Goal: Task Accomplishment & Management: Manage account settings

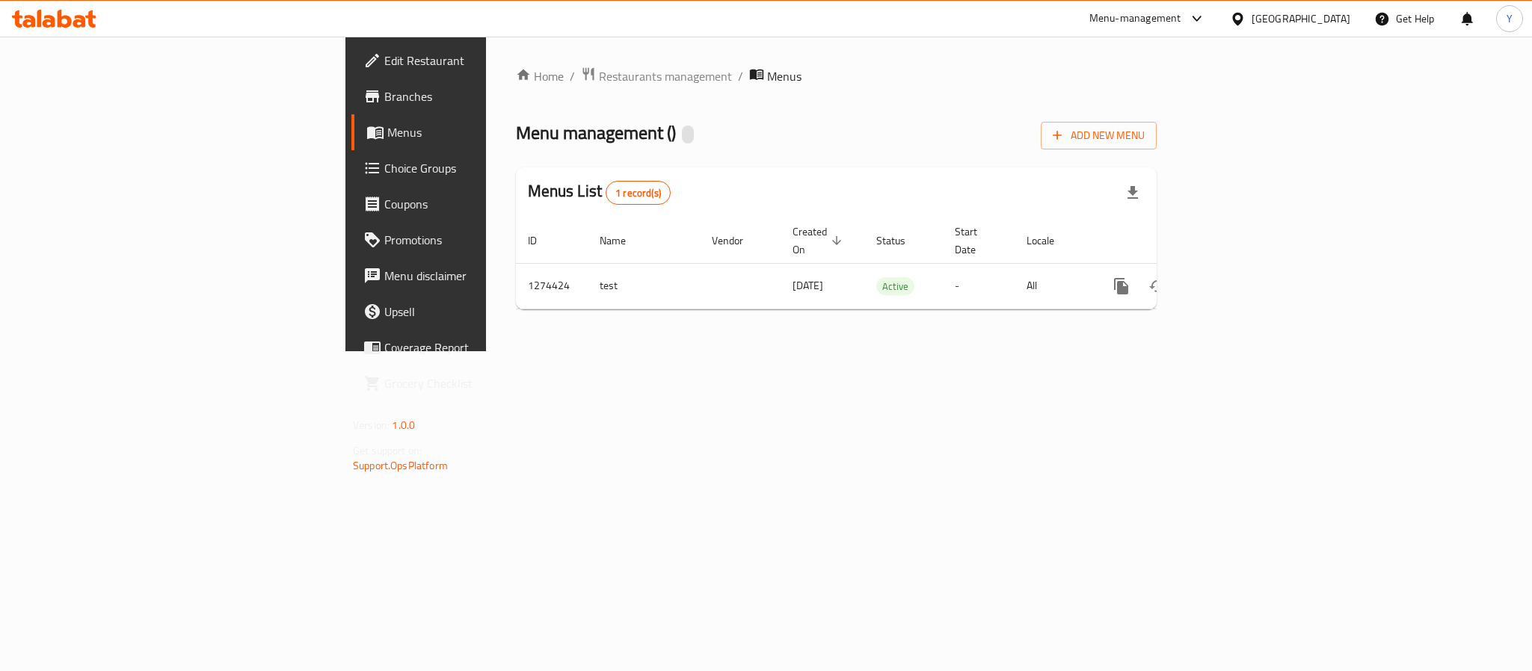
click at [668, 182] on div "Menus List 1 record(s)" at bounding box center [836, 192] width 641 height 51
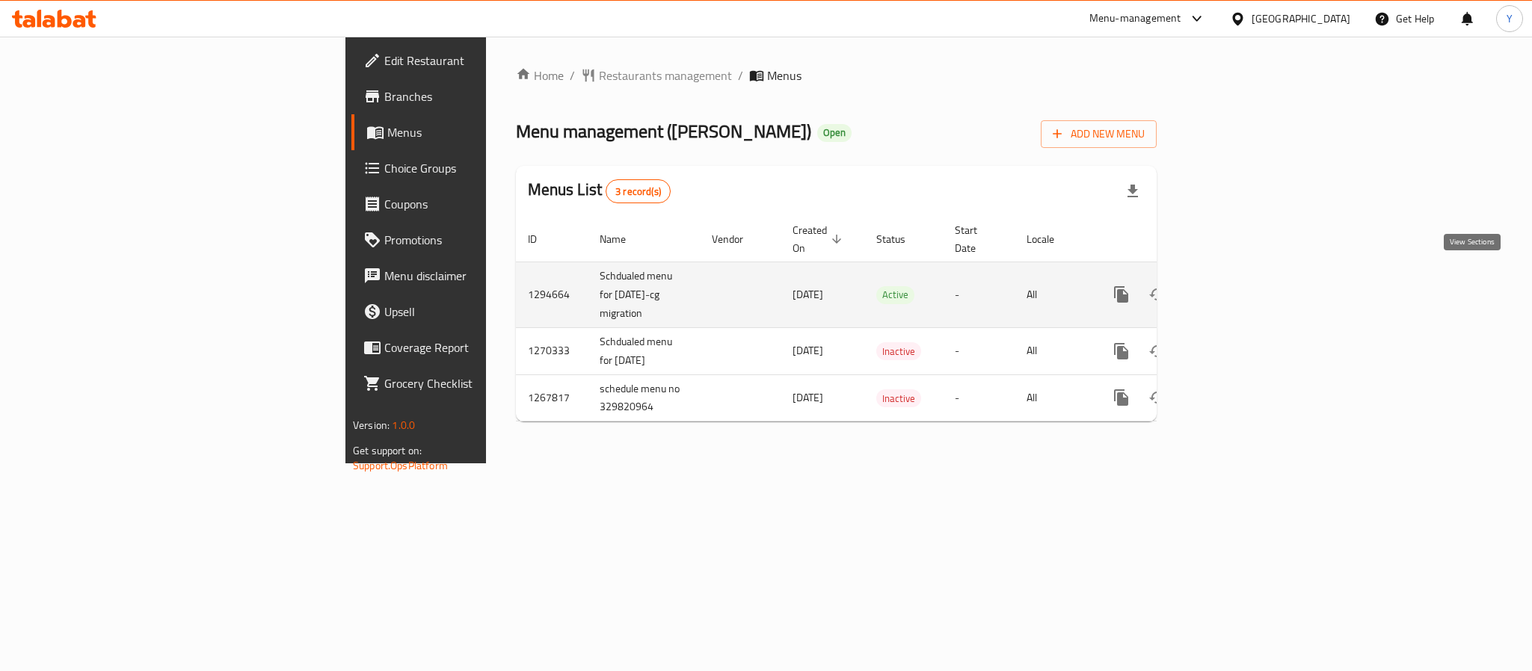
click at [1236, 288] on icon "enhanced table" at bounding box center [1228, 294] width 13 height 13
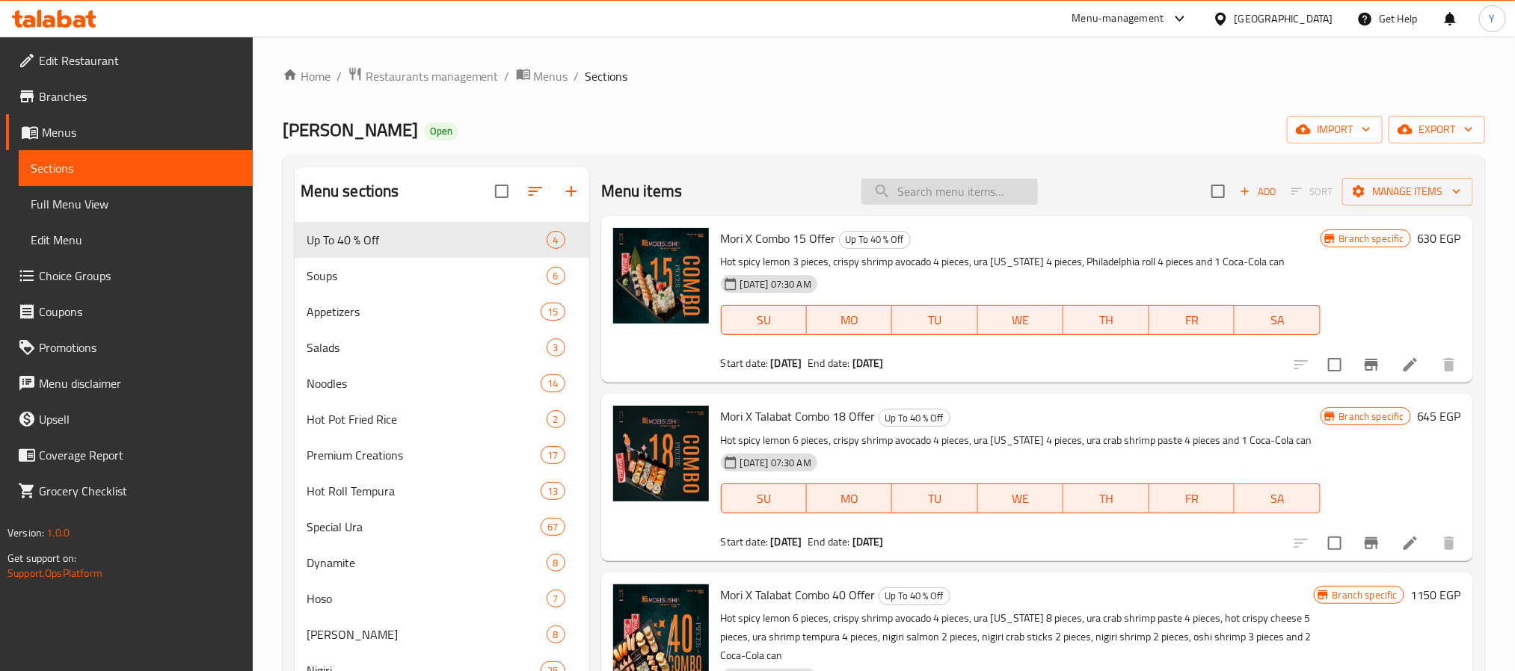
click at [997, 191] on input "search" at bounding box center [949, 192] width 176 height 26
paste input "Hot Hallowen Veggie"
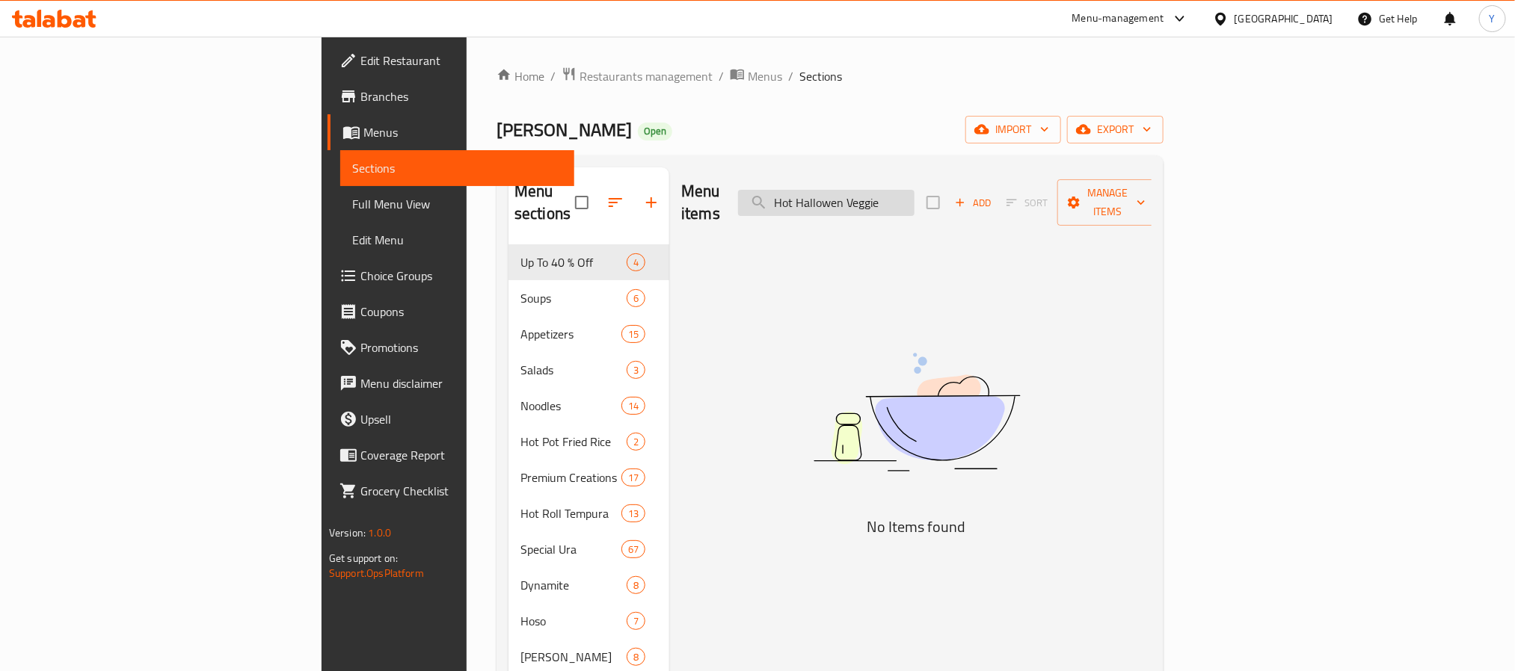
click at [914, 190] on input "Hot Hallowen Veggie" at bounding box center [826, 203] width 176 height 26
click at [907, 198] on input "Hot Hallowen" at bounding box center [826, 203] width 176 height 26
click at [914, 194] on input "Hallowen" at bounding box center [826, 203] width 176 height 26
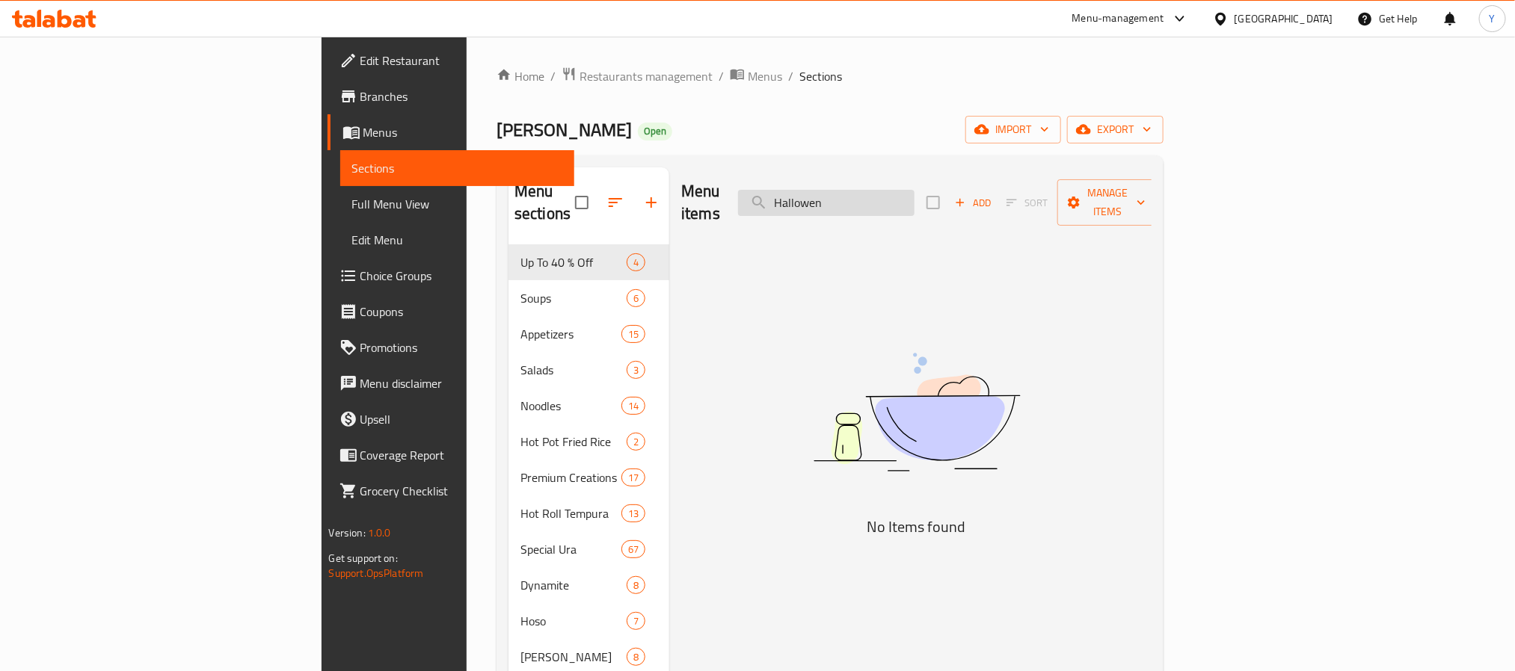
click at [914, 194] on input "Hallowen" at bounding box center [826, 203] width 176 height 26
click at [914, 191] on input "Hallowen" at bounding box center [826, 203] width 176 height 26
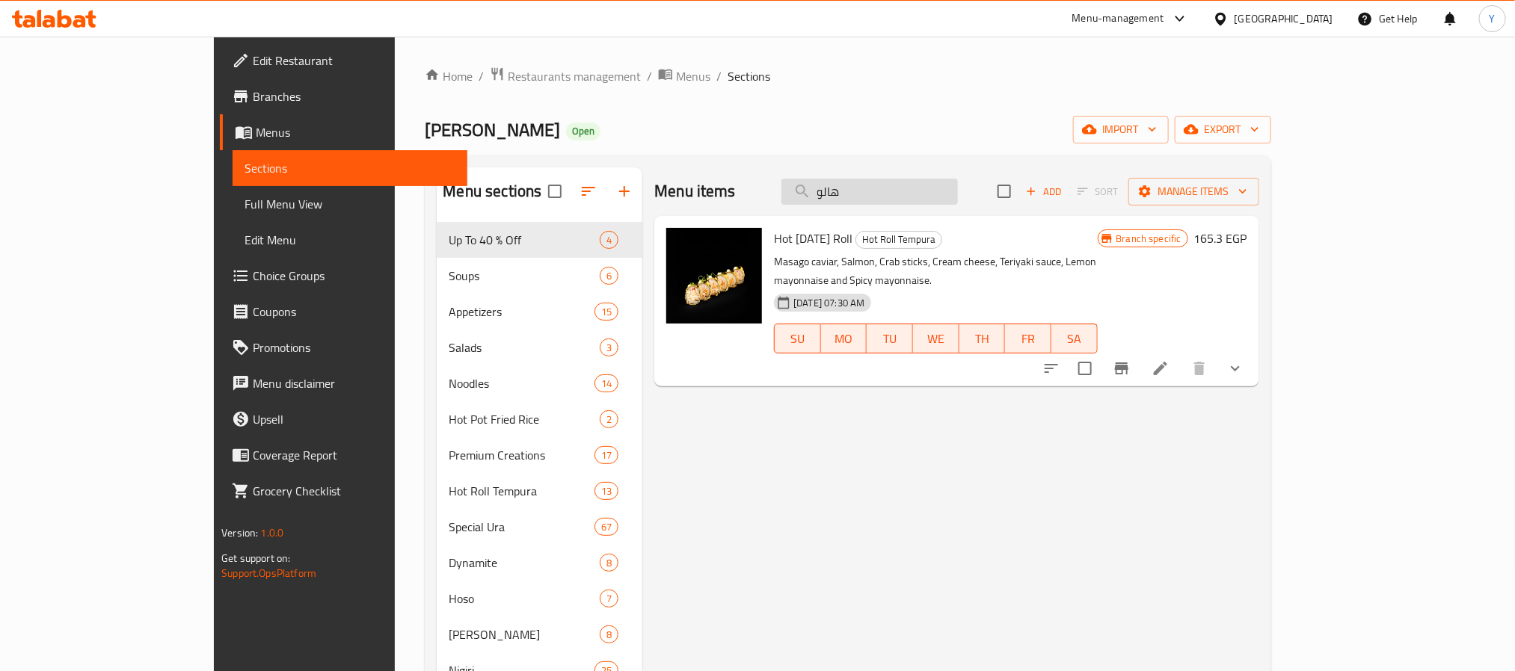
click at [958, 196] on input "هالو" at bounding box center [869, 192] width 176 height 26
paste input "Crispy Roll"
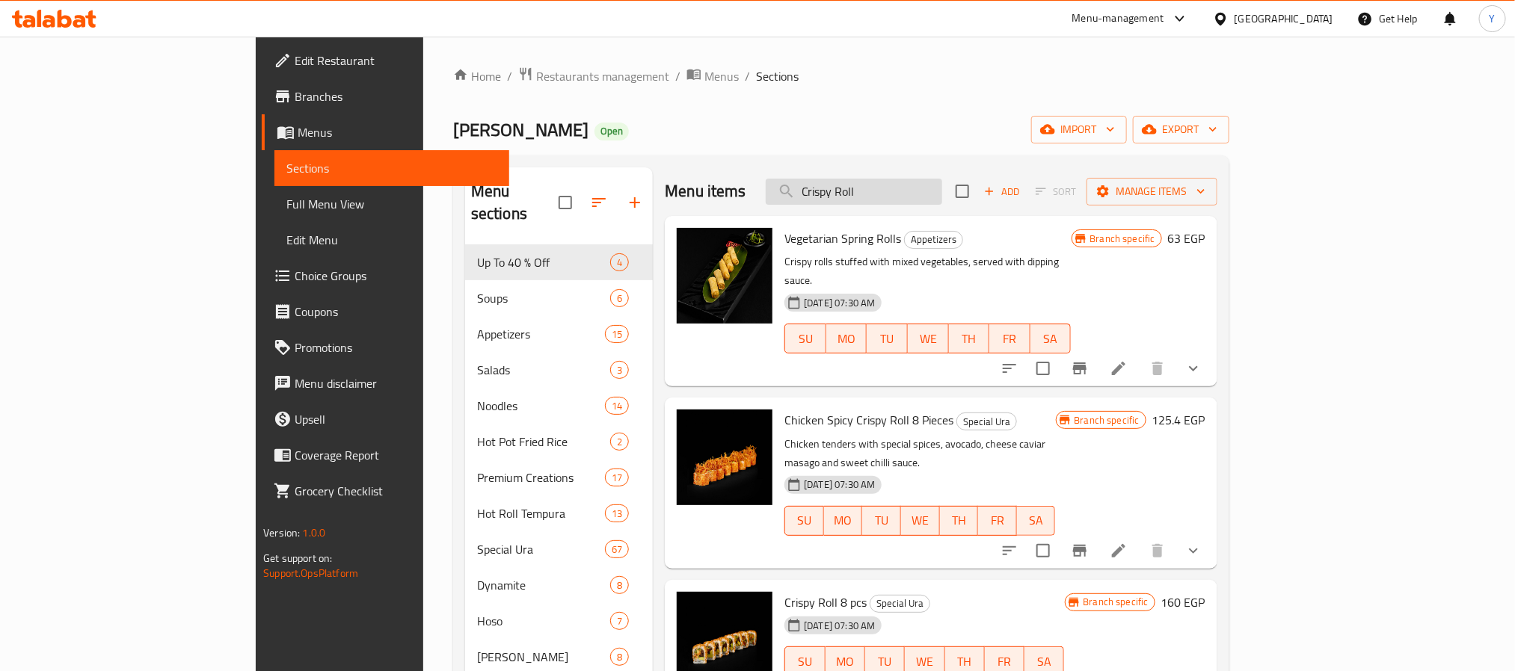
click at [942, 204] on input "Crispy Roll" at bounding box center [854, 192] width 176 height 26
paste input "SWEET SHRIMP DYNAMITE 8"
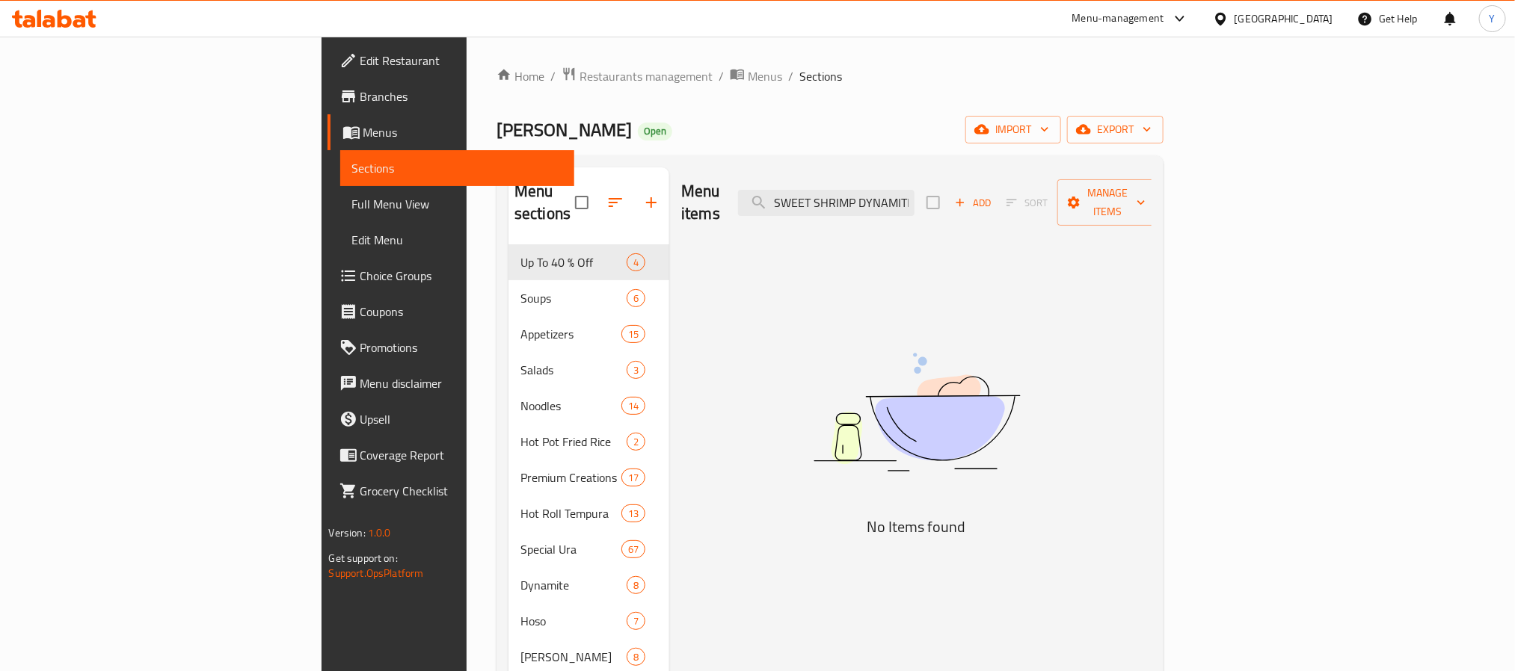
click at [914, 196] on input "SWEET SHRIMP DYNAMITE 8" at bounding box center [826, 203] width 176 height 26
paste input "CRANCHY ROLL 8 PIECES"
click at [914, 191] on input "CRANCHY ROLL 8 PIECES" at bounding box center [826, 203] width 176 height 26
drag, startPoint x: 976, startPoint y: 193, endPoint x: 2196, endPoint y: 299, distance: 1224.1
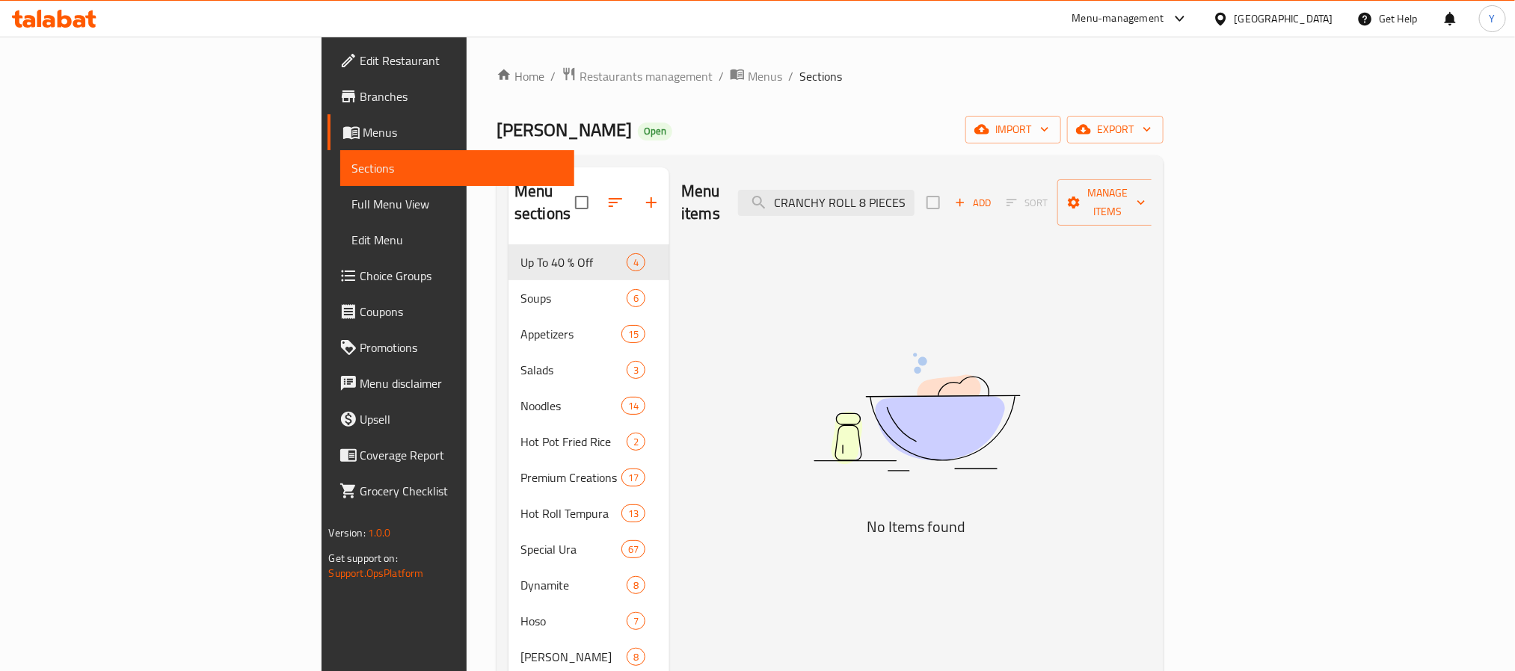
click at [1515, 299] on html "​ Menu-management Egypt Get Help Y Edit Restaurant Branches Menus Sections Full…" at bounding box center [757, 335] width 1515 height 671
paste input "Ura Shrimp"
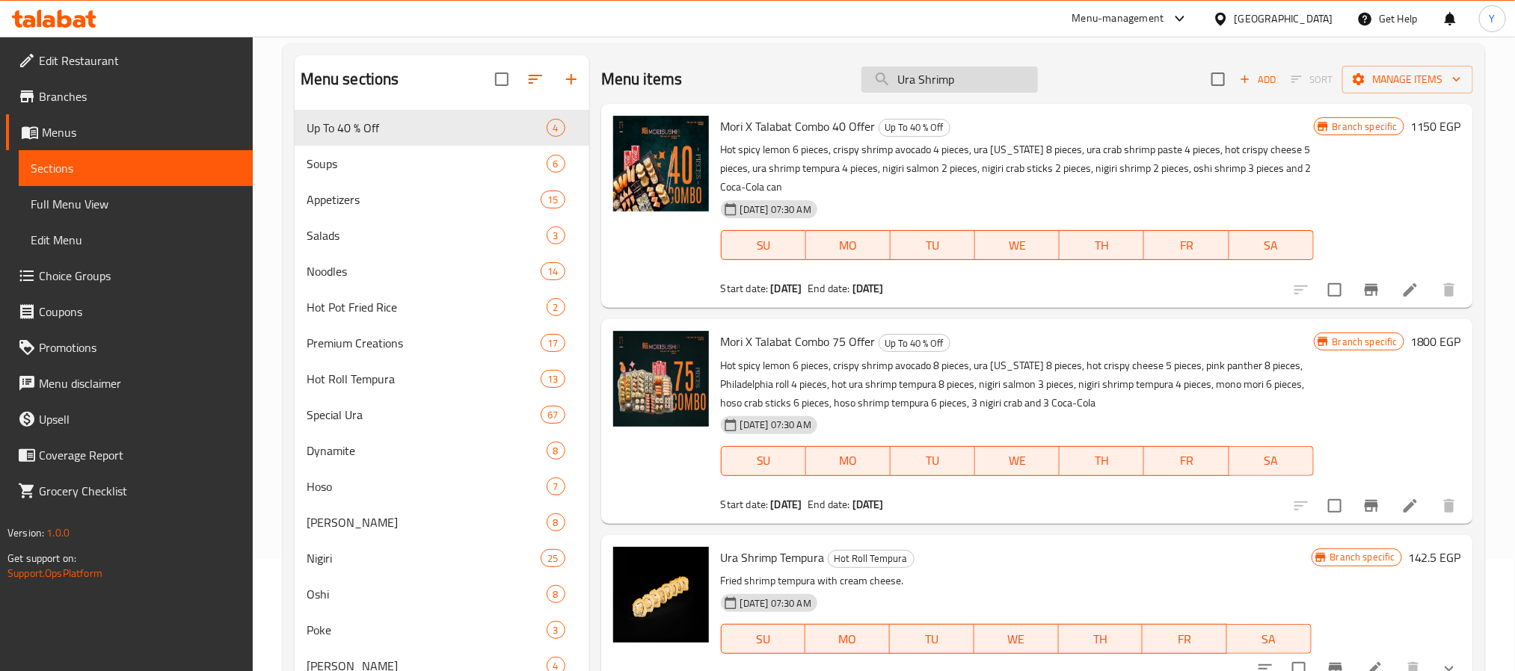
click at [980, 74] on input "Ura Shrimp" at bounding box center [949, 80] width 176 height 26
paste input "Hot Ura Shrimp Tempura"
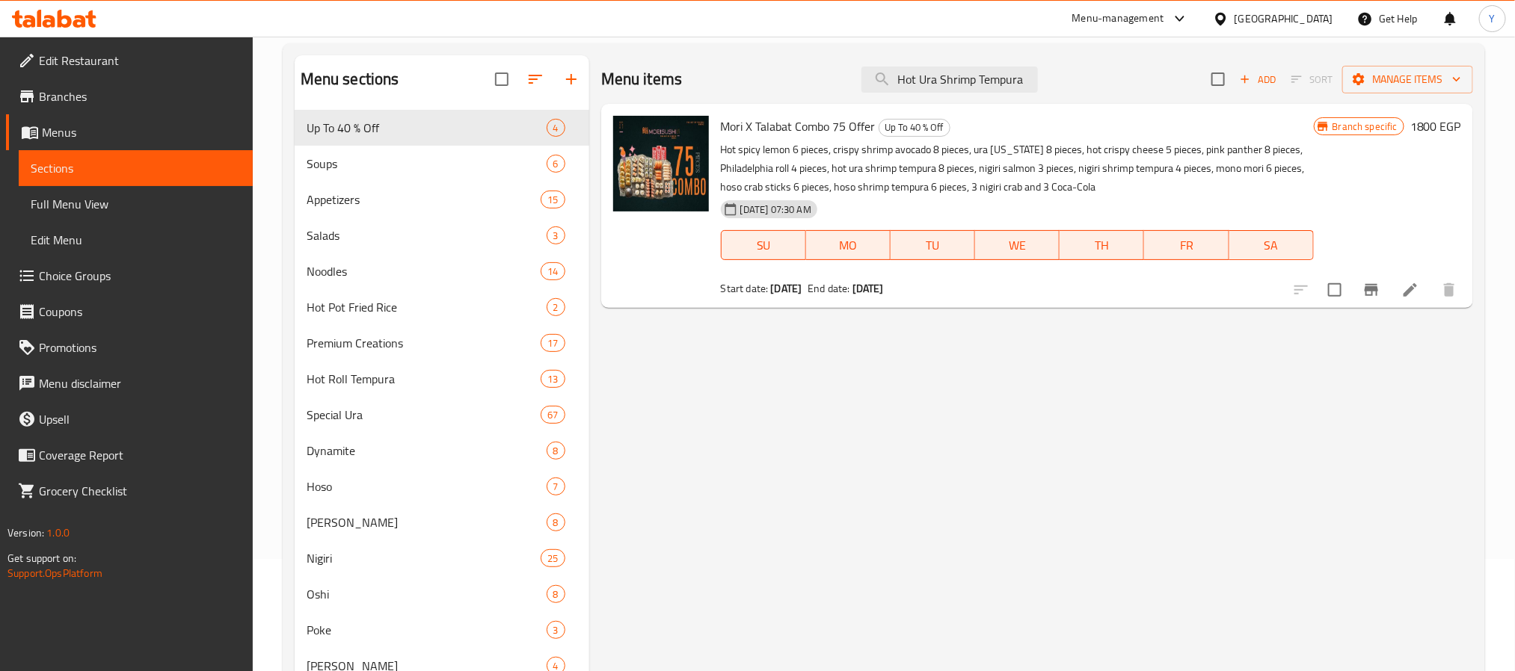
drag, startPoint x: 918, startPoint y: 81, endPoint x: 23, endPoint y: 216, distance: 905.2
click at [27, 216] on div "Edit Restaurant Branches Menus Sections Full Menu View Edit Menu Choice Groups …" at bounding box center [757, 561] width 1515 height 1274
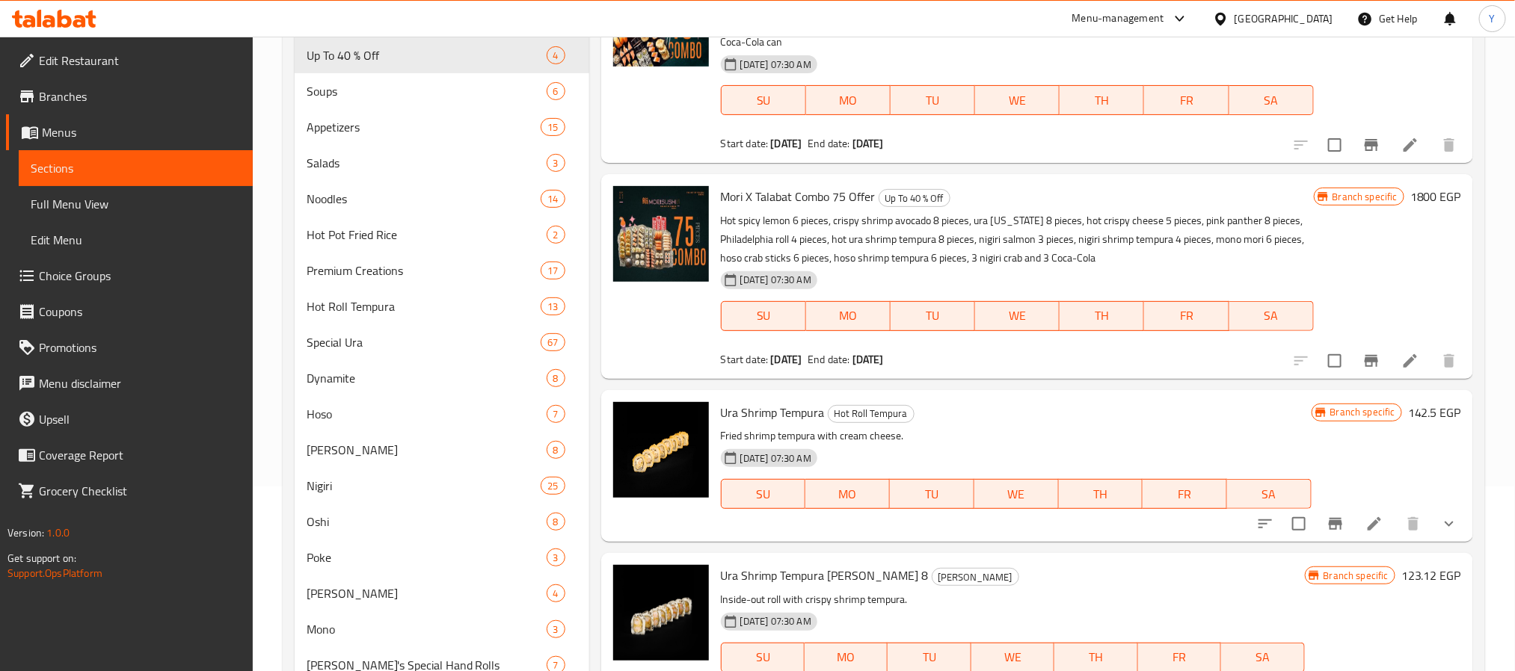
scroll to position [224, 0]
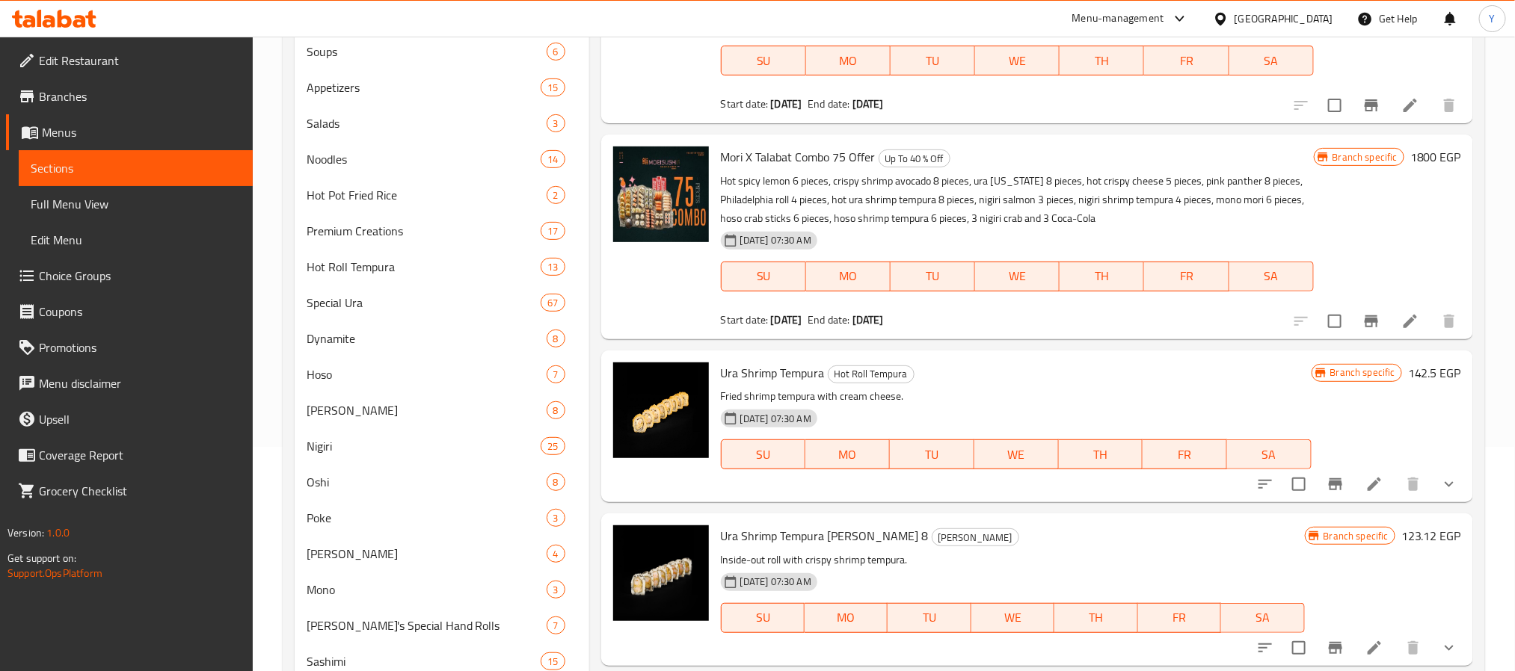
click at [803, 377] on span "Ura Shrimp Tempura" at bounding box center [773, 373] width 104 height 22
drag, startPoint x: 803, startPoint y: 377, endPoint x: 733, endPoint y: 361, distance: 71.3
click at [733, 362] on span "Ura Shrimp Tempura" at bounding box center [773, 373] width 104 height 22
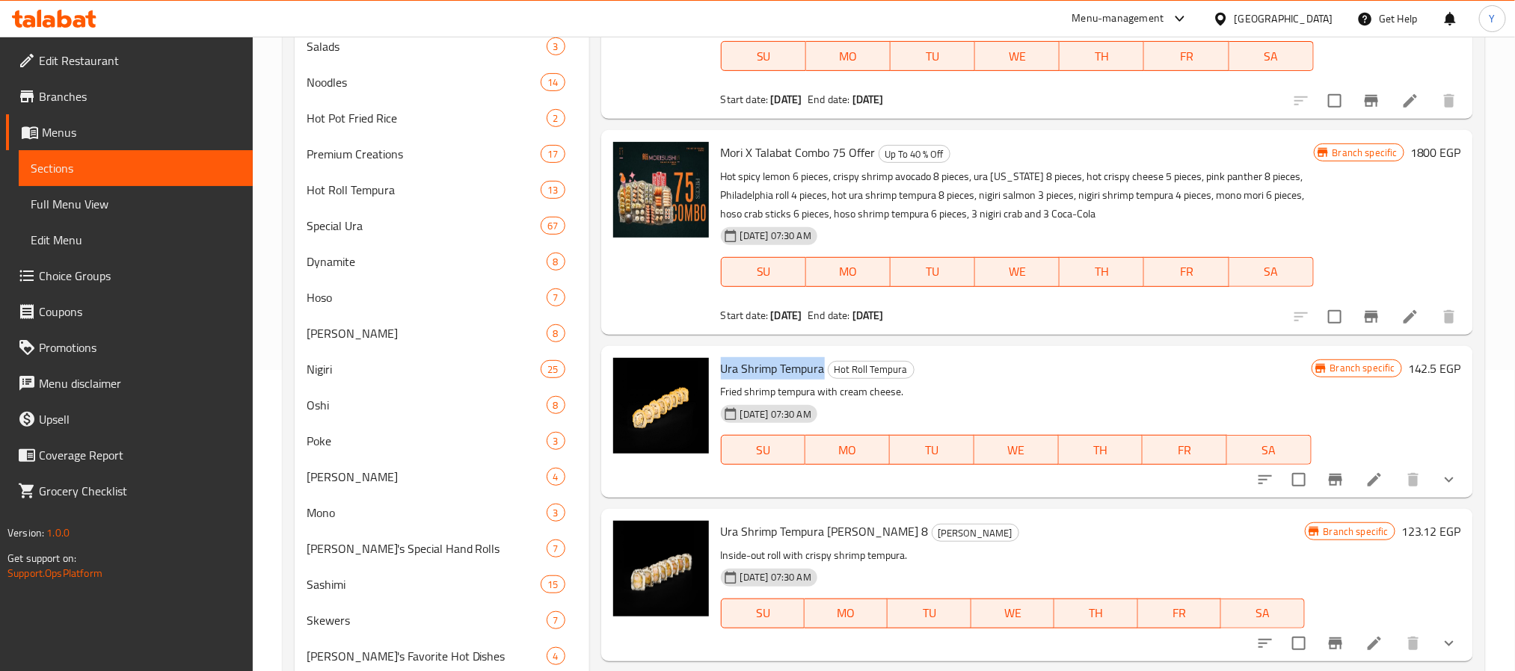
scroll to position [0, 0]
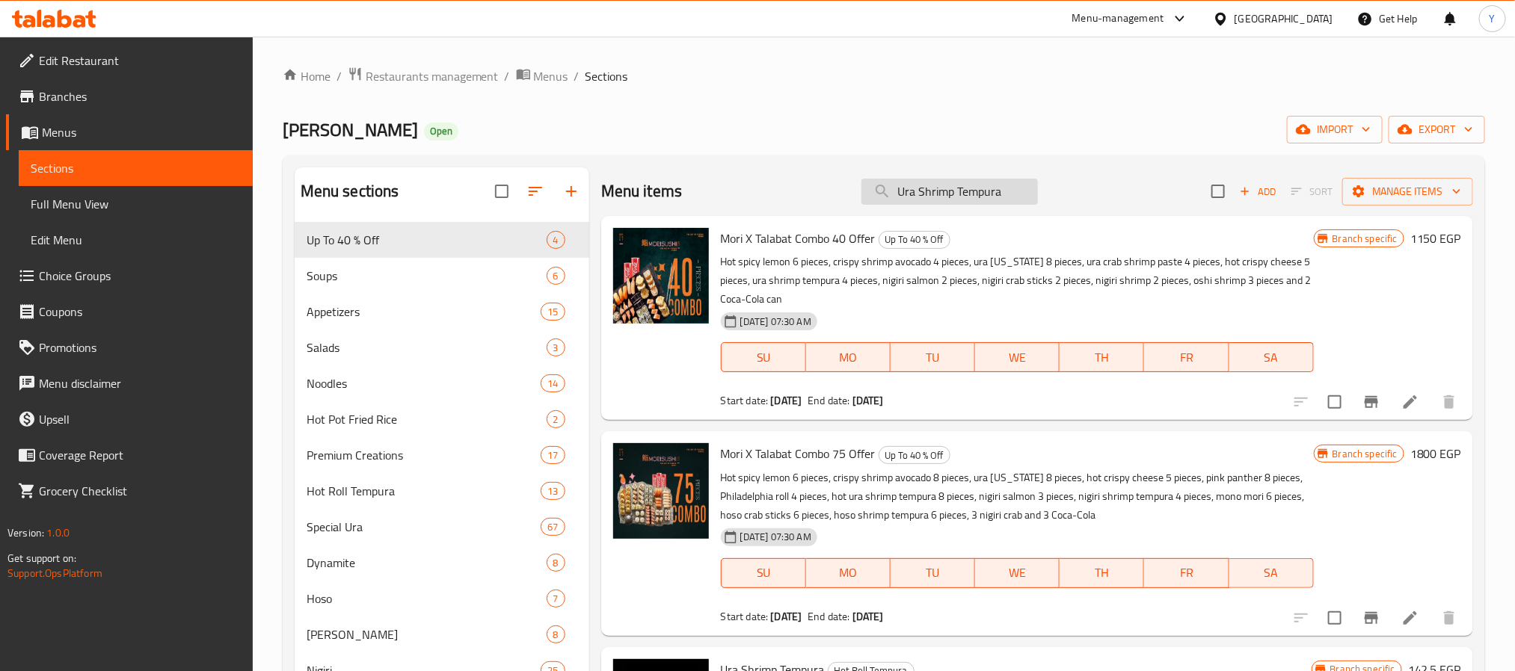
click at [942, 179] on input "Ura Shrimp Tempura" at bounding box center [949, 192] width 176 height 26
paste input "Korean Chicken Wings"
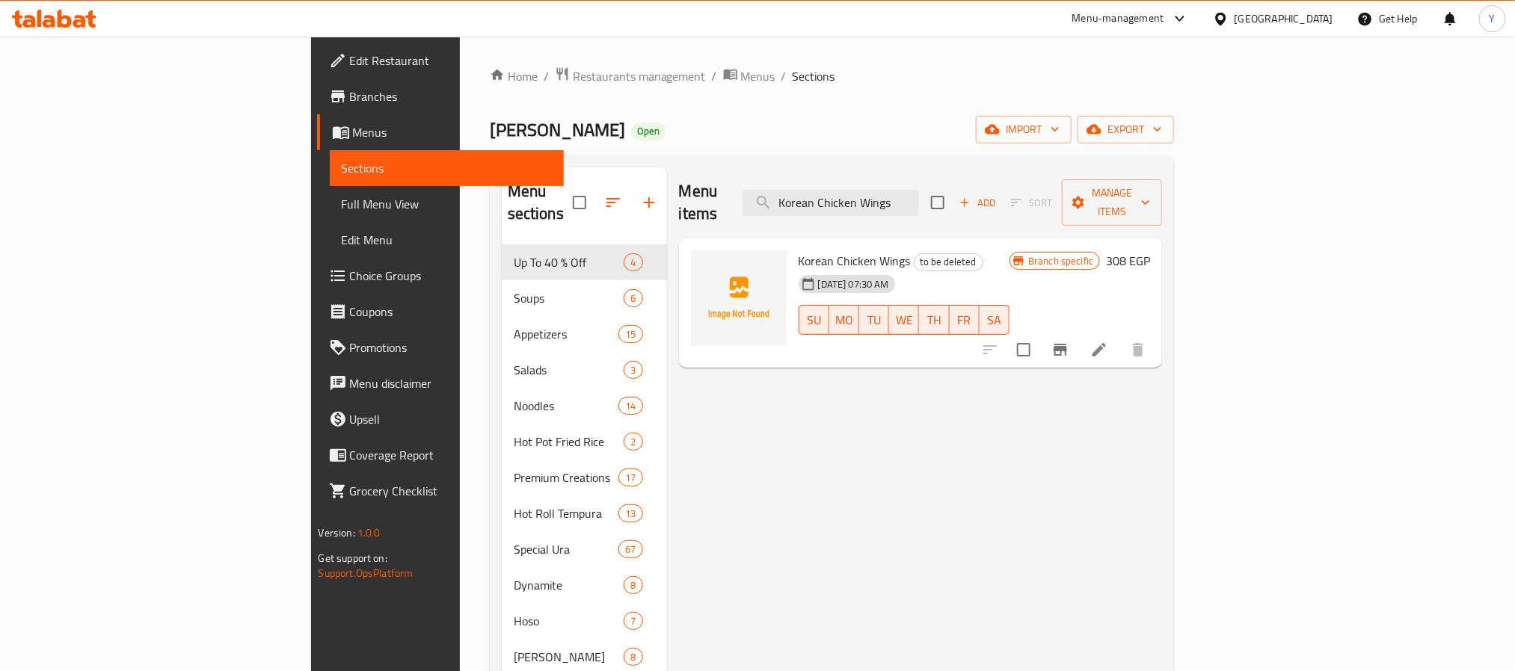
click at [1010, 250] on h6 "Korean Chicken Wings to be deleted" at bounding box center [905, 260] width 212 height 21
click at [947, 250] on h6 "Korean Chicken Wings to be deleted" at bounding box center [905, 260] width 212 height 21
click at [816, 269] on div "18-06-2025 07:30 AM" at bounding box center [821, 284] width 56 height 30
click at [799, 250] on span "Korean Chicken Wings" at bounding box center [855, 261] width 112 height 22
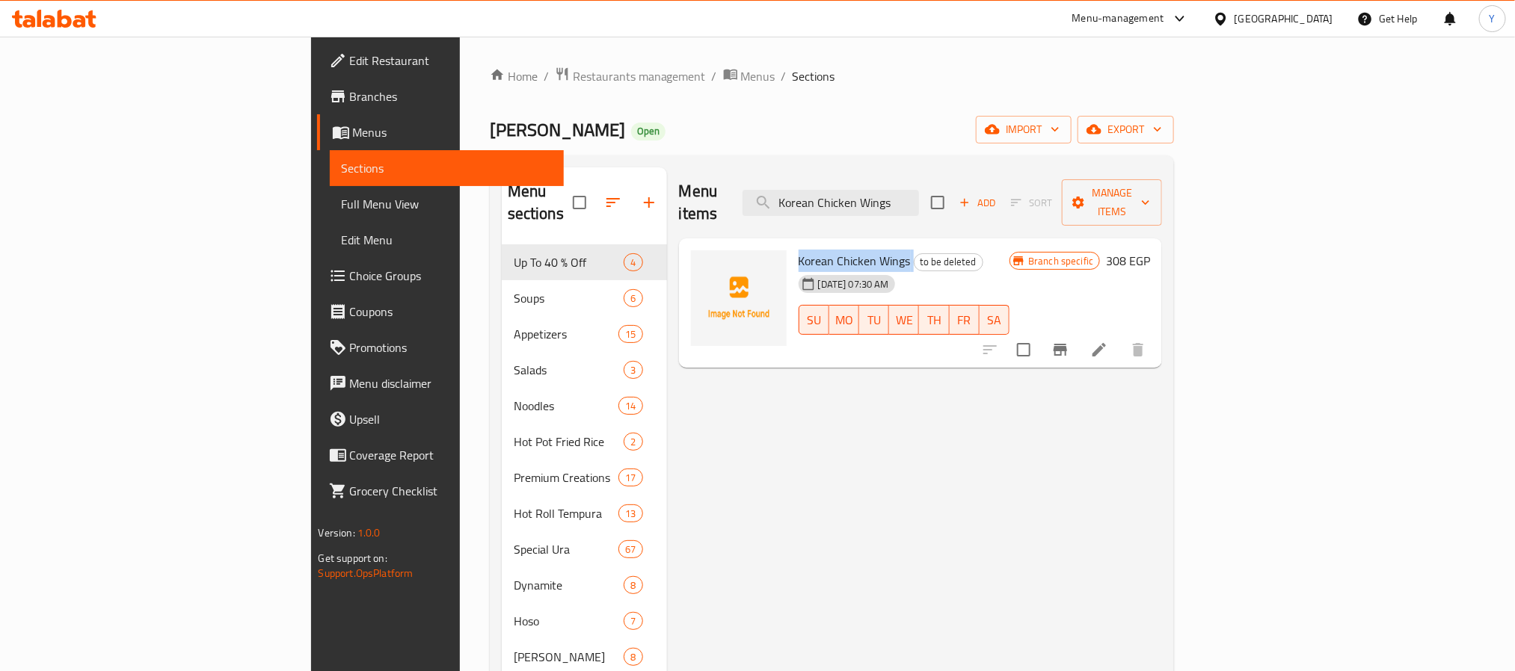
click at [799, 250] on span "Korean Chicken Wings" at bounding box center [855, 261] width 112 height 22
click at [1044, 212] on div "Menu items Korean Chicken Wings Add Sort Manage items" at bounding box center [921, 202] width 484 height 71
click at [919, 204] on input "Korean Chicken Wings" at bounding box center [830, 203] width 176 height 26
click at [919, 190] on input "Korean Chicken Wings" at bounding box center [830, 203] width 176 height 26
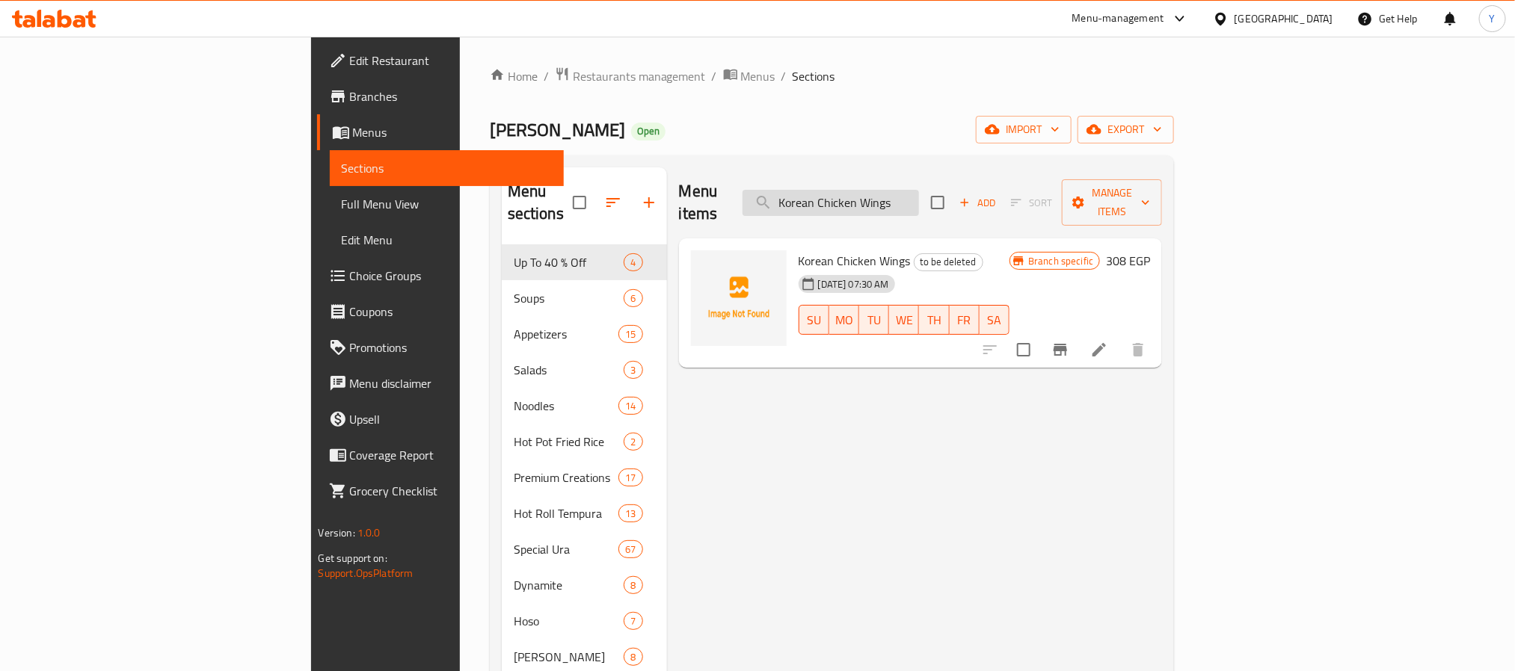
click at [919, 190] on input "Korean Chicken Wings" at bounding box center [830, 203] width 176 height 26
paste input "Mori’s Ice Cream"
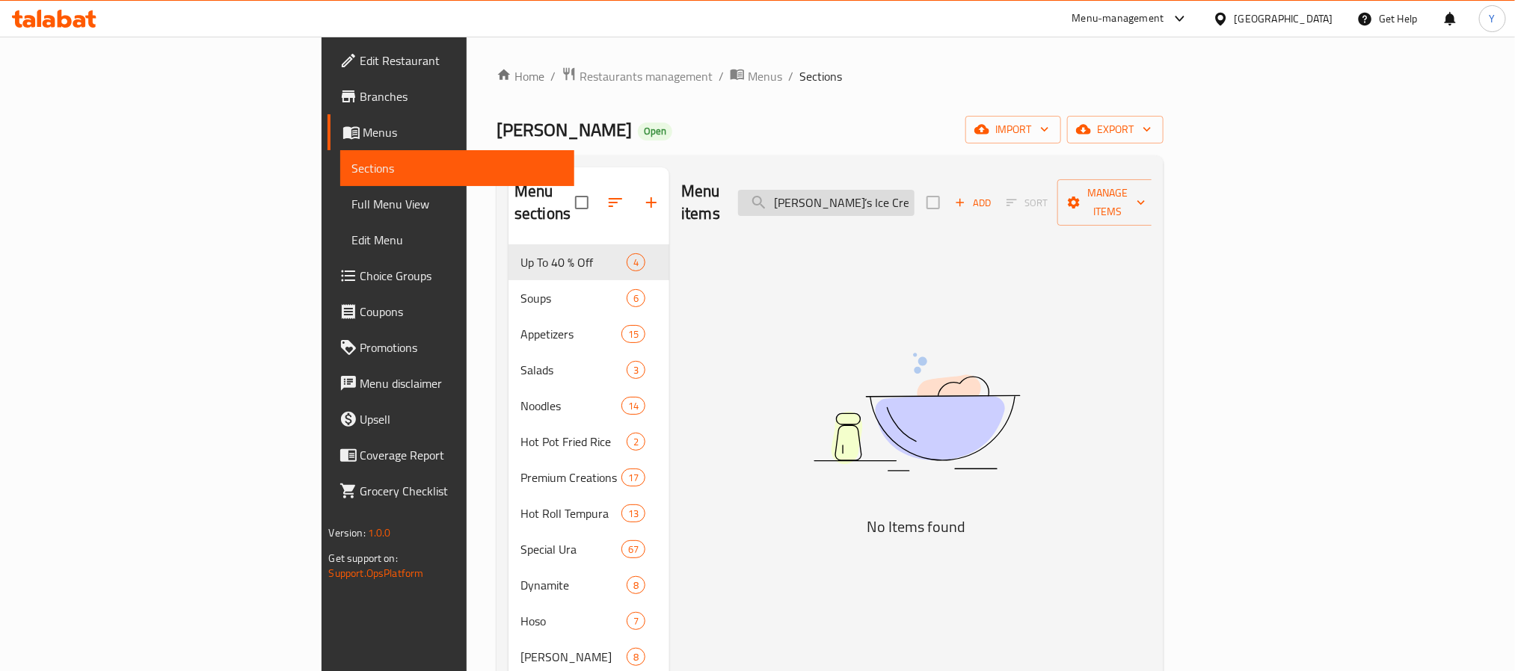
click at [914, 190] on input "Mori’s Ice Cream" at bounding box center [826, 203] width 176 height 26
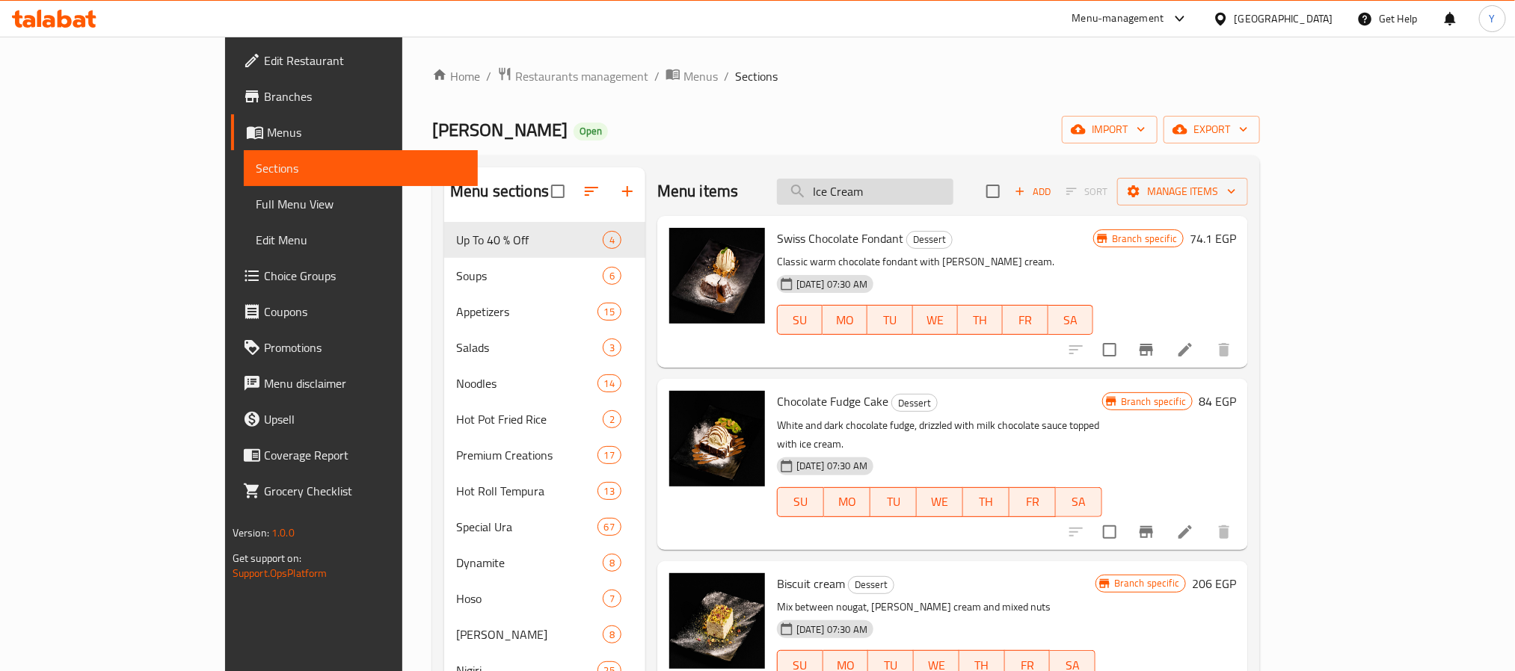
click at [953, 188] on input "Ice Cream" at bounding box center [865, 192] width 176 height 26
click at [953, 198] on input "Ice Cream" at bounding box center [865, 192] width 176 height 26
paste input "Nougatc"
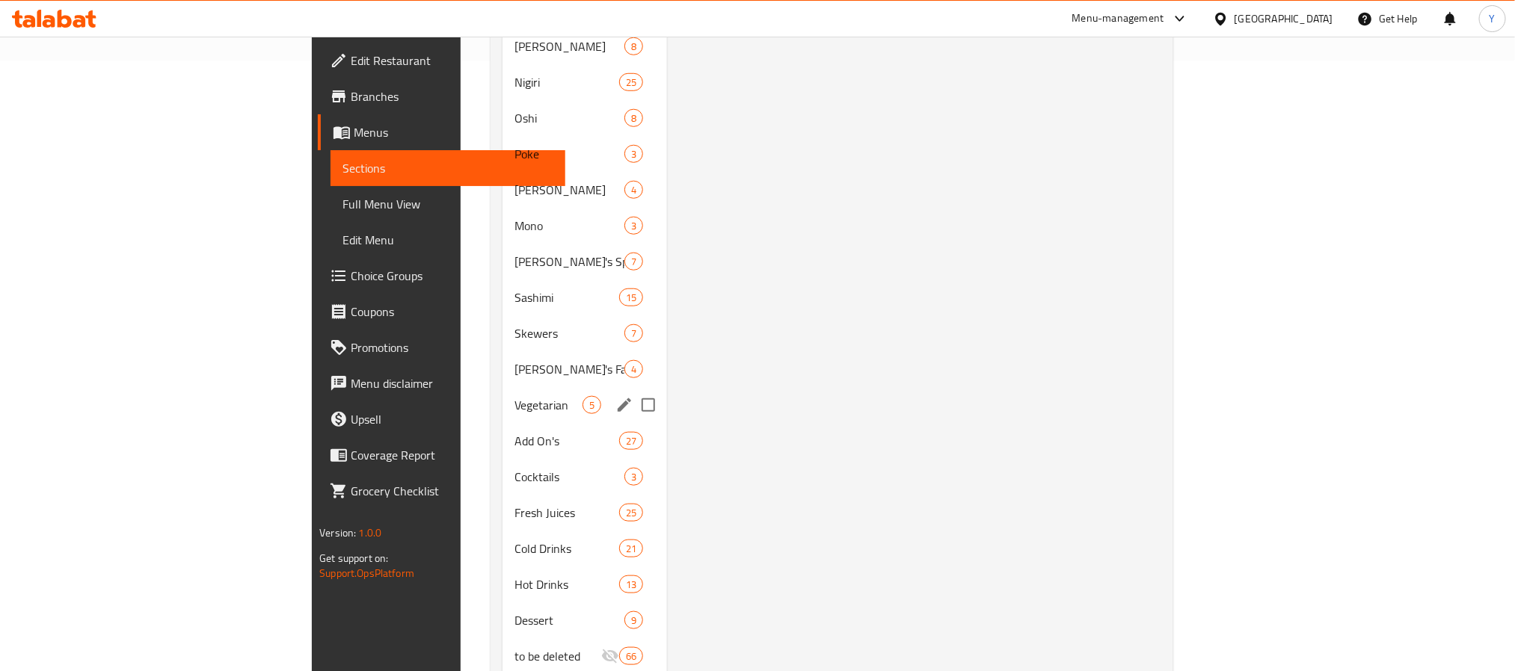
scroll to position [638, 0]
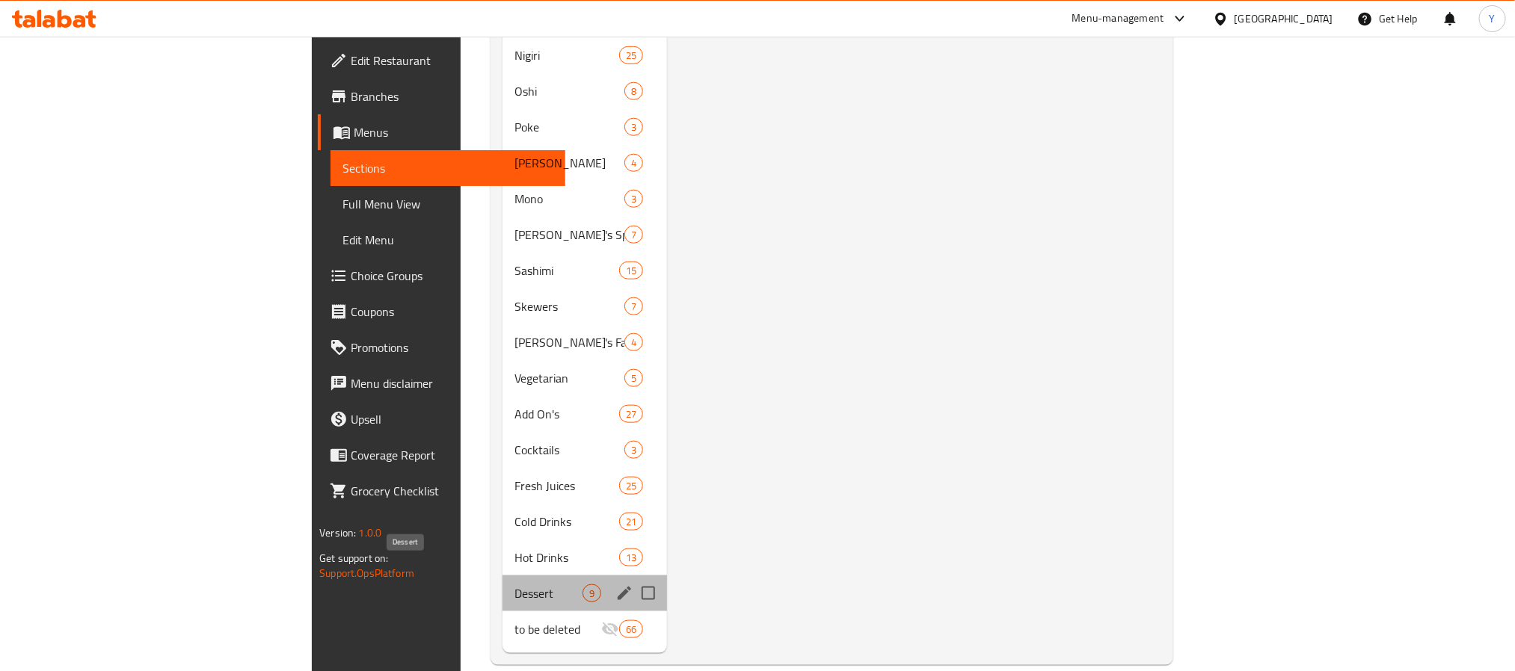
click at [514, 585] on span "Dessert" at bounding box center [548, 594] width 68 height 18
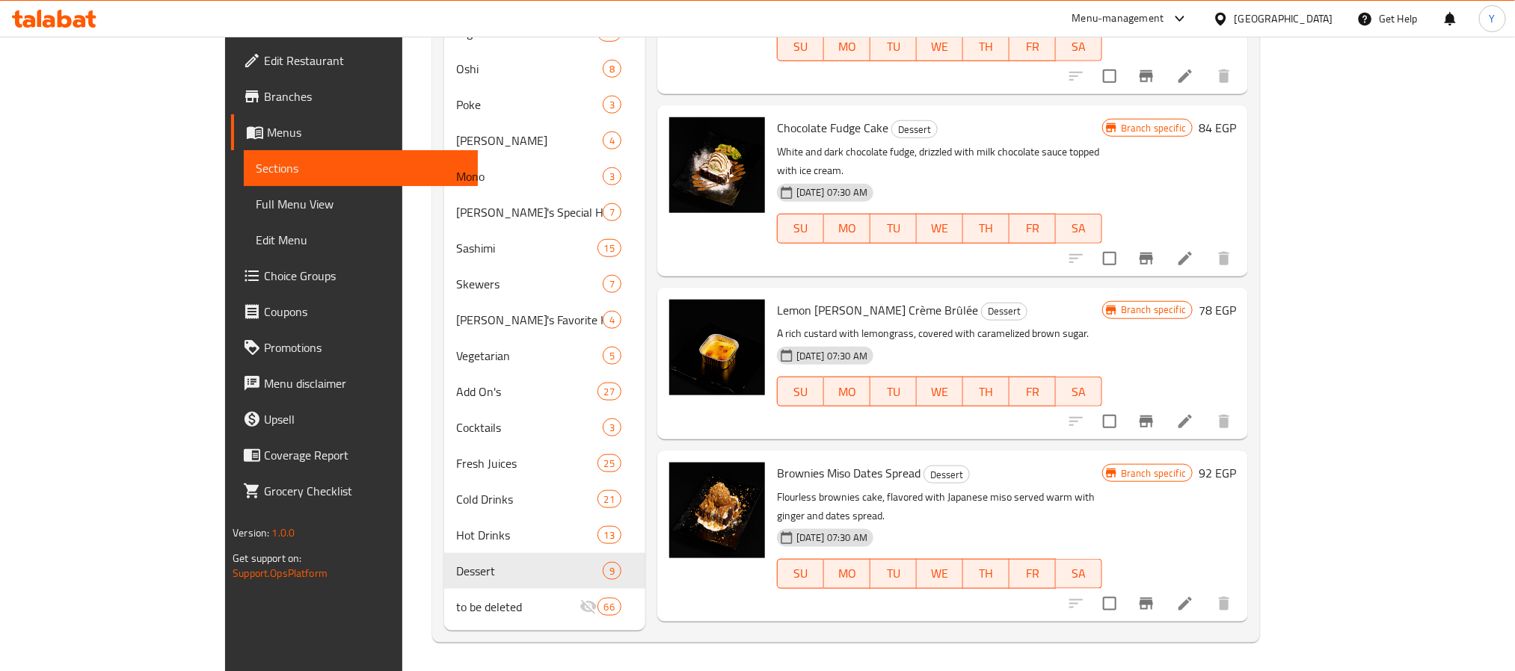
click at [945, 324] on p "A rich custard with lemongrass, covered with caramelized brown sugar." at bounding box center [939, 333] width 325 height 19
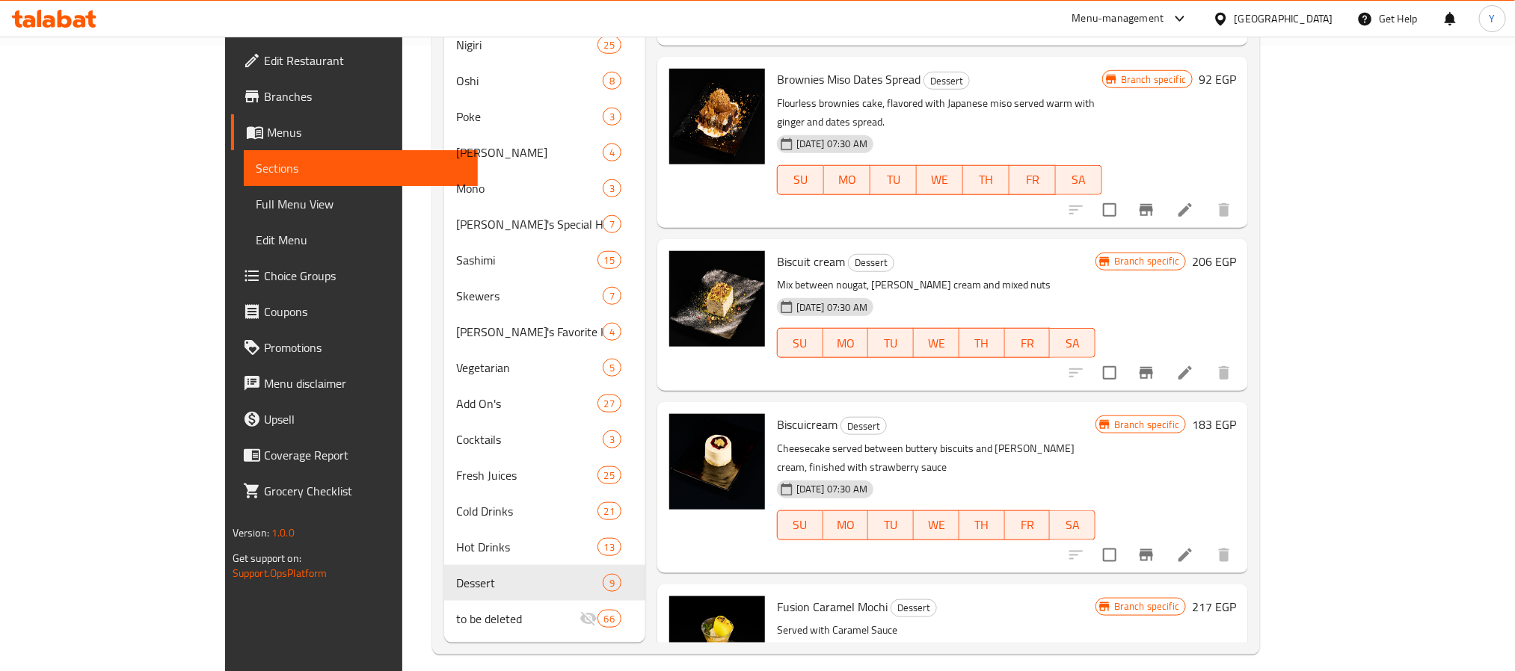
scroll to position [638, 0]
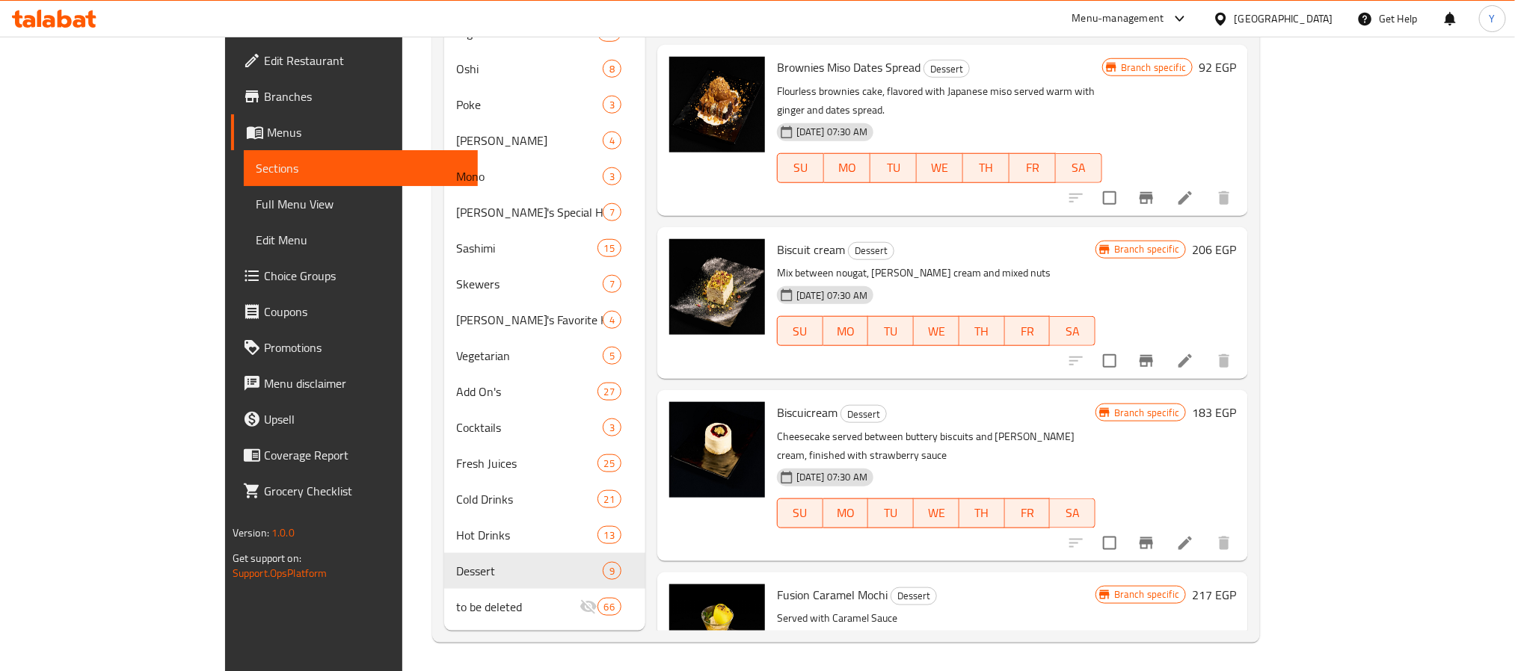
click at [1018, 264] on p "Mix between nougat, vanilla ice cream and mixed nuts" at bounding box center [936, 273] width 319 height 19
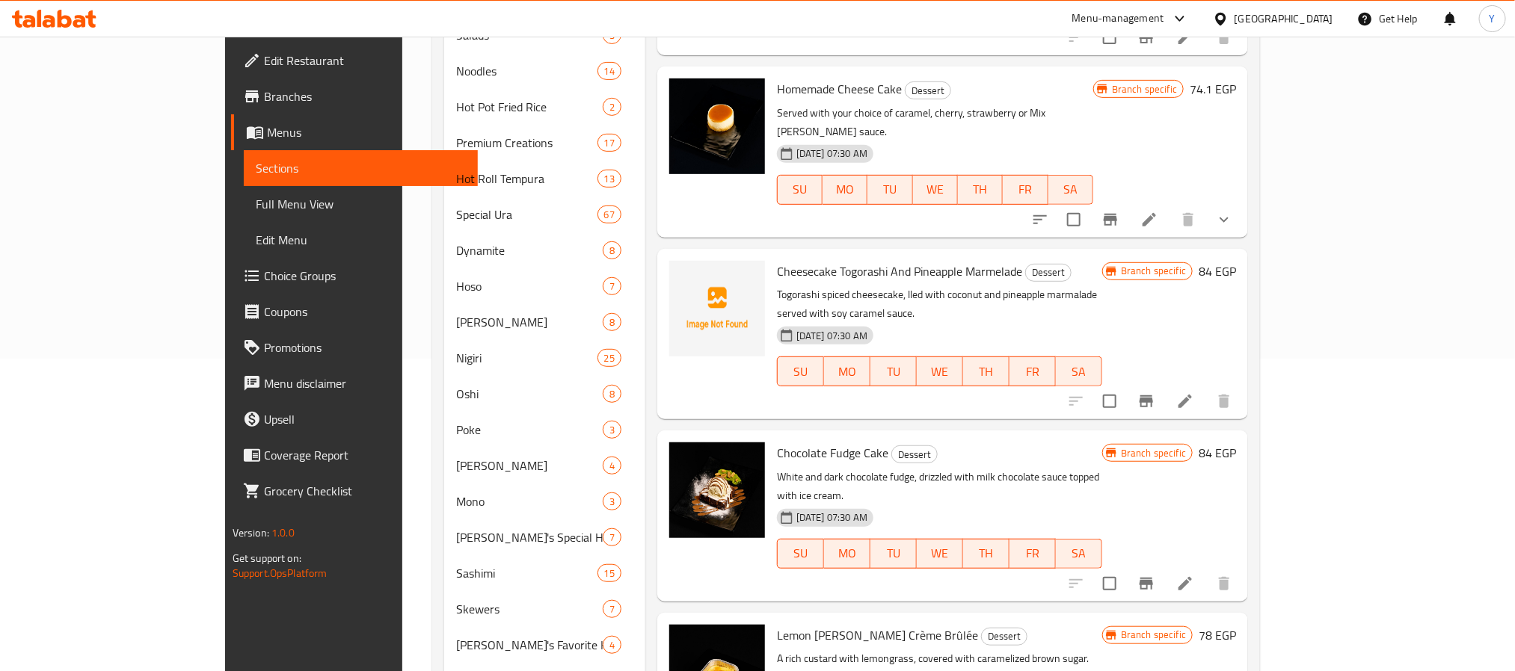
scroll to position [0, 0]
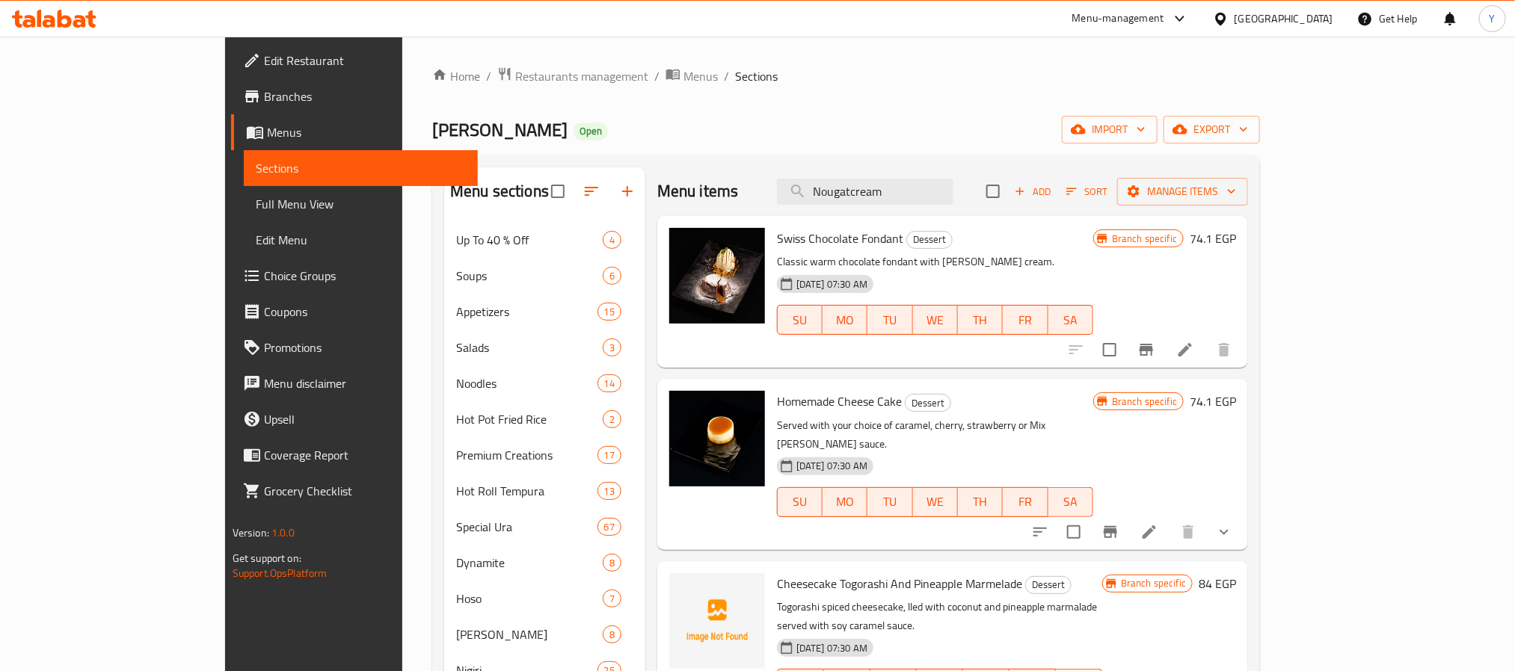
click at [956, 213] on div "Menu items Nougatcream Add Sort Manage items" at bounding box center [952, 191] width 591 height 49
click at [953, 202] on input "Nougatcream" at bounding box center [865, 192] width 176 height 26
paste input "Fried Banana"
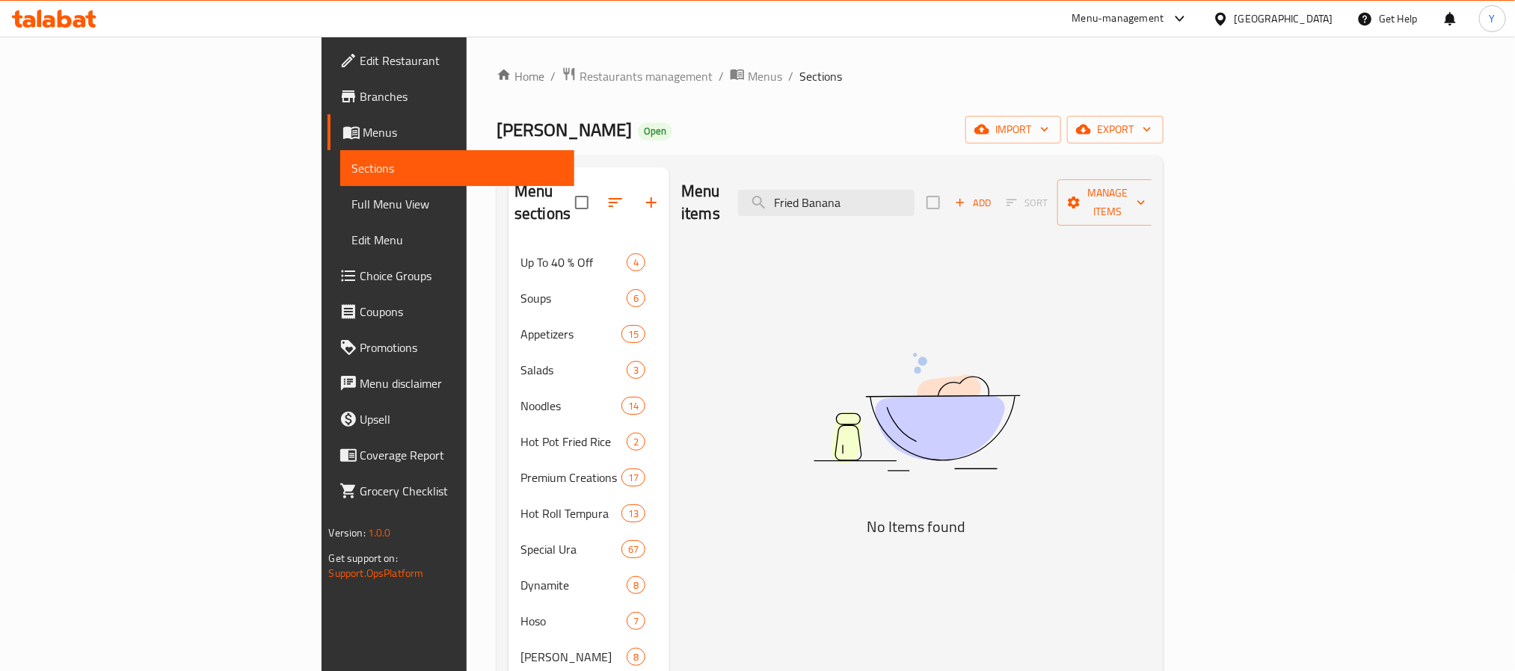
click at [998, 175] on div "Menu items Fried Banana Add Sort Manage items" at bounding box center [916, 202] width 470 height 71
click at [914, 190] on input "Fried Banana" at bounding box center [826, 203] width 176 height 26
paste input "Spicy Ramen Soup"
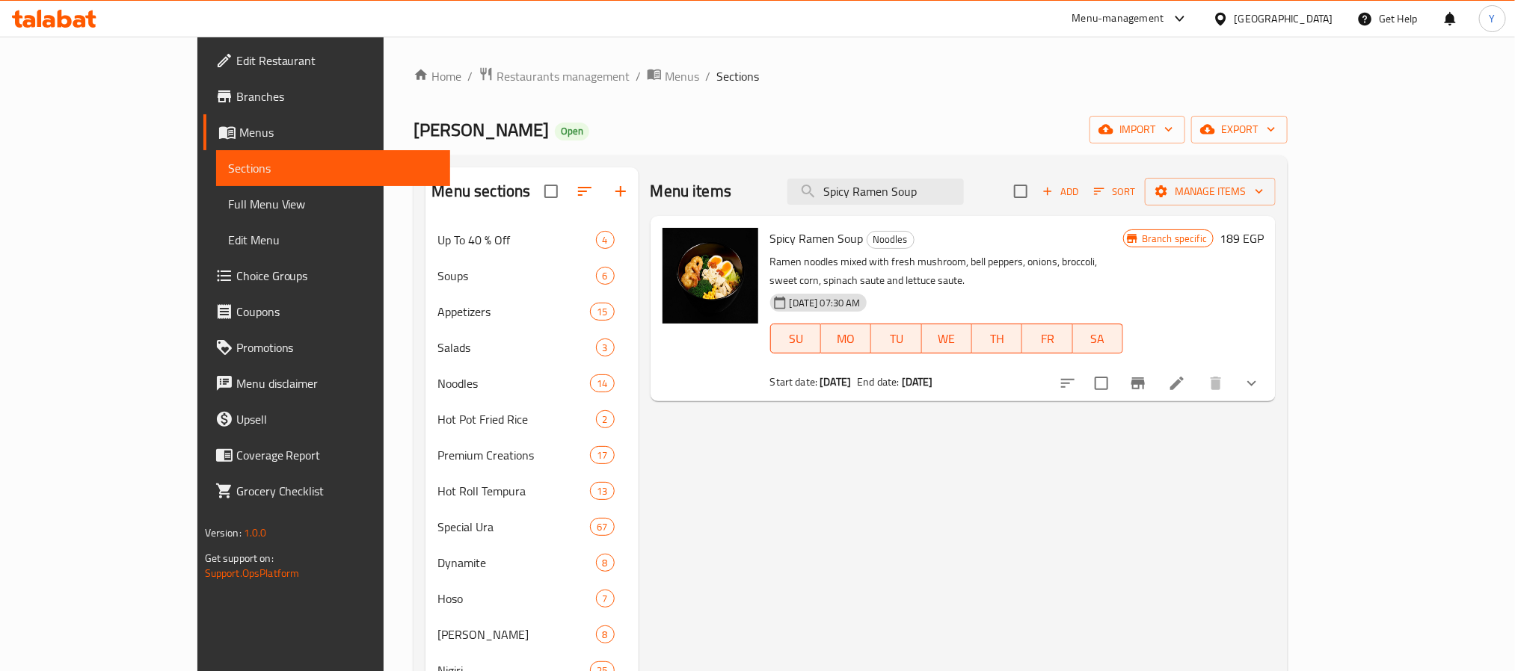
type input "Spicy Ramen Soup"
click at [1261, 375] on icon "show more" at bounding box center [1252, 384] width 18 height 18
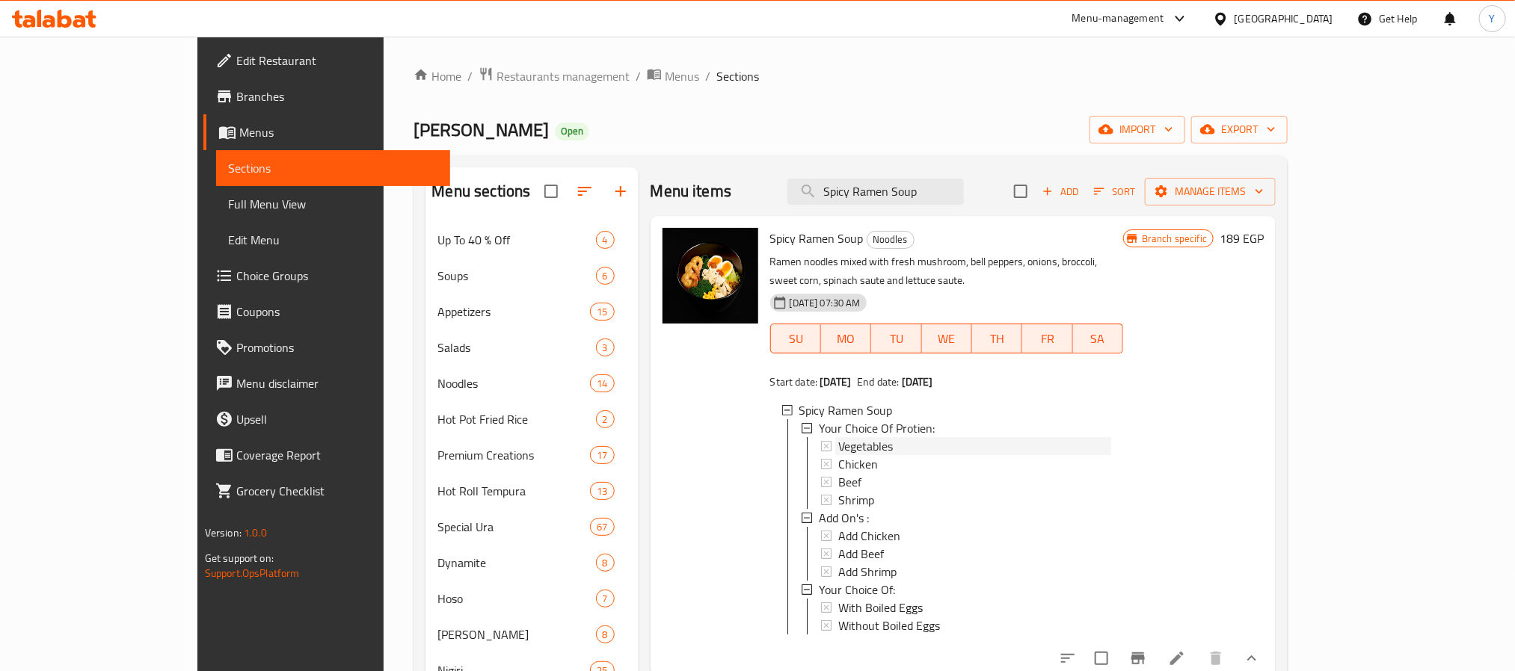
click at [838, 437] on span "Vegetables" at bounding box center [865, 446] width 55 height 18
click at [838, 455] on span "Chicken" at bounding box center [858, 464] width 40 height 18
click at [838, 473] on div "Beef" at bounding box center [974, 482] width 273 height 18
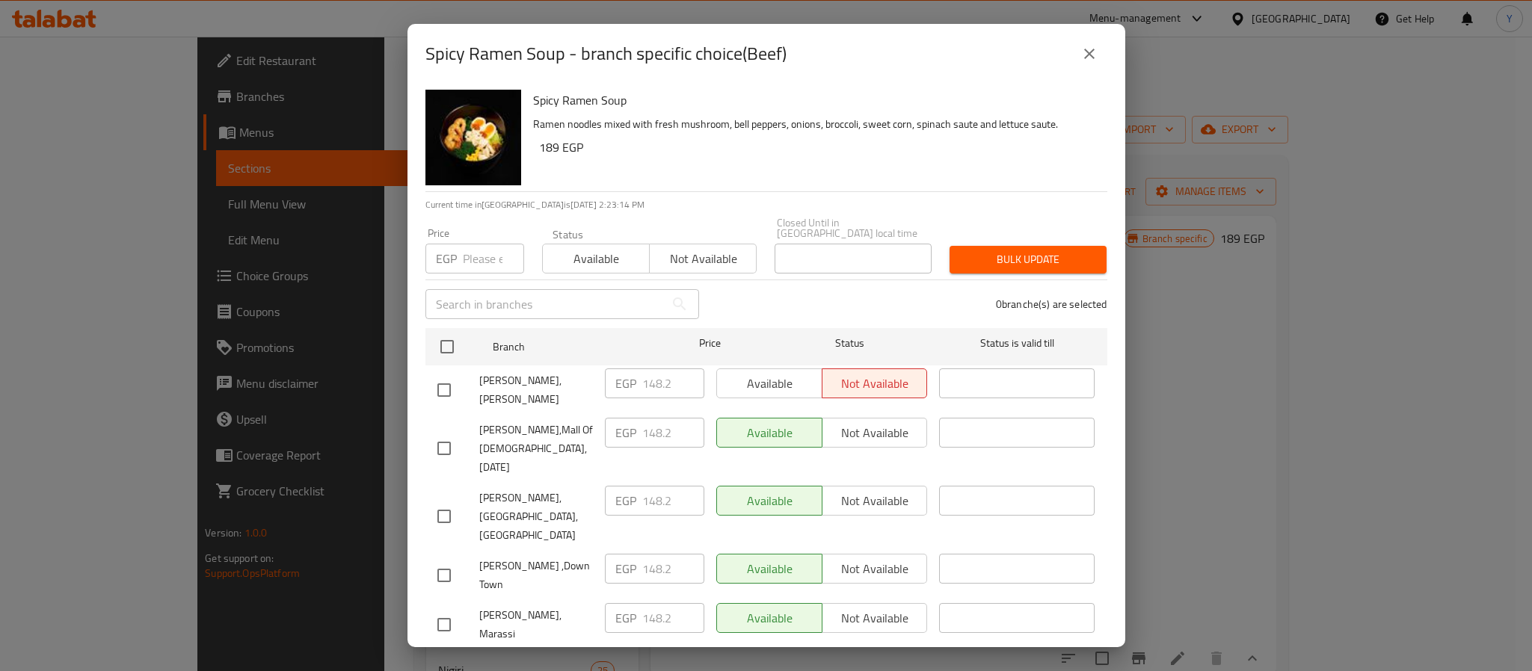
click at [1093, 66] on button "close" at bounding box center [1089, 54] width 36 height 36
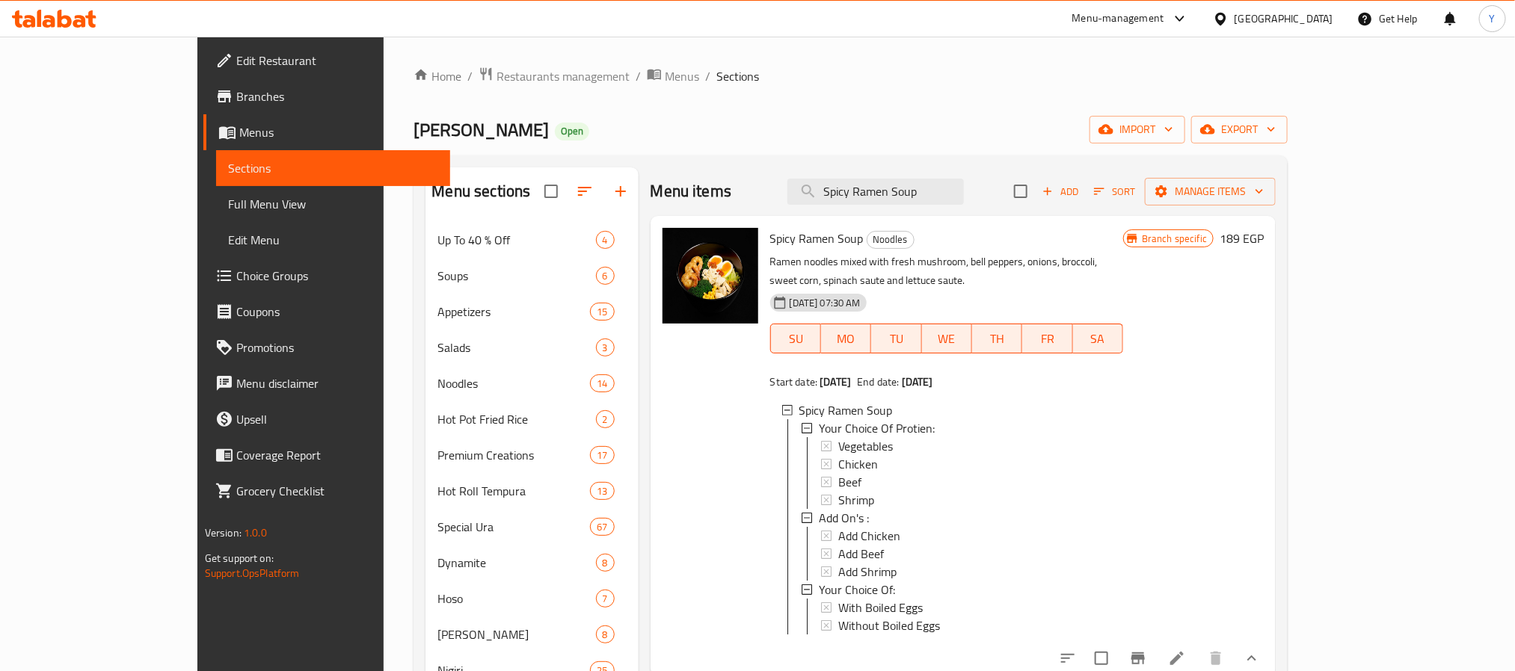
scroll to position [224, 0]
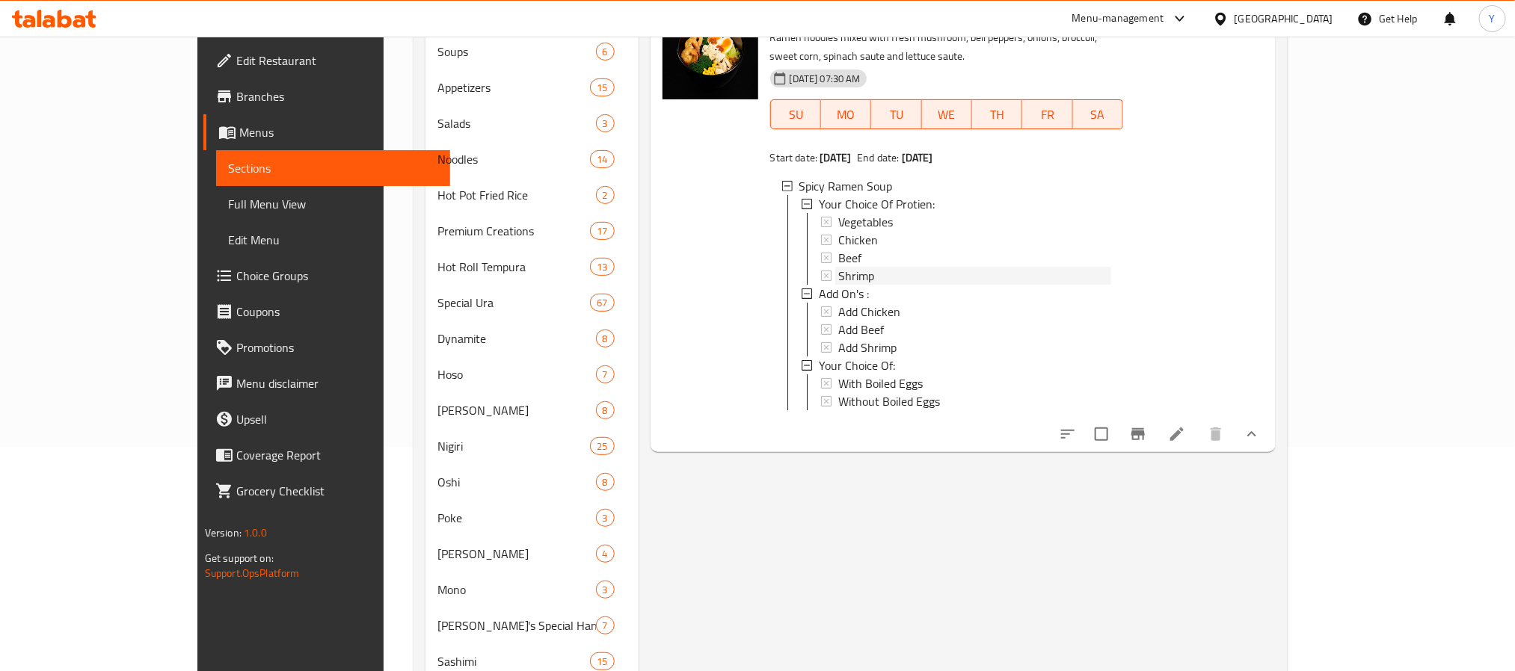
click at [849, 267] on div "Shrimp" at bounding box center [974, 276] width 273 height 18
click at [1198, 444] on li at bounding box center [1177, 434] width 42 height 27
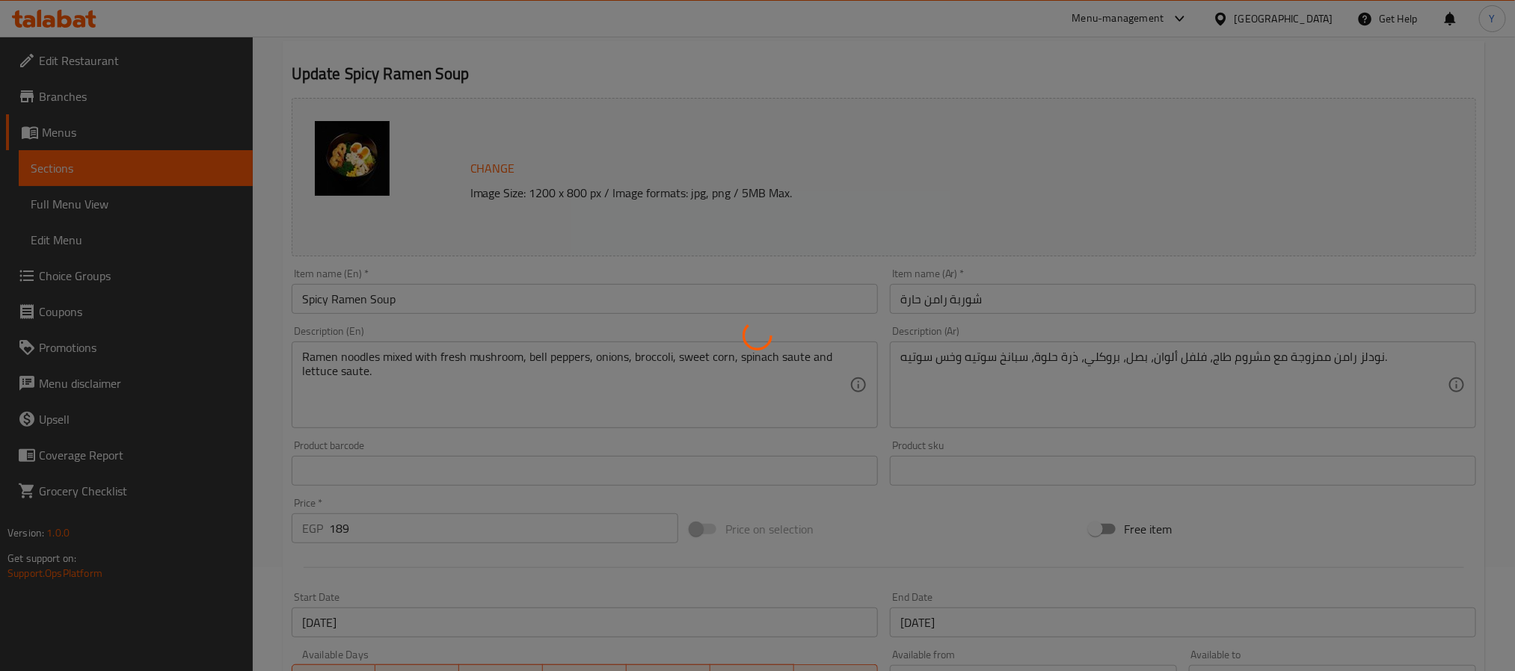
scroll to position [555, 0]
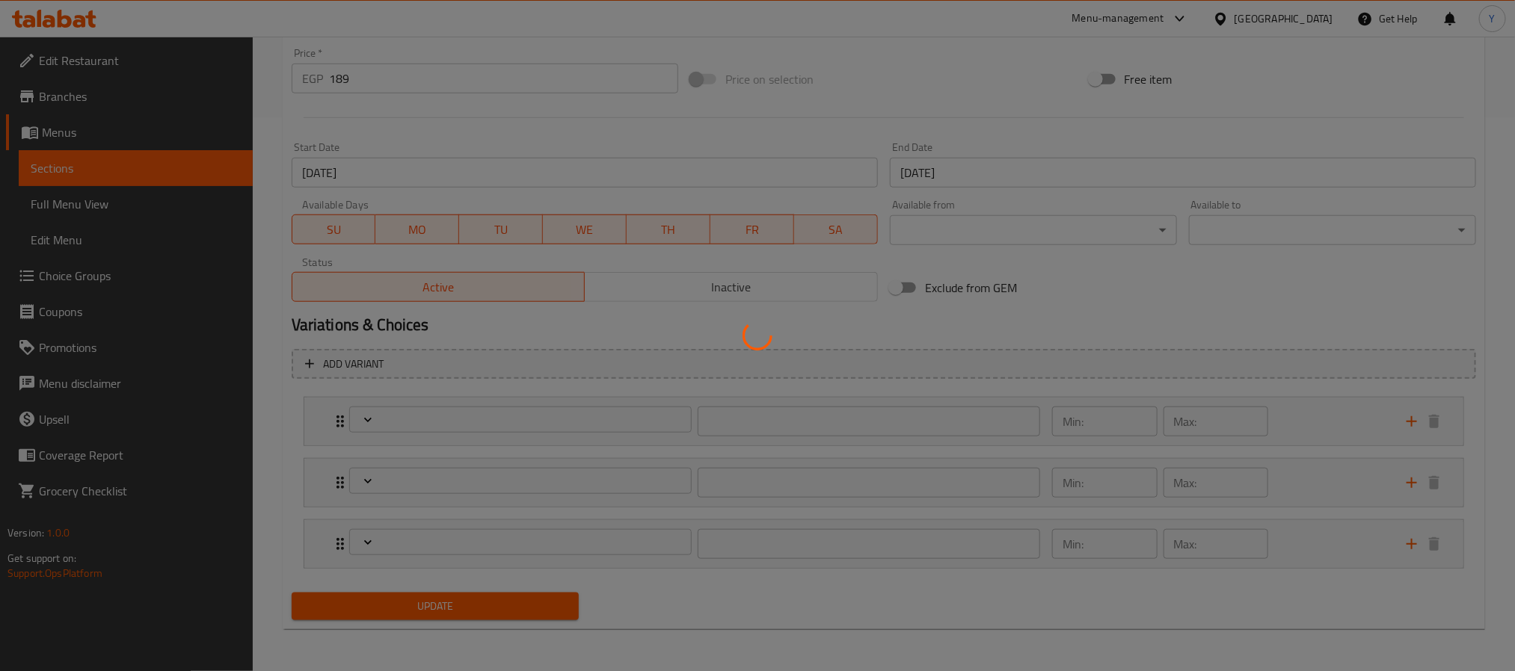
type input "إختيارك من البروتين:"
type input "1"
type input "الإضافات:"
type input "0"
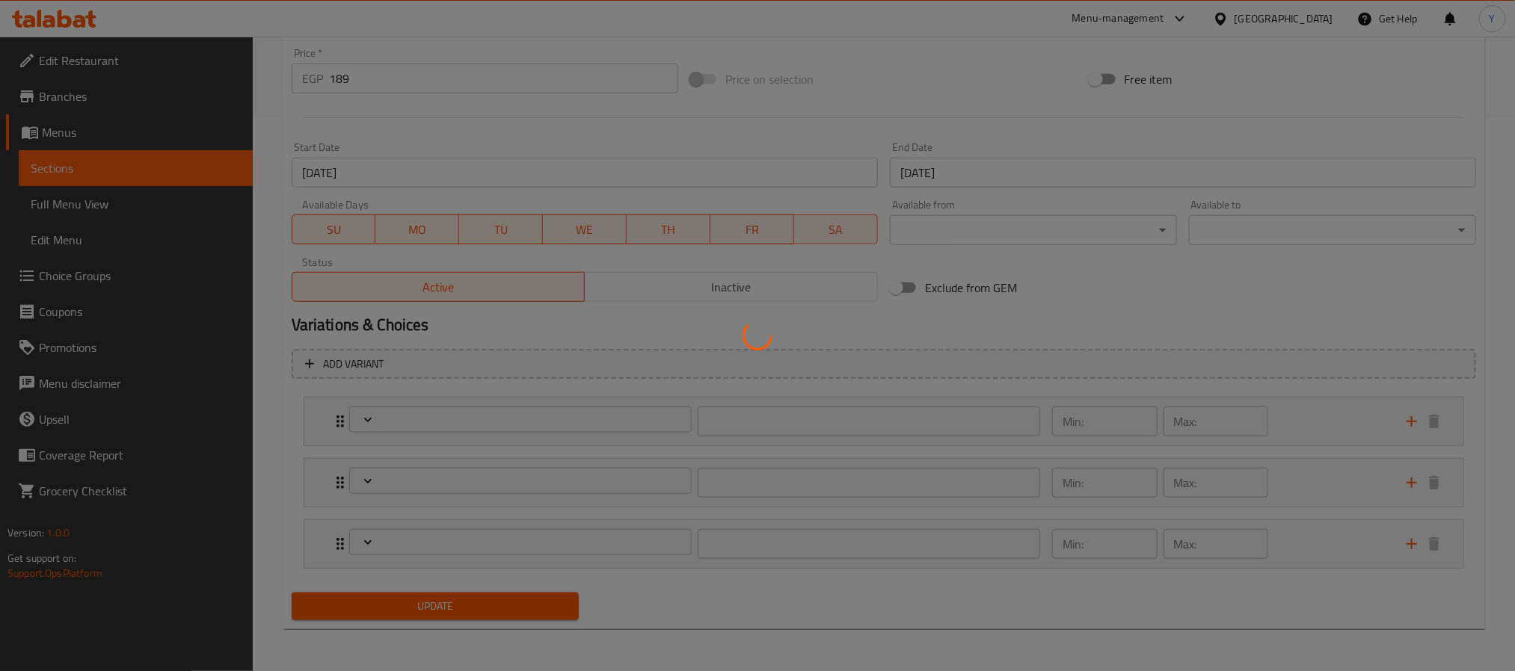
type input "0"
type input "اختيارك من:"
type input "1"
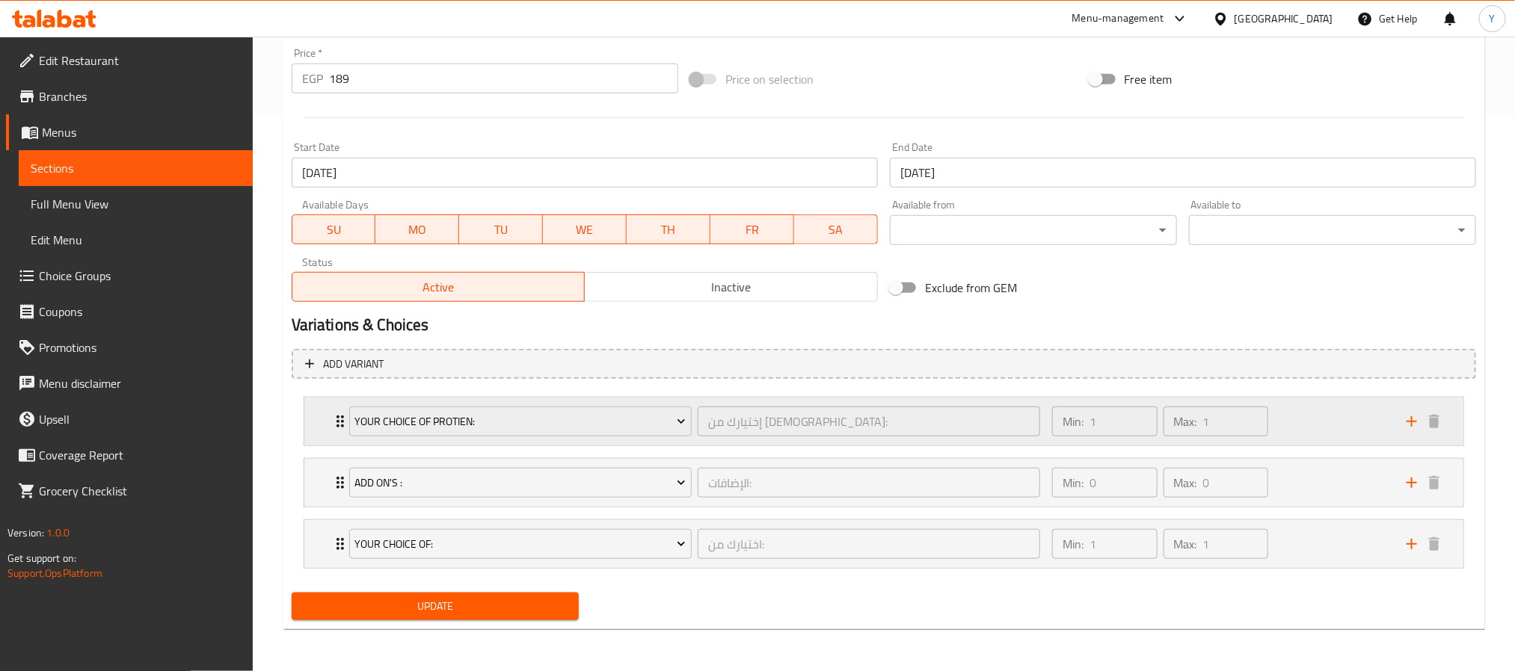
click at [313, 420] on div "Your Choice Of Protien: إختيارك من البروتين: ​ Min: 1 ​ Max: 1 ​" at bounding box center [883, 422] width 1159 height 48
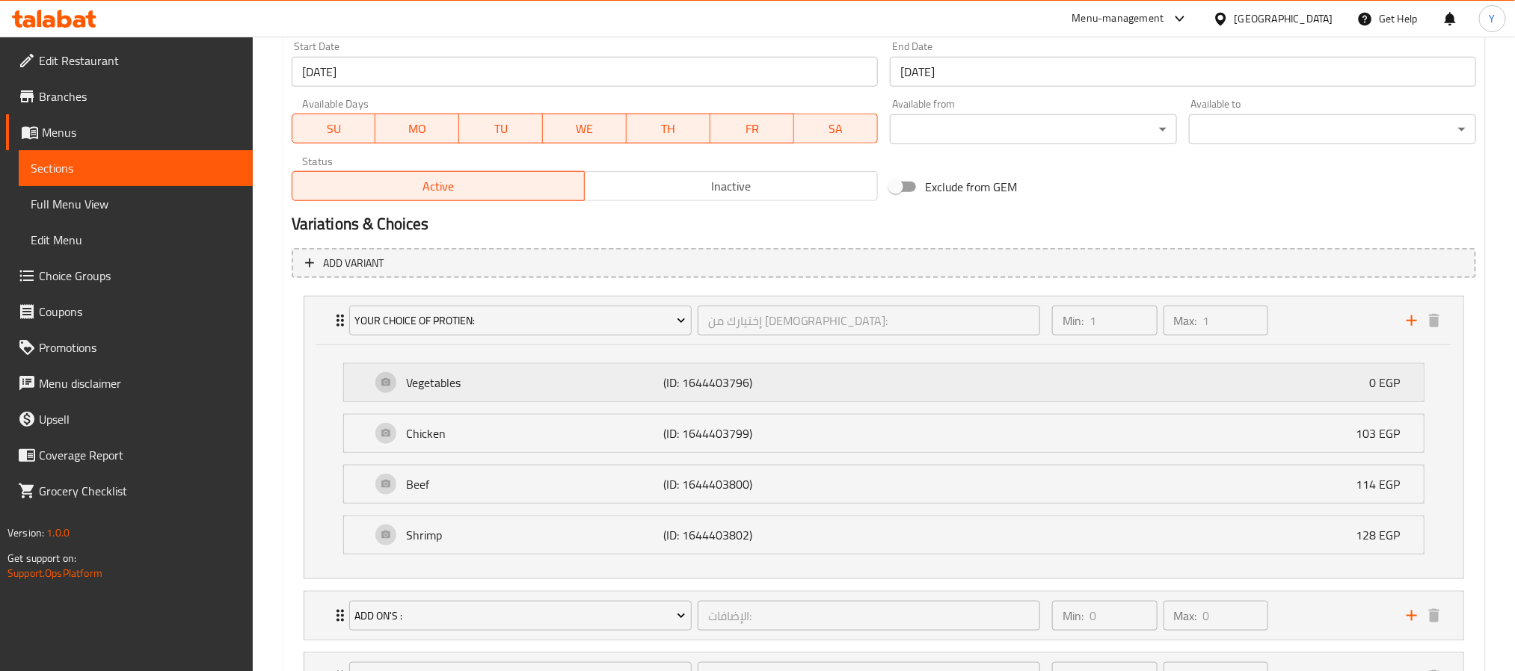
scroll to position [779, 0]
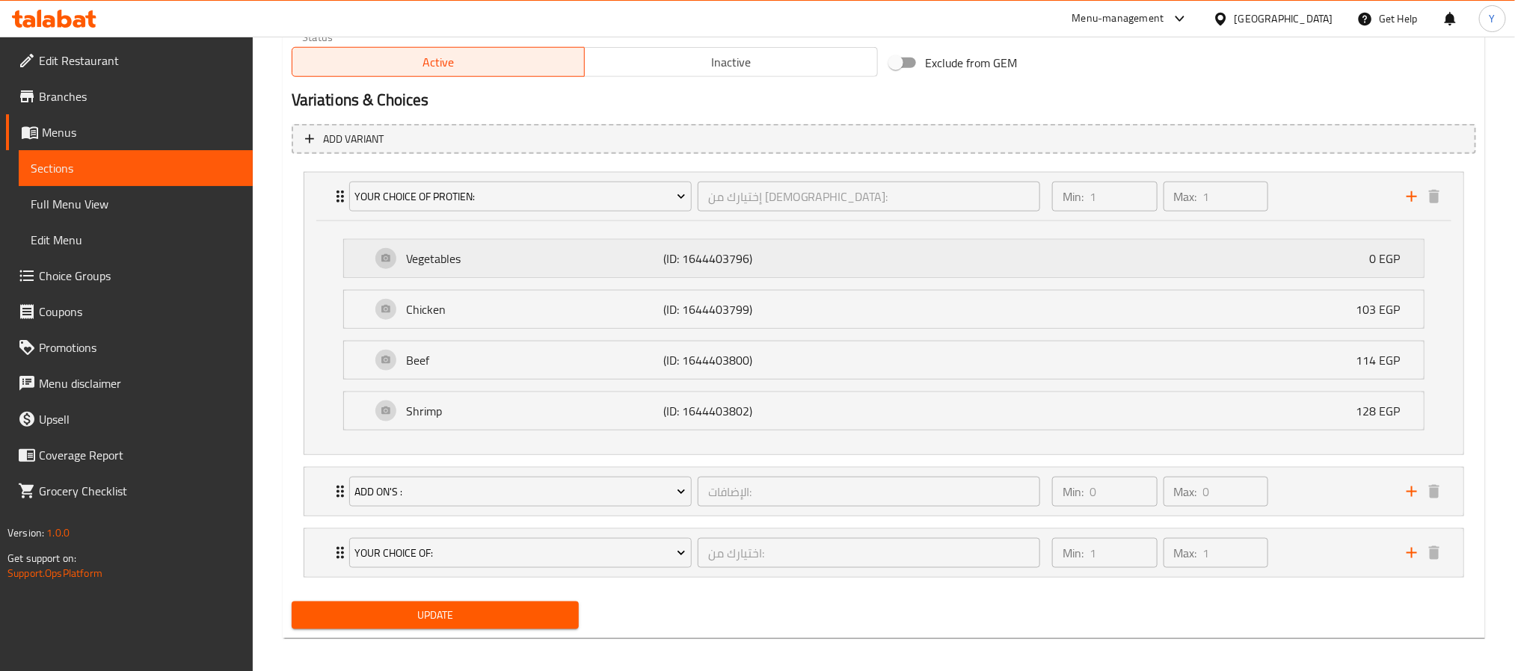
click at [866, 241] on div "Vegetables (ID: 1644403796) 0 EGP" at bounding box center [888, 258] width 1035 height 37
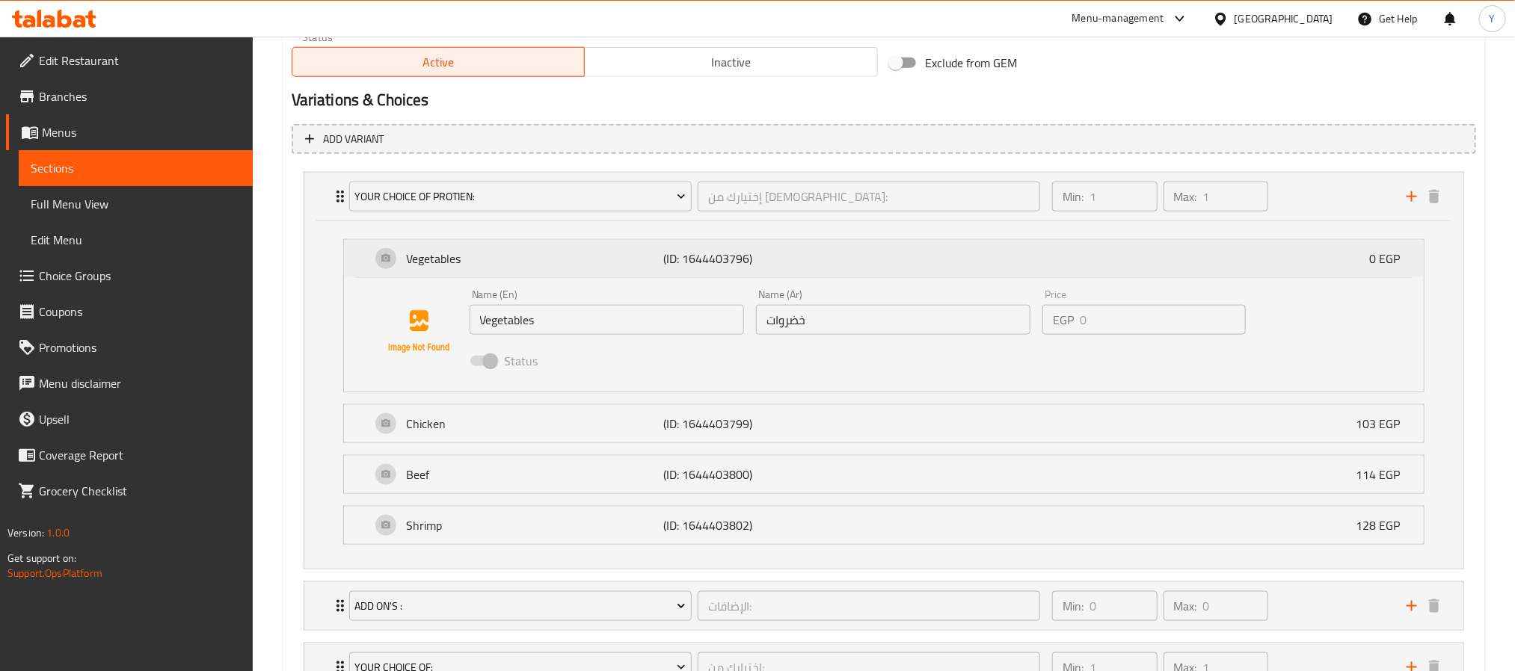
click at [653, 260] on p "Vegetables" at bounding box center [535, 259] width 258 height 18
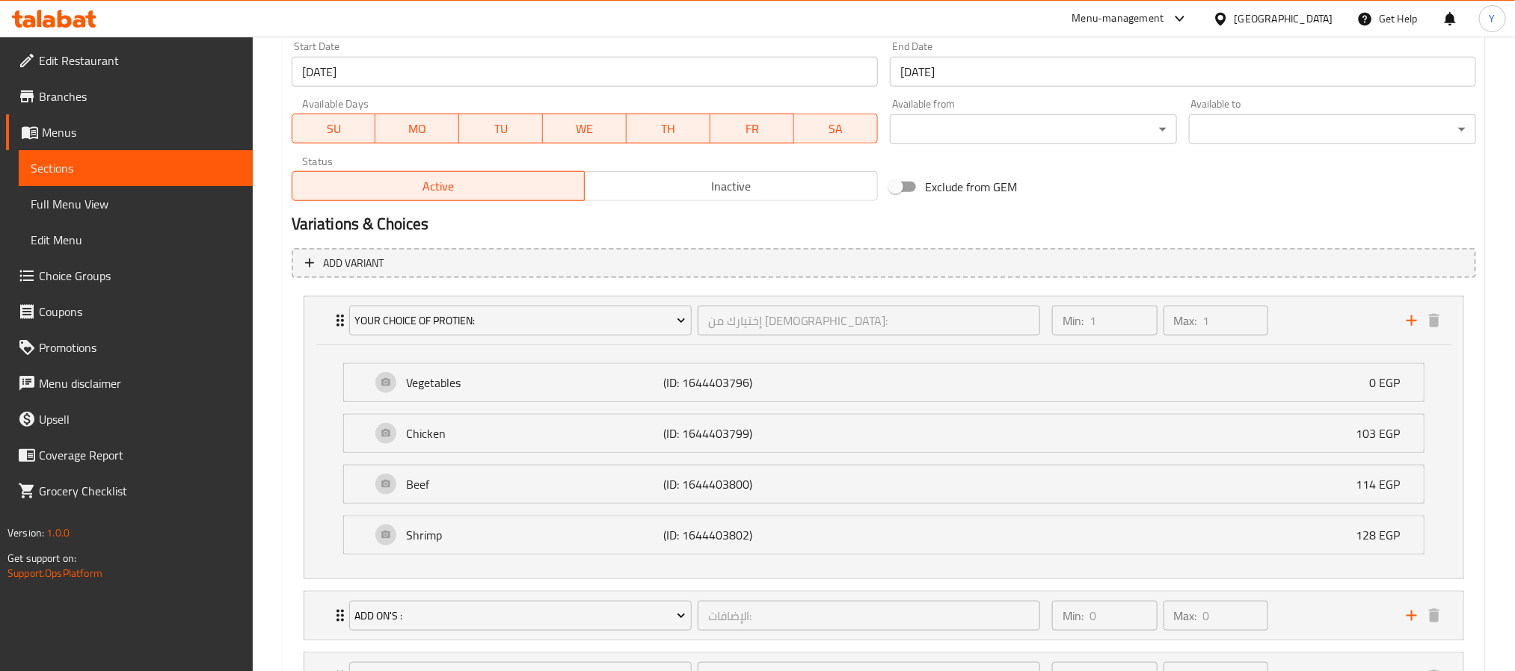
scroll to position [443, 0]
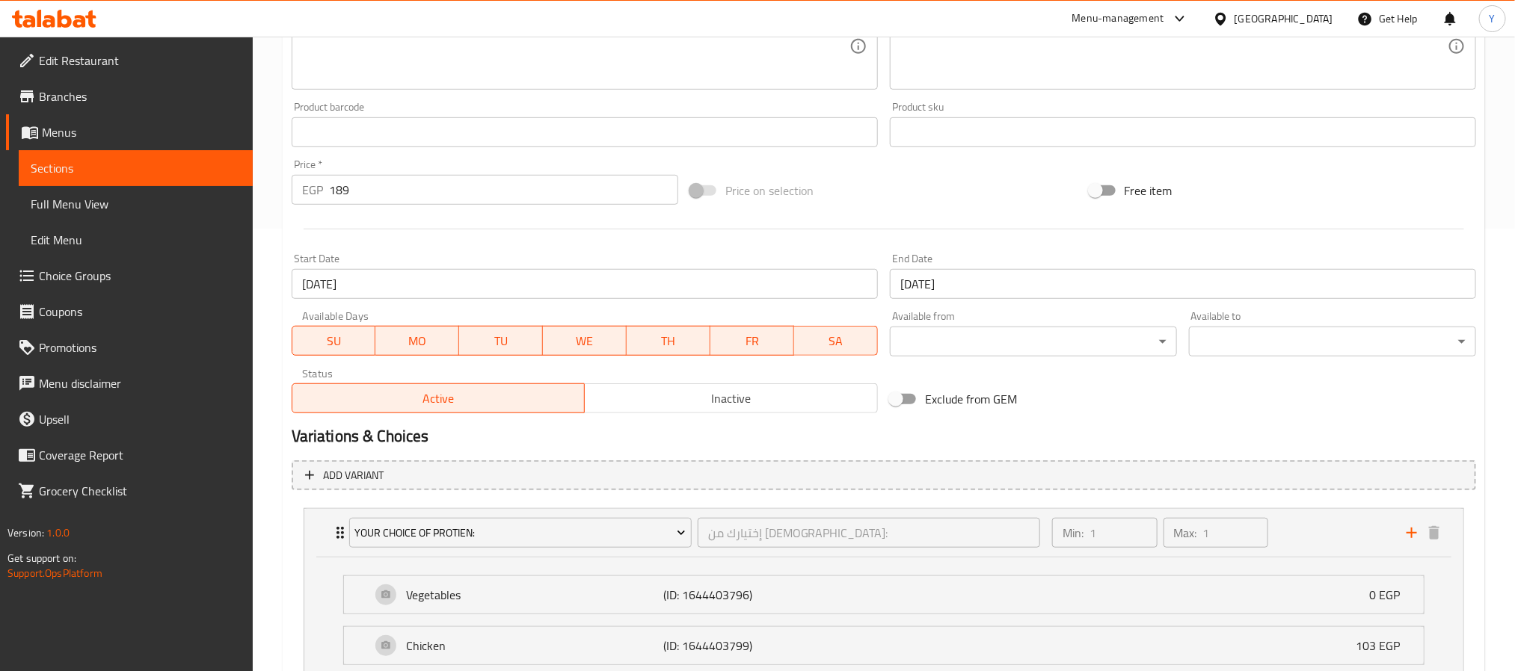
click at [363, 189] on input "189" at bounding box center [503, 190] width 349 height 30
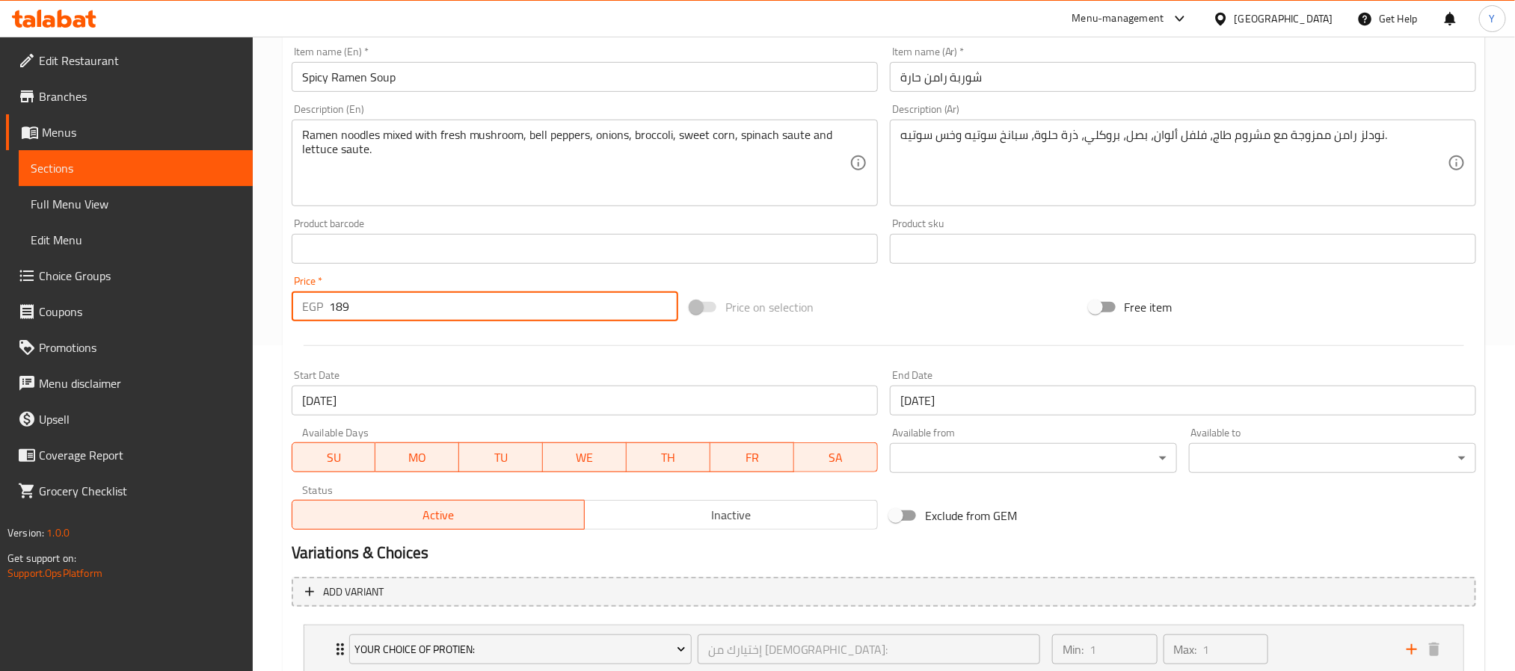
scroll to position [0, 0]
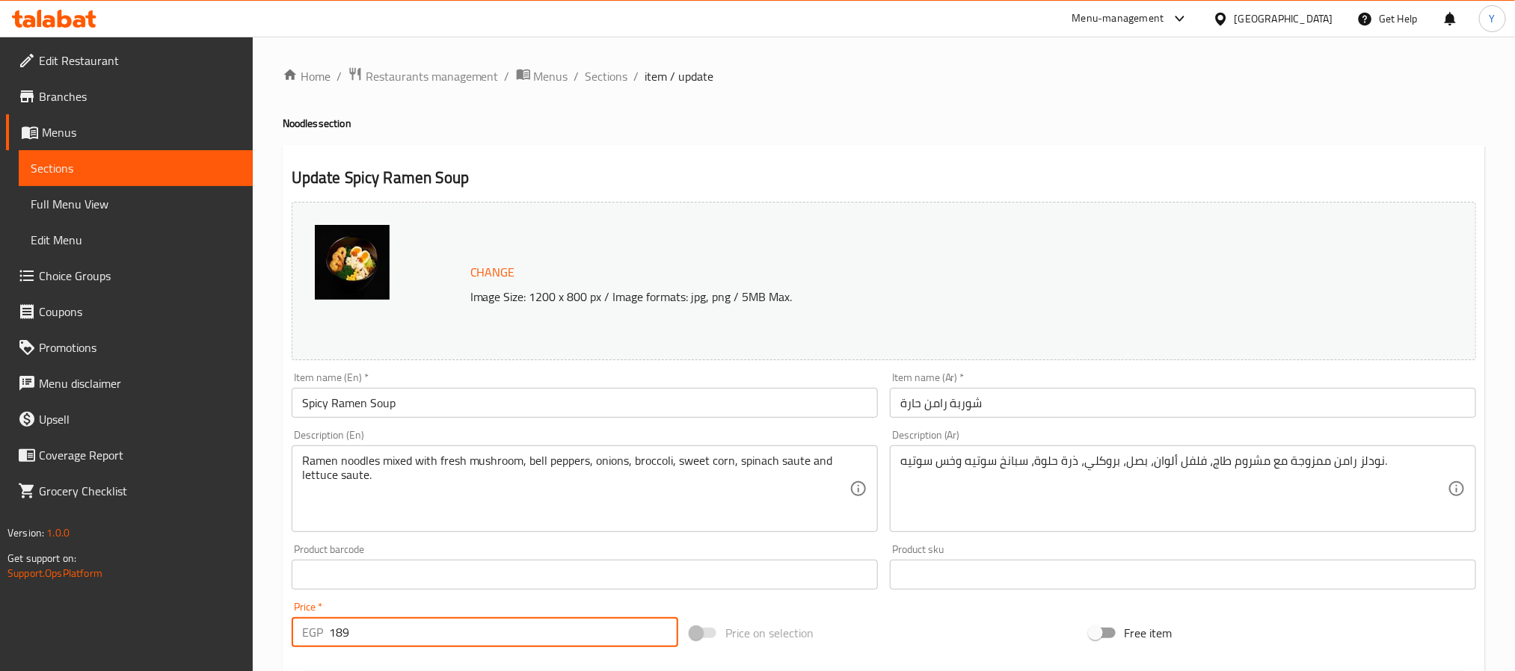
click at [410, 402] on input "Spicy Ramen Soup" at bounding box center [585, 403] width 586 height 30
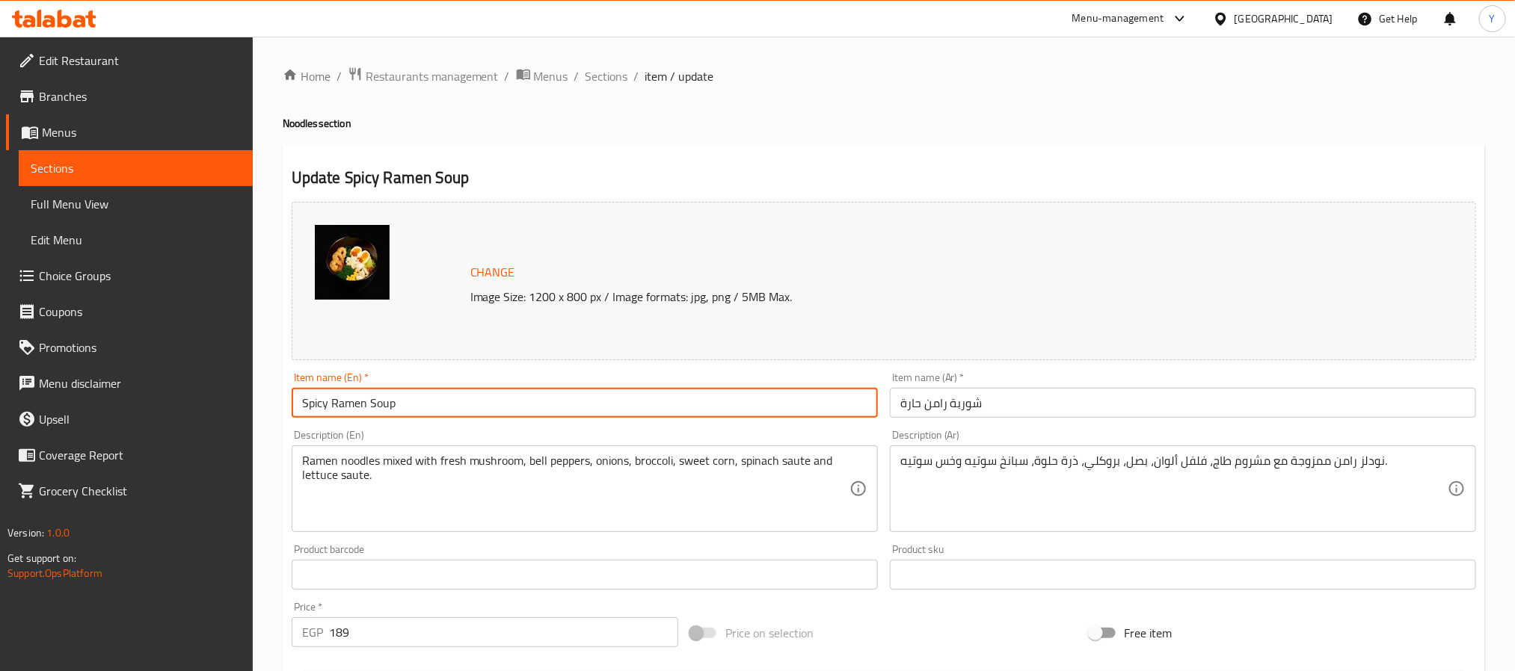
click at [410, 402] on input "Spicy Ramen Soup" at bounding box center [585, 403] width 586 height 30
click at [626, 72] on span "Sections" at bounding box center [606, 76] width 43 height 18
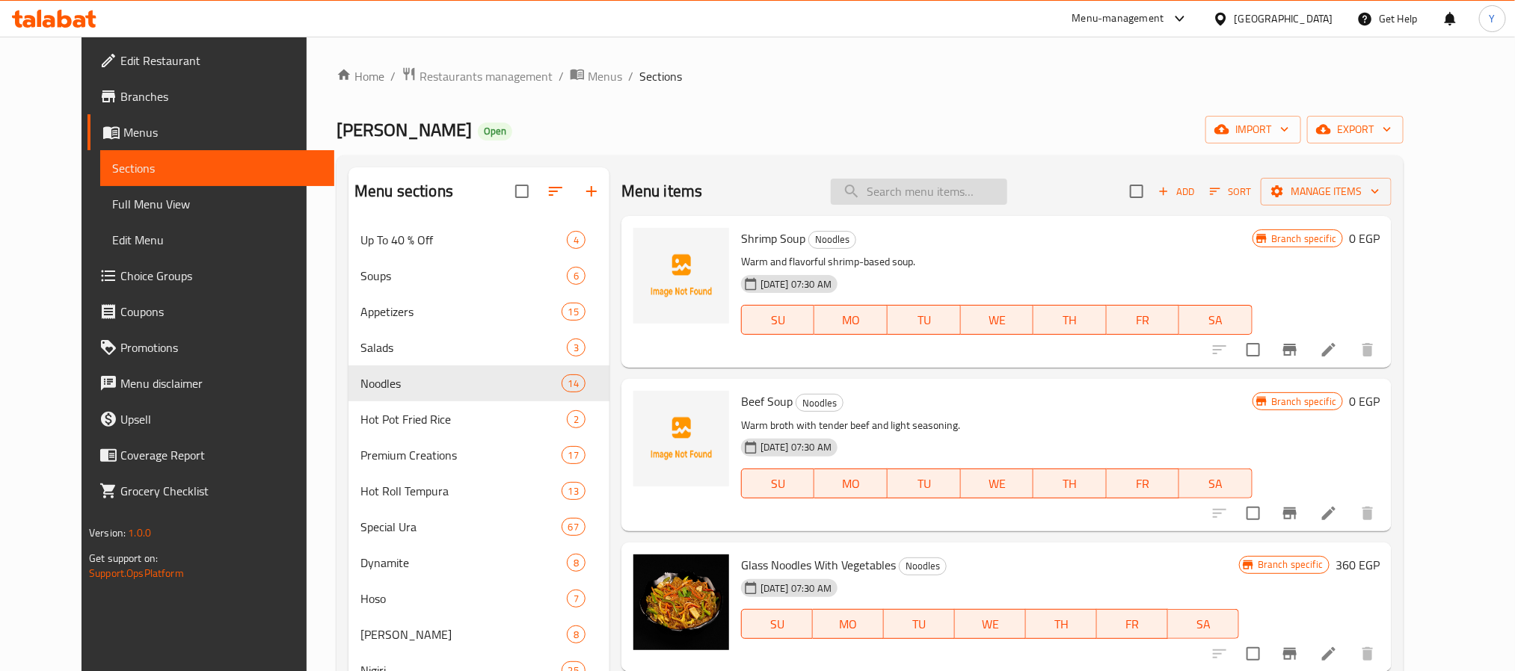
click at [998, 191] on input "search" at bounding box center [919, 192] width 176 height 26
paste input "Spicy Ramen Soup"
type input "Spicy Ramen Soup"
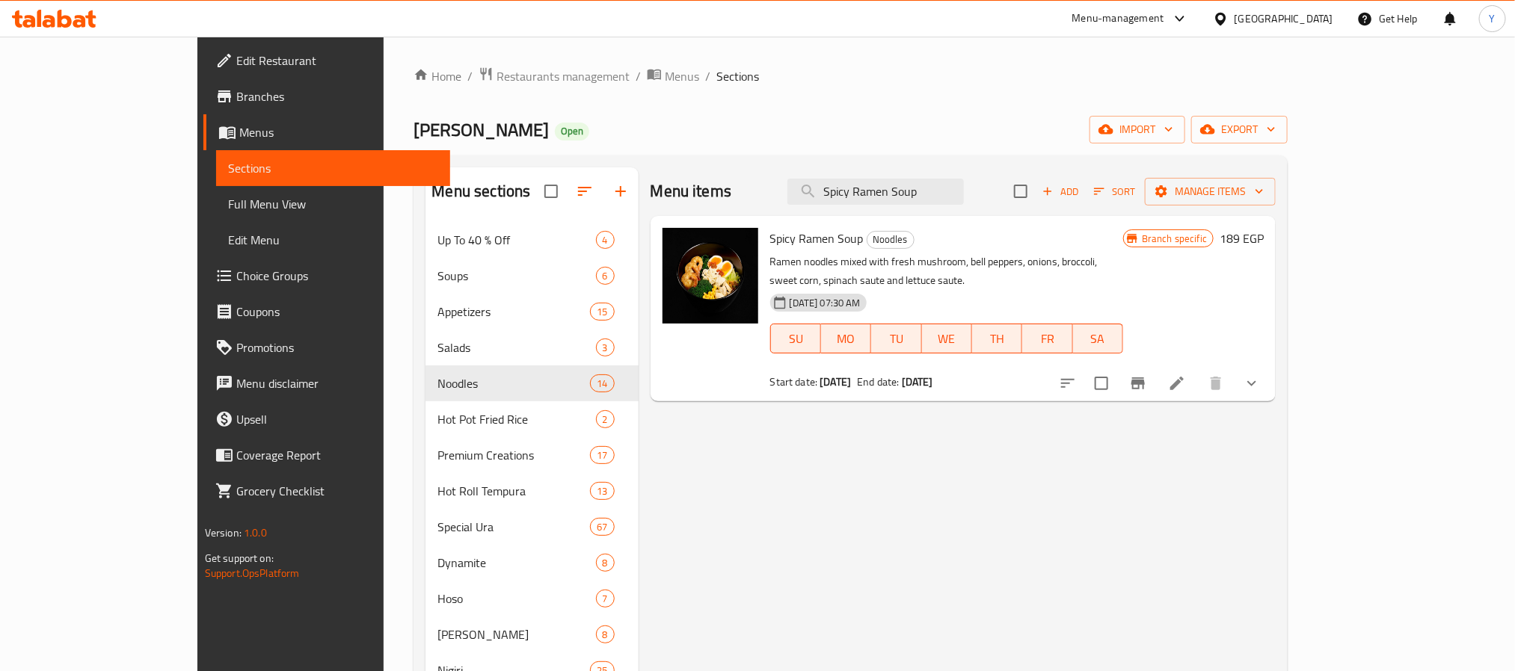
click at [1270, 345] on div "Spicy Ramen Soup Noodles Ramen noodles mixed with fresh mushroom, bell peppers,…" at bounding box center [1017, 308] width 506 height 173
click at [1261, 375] on icon "show more" at bounding box center [1252, 384] width 18 height 18
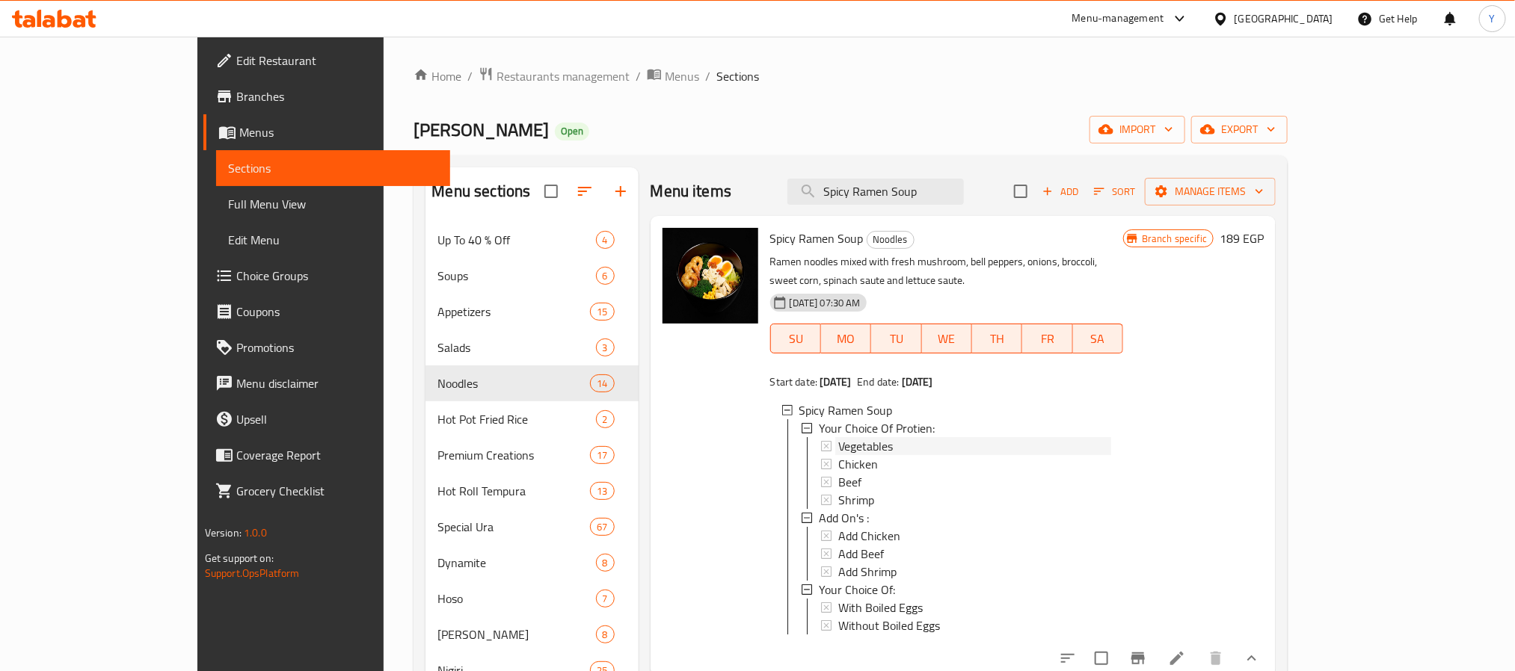
click at [838, 437] on span "Vegetables" at bounding box center [865, 446] width 55 height 18
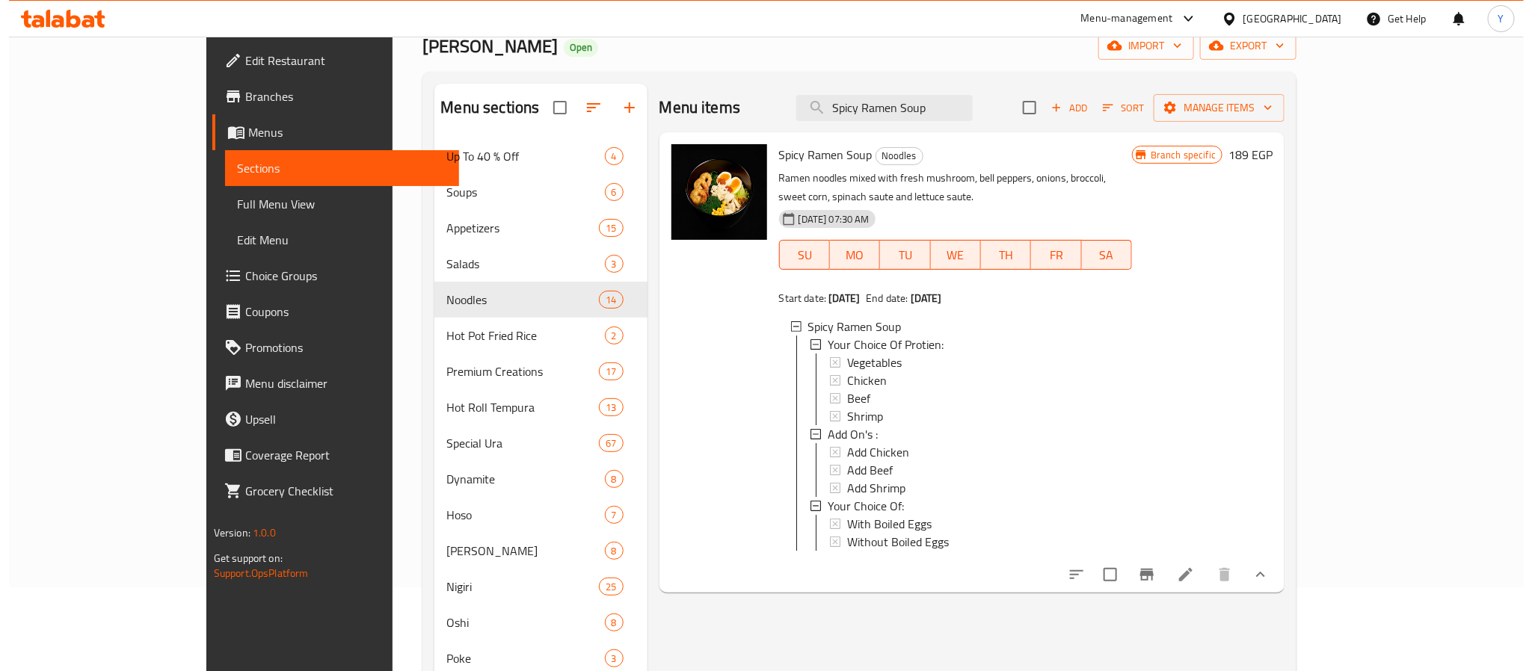
scroll to position [224, 0]
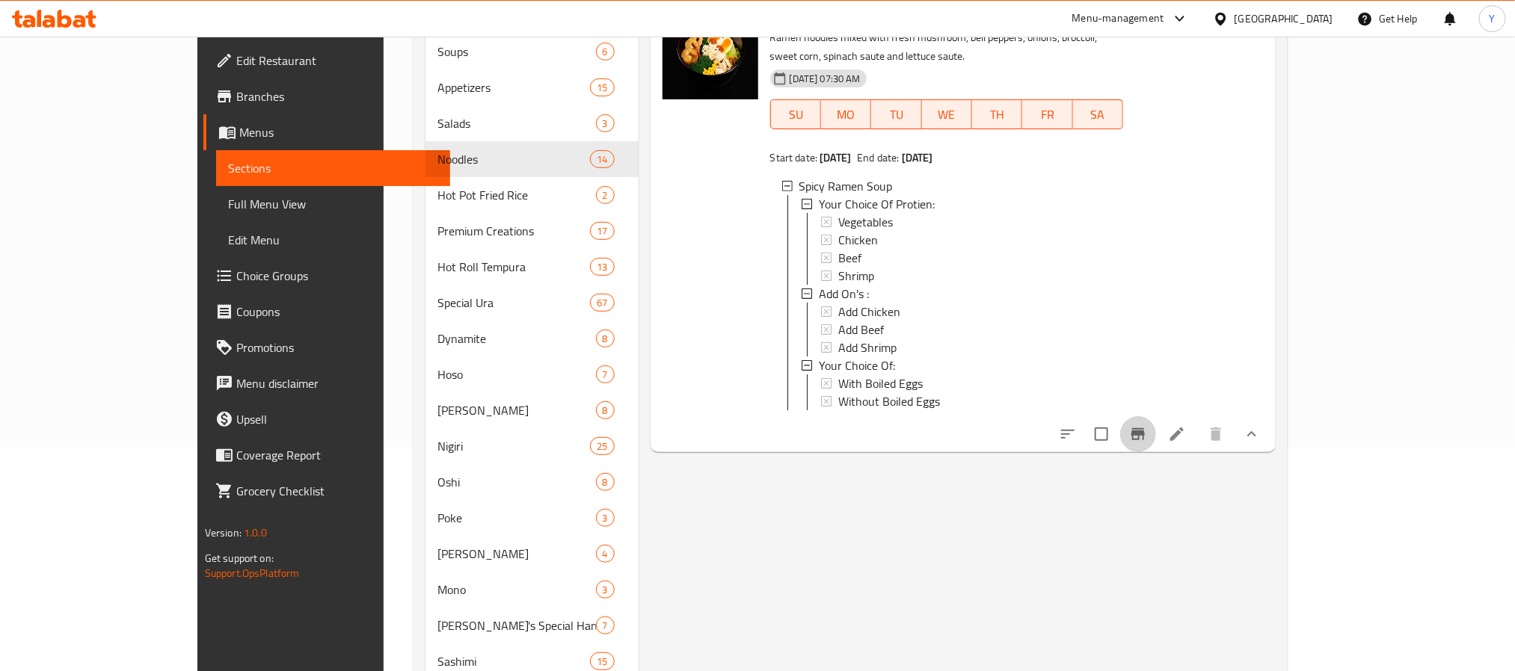
click at [1147, 436] on icon "Branch-specific-item" at bounding box center [1138, 434] width 18 height 18
click at [1147, 435] on icon "Branch-specific-item" at bounding box center [1138, 434] width 18 height 18
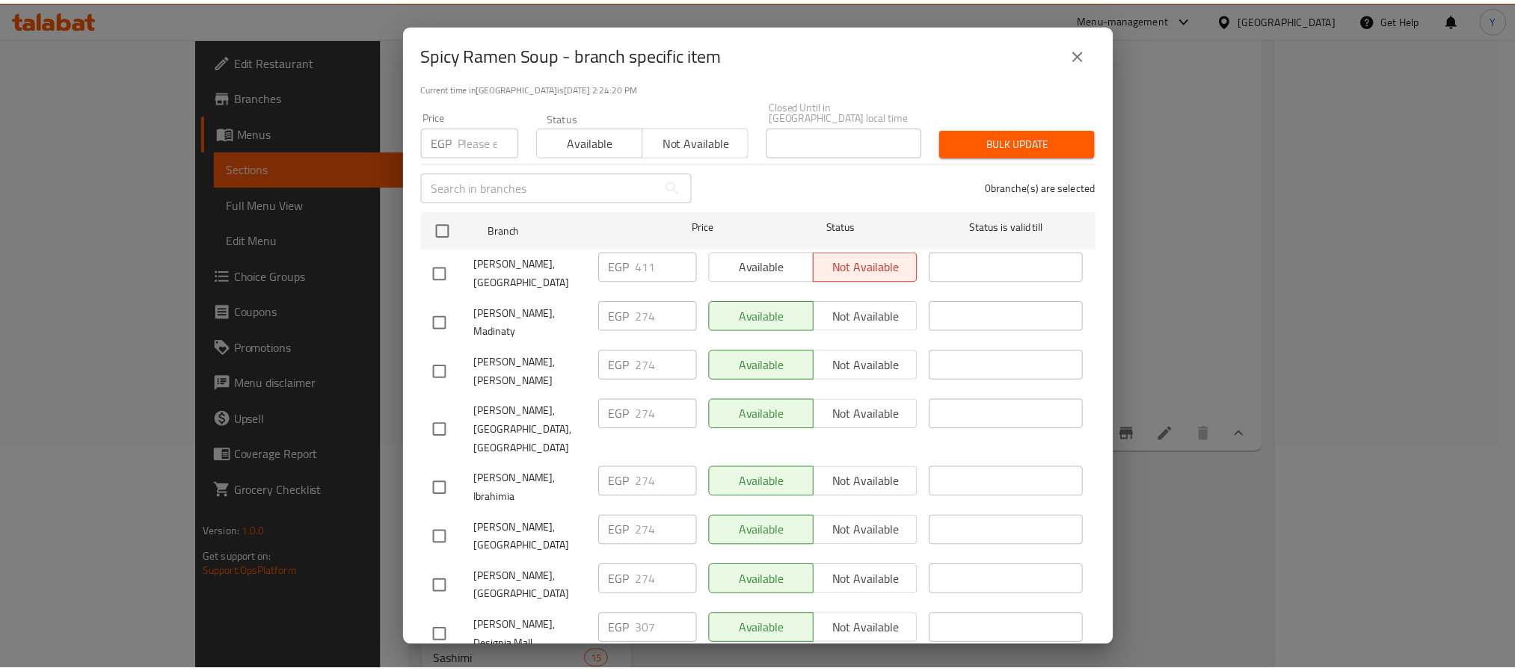
scroll to position [0, 0]
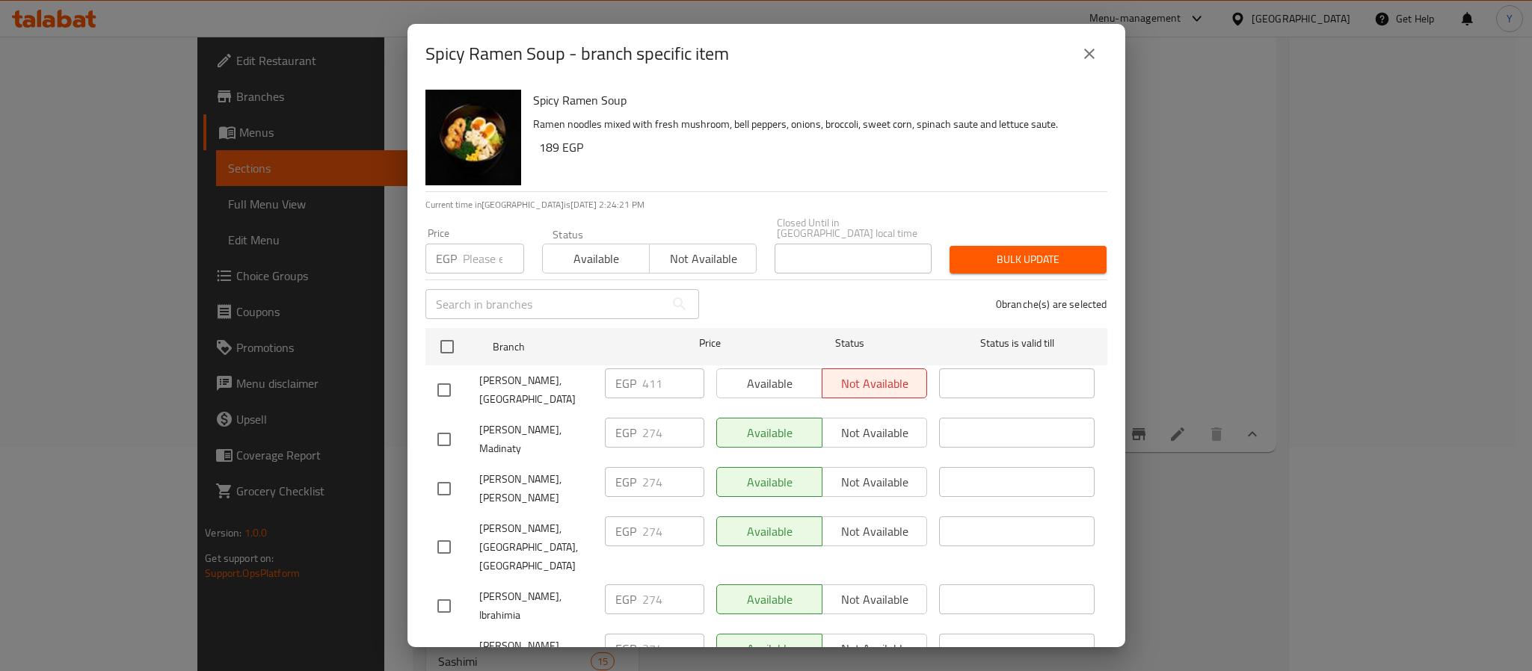
click at [1089, 47] on icon "close" at bounding box center [1089, 54] width 18 height 18
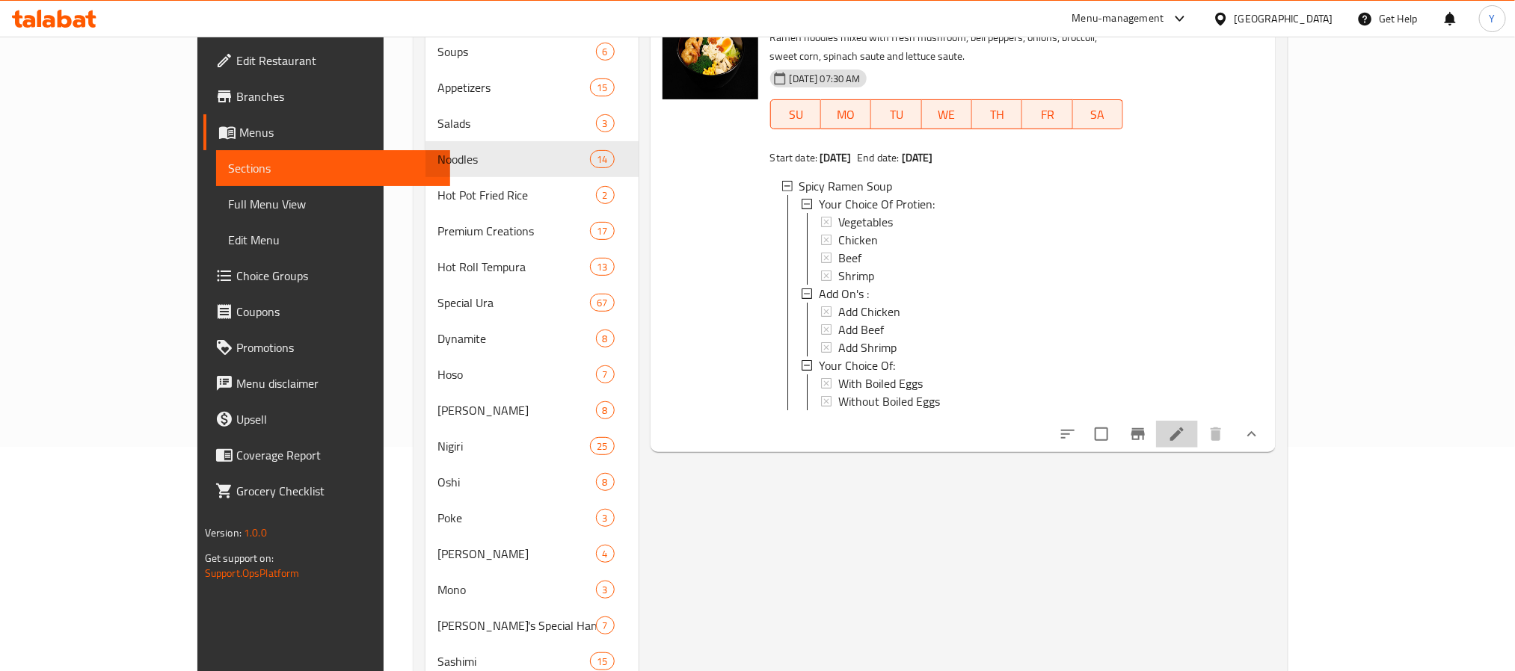
click at [1198, 428] on li at bounding box center [1177, 434] width 42 height 27
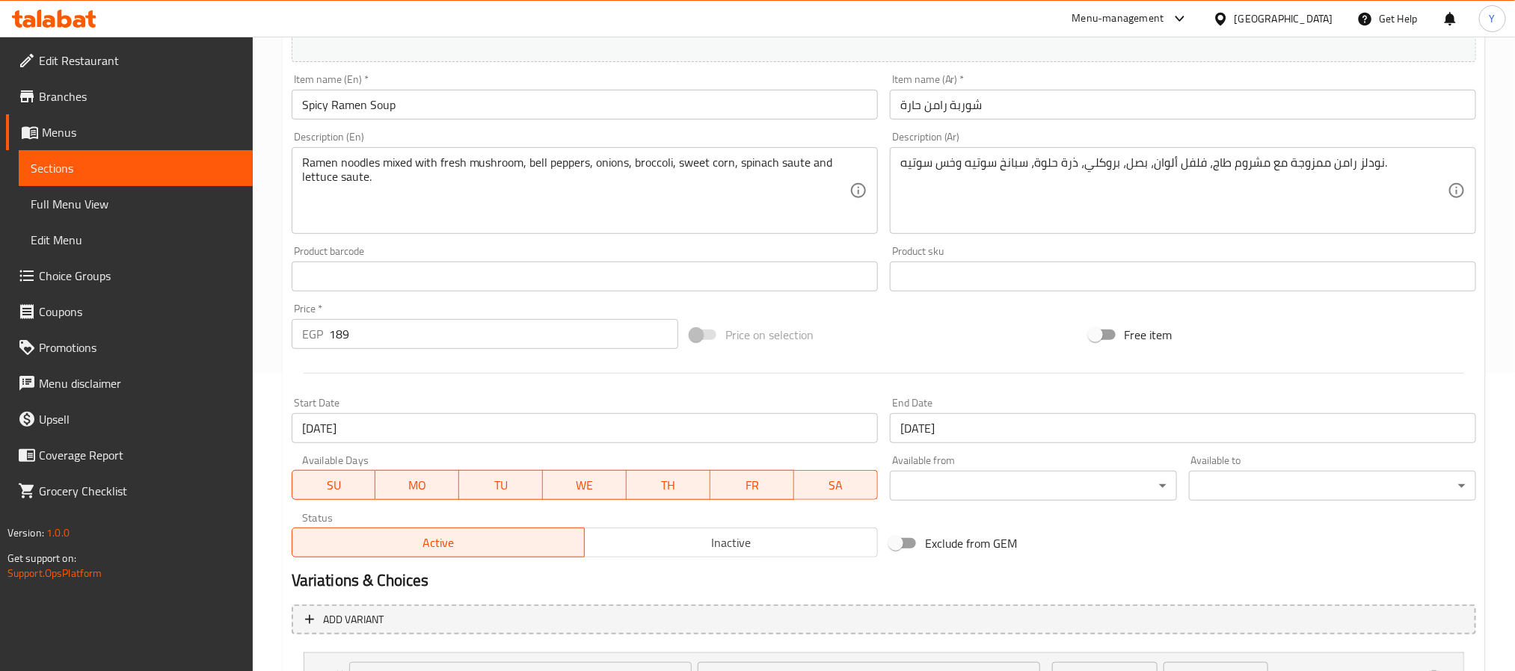
scroll to position [557, 0]
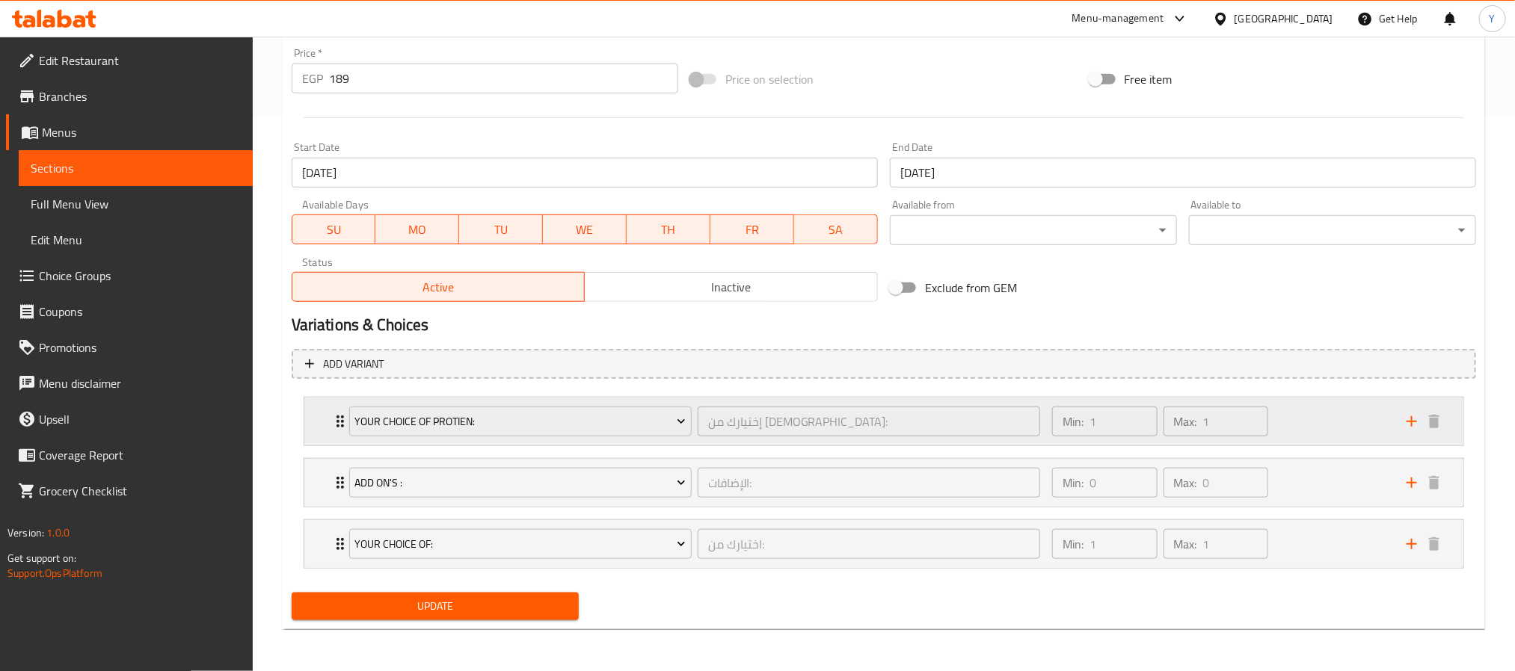
click at [341, 426] on div "Your Choice Of Protien: إختيارك من البروتين: ​" at bounding box center [694, 422] width 709 height 48
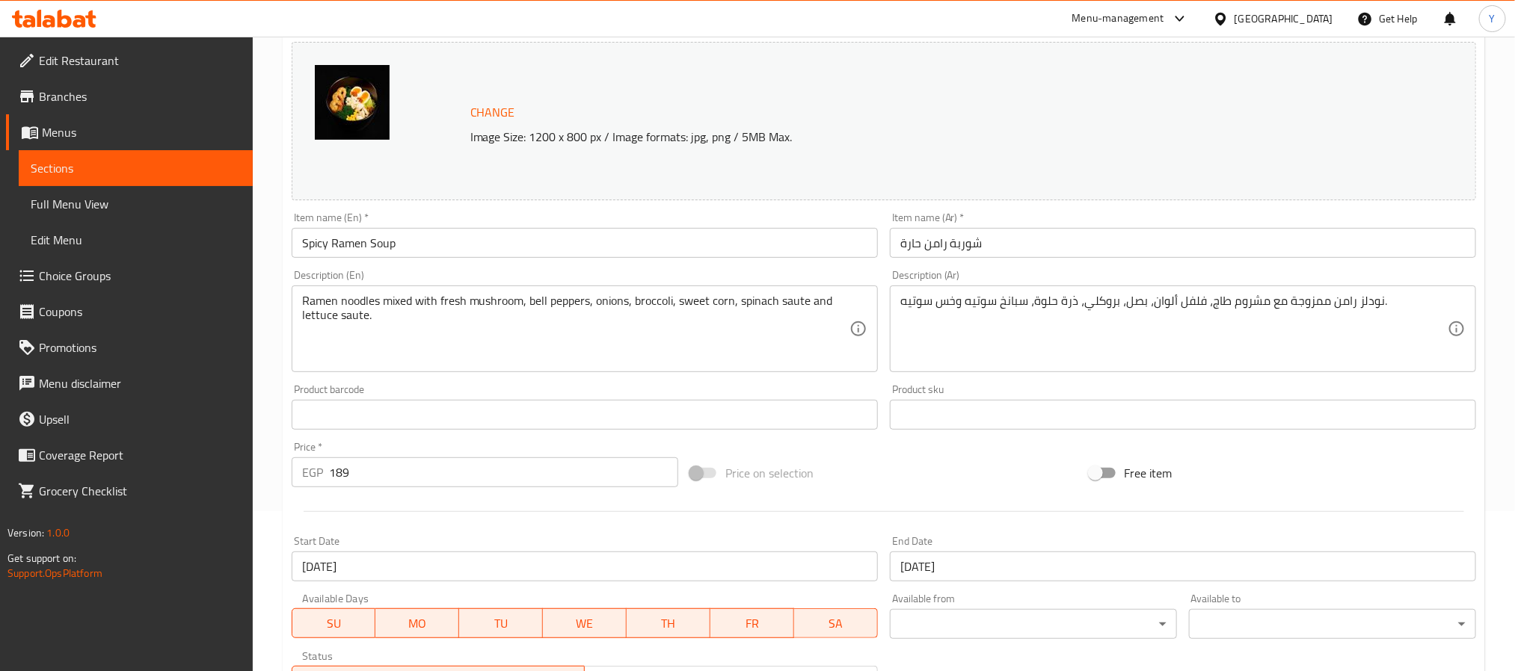
scroll to position [0, 0]
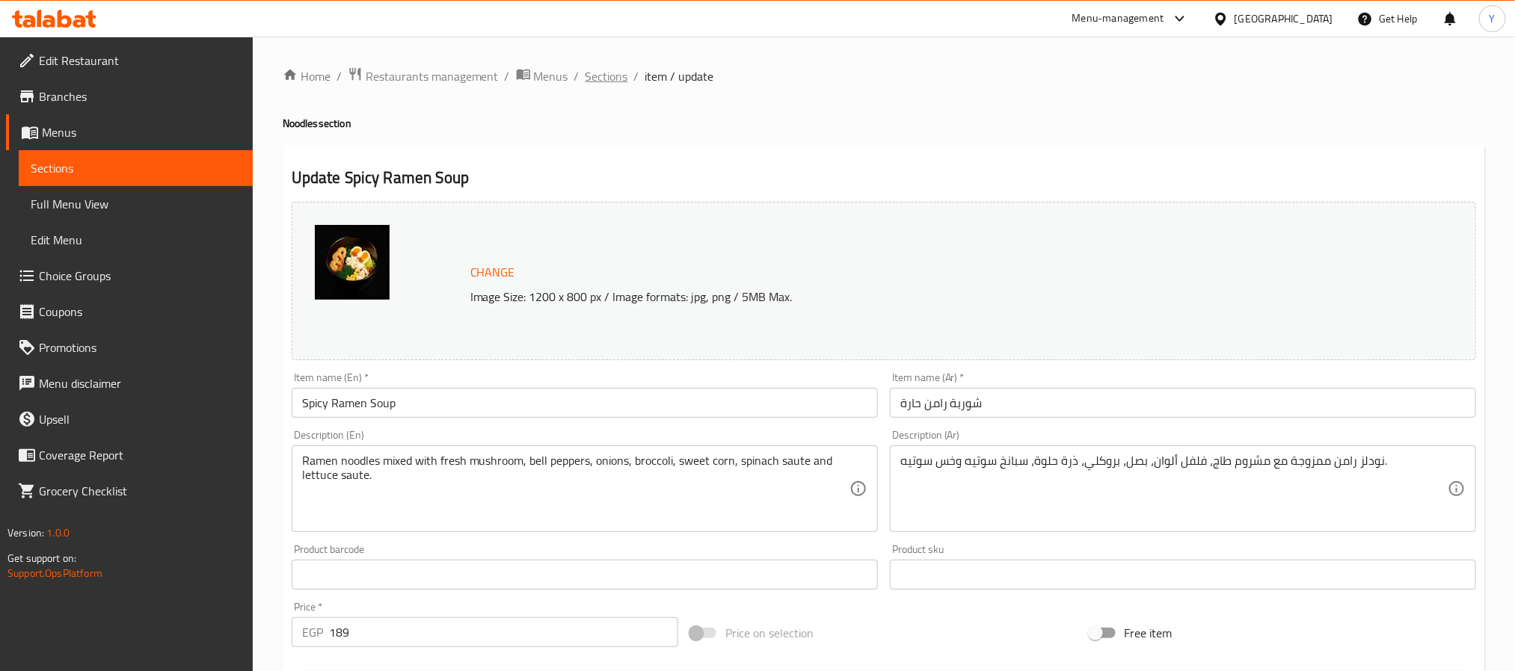
click at [606, 81] on span "Sections" at bounding box center [606, 76] width 43 height 18
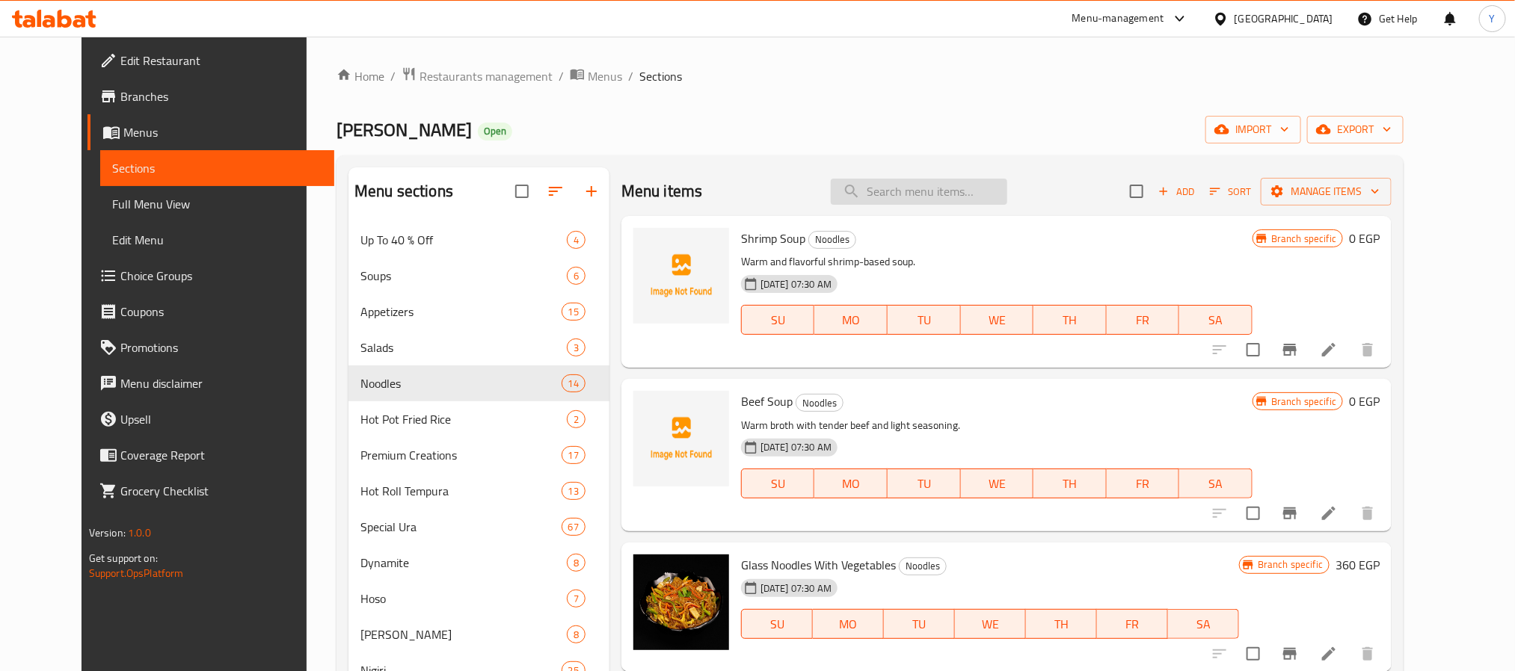
click at [924, 186] on input "search" at bounding box center [919, 192] width 176 height 26
paste input "Spicy Ramen Soup"
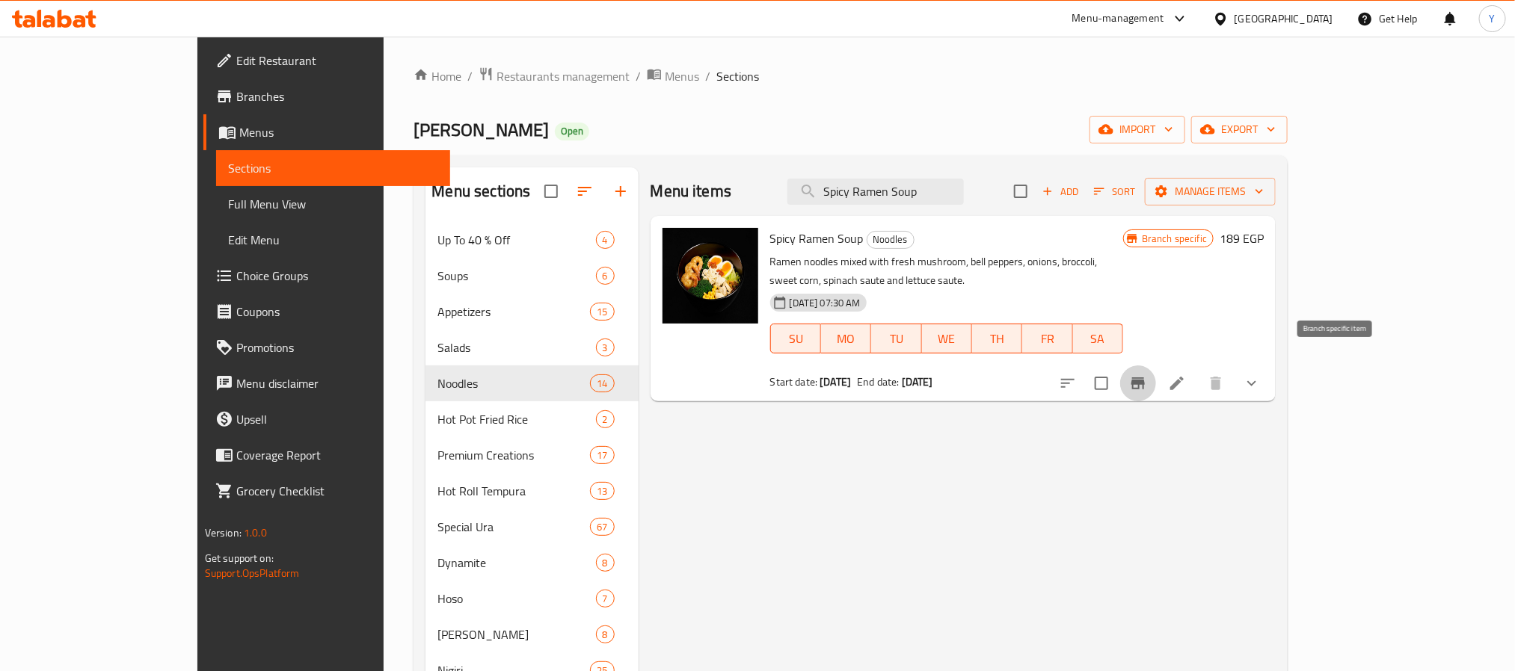
click at [1147, 375] on icon "Branch-specific-item" at bounding box center [1138, 384] width 18 height 18
click at [1270, 380] on button "show more" at bounding box center [1252, 384] width 36 height 36
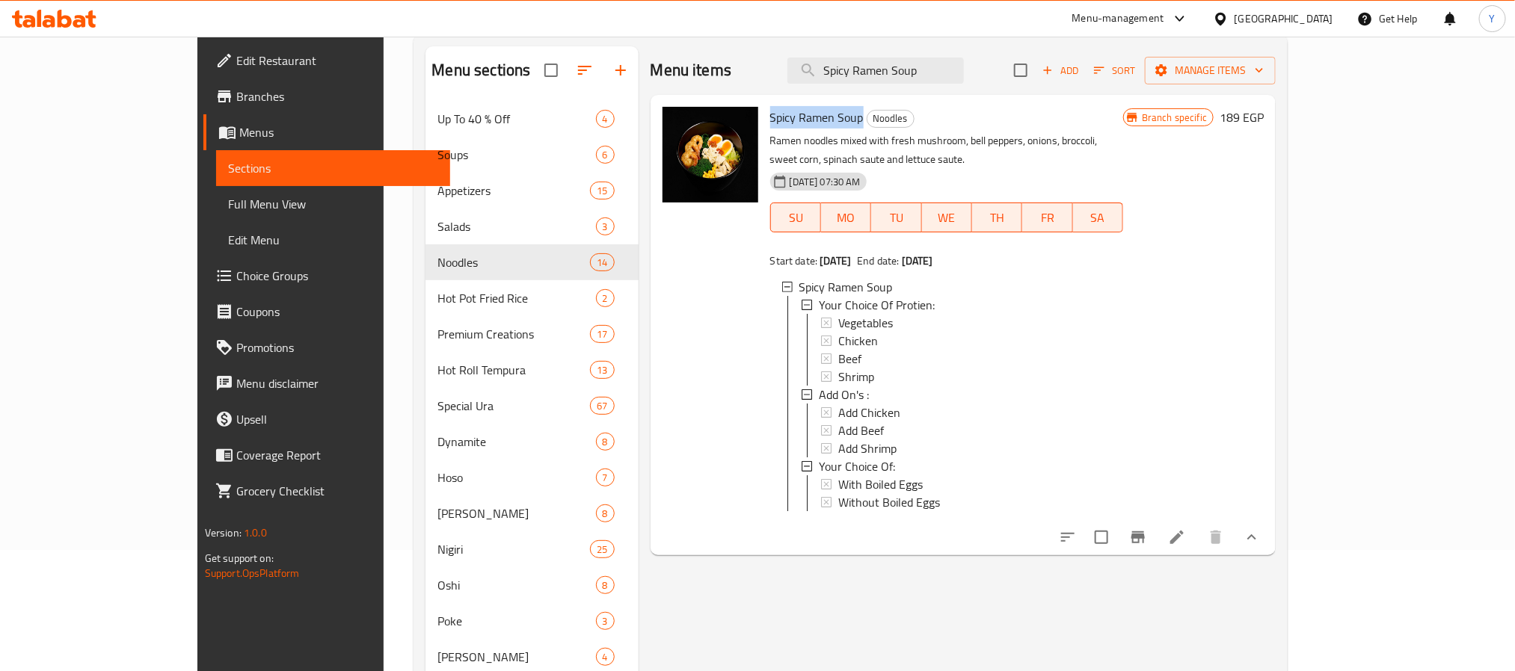
scroll to position [112, 0]
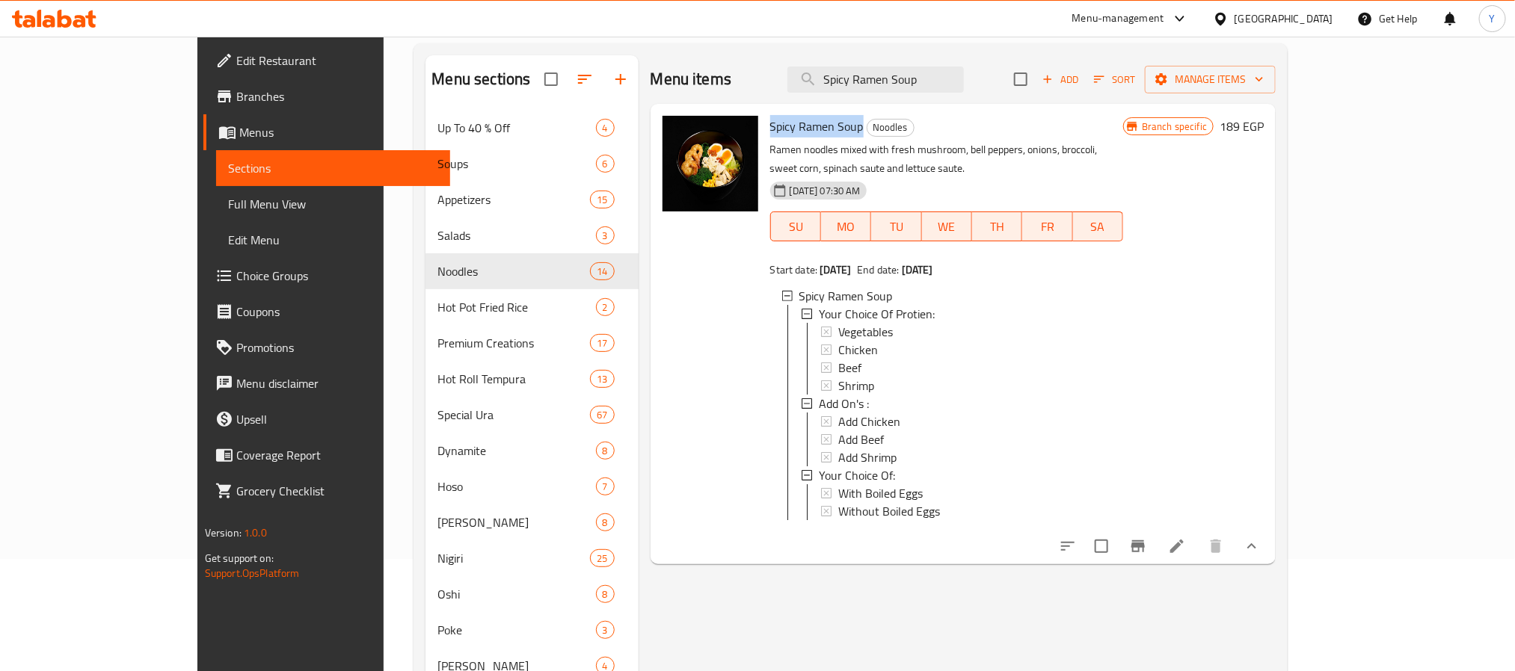
click at [770, 122] on span "Spicy Ramen Soup" at bounding box center [816, 126] width 93 height 22
drag, startPoint x: 733, startPoint y: 122, endPoint x: 799, endPoint y: 126, distance: 65.2
click at [799, 126] on span "Spicy Ramen Soup" at bounding box center [816, 126] width 93 height 22
click at [1193, 588] on div "Menu items Spicy Ramen Soup Add Sort Manage items Spicy Ramen Soup Noodles Rame…" at bounding box center [958, 605] width 638 height 1101
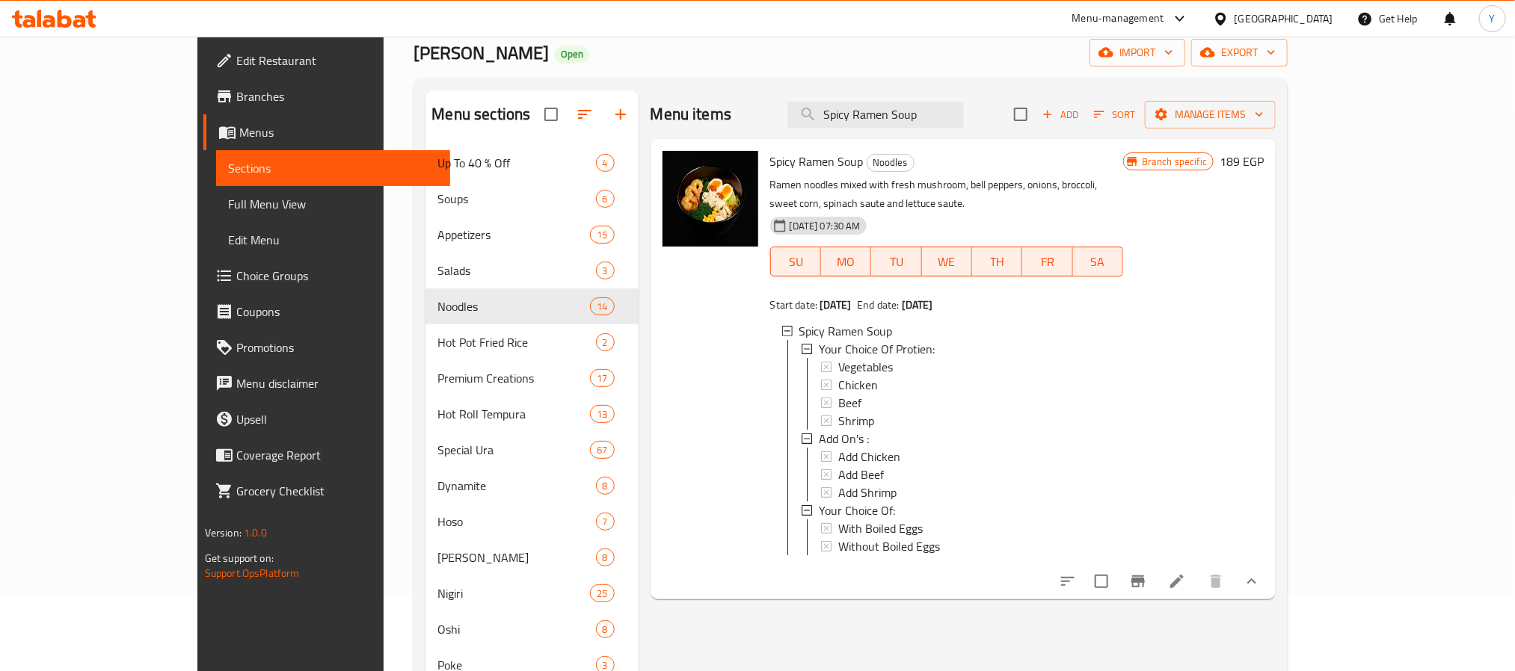
scroll to position [0, 0]
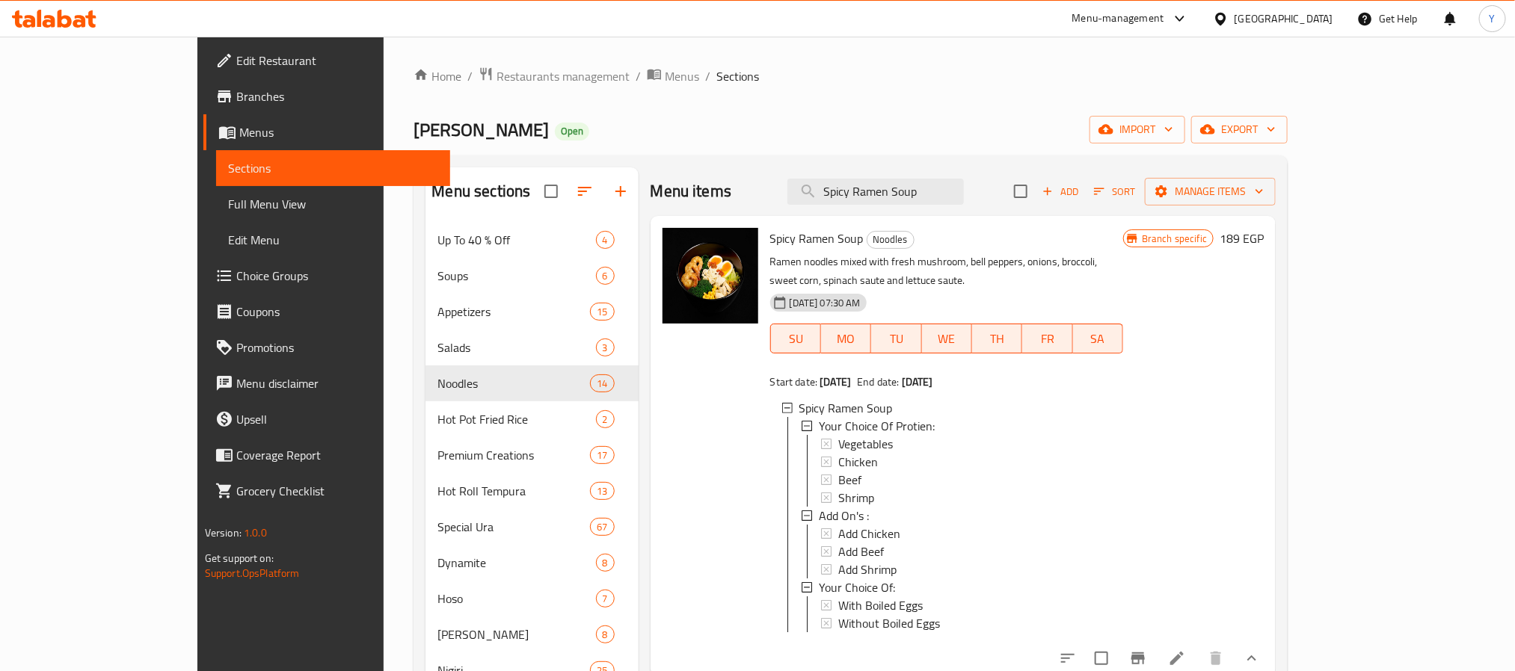
click at [770, 242] on span "Spicy Ramen Soup" at bounding box center [816, 238] width 93 height 22
drag, startPoint x: 733, startPoint y: 242, endPoint x: 805, endPoint y: 238, distance: 71.9
click at [805, 238] on span "Spicy Ramen Soup" at bounding box center [816, 238] width 93 height 22
click at [964, 179] on input "Spicy Ramen Soup" at bounding box center [875, 192] width 176 height 26
paste input "Ura Shrimp Tempura"
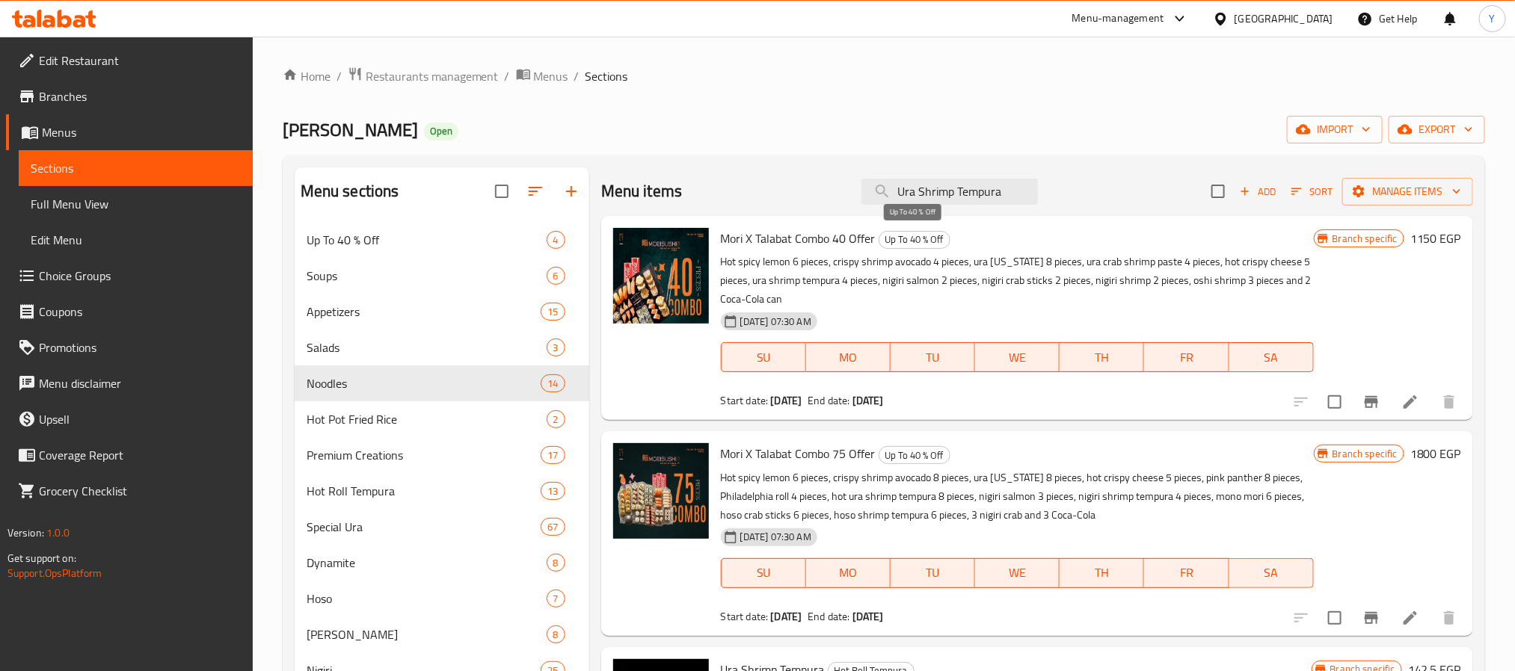
type input "Ura Shrimp Tempura"
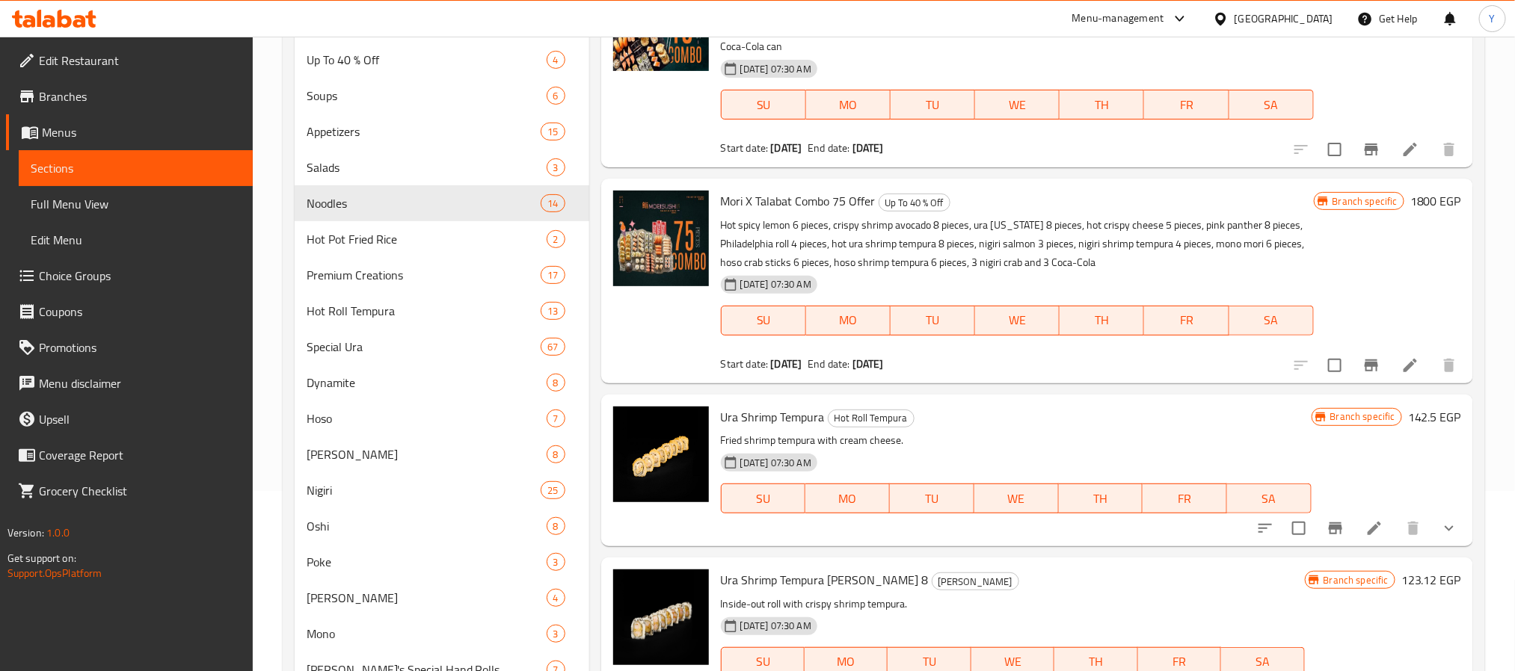
scroll to position [224, 0]
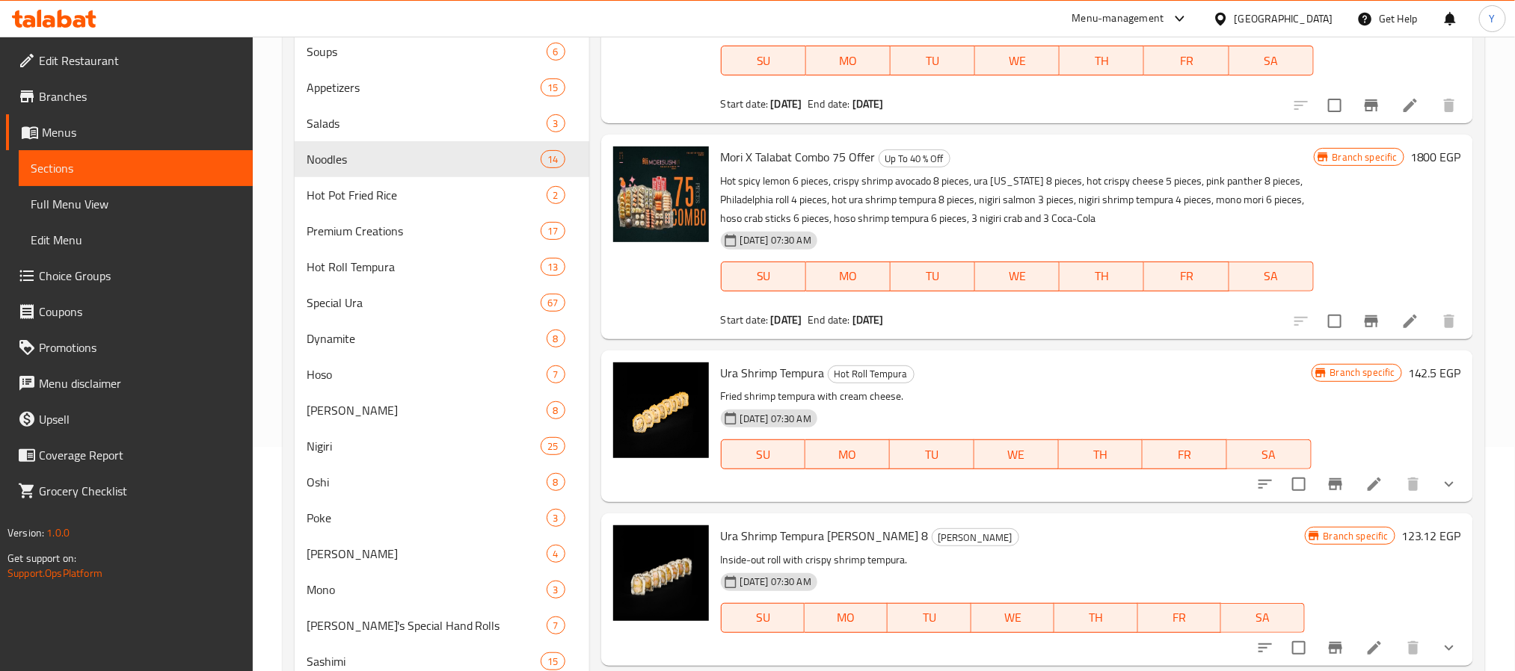
click at [168, 95] on span "Branches" at bounding box center [140, 96] width 202 height 18
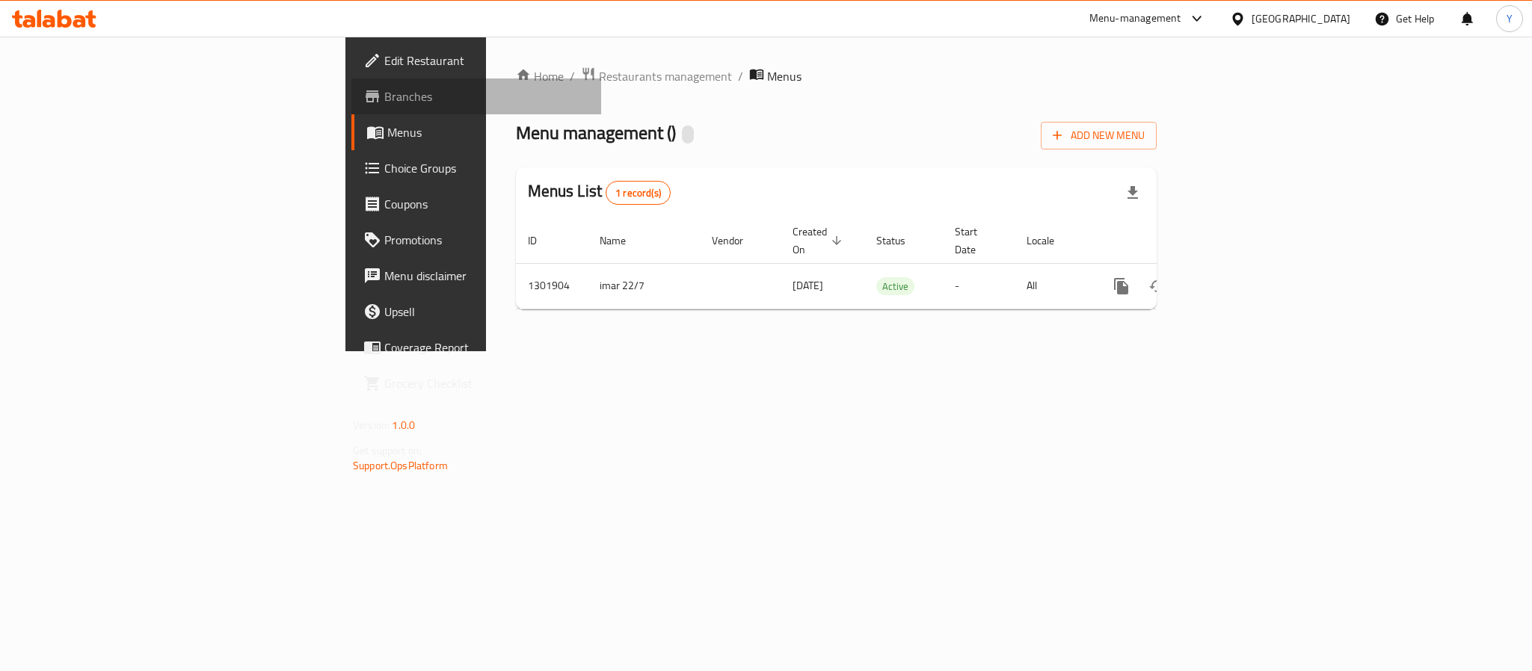
click at [384, 102] on span "Branches" at bounding box center [486, 96] width 205 height 18
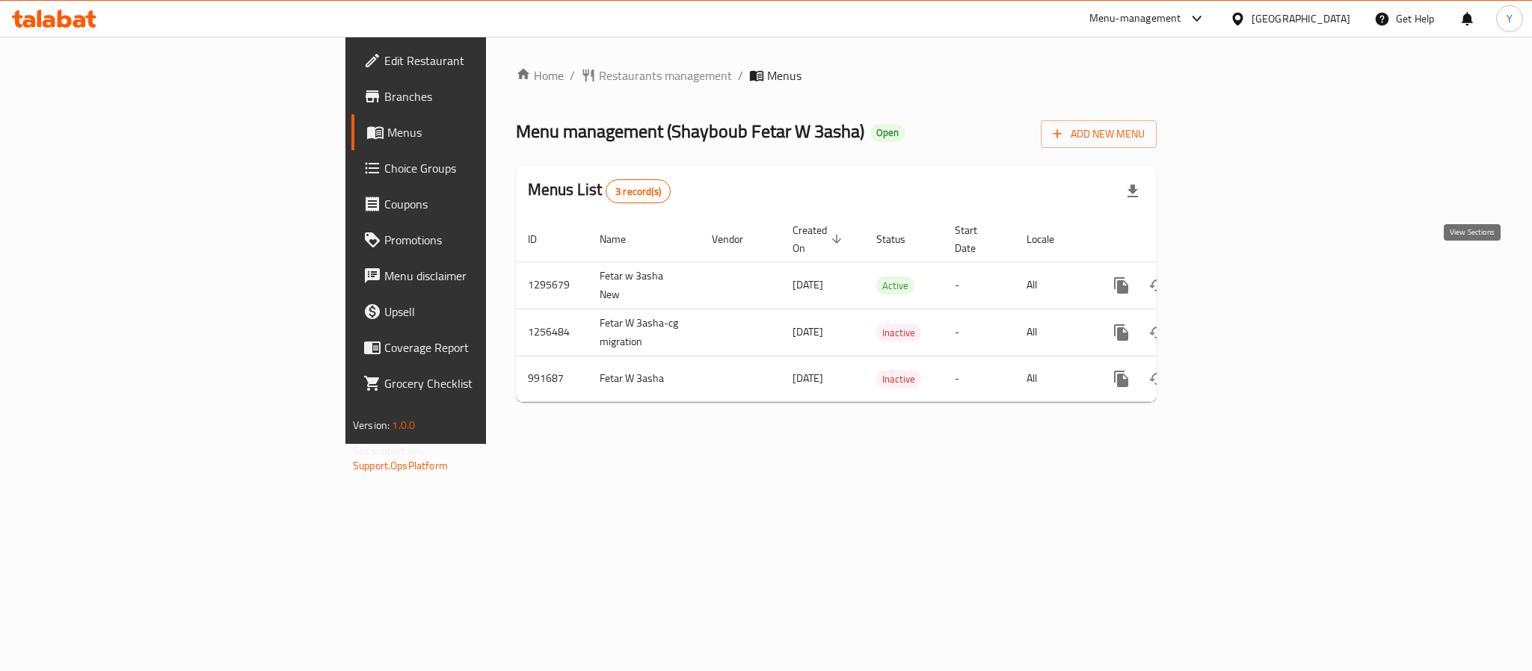
click at [1247, 268] on link "enhanced table" at bounding box center [1229, 286] width 36 height 36
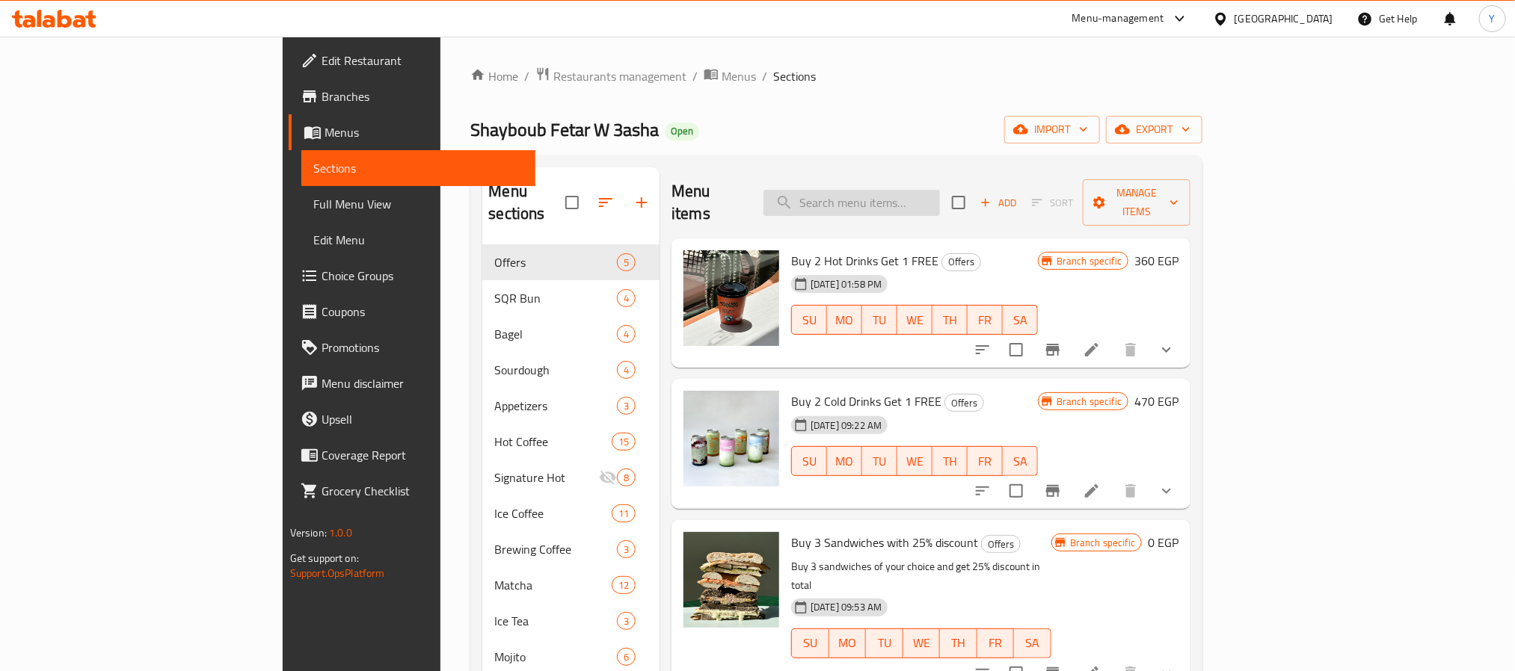
click at [940, 197] on input "search" at bounding box center [851, 203] width 176 height 26
paste input "group 1"
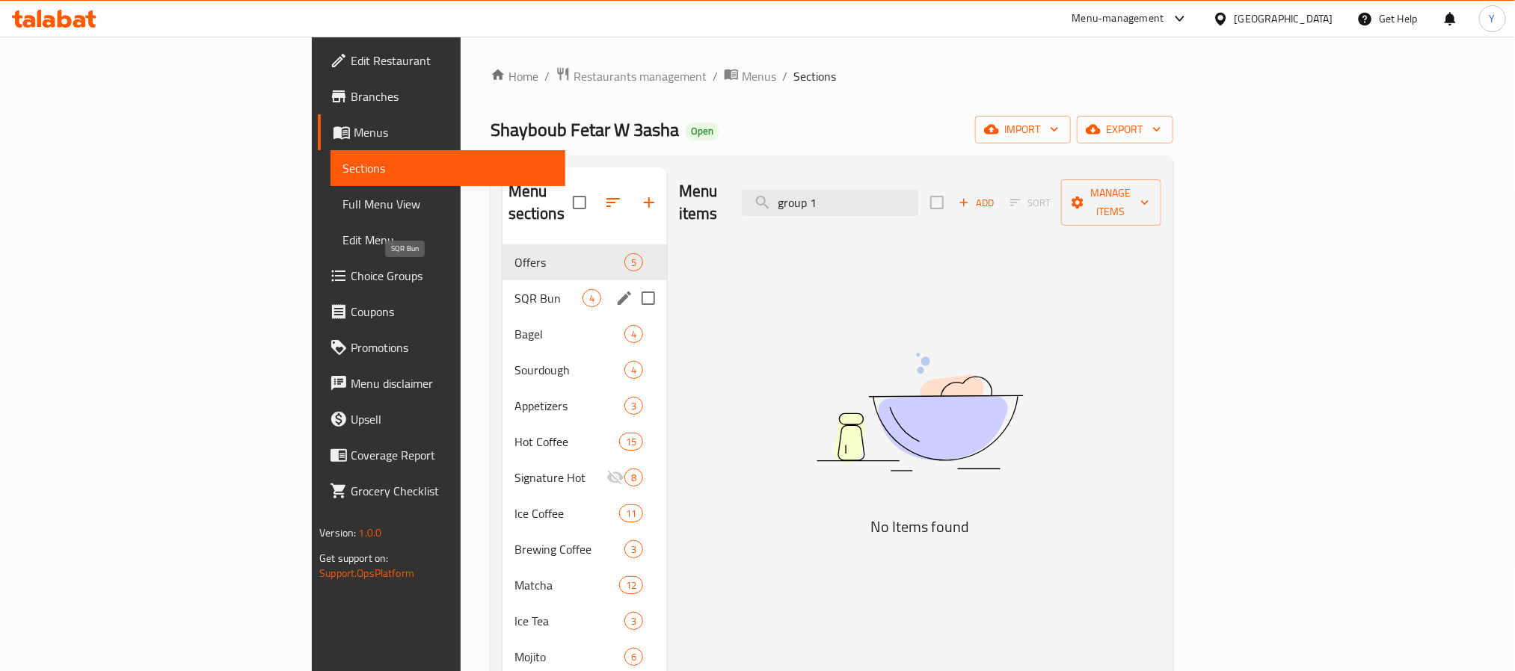
click at [514, 289] on span "SQR Bun" at bounding box center [548, 298] width 68 height 18
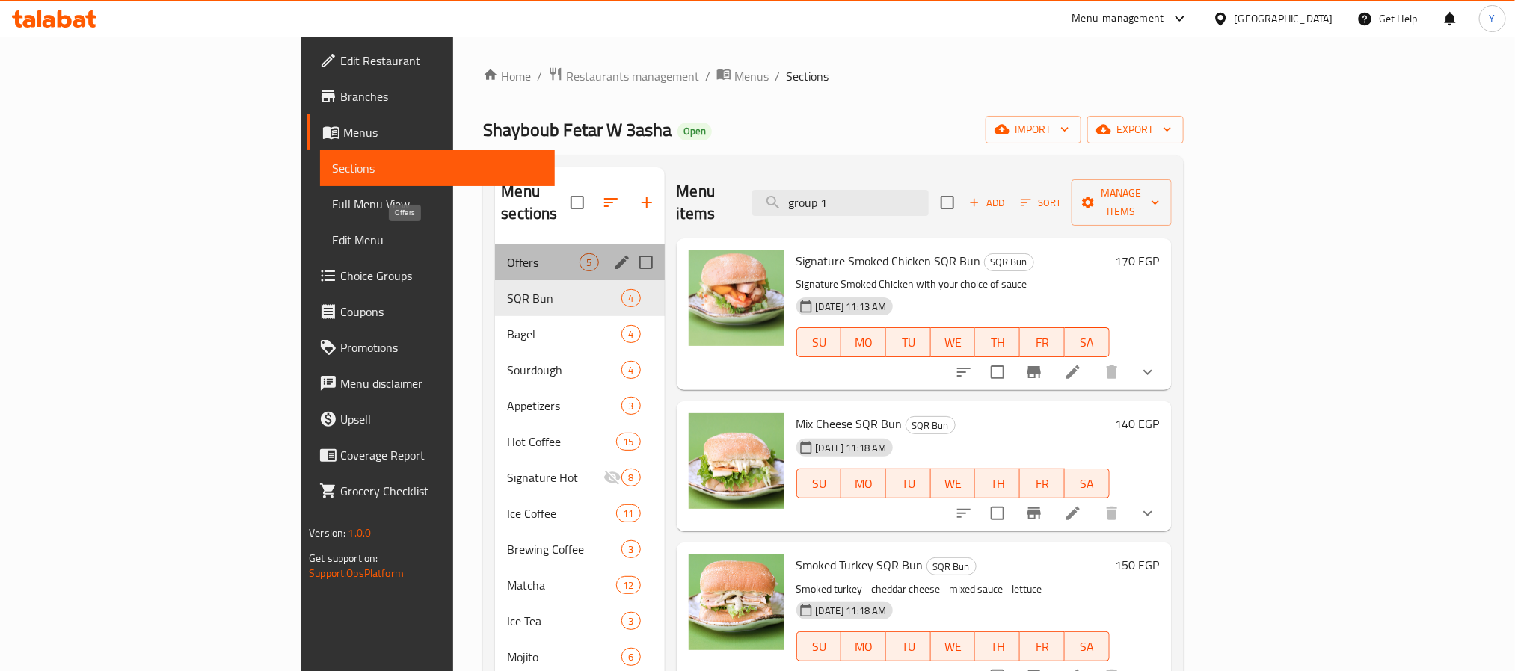
click at [507, 253] on span "Offers" at bounding box center [543, 262] width 73 height 18
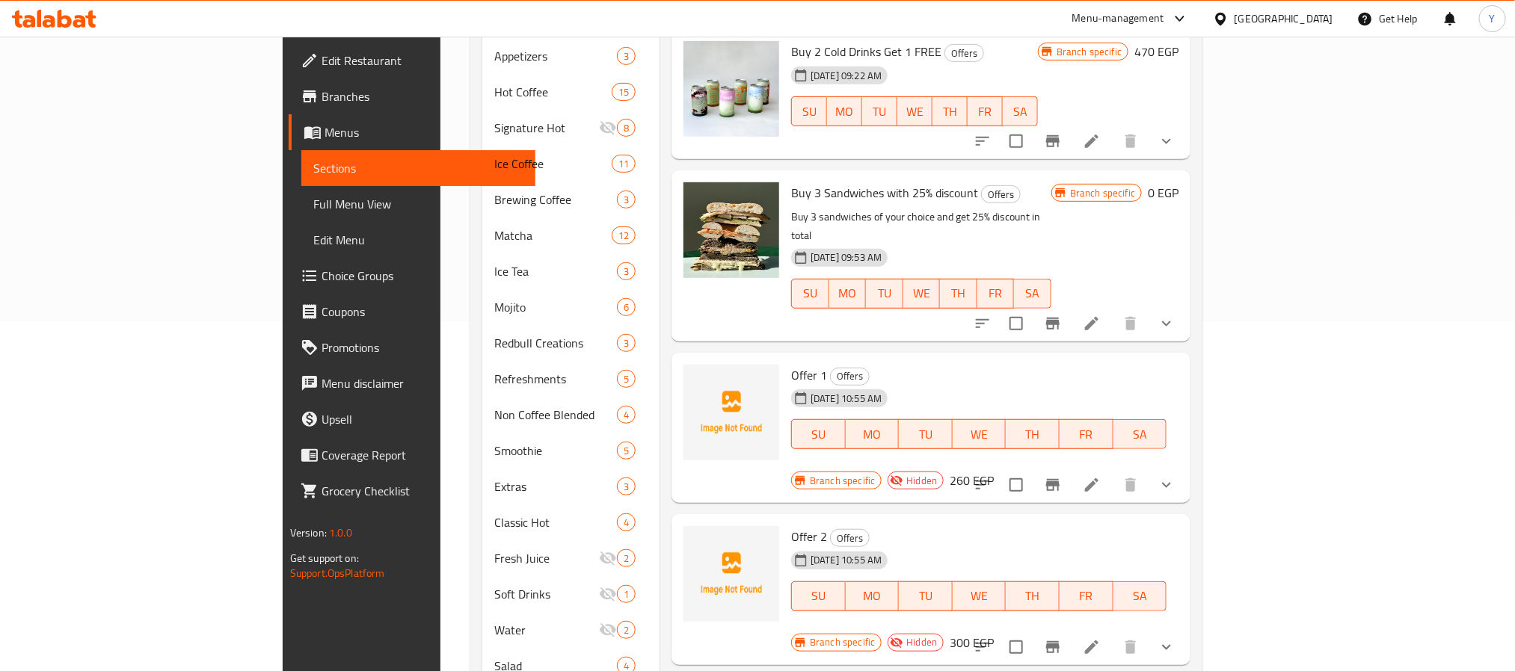
scroll to position [310, 0]
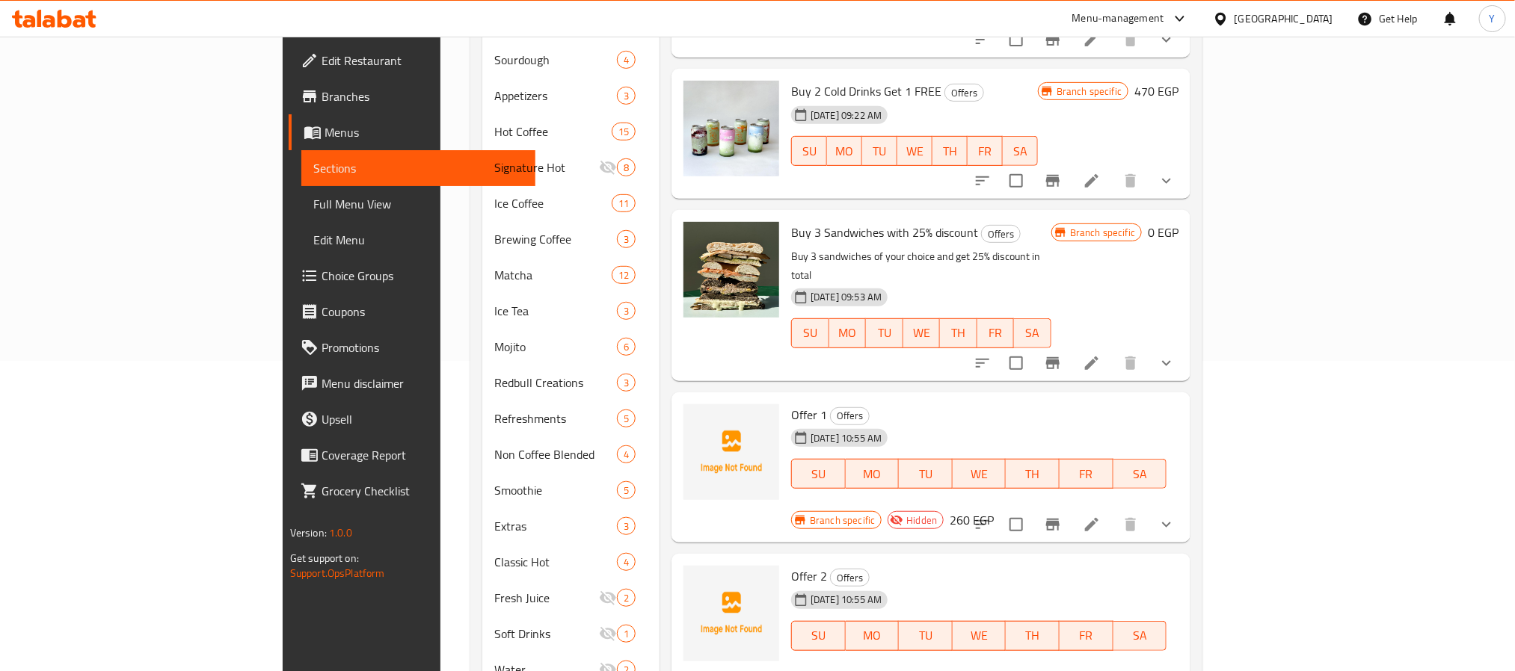
click at [791, 404] on span "Offer 1" at bounding box center [809, 415] width 36 height 22
copy span "Offer"
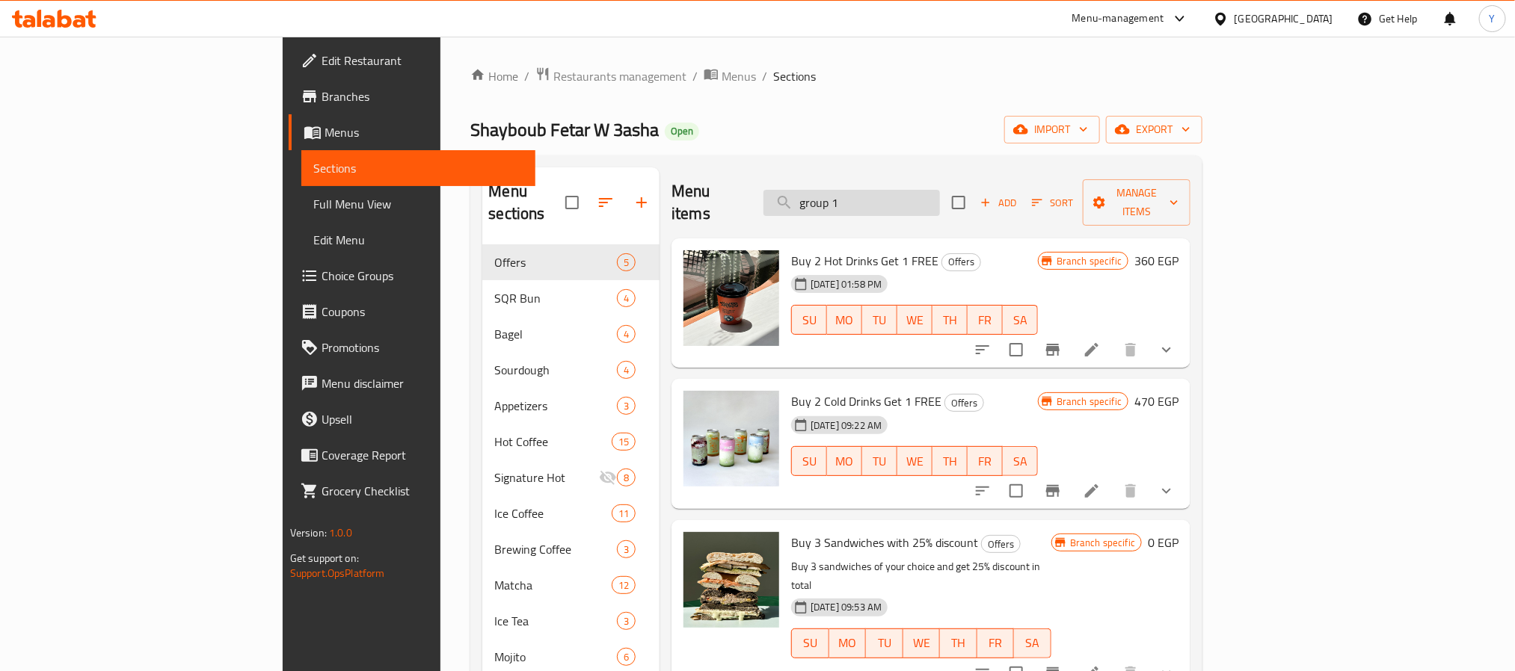
click at [940, 190] on input "group 1" at bounding box center [851, 203] width 176 height 26
paste input "Offer"
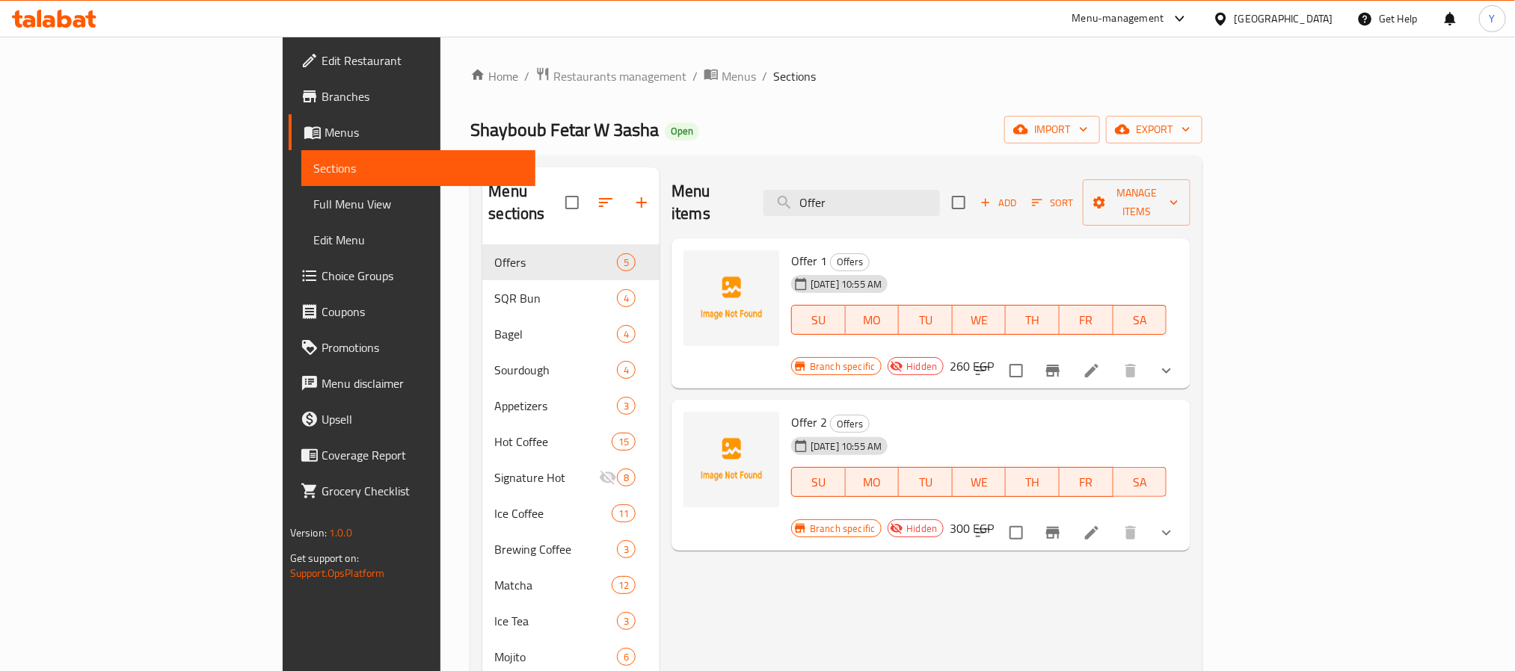
type input "Offer"
click at [1184, 353] on div at bounding box center [1075, 371] width 220 height 36
click at [1184, 353] on button "show more" at bounding box center [1166, 371] width 36 height 36
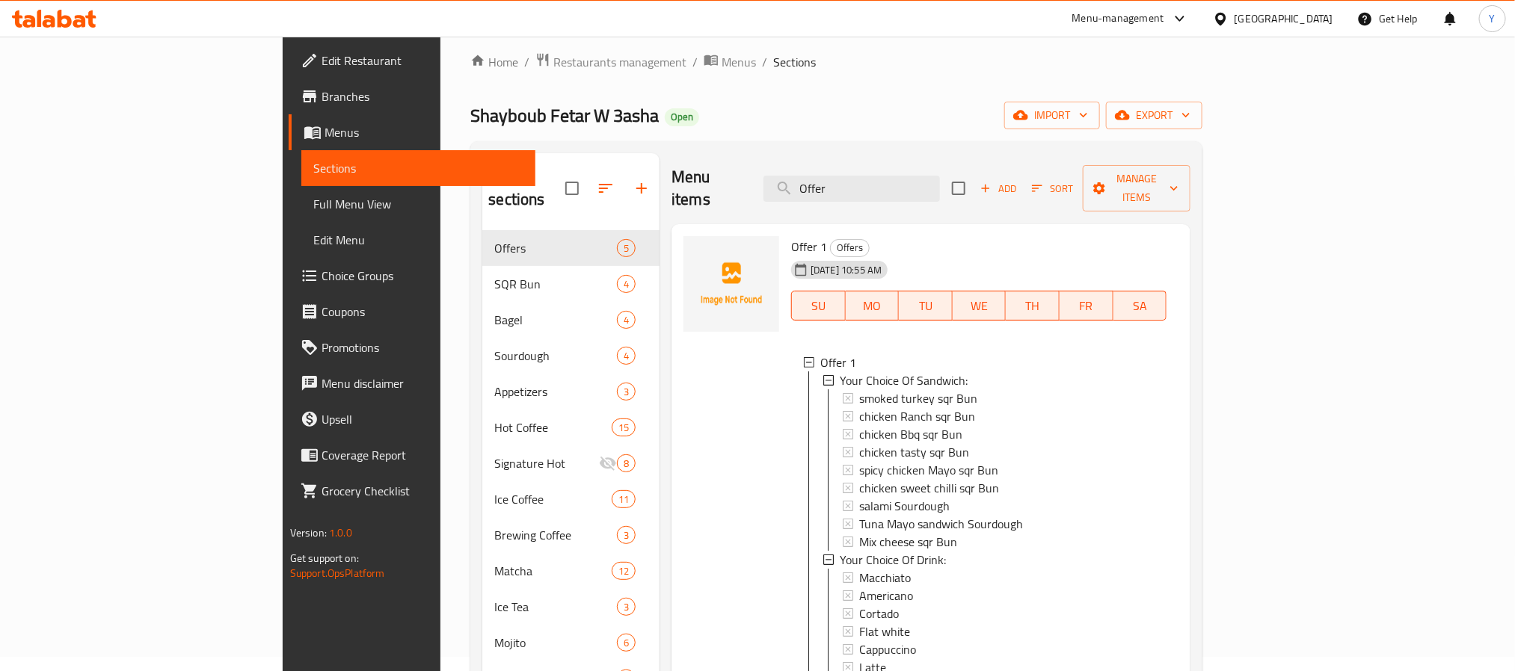
scroll to position [112, 0]
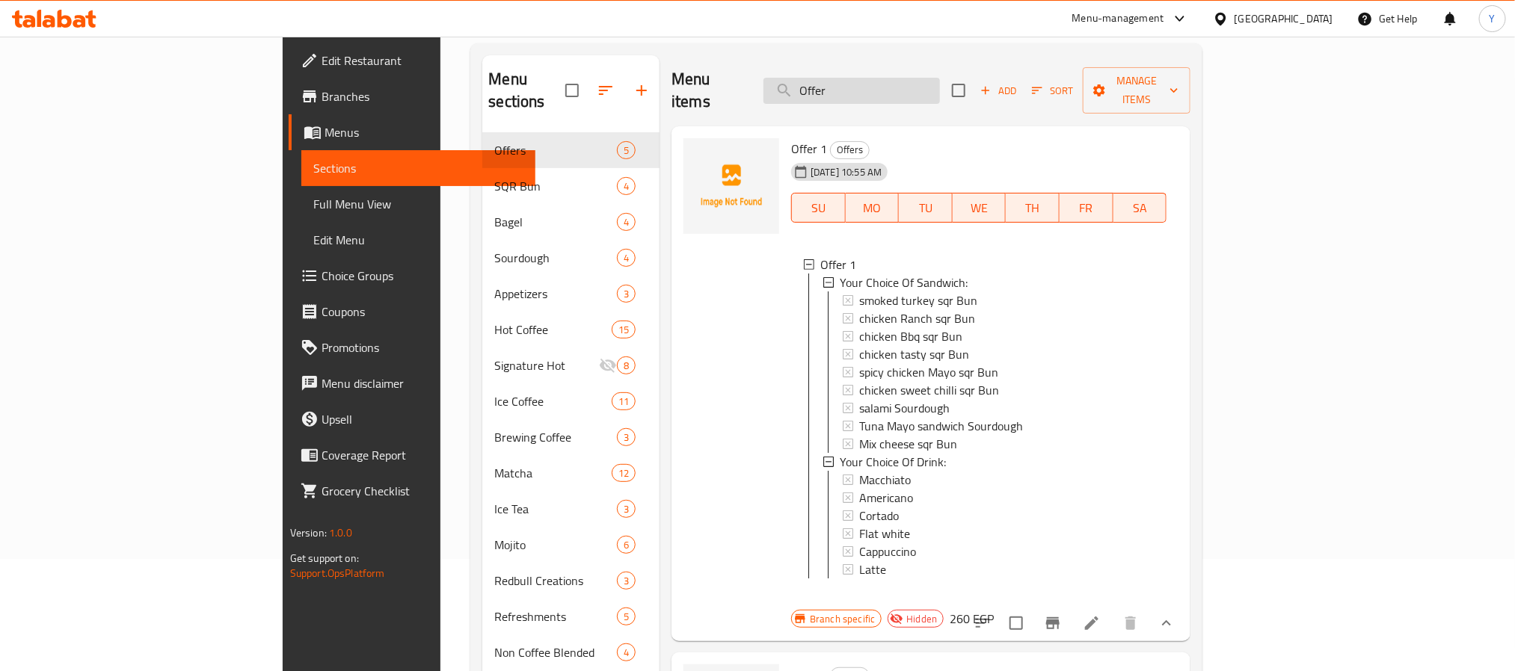
click at [933, 78] on input "Offer" at bounding box center [851, 91] width 176 height 26
paste input "smoked turkey sqr Bun"
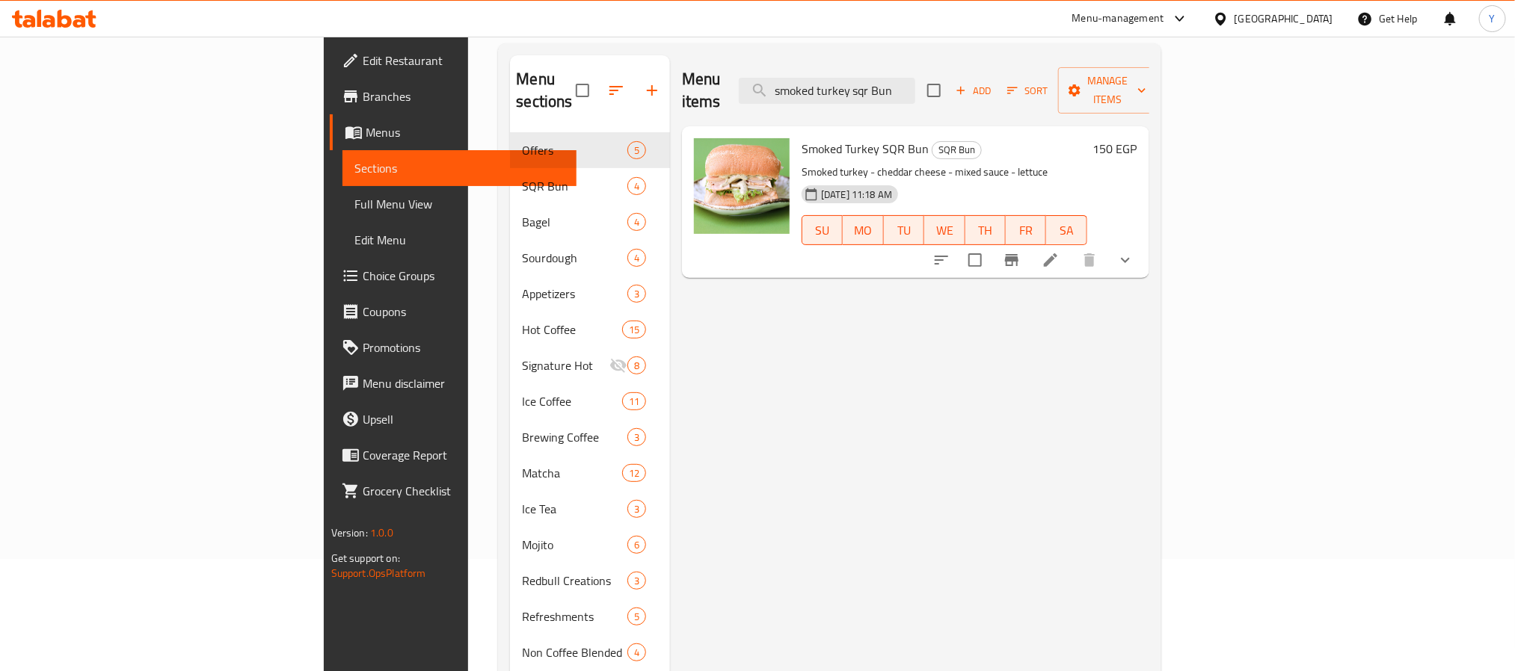
type input "smoked turkey sqr Bun"
click at [1134, 251] on icon "show more" at bounding box center [1125, 260] width 18 height 18
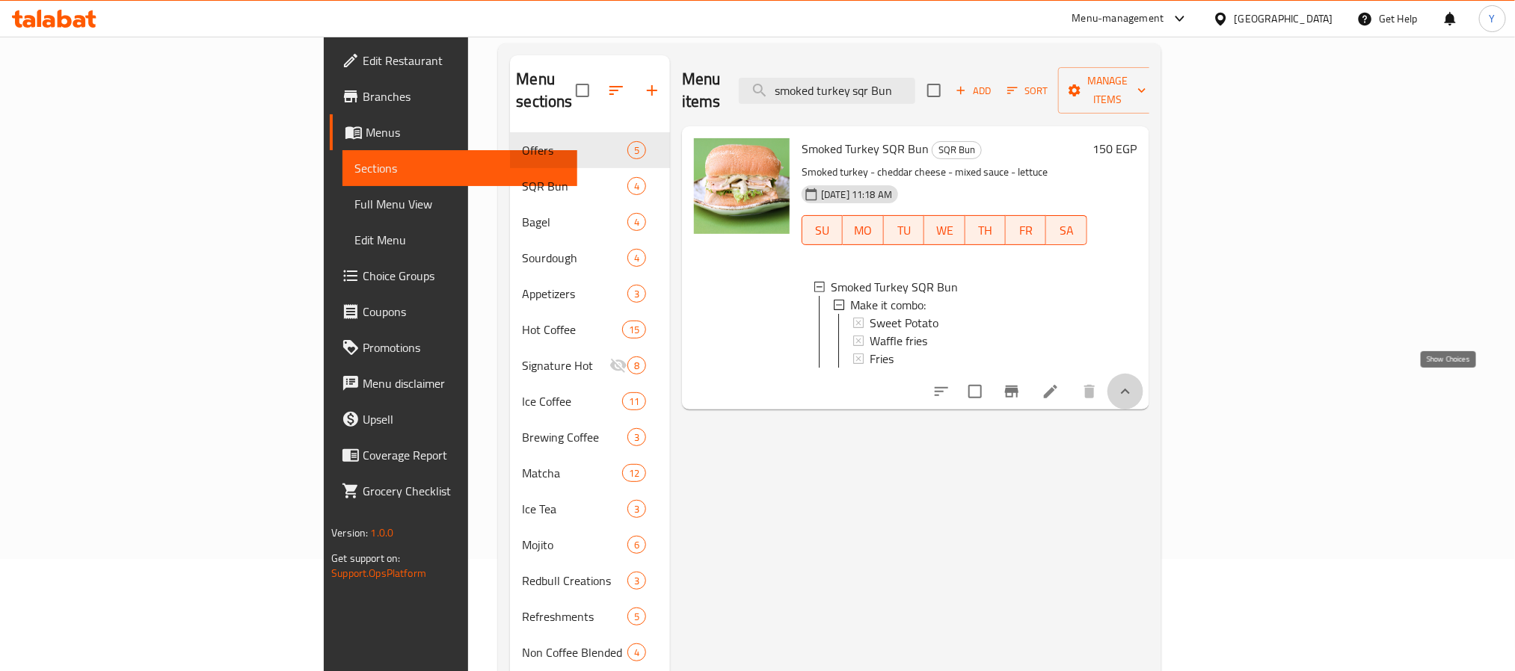
click at [1134, 383] on icon "show more" at bounding box center [1125, 392] width 18 height 18
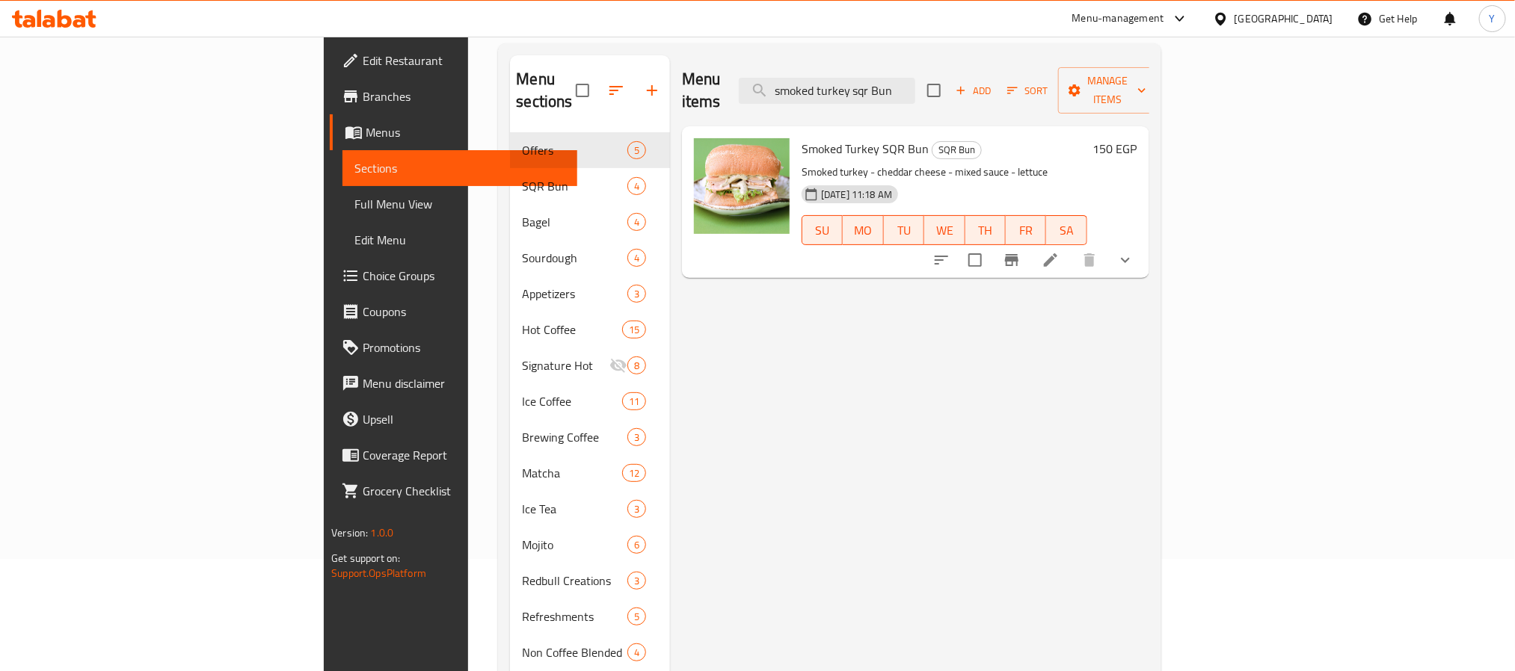
click at [1059, 251] on icon at bounding box center [1051, 260] width 18 height 18
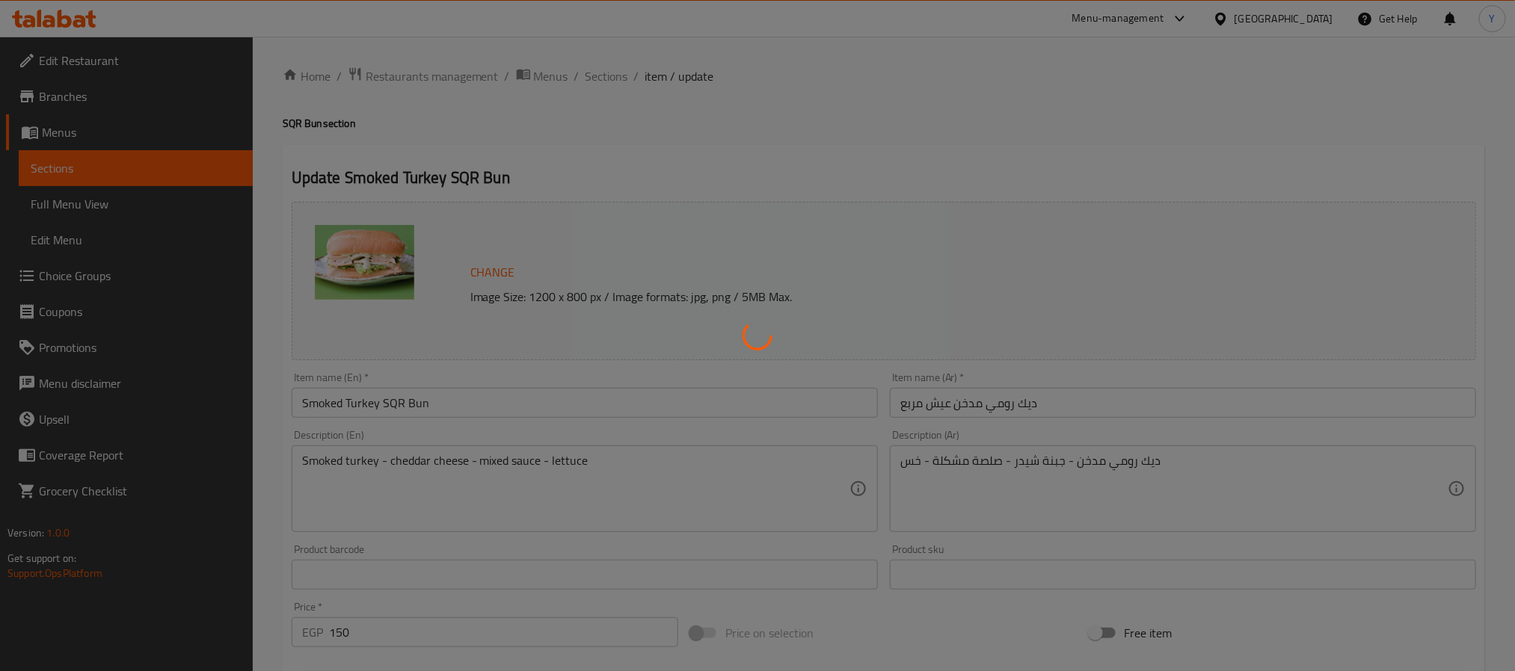
type input "اجعلها كومبو:"
type input "0"
type input "3"
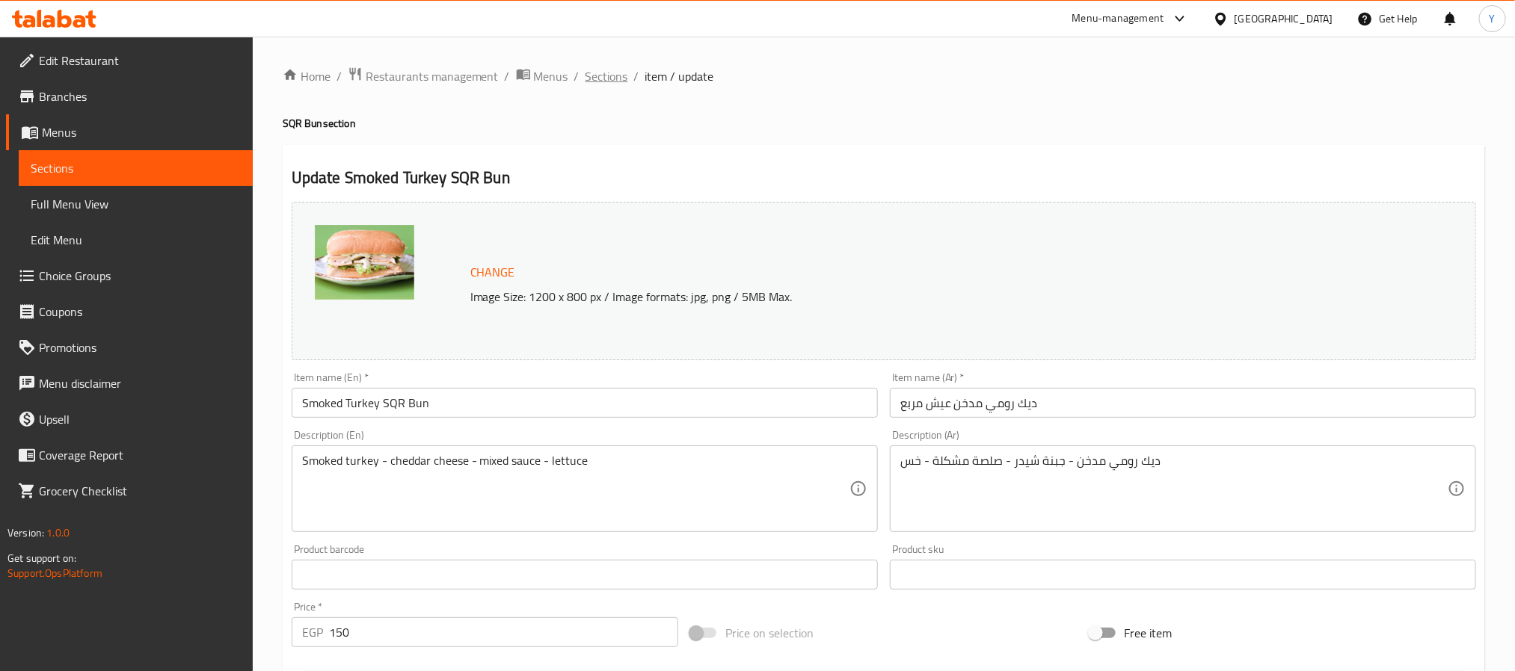
click at [610, 74] on span "Sections" at bounding box center [606, 76] width 43 height 18
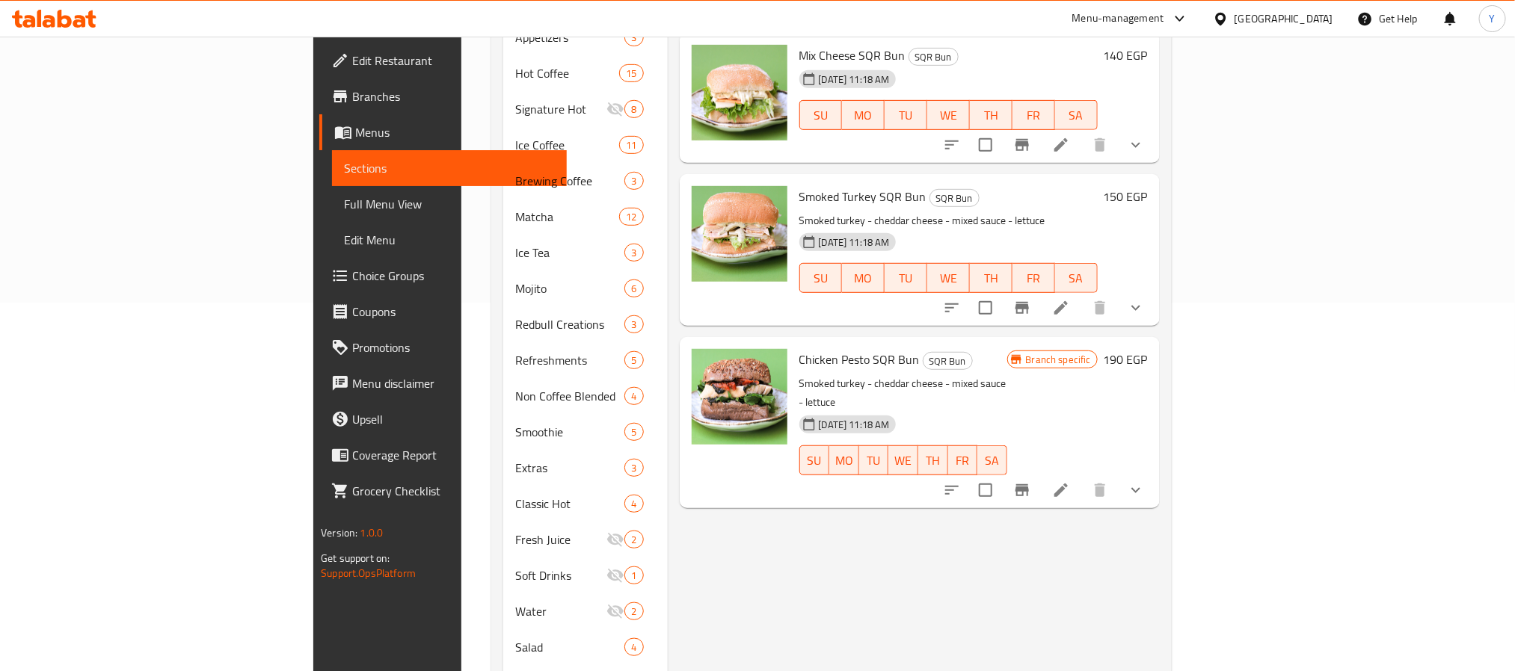
scroll to position [422, 0]
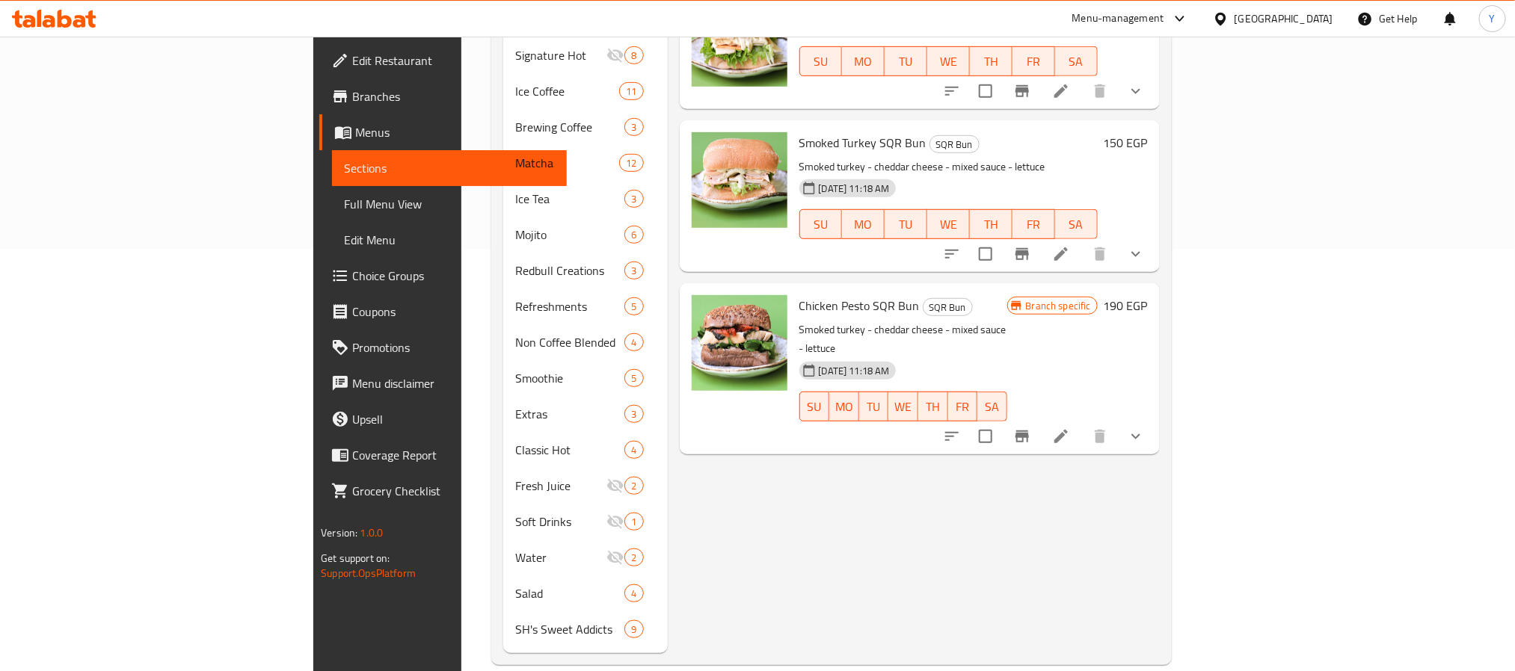
click at [1154, 419] on button "show more" at bounding box center [1136, 437] width 36 height 36
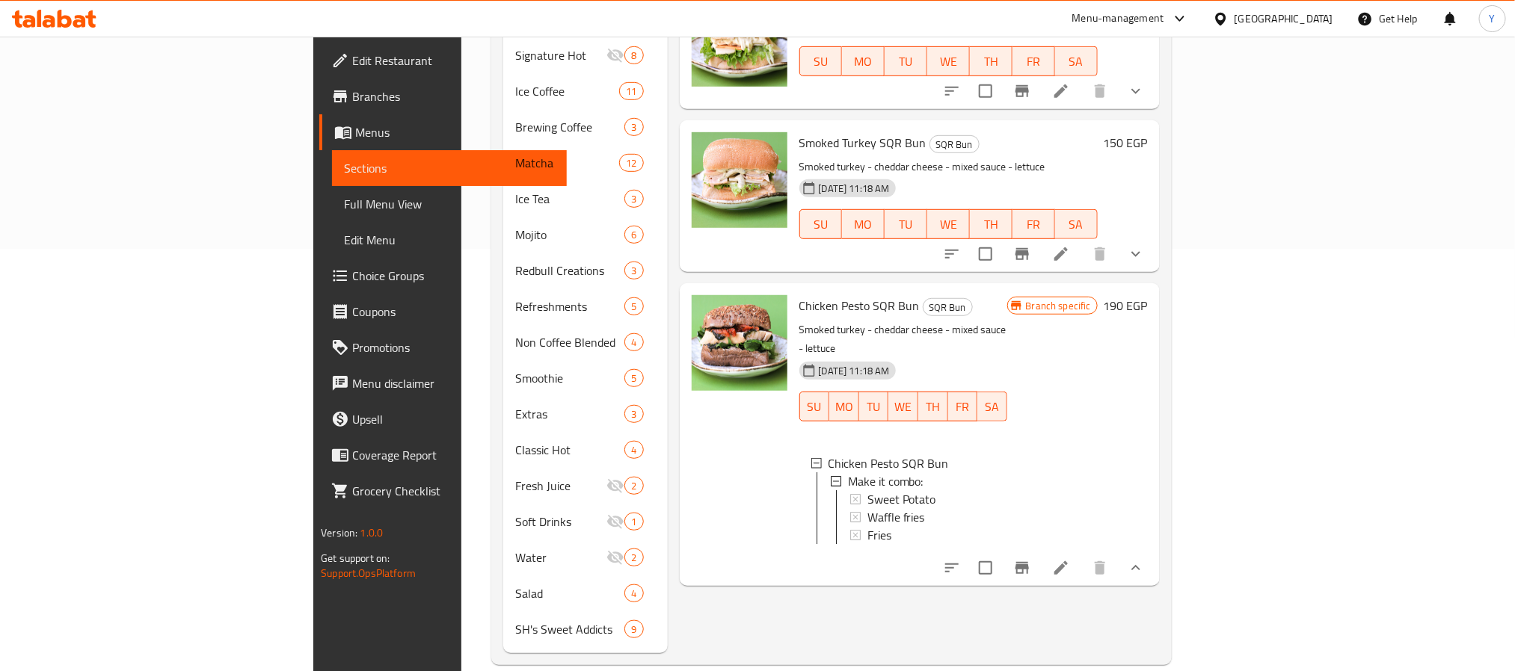
click at [1145, 245] on icon "show more" at bounding box center [1136, 254] width 18 height 18
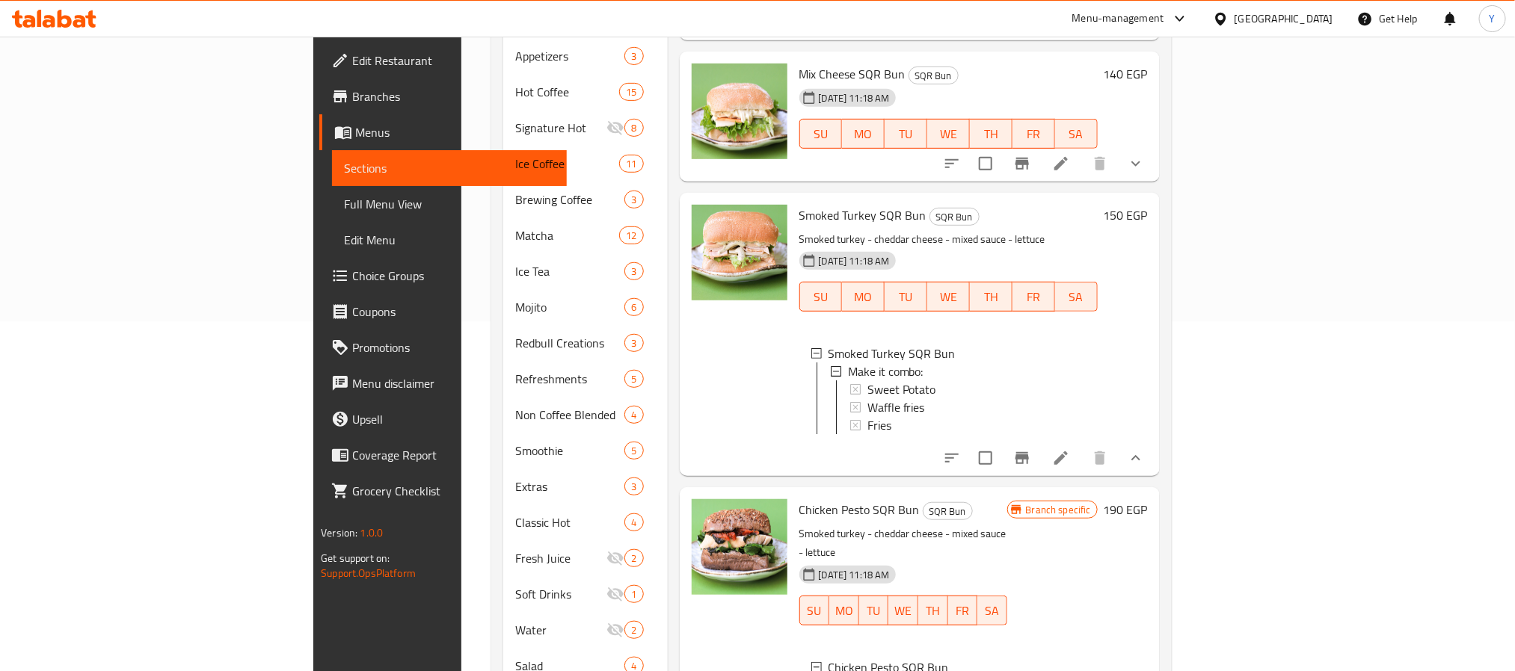
scroll to position [310, 0]
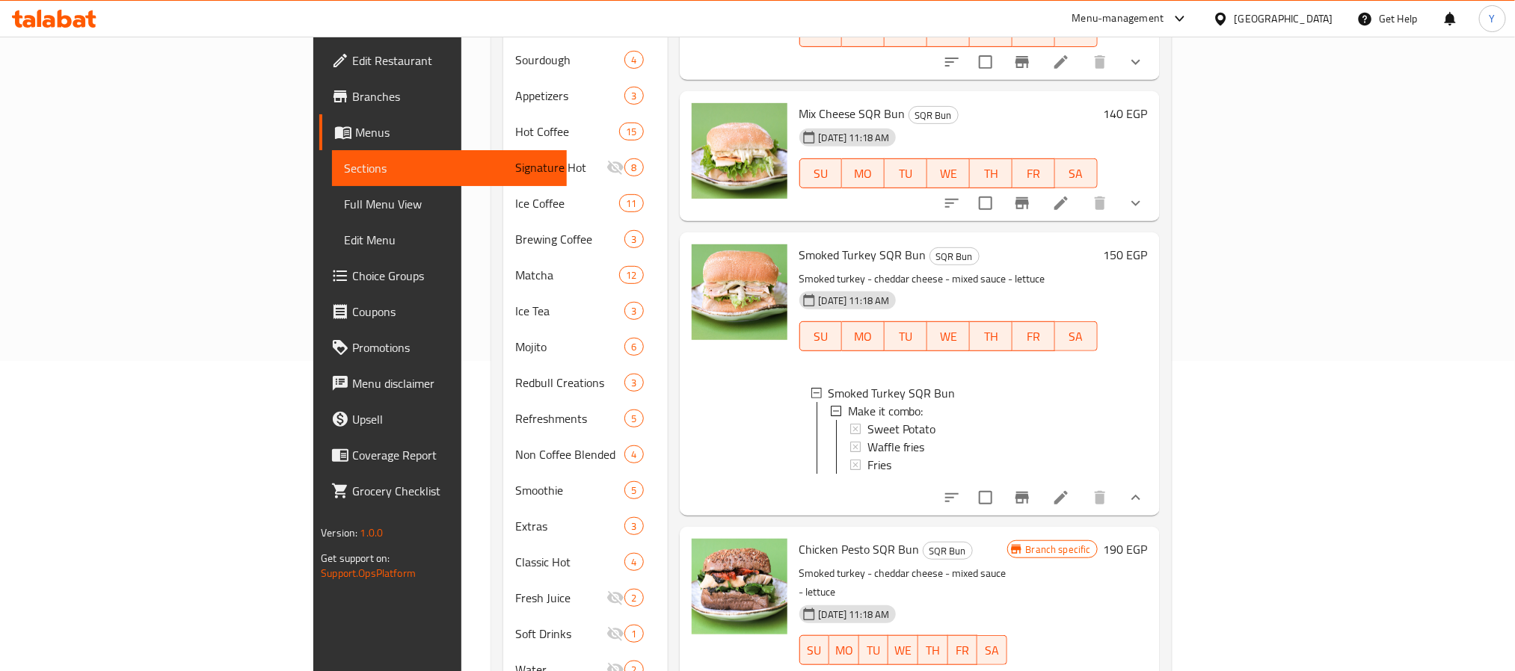
drag, startPoint x: 1438, startPoint y: 178, endPoint x: 1424, endPoint y: 204, distance: 29.4
click at [1145, 194] on icon "show more" at bounding box center [1136, 203] width 18 height 18
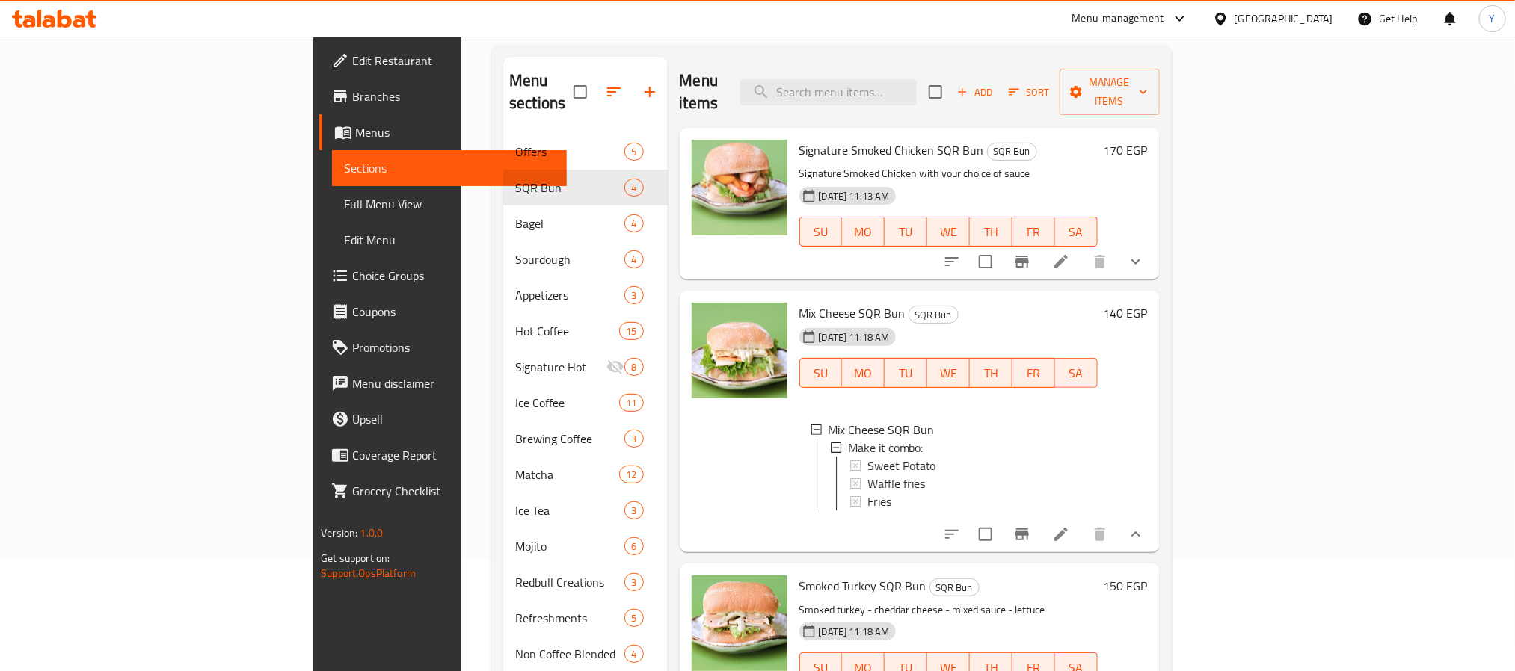
scroll to position [86, 0]
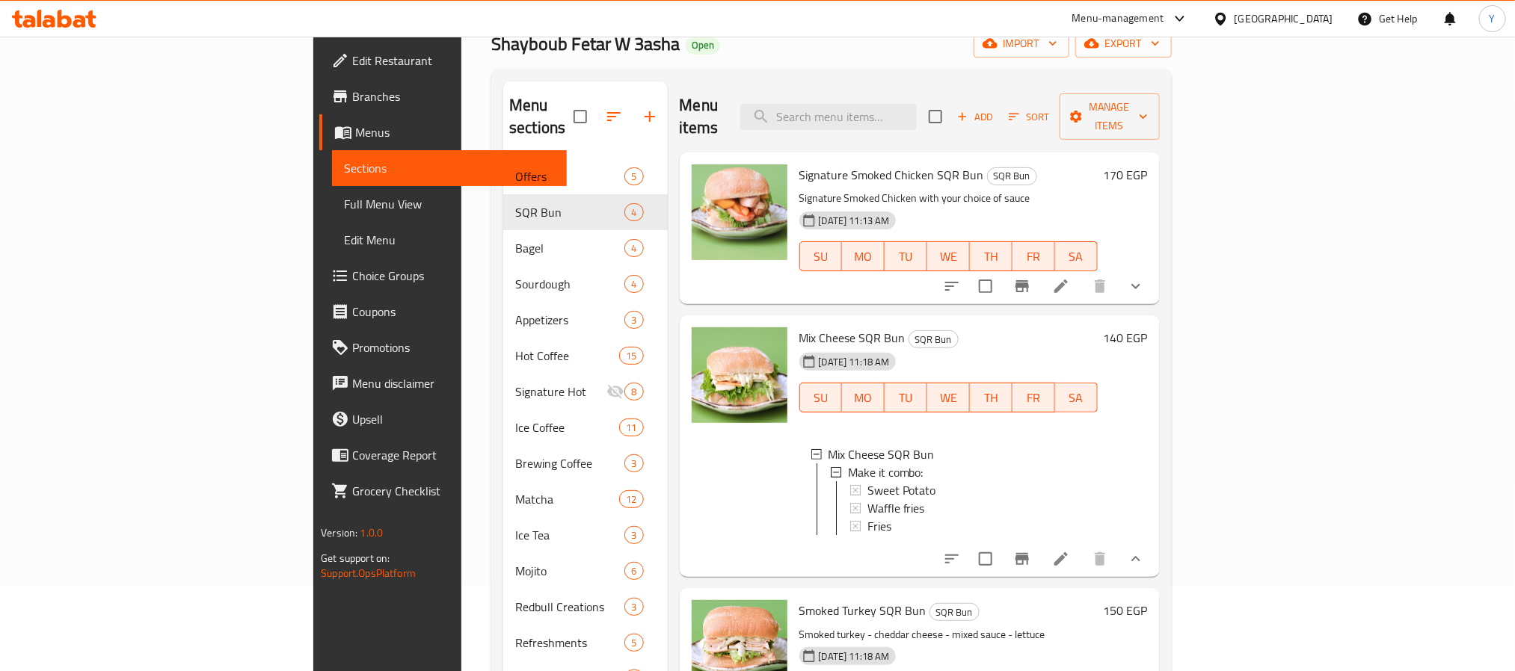
click at [1145, 277] on icon "show more" at bounding box center [1136, 286] width 18 height 18
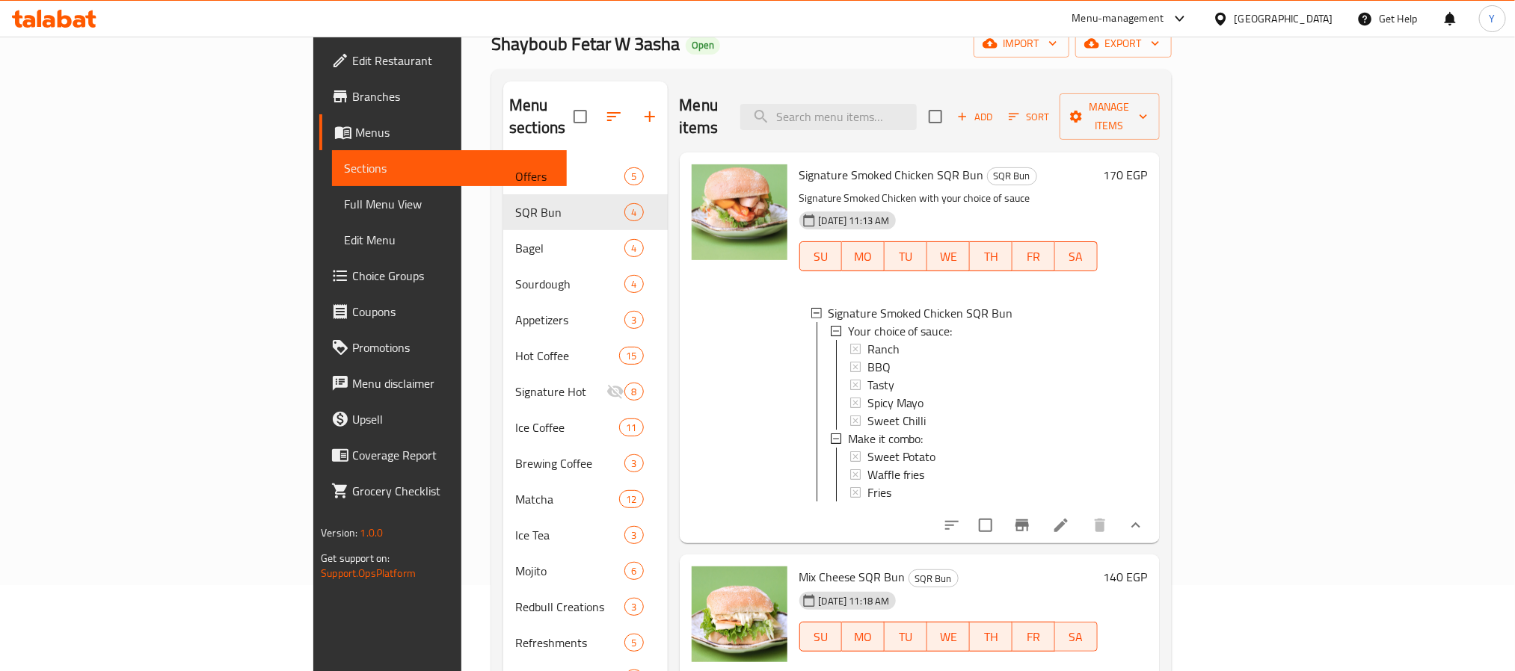
click at [799, 164] on span "Signature Smoked Chicken SQR Bun" at bounding box center [891, 175] width 185 height 22
drag, startPoint x: 729, startPoint y: 144, endPoint x: 882, endPoint y: 151, distance: 153.4
click at [882, 164] on span "Signature Smoked Chicken SQR Bun" at bounding box center [891, 175] width 185 height 22
copy span "Signature Smoked Chicken SQR Bun"
click at [917, 104] on input "search" at bounding box center [828, 117] width 176 height 26
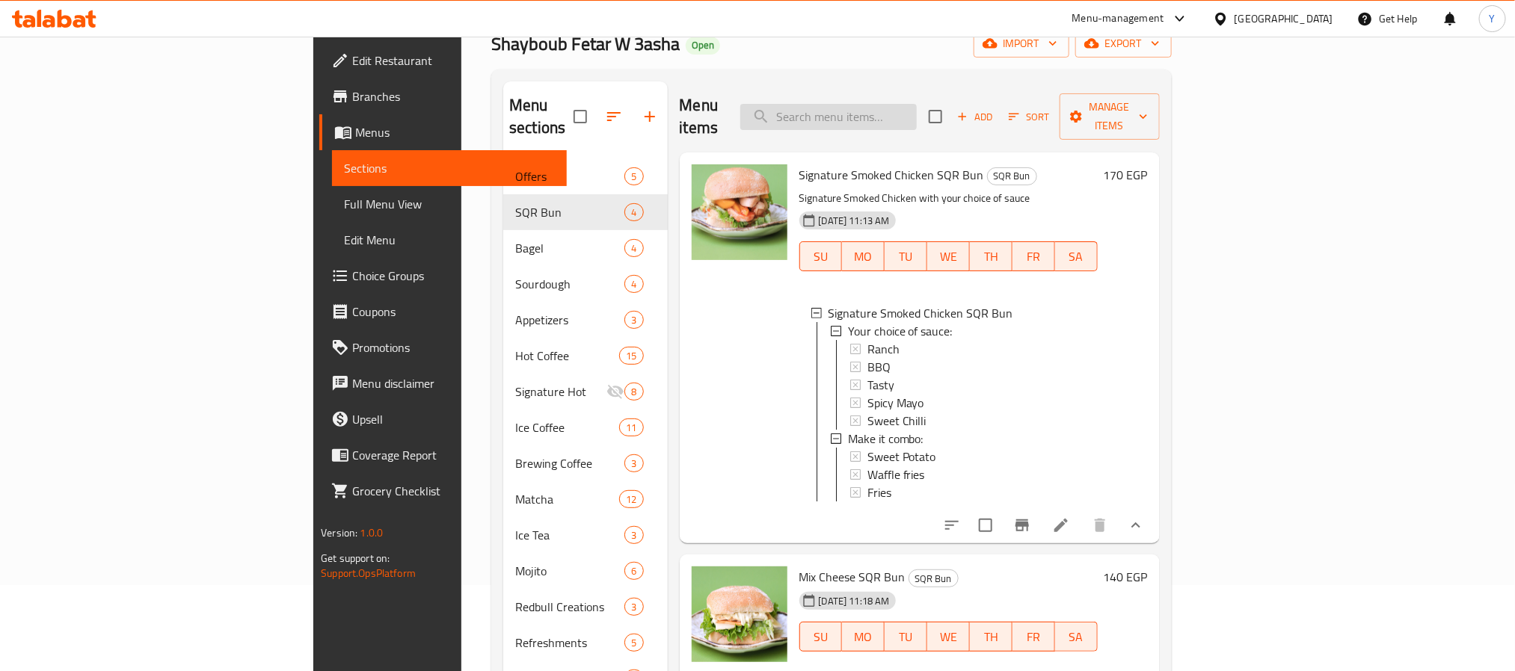
paste input "chicken Ranch sqr Bun"
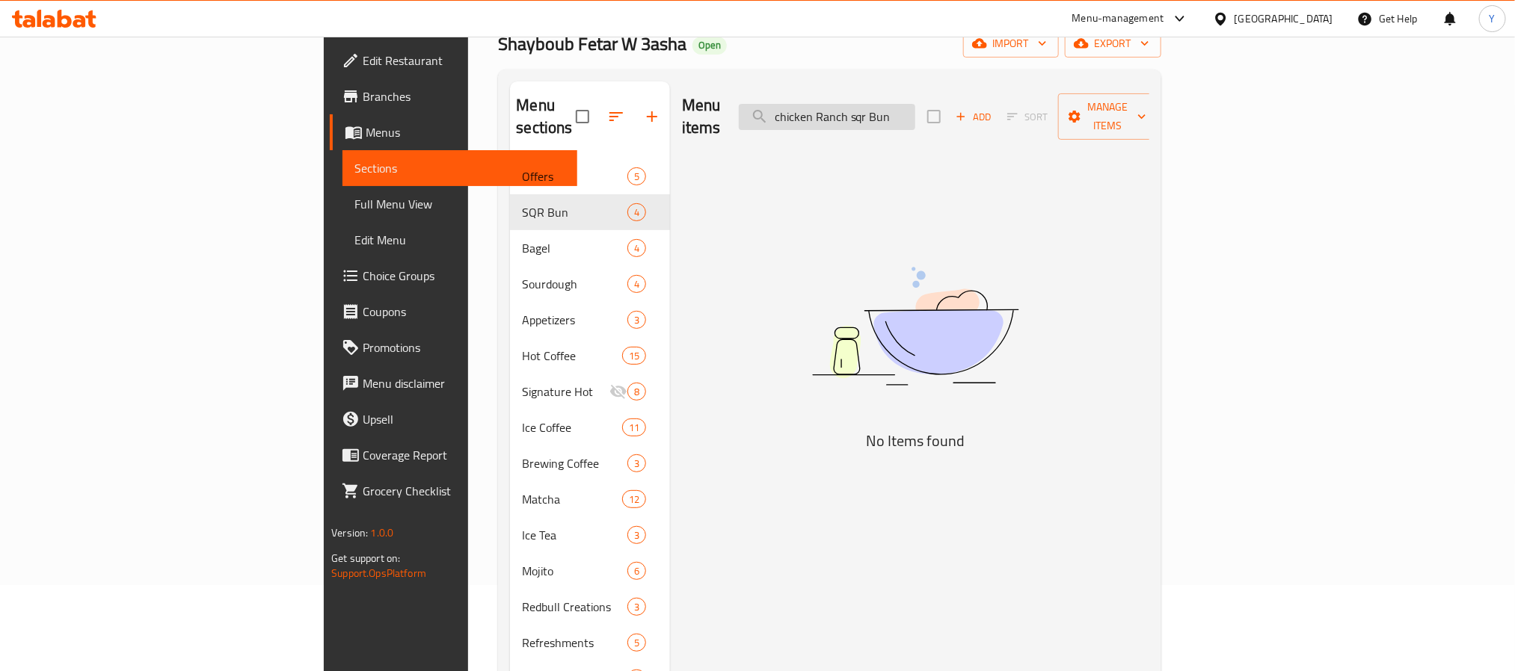
click at [915, 104] on input "chicken Ranch sqr Bun" at bounding box center [827, 117] width 176 height 26
click at [915, 112] on input "chicken Ranch sqr Bun" at bounding box center [827, 117] width 176 height 26
click at [915, 112] on input "chicken Ranch sqr" at bounding box center [827, 117] width 176 height 26
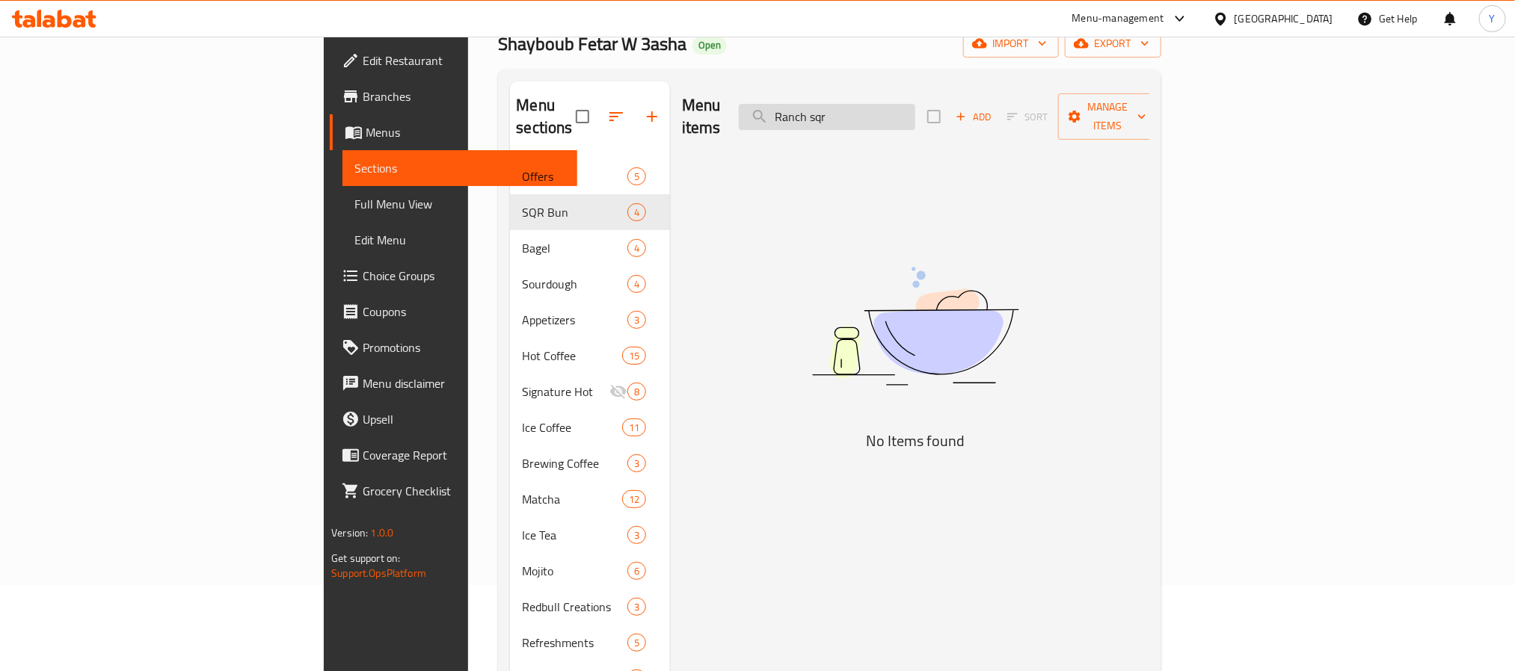
click at [915, 104] on input "Ranch sqr" at bounding box center [827, 117] width 176 height 26
click at [915, 112] on input "Ranch sqr" at bounding box center [827, 117] width 176 height 26
type input "رانش"
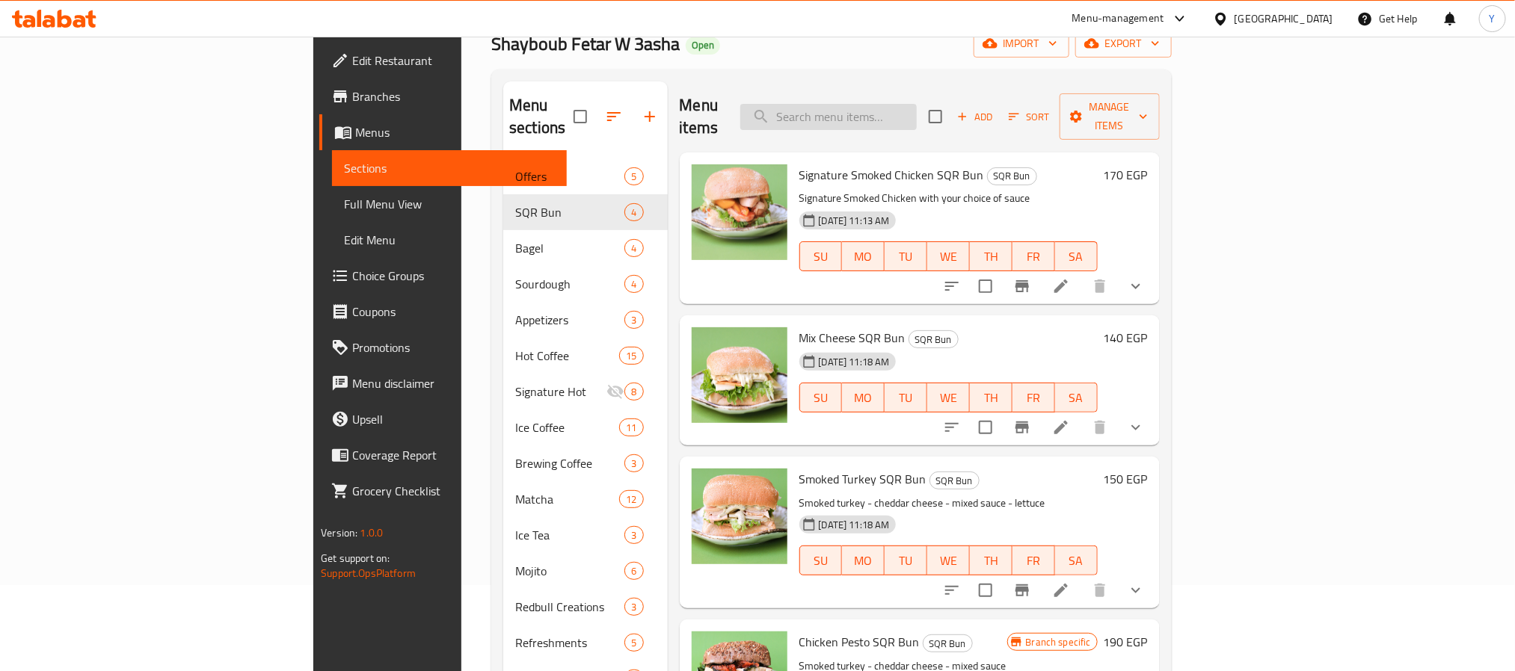
click at [917, 115] on input "search" at bounding box center [828, 117] width 176 height 26
paste input "chicken Ranch sqr Bun"
type input "chicken Ranch sqr Bun"
paste input "chicken Bbq sqr Bun"
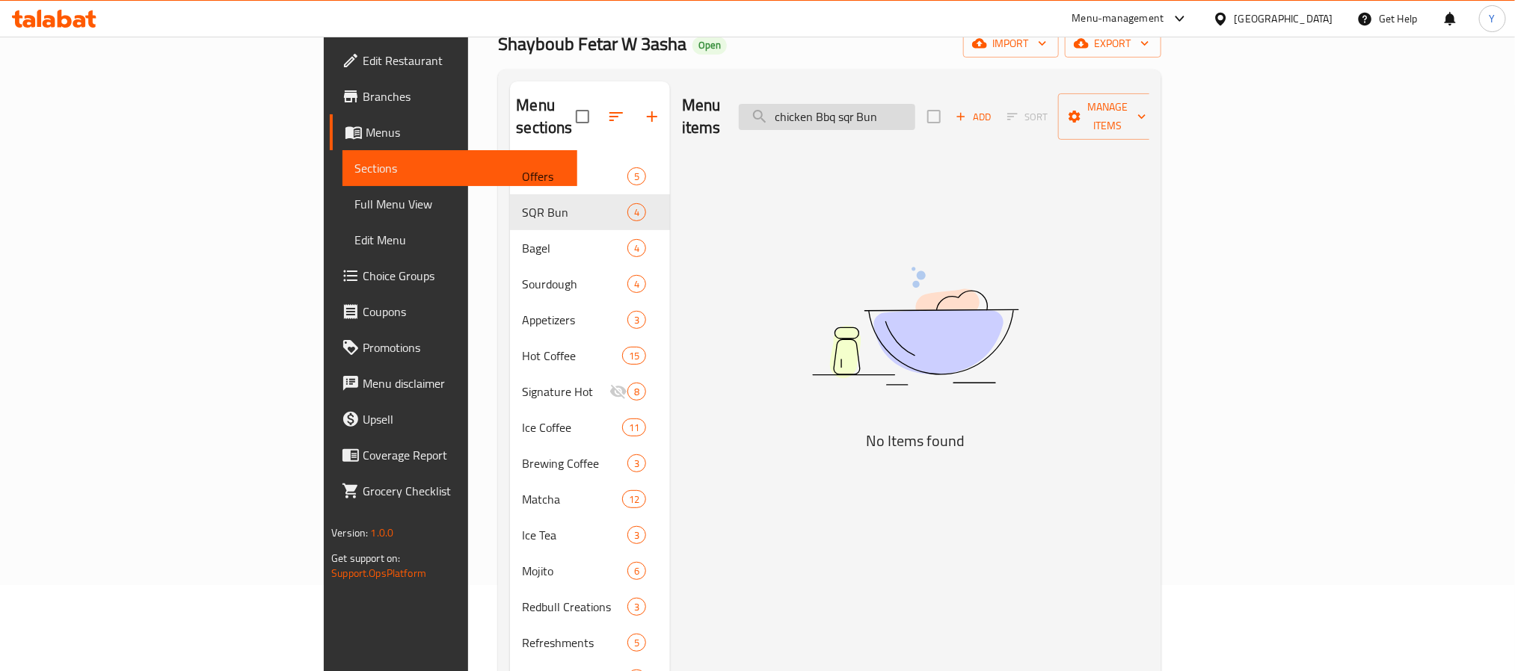
click at [915, 104] on input "chicken Bbq sqr Bun" at bounding box center [827, 117] width 176 height 26
click at [915, 106] on input "chicken Bbq sqr Bun" at bounding box center [827, 117] width 176 height 26
paste input "tasty sqr Bun"
type input "chicken tasty sqr Bun"
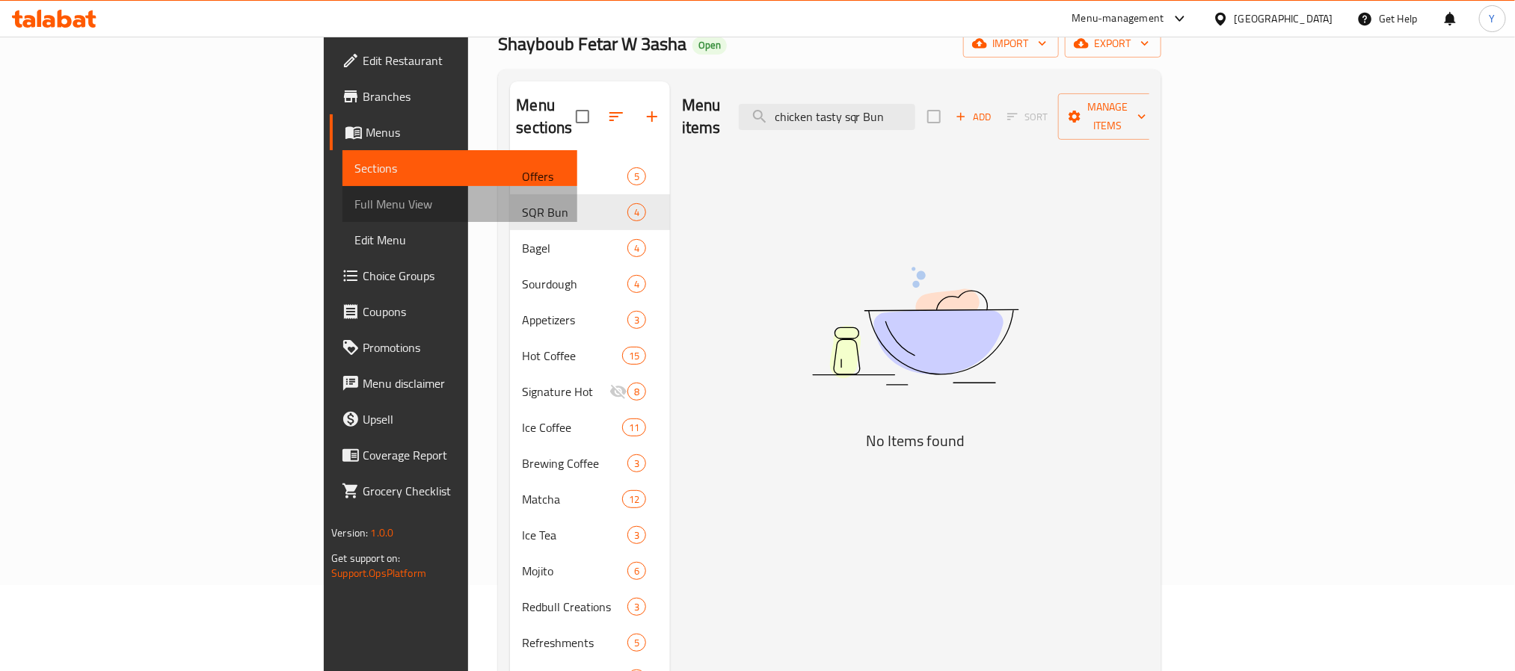
click at [354, 206] on span "Full Menu View" at bounding box center [459, 204] width 210 height 18
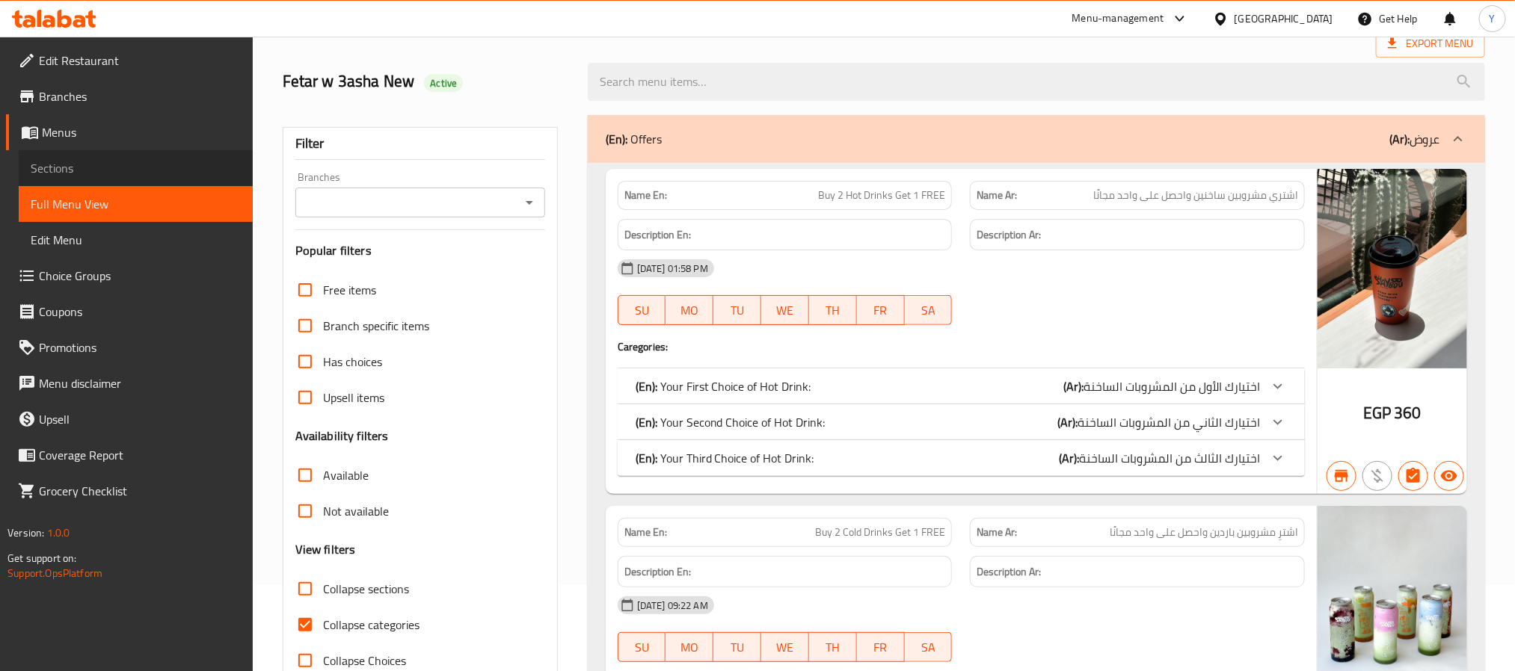
click at [147, 176] on span "Sections" at bounding box center [136, 168] width 210 height 18
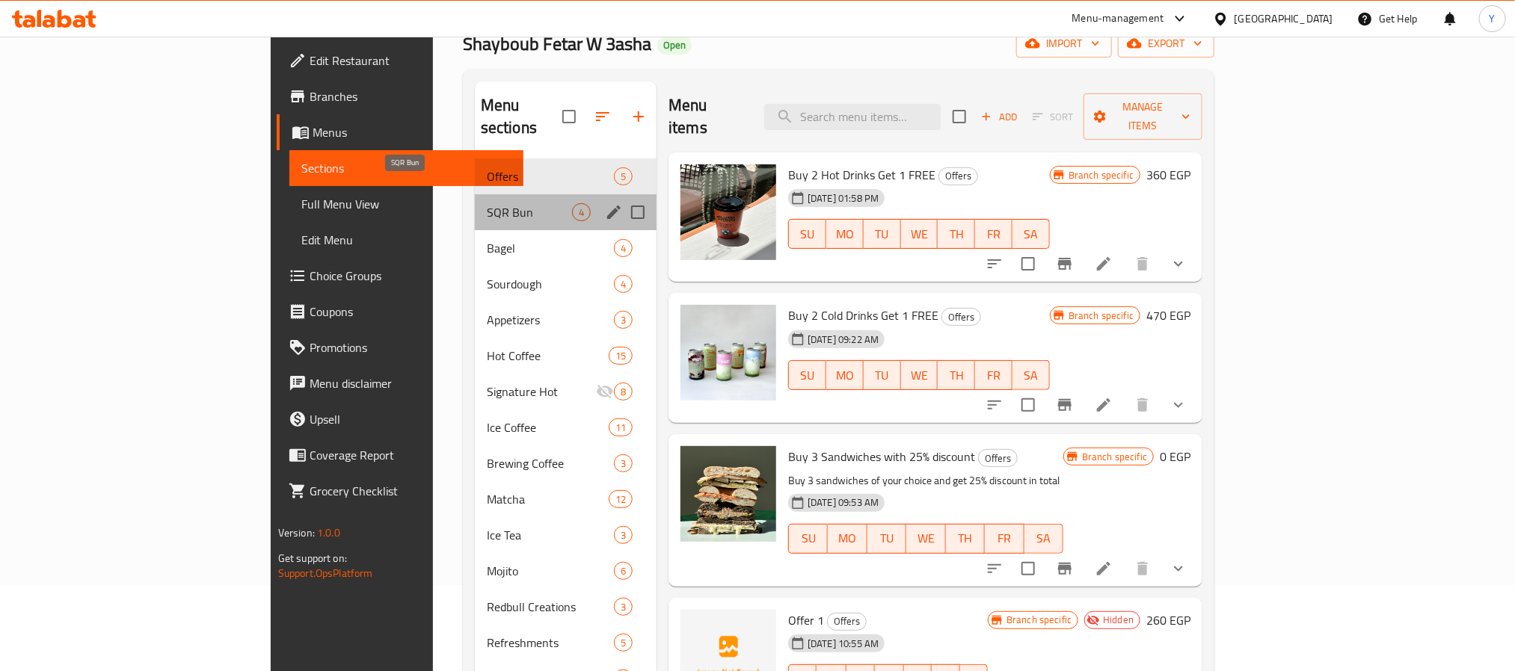
click at [487, 203] on span "SQR Bun" at bounding box center [529, 212] width 85 height 18
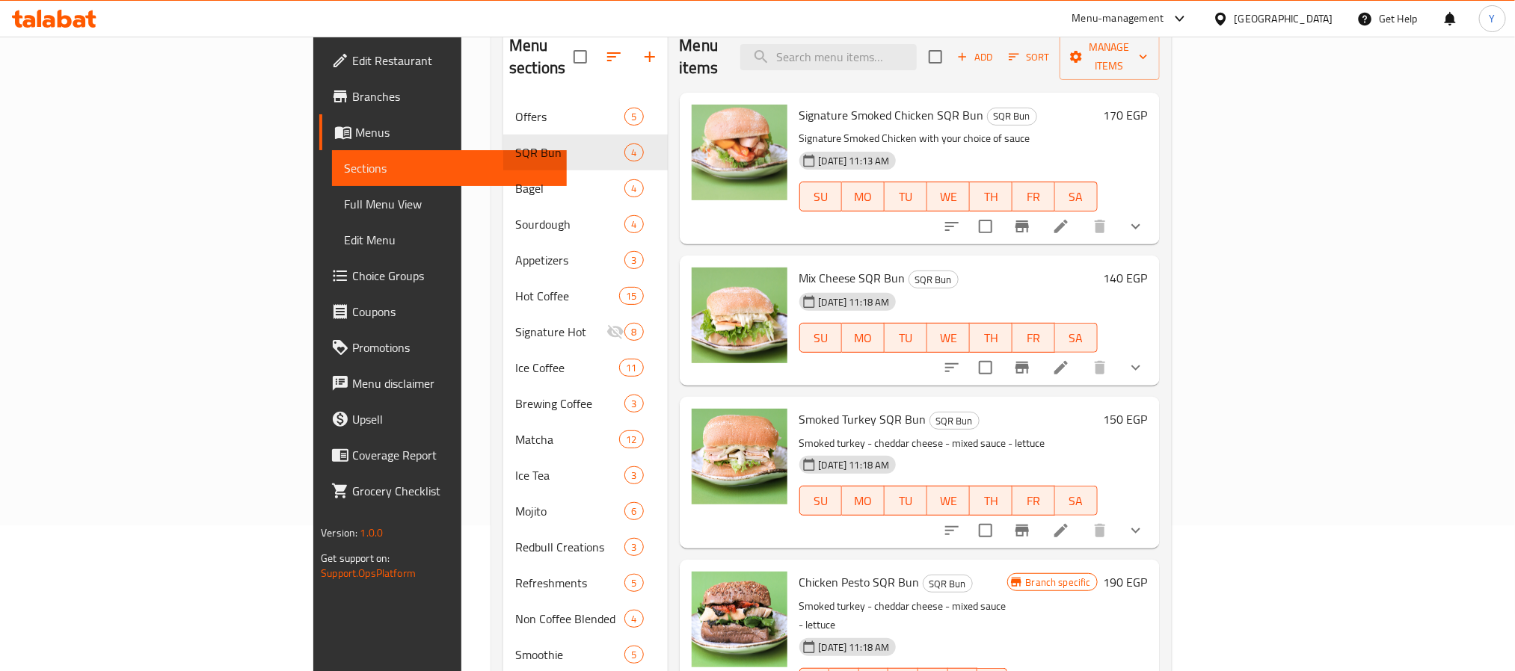
scroll to position [198, 0]
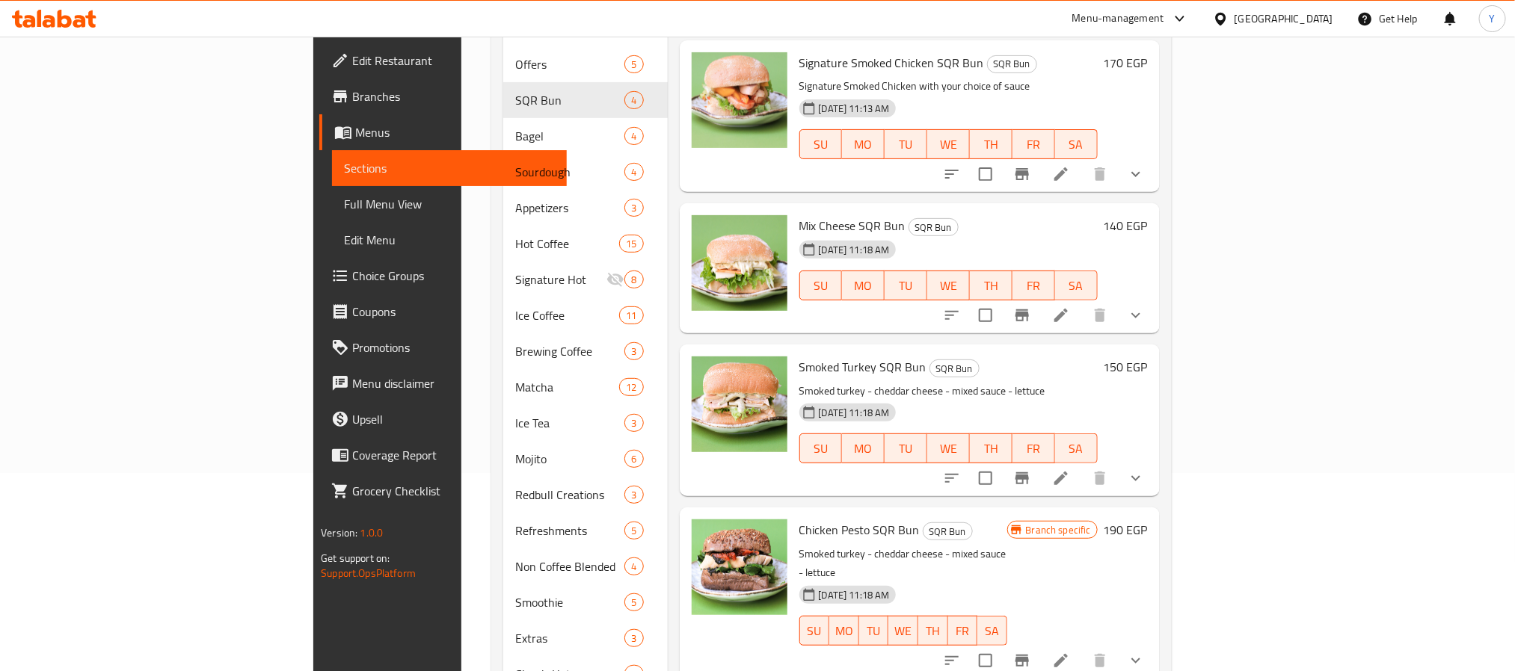
click at [799, 215] on span "Mix Cheese SQR Bun" at bounding box center [852, 226] width 106 height 22
drag, startPoint x: 734, startPoint y: 209, endPoint x: 804, endPoint y: 198, distance: 70.3
click at [804, 215] on span "Mix Cheese SQR Bun" at bounding box center [852, 226] width 106 height 22
click at [799, 215] on span "Mix Cheese SQR Bun" at bounding box center [852, 226] width 106 height 22
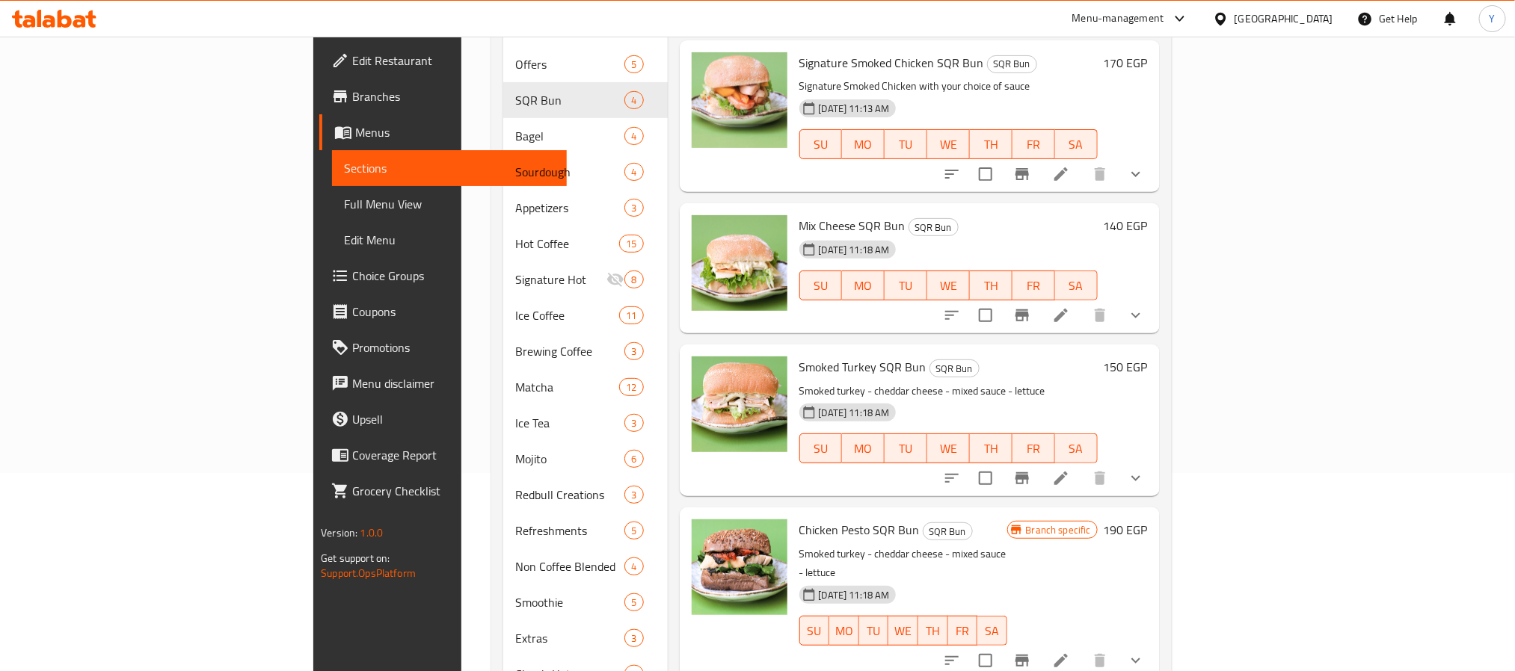
click at [799, 215] on span "Mix Cheese SQR Bun" at bounding box center [852, 226] width 106 height 22
click at [799, 356] on span "Smoked Turkey SQR Bun" at bounding box center [862, 367] width 127 height 22
drag, startPoint x: 743, startPoint y: 345, endPoint x: 823, endPoint y: 346, distance: 80.0
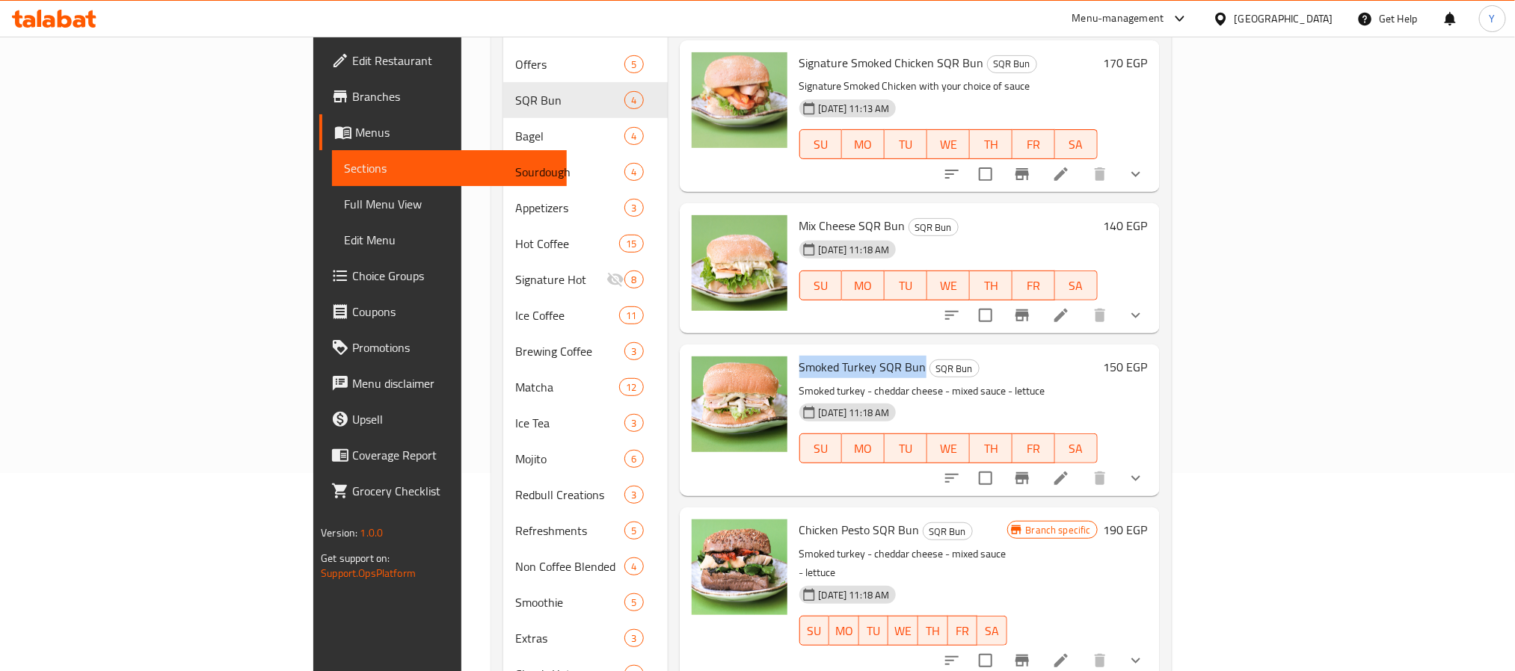
click at [823, 356] on span "Smoked Turkey SQR Bun" at bounding box center [862, 367] width 127 height 22
copy span "Smoked Turkey SQR Bun"
click at [956, 215] on h6 "Mix Cheese SQR Bun SQR Bun" at bounding box center [948, 225] width 298 height 21
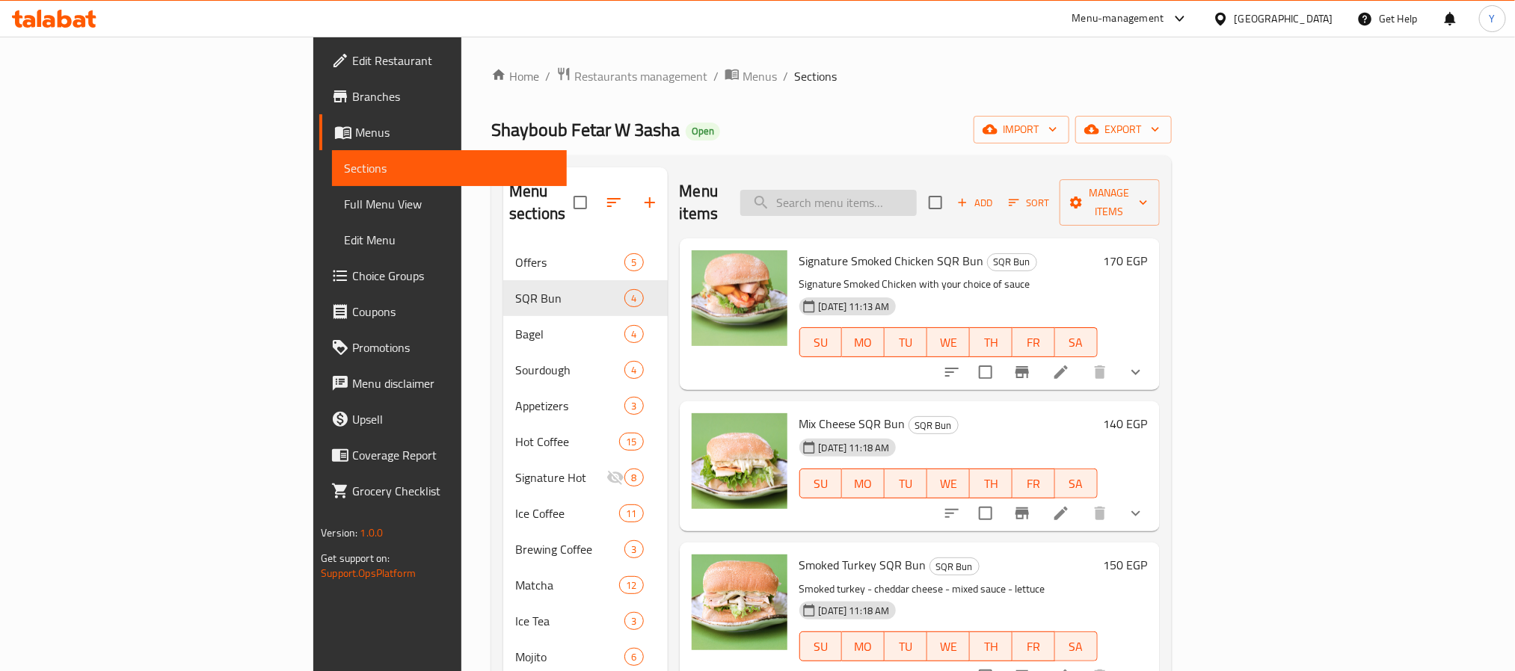
click at [917, 191] on input "search" at bounding box center [828, 203] width 176 height 26
paste input "chicken sweet chilli sqr Bun"
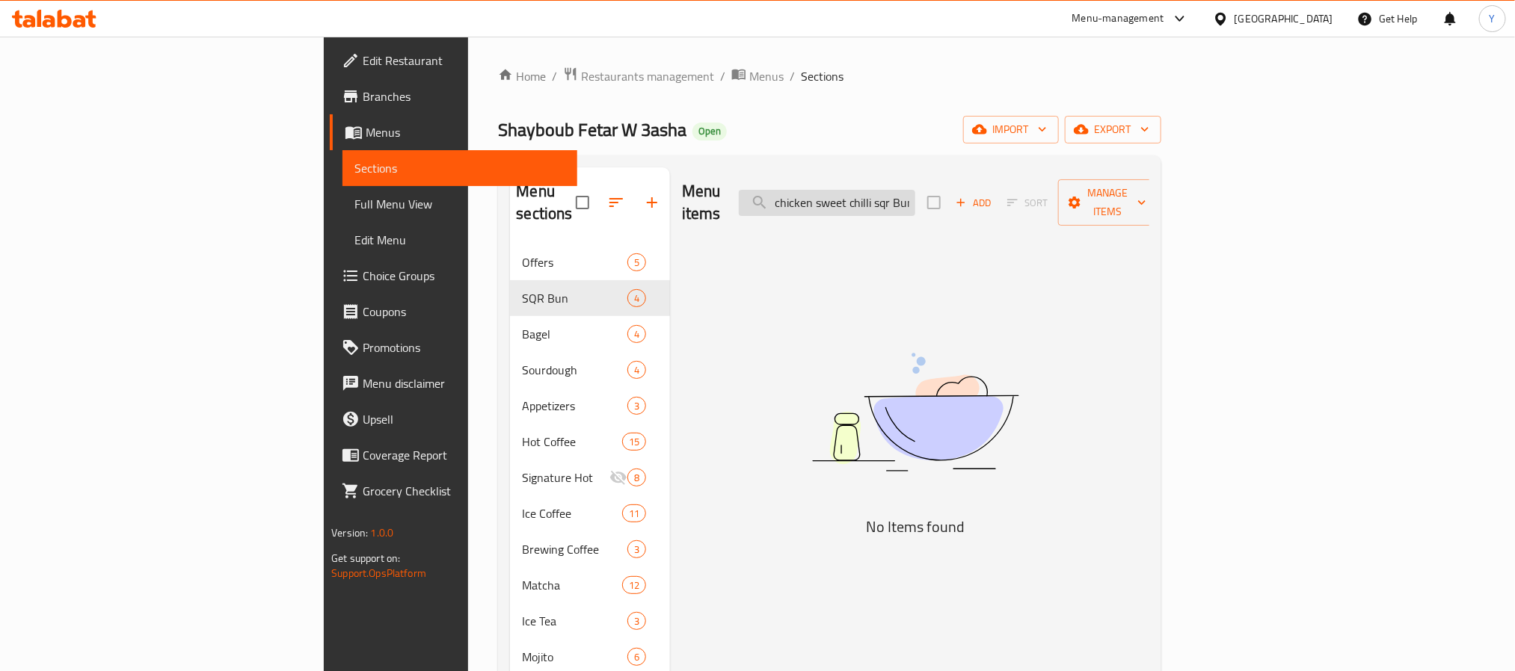
click at [915, 202] on input "chicken sweet chilli sqr Bun" at bounding box center [827, 203] width 176 height 26
paste input "Macchiato"
click at [915, 190] on input "Macchiato" at bounding box center [827, 203] width 176 height 26
paste input "American"
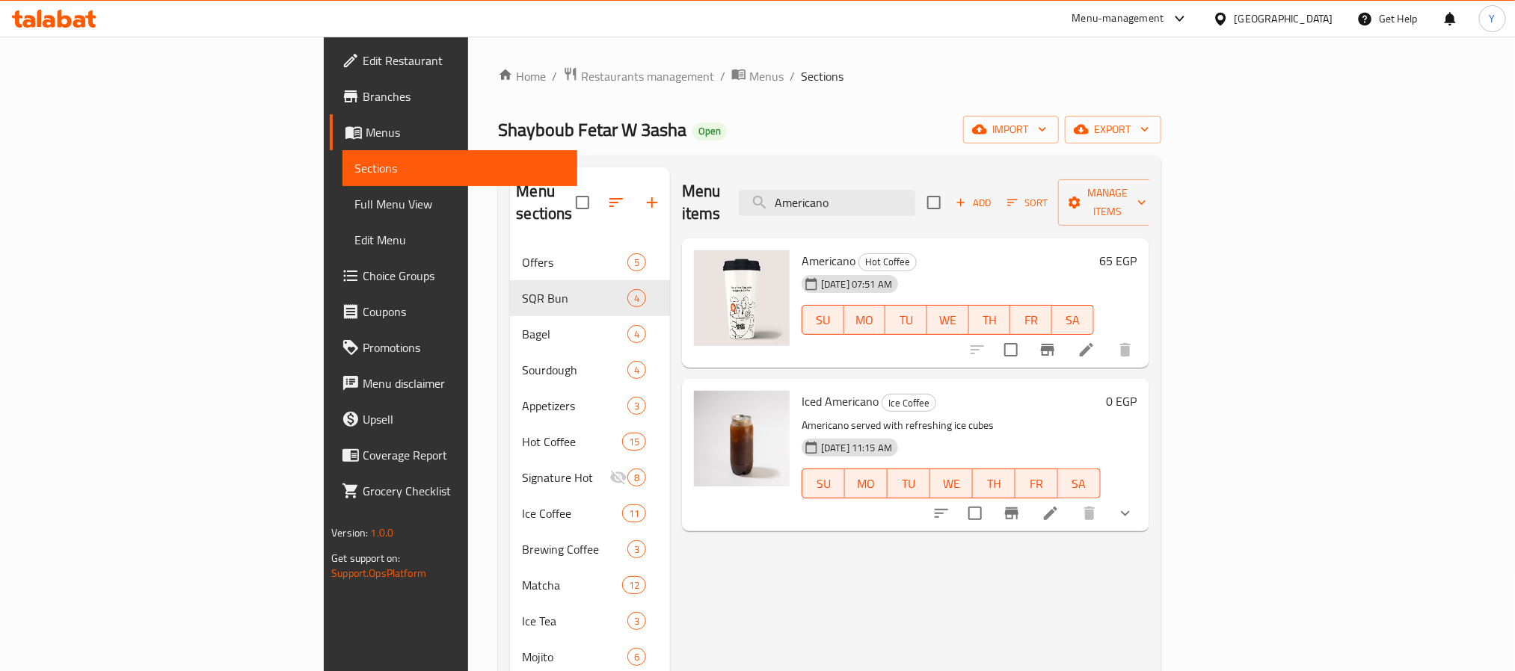
click at [1042, 189] on div "Menu items Americano Add Sort Manage items" at bounding box center [915, 202] width 467 height 71
click at [915, 200] on input "Americano" at bounding box center [827, 203] width 176 height 26
paste input "Cortad"
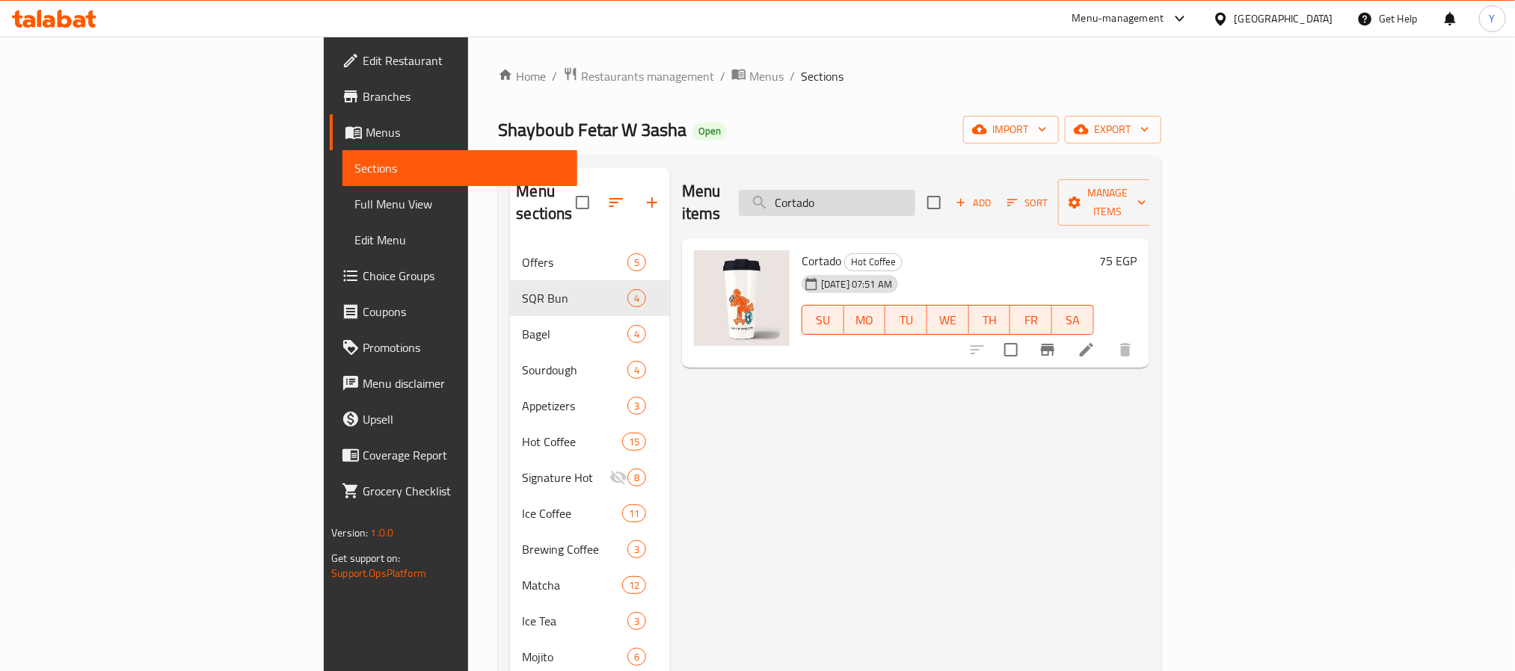
click at [915, 196] on input "Cortado" at bounding box center [827, 203] width 176 height 26
paste input "Flat white"
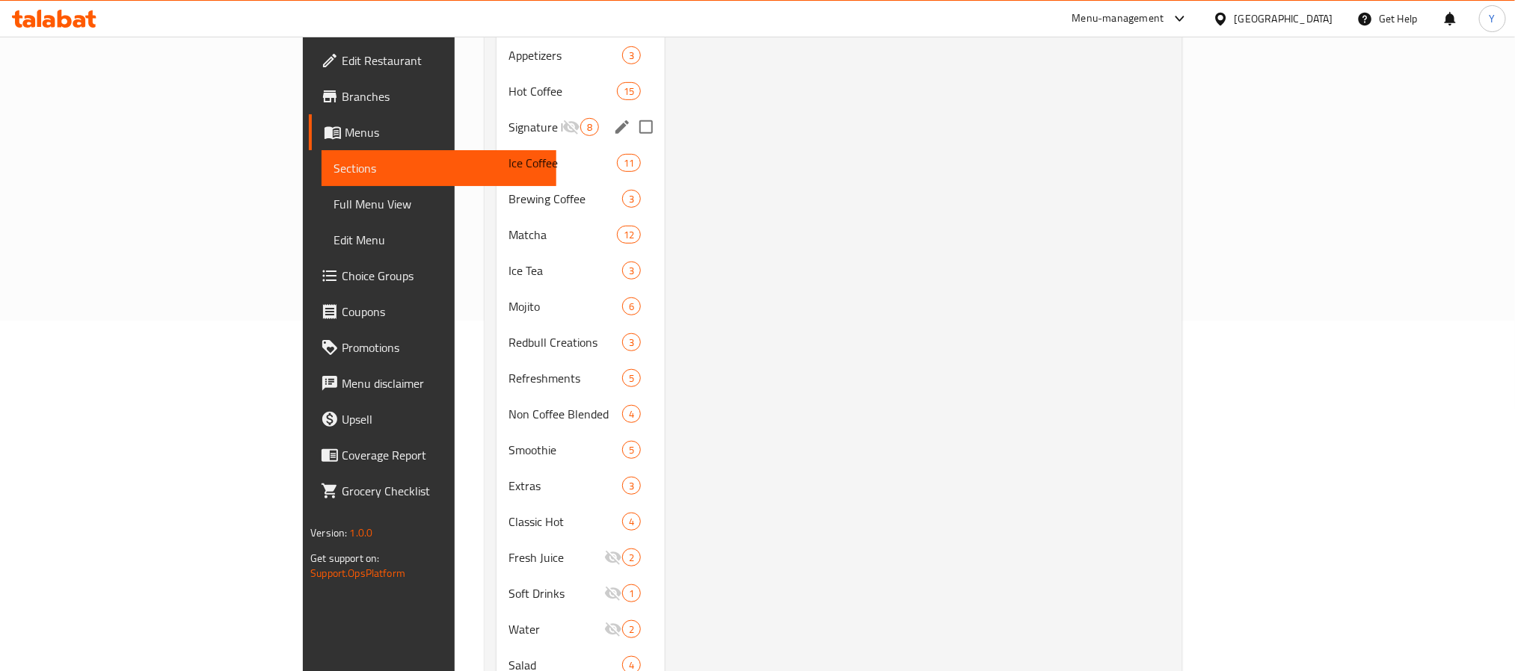
scroll to position [310, 0]
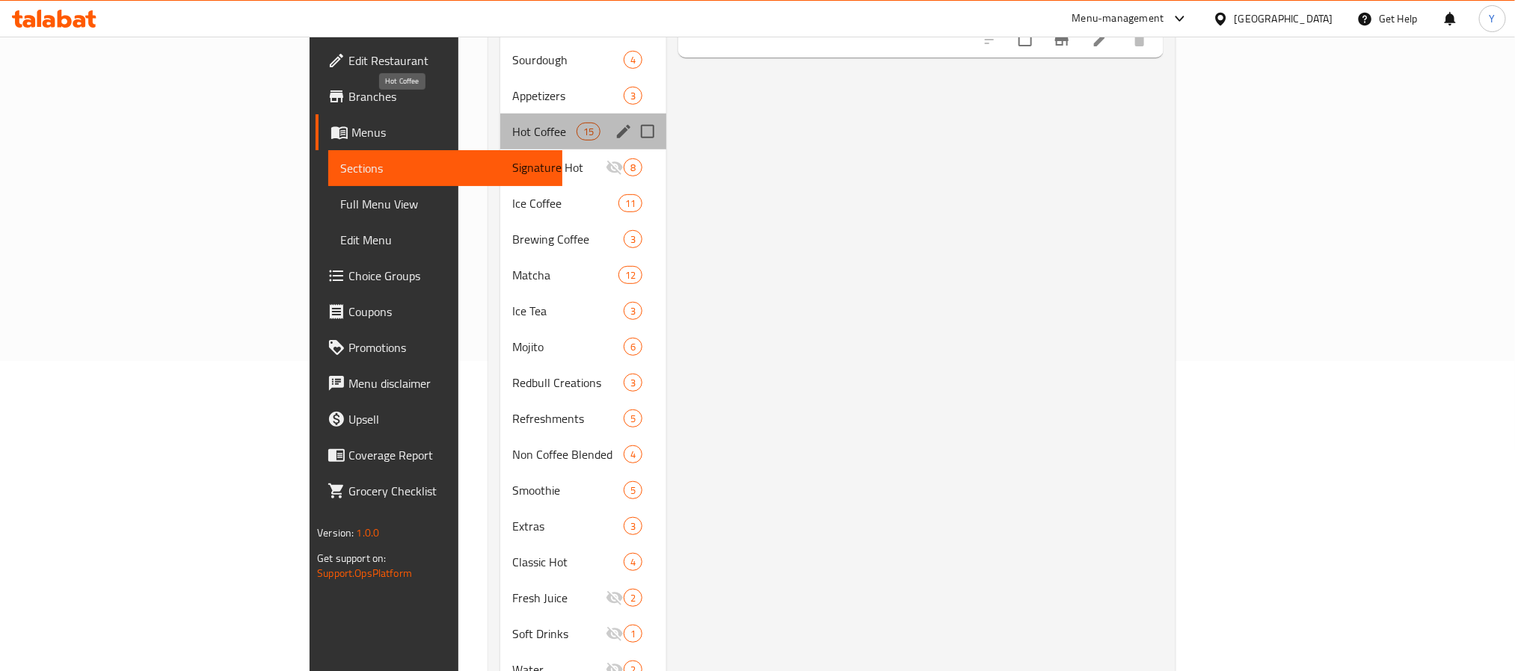
click at [512, 123] on span "Hot Coffee" at bounding box center [544, 132] width 64 height 18
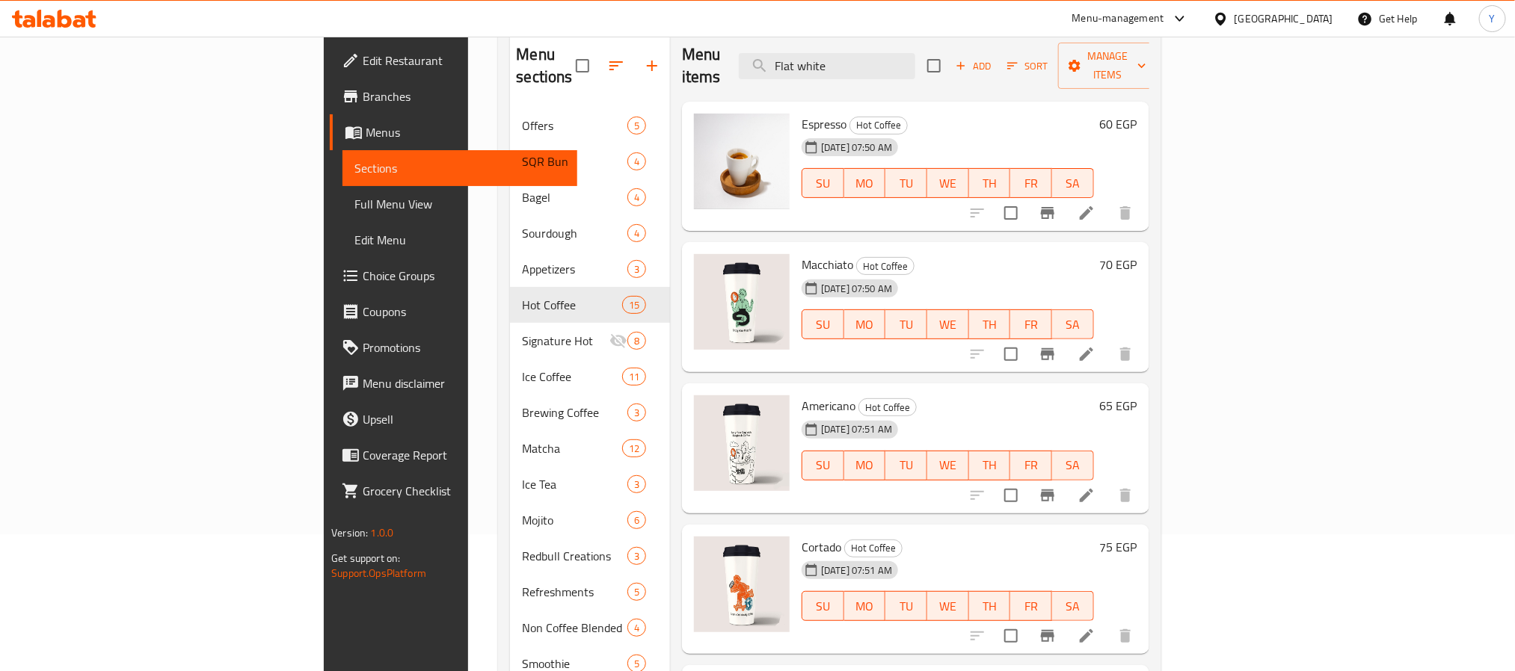
scroll to position [86, 0]
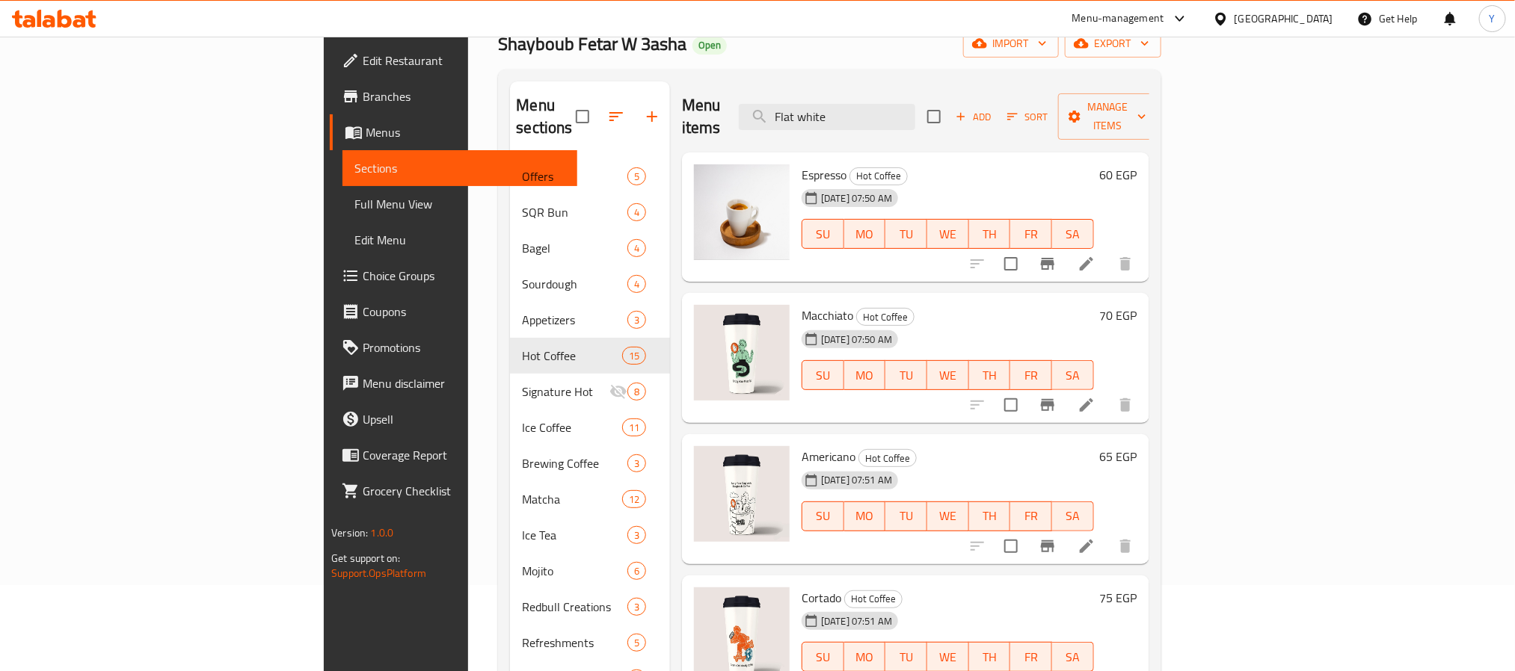
click at [954, 123] on div "Menu items Flat white Add Sort Manage items" at bounding box center [915, 116] width 467 height 71
click at [915, 112] on input "Flat white" at bounding box center [827, 117] width 176 height 26
paste input "Cappuccino"
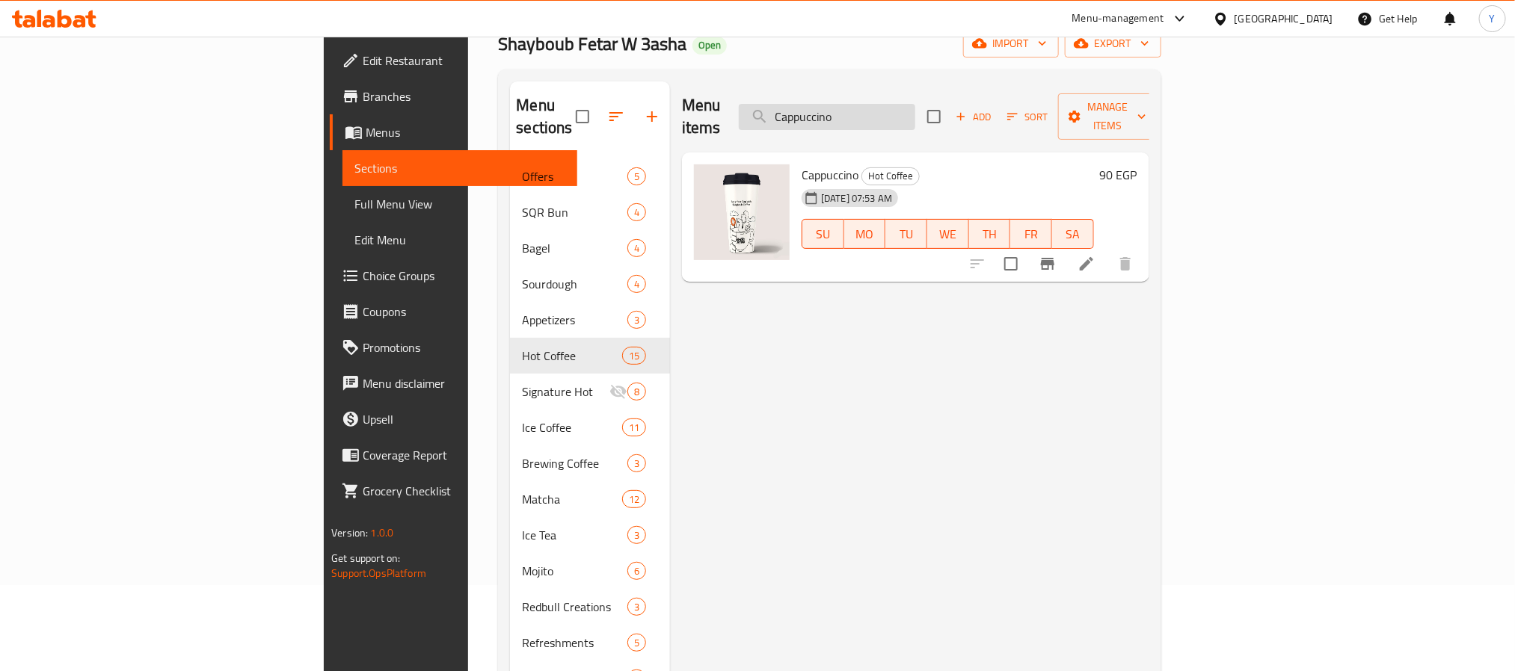
click at [915, 104] on input "Cappuccino" at bounding box center [827, 117] width 176 height 26
paste input "Latte"
paste input "search"
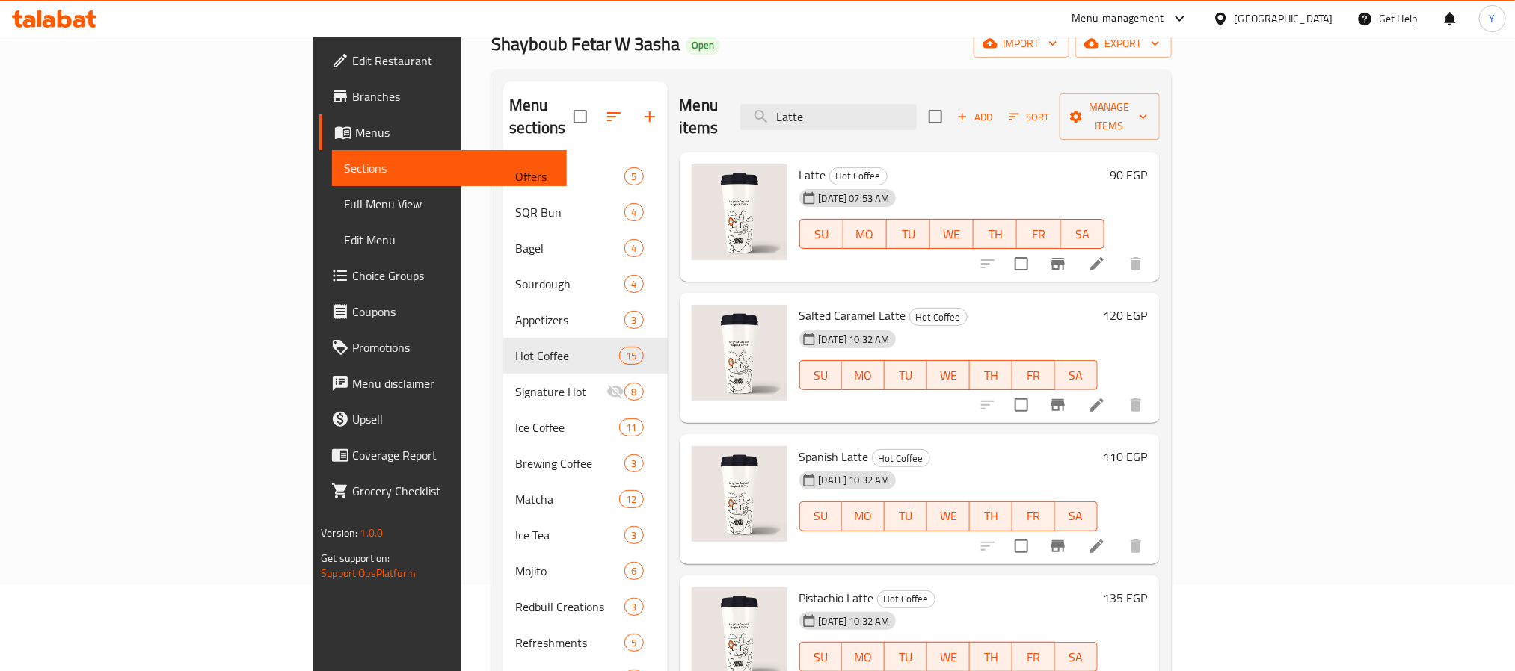
paste input "Ice latte M"
click at [961, 90] on div "Menu items LatteIce latte M Add Sort Manage items" at bounding box center [920, 116] width 480 height 71
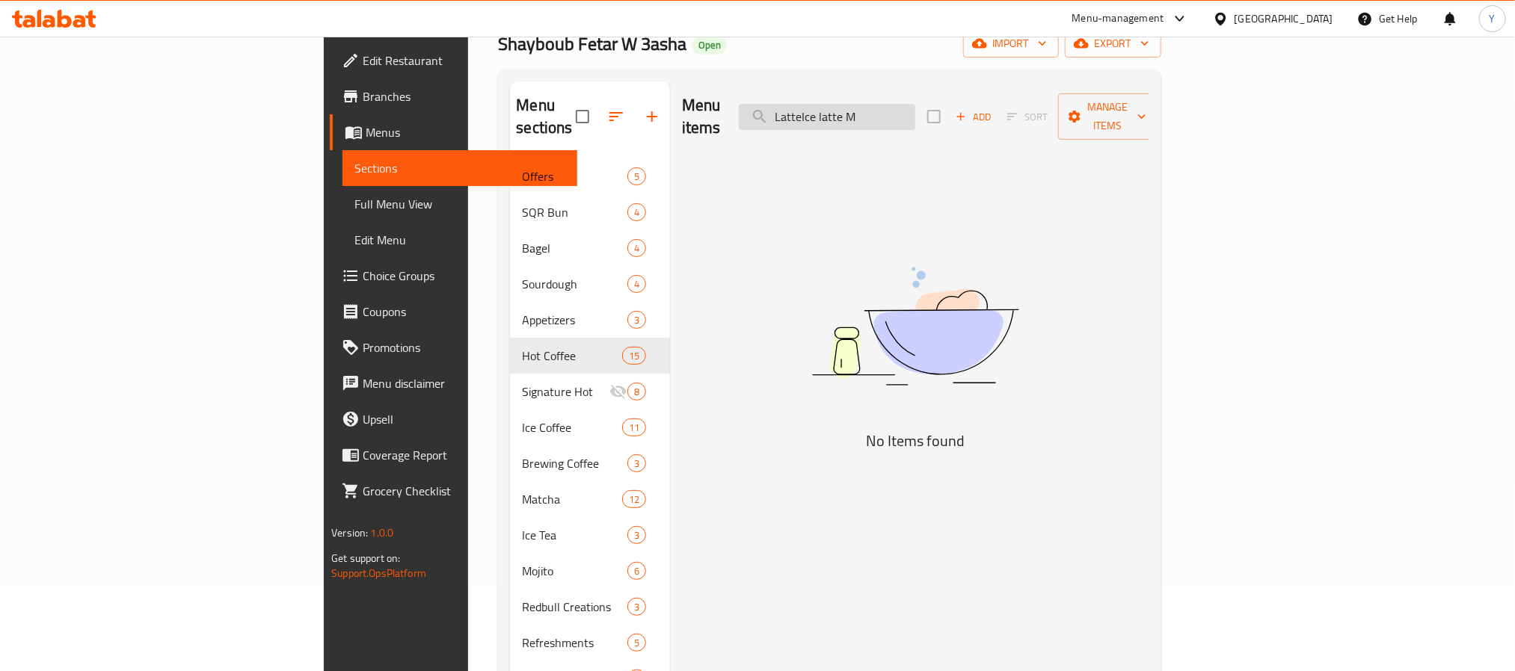
click at [915, 117] on input "LatteIce latte M" at bounding box center [827, 117] width 176 height 26
click at [915, 105] on input "LatteIce latte M" at bounding box center [827, 117] width 176 height 26
click at [915, 110] on input "LatteIce latte" at bounding box center [827, 117] width 176 height 26
click at [915, 104] on input "LatteIce latte" at bounding box center [827, 117] width 176 height 26
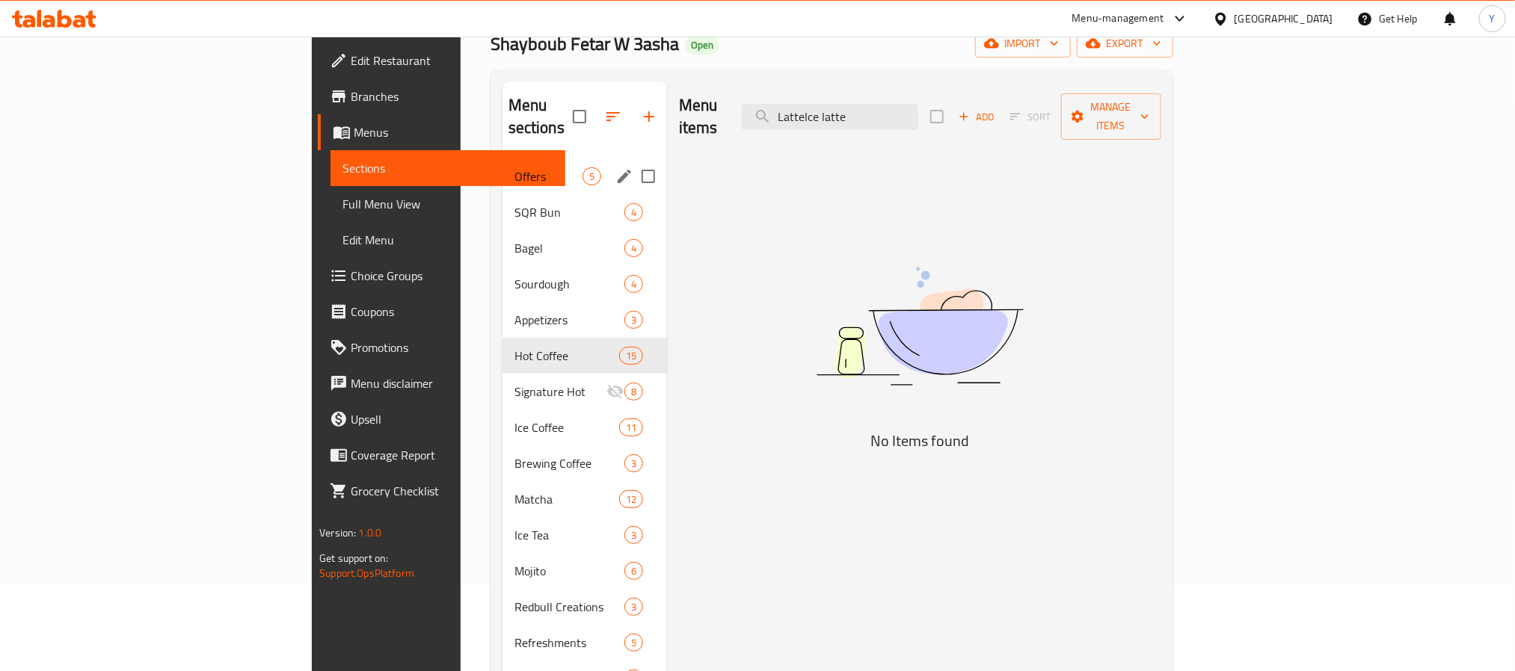
drag, startPoint x: 920, startPoint y: 108, endPoint x: 314, endPoint y: 153, distance: 607.3
click at [502, 158] on div "Menu sections Offers 5 SQR Bun 4 Bagel 4 Sourdough 4 Appetizers 3 Hot Coffee 15…" at bounding box center [831, 535] width 659 height 908
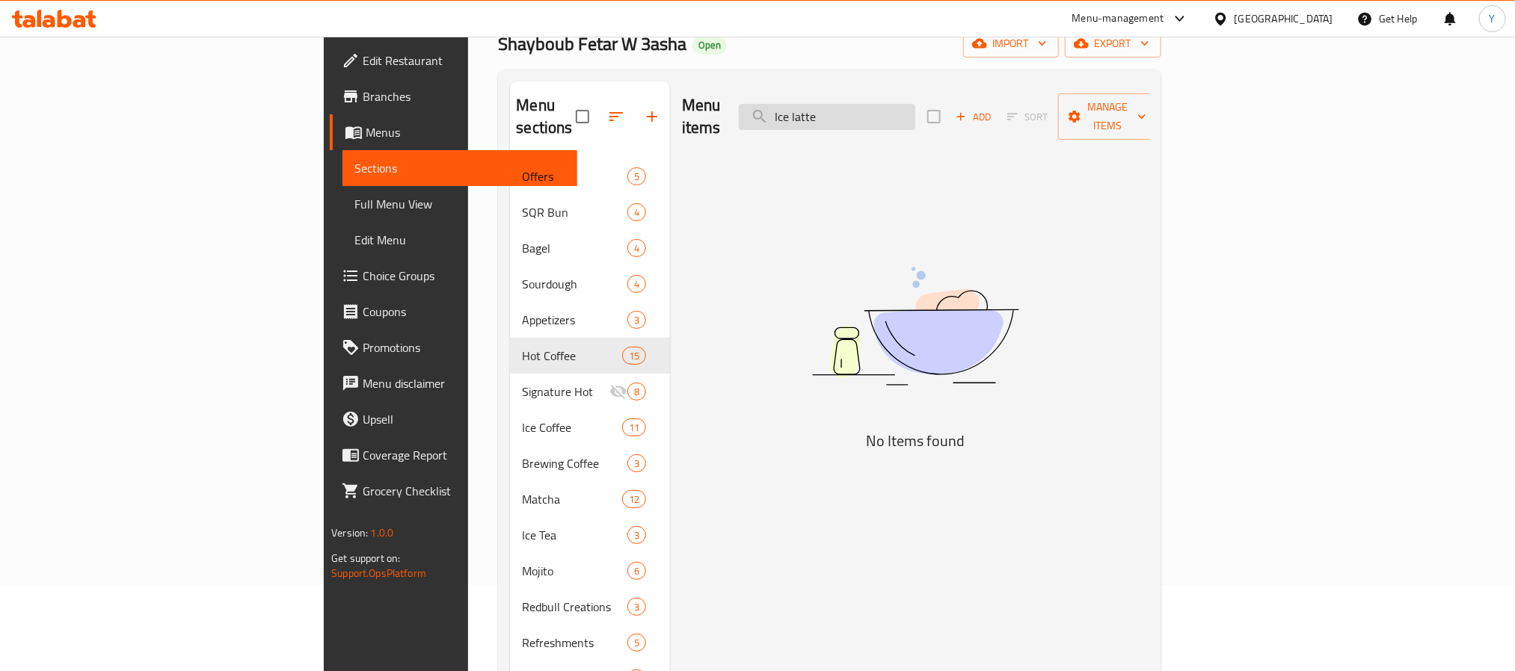
click at [915, 105] on input "Ice latte" at bounding box center [827, 117] width 176 height 26
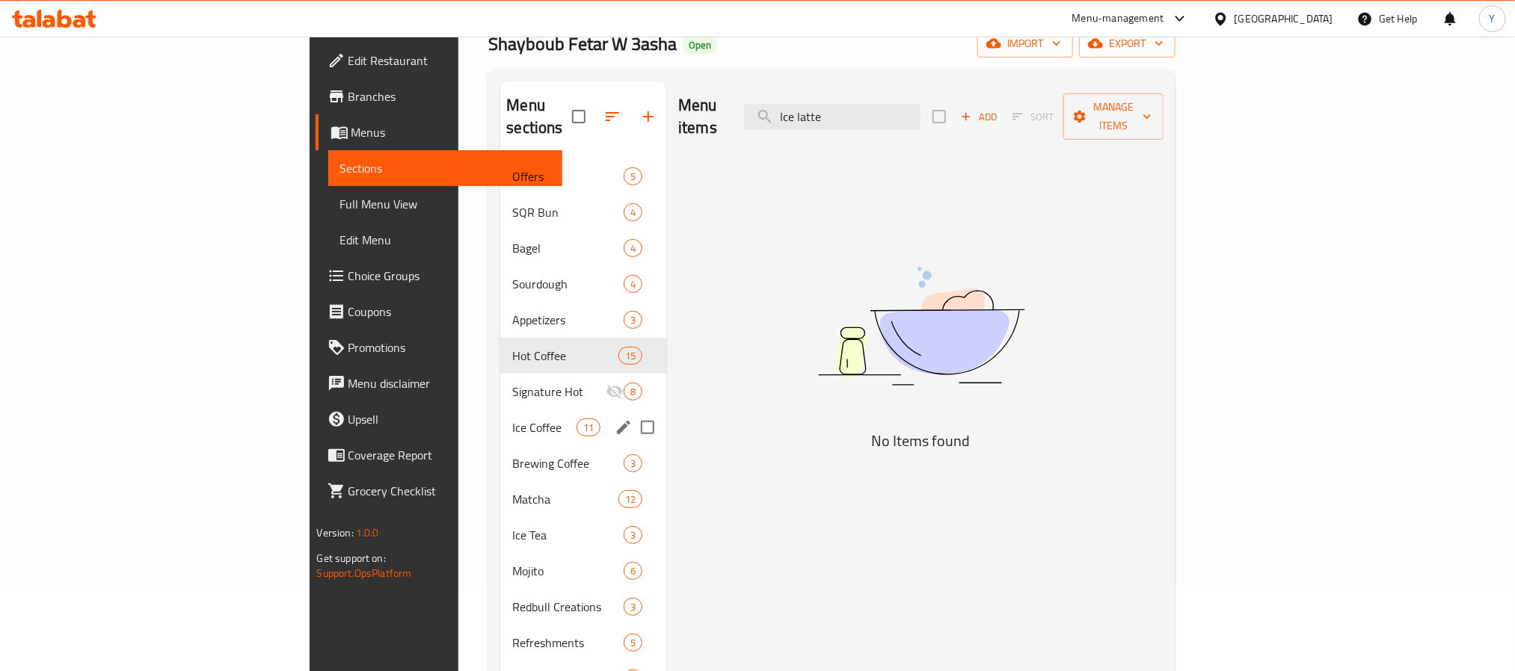
click at [500, 410] on div "Ice Coffee 11" at bounding box center [583, 428] width 166 height 36
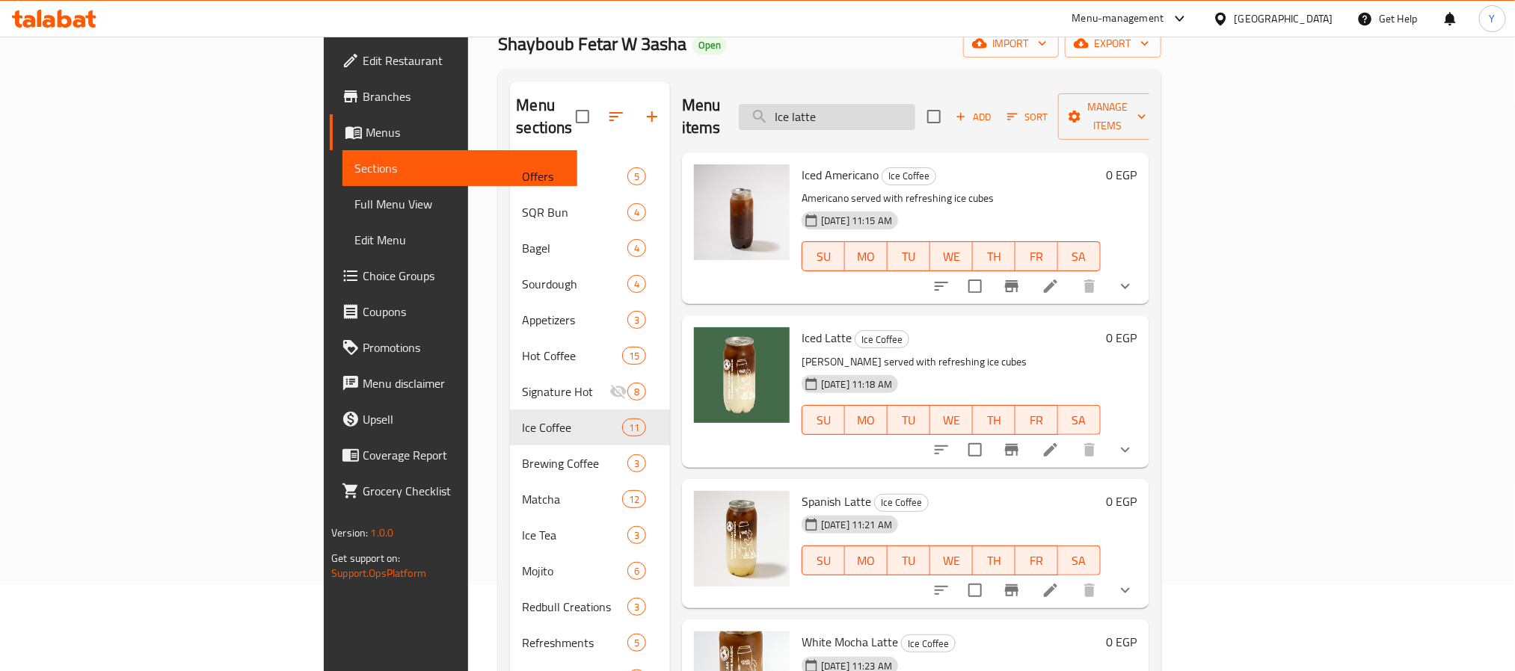
click at [915, 108] on input "Ice latte" at bounding box center [827, 117] width 176 height 26
click at [802, 327] on span "Iced Latte" at bounding box center [827, 338] width 50 height 22
copy h6 "Iced Latte"
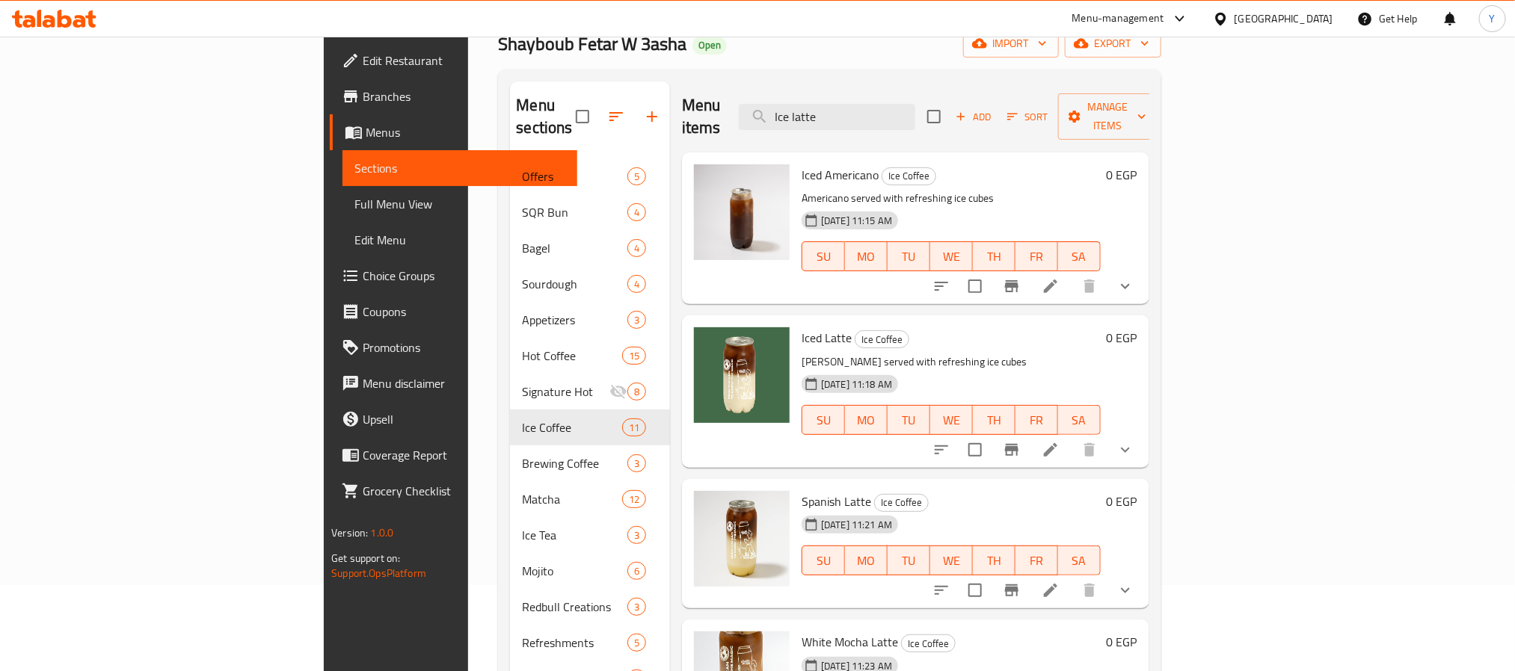
click at [891, 159] on div "Iced Americano Ice Coffee Americano served with refreshing ice cubes 25-06-2025…" at bounding box center [951, 229] width 311 height 140
click at [915, 115] on input "Ice latte" at bounding box center [827, 117] width 176 height 26
paste input "d Latte"
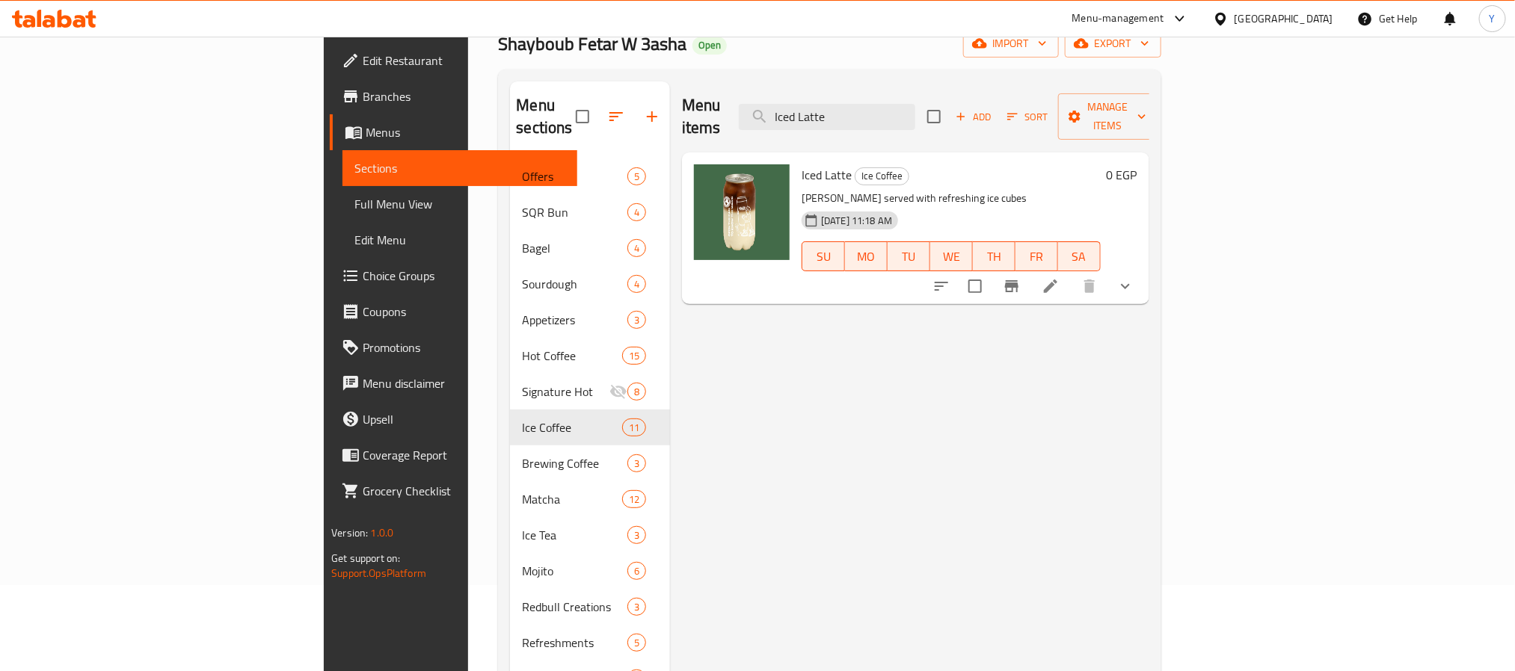
type input "Iced Latte"
click at [1143, 268] on button "show more" at bounding box center [1125, 286] width 36 height 36
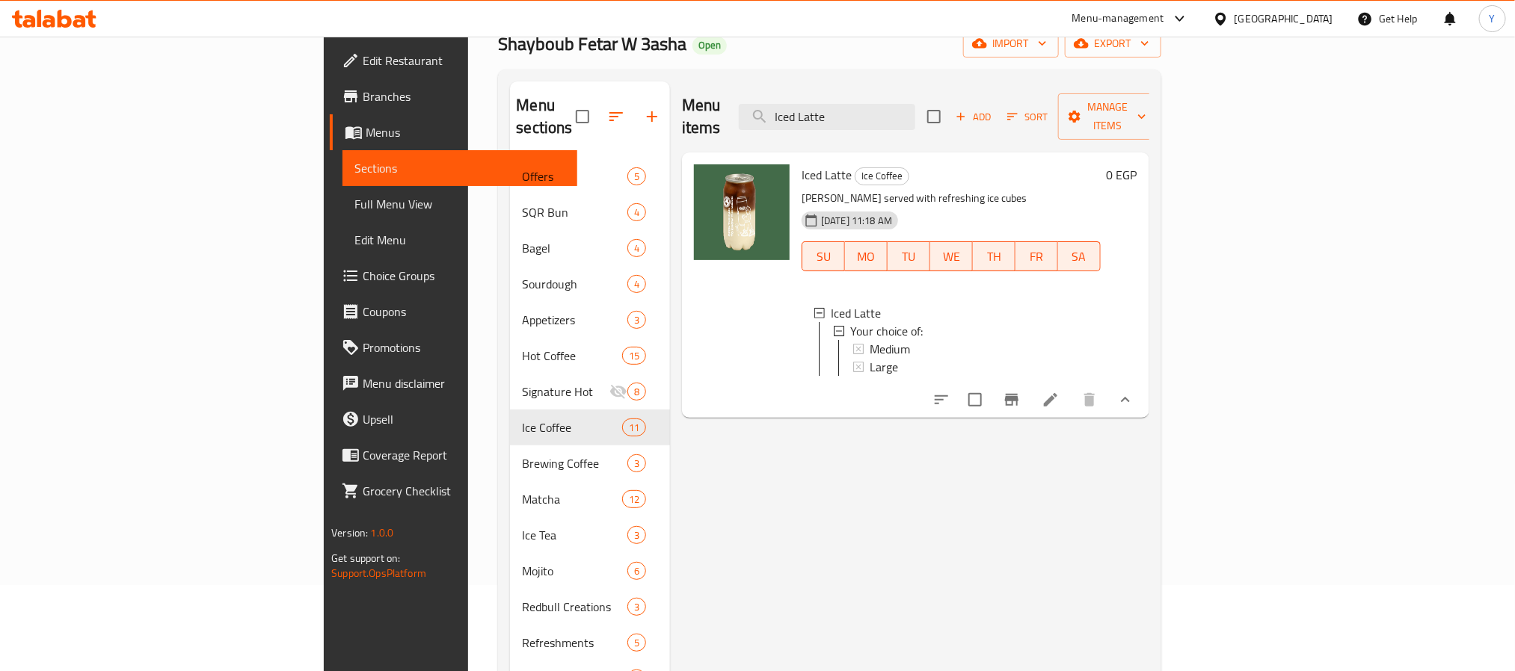
click at [925, 87] on div "Menu items Iced Latte Add Sort Manage items" at bounding box center [915, 116] width 467 height 71
click at [931, 120] on div "Menu items Iced Latte Add Sort Manage items" at bounding box center [915, 116] width 467 height 71
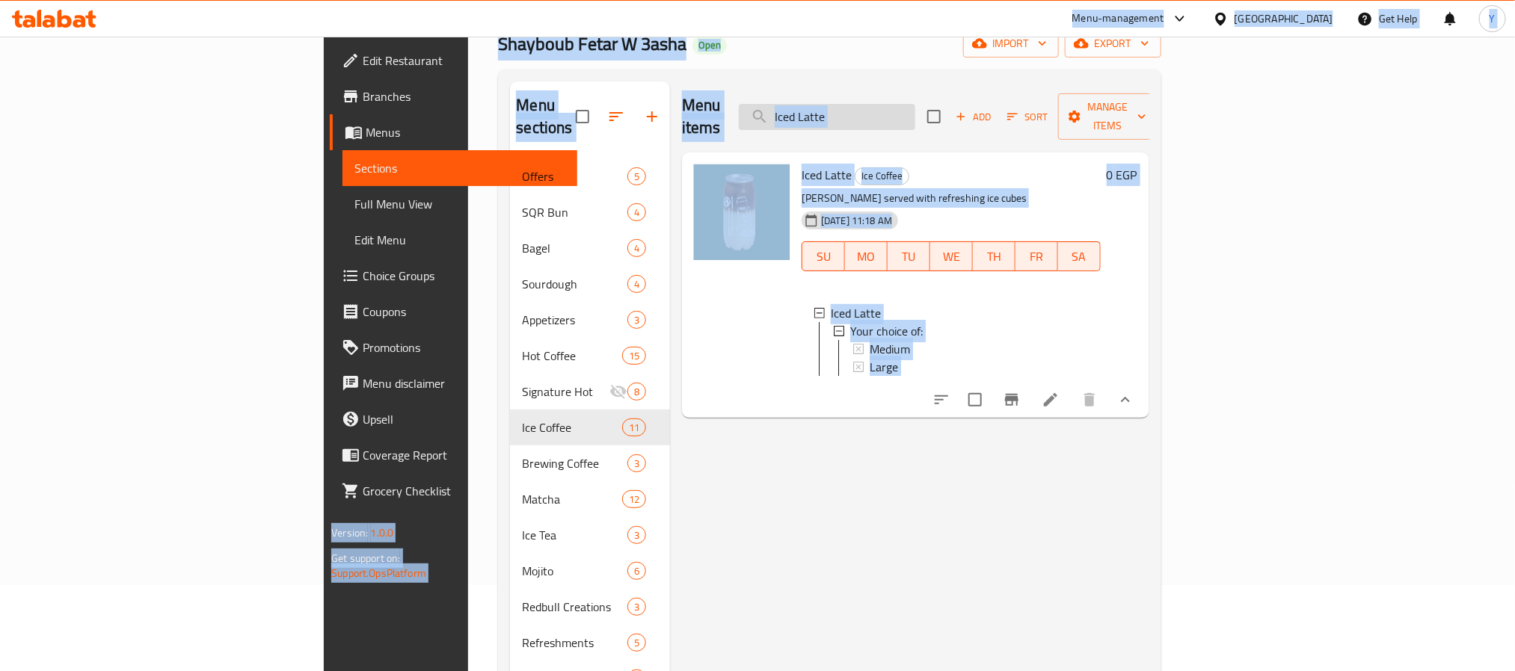
click at [915, 112] on input "Iced Latte" at bounding box center [827, 117] width 176 height 26
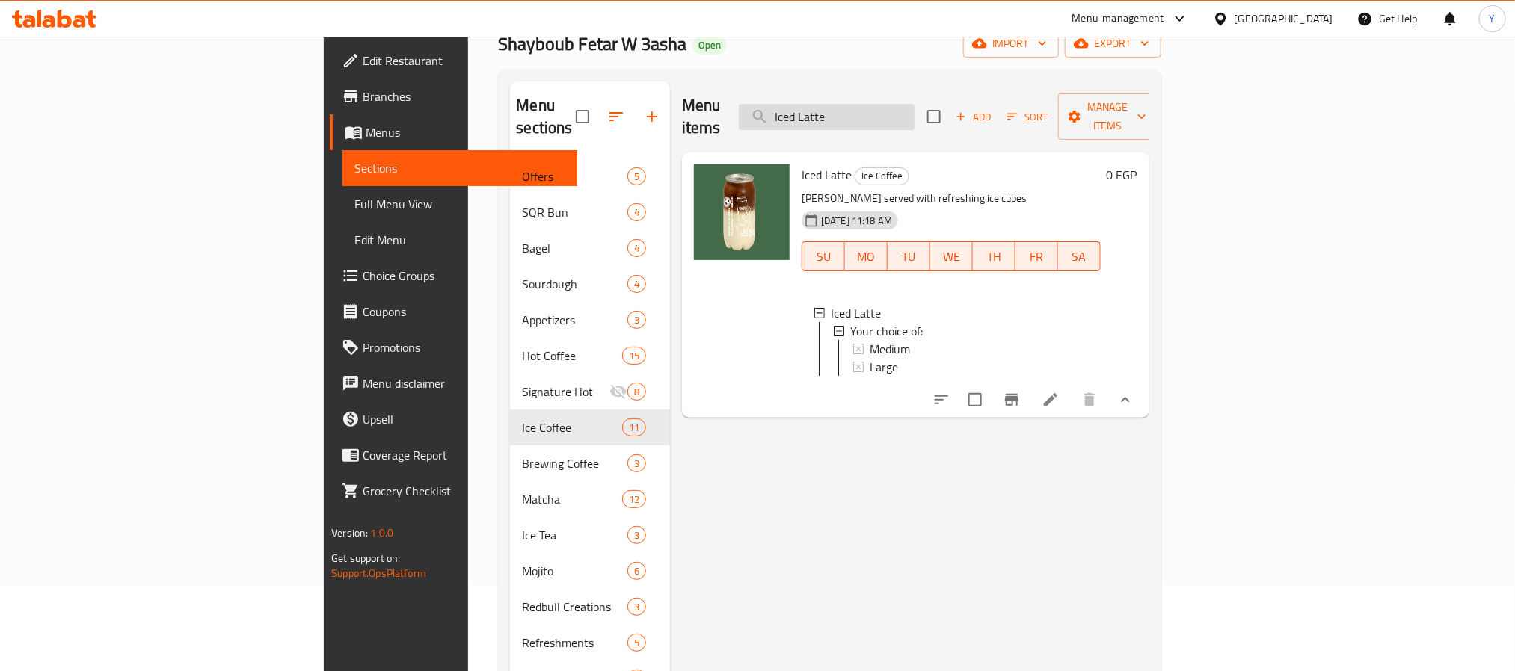
paste input "smoked turkey sqr Bun"
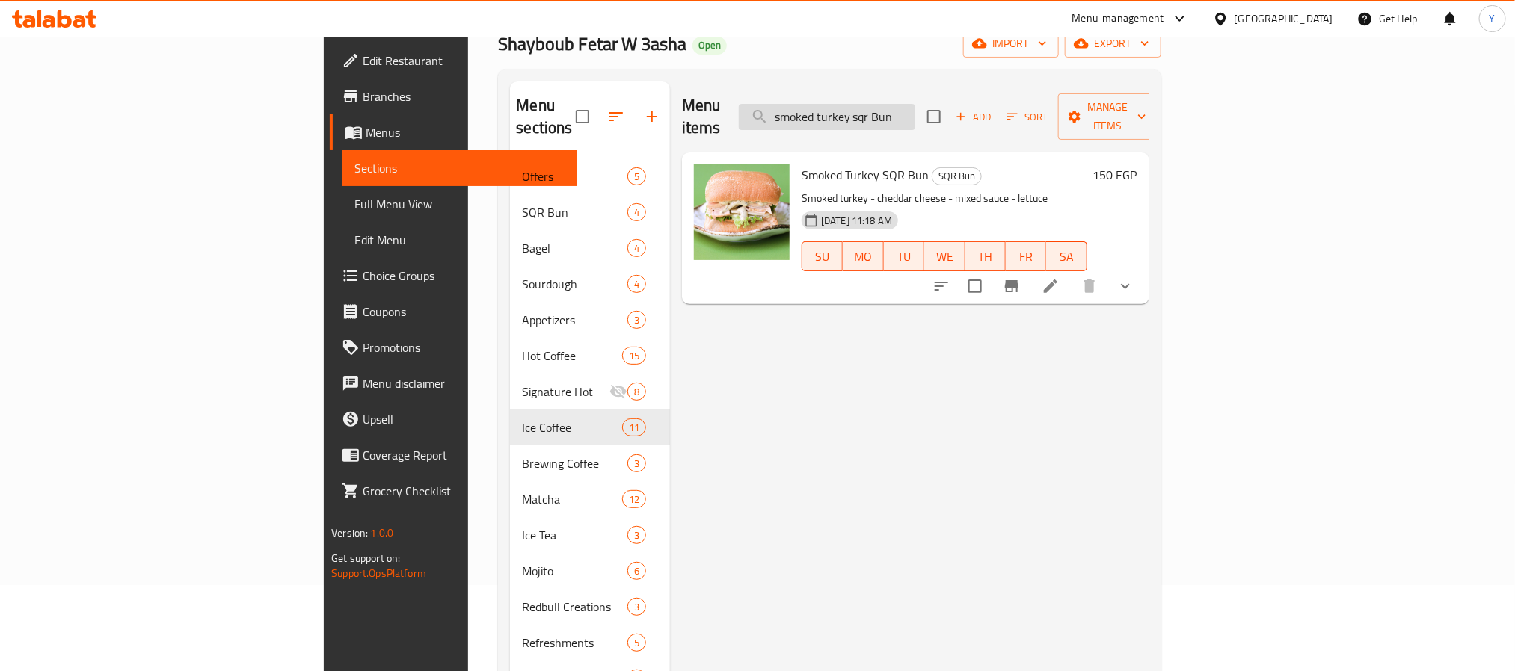
click at [915, 110] on input "smoked turkey sqr Bun" at bounding box center [827, 117] width 176 height 26
paste input "chicken Ranch"
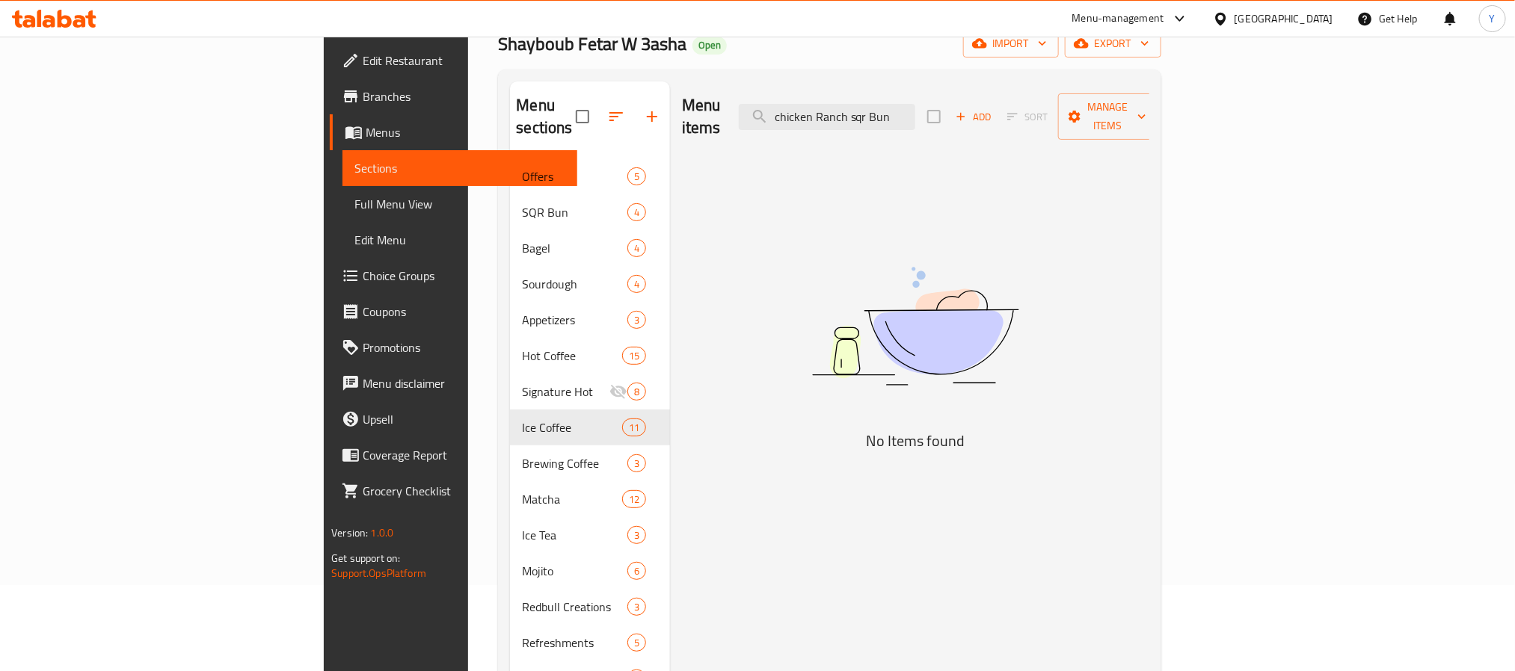
click at [991, 90] on div "Menu items chicken Ranch sqr Bun Add Sort Manage items" at bounding box center [915, 116] width 467 height 71
click at [915, 110] on input "chicken Ranch sqr Bun" at bounding box center [827, 117] width 176 height 26
paste input "Bbq"
type input "chicken Bbq"
click at [915, 113] on input "chicken Bbq" at bounding box center [827, 117] width 176 height 26
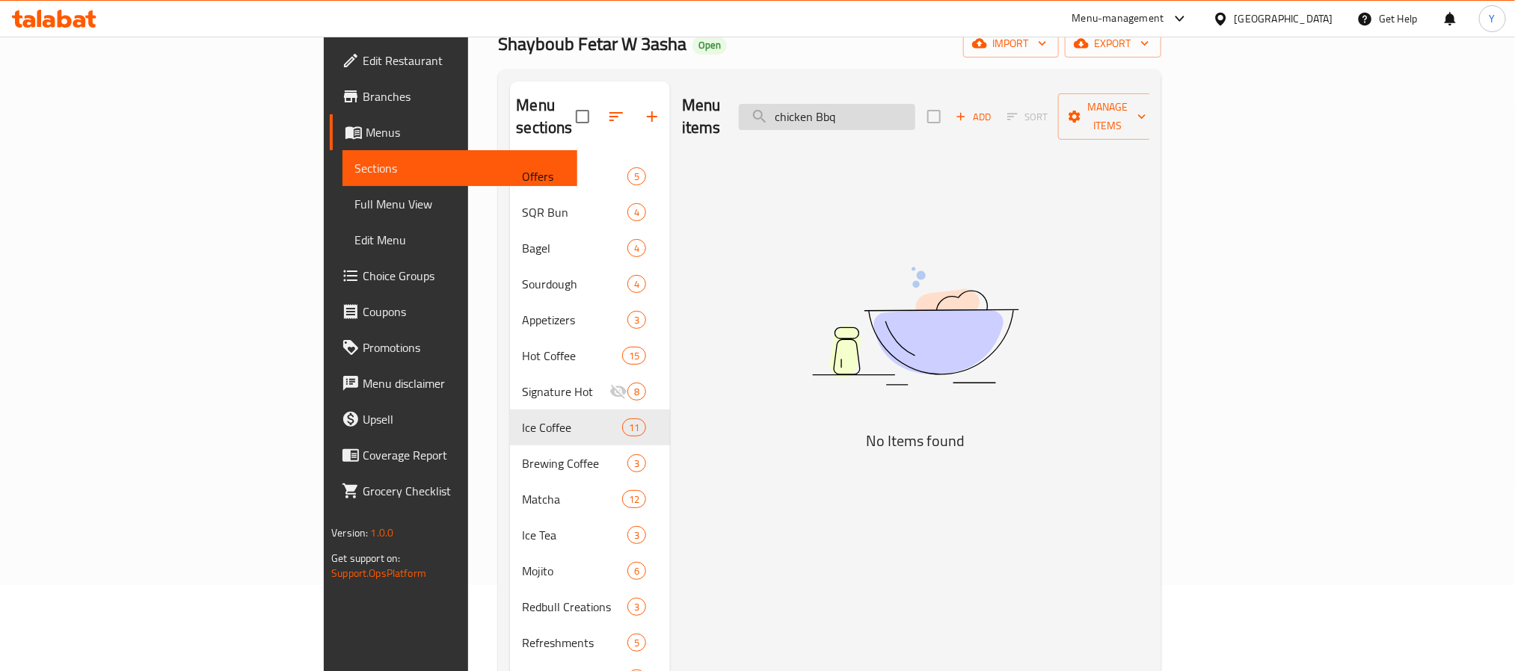
click at [915, 113] on input "chicken Bbq" at bounding box center [827, 117] width 176 height 26
click at [915, 110] on input "Bbq" at bounding box center [827, 117] width 176 height 26
paste input "chicken tasty sqr Bun"
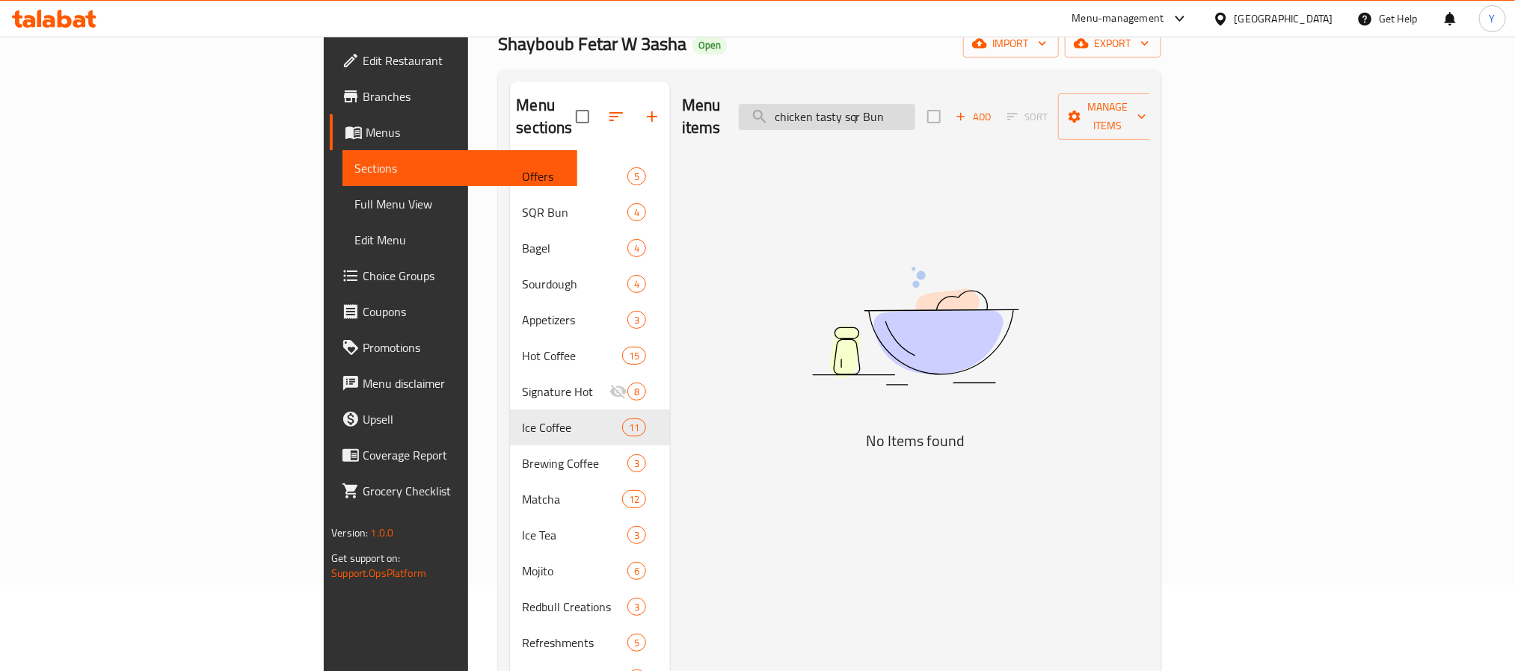
click at [915, 112] on input "chicken tasty sqr Bun" at bounding box center [827, 117] width 176 height 26
drag, startPoint x: 971, startPoint y: 112, endPoint x: 1091, endPoint y: 117, distance: 119.7
click at [1091, 117] on div "Menu items chicken tasty sqr Bun Add Sort Manage items" at bounding box center [915, 116] width 467 height 71
click at [914, 106] on input "chicken tasty" at bounding box center [827, 117] width 176 height 26
paste input "spicy chicken Mayo sqr Bun"
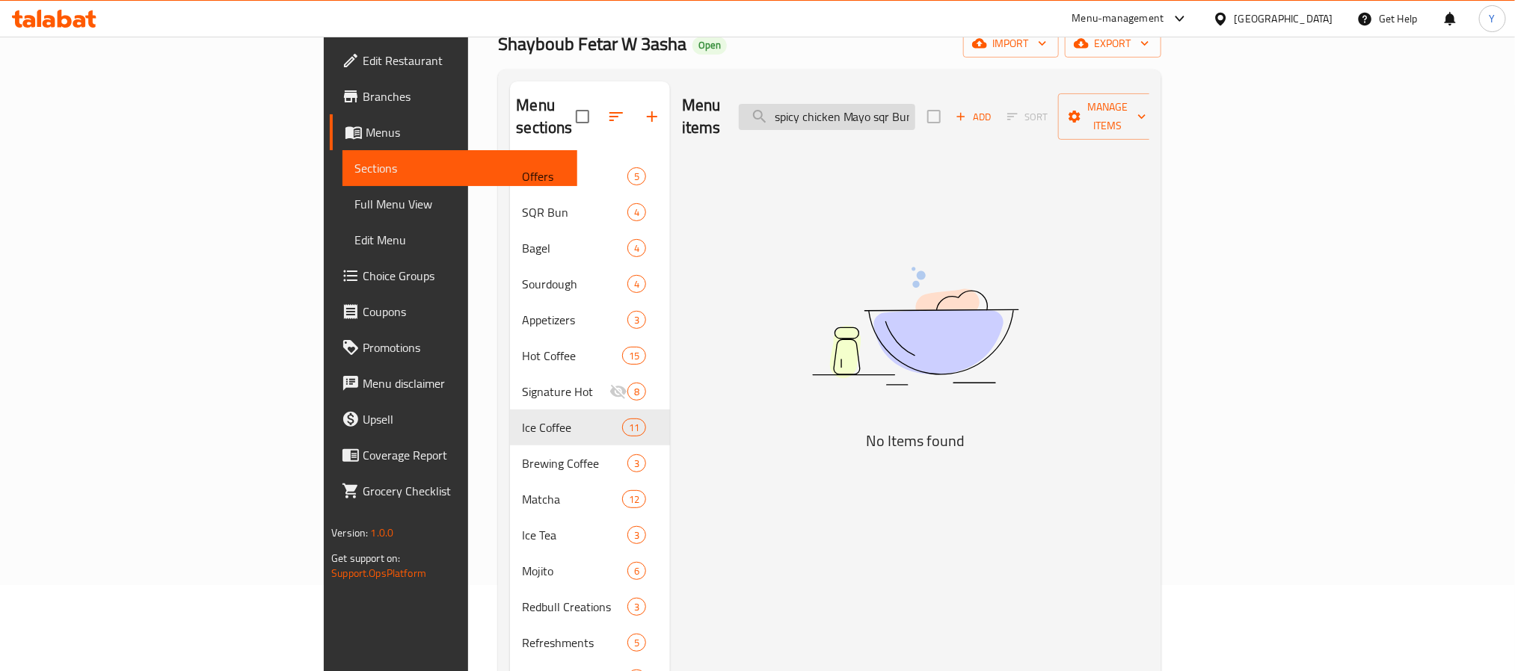
click at [915, 104] on input "spicy chicken Mayo sqr Bun" at bounding box center [827, 117] width 176 height 26
paste input "chicken sweet"
paste input "Sourdough"
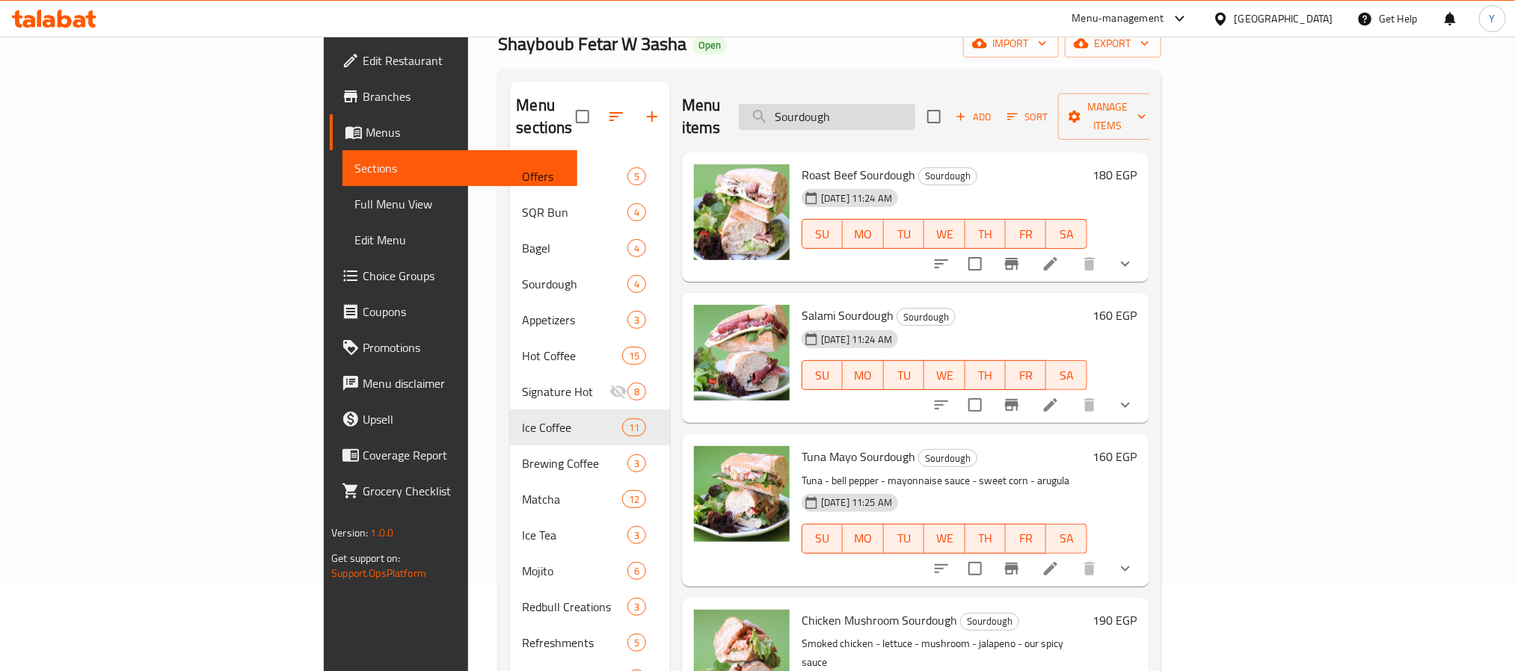
click at [915, 108] on input "Sourdough" at bounding box center [827, 117] width 176 height 26
paste input "salami"
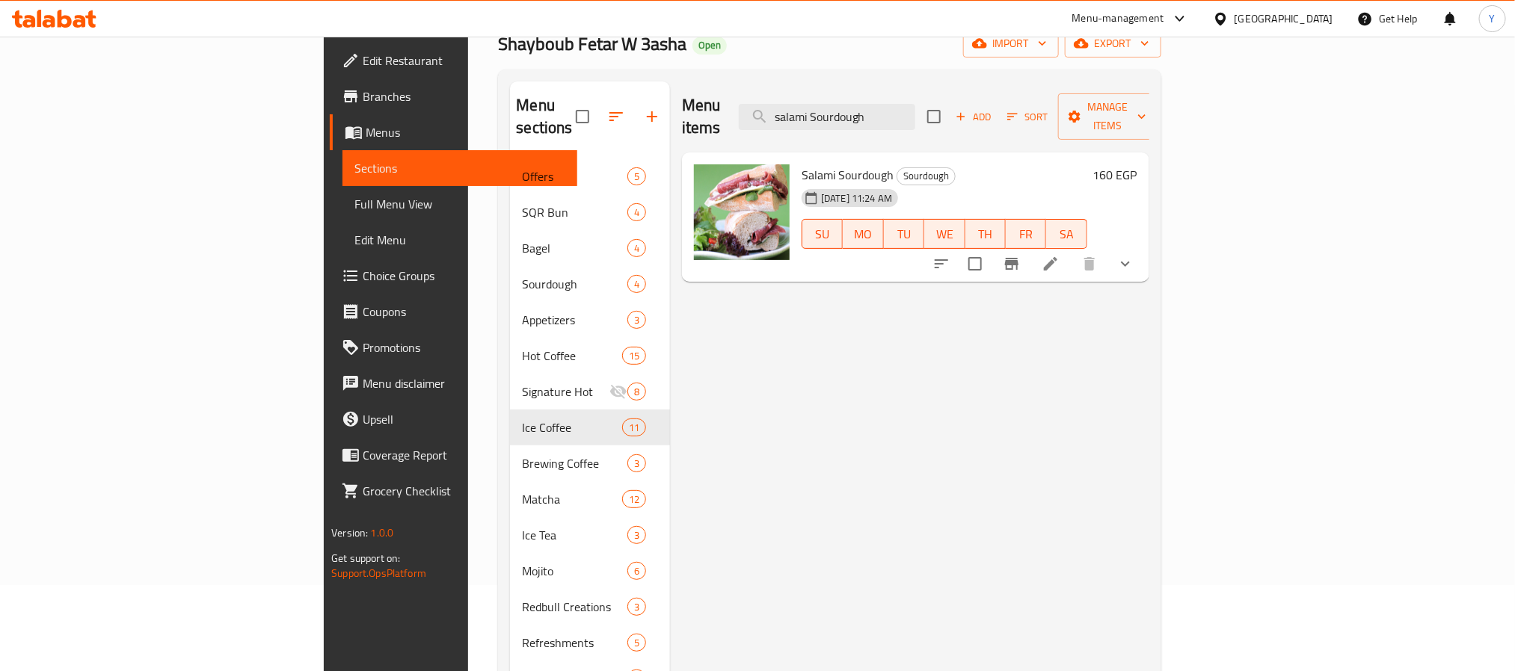
type input "salami Sourdough"
click at [1134, 255] on icon "show more" at bounding box center [1125, 264] width 18 height 18
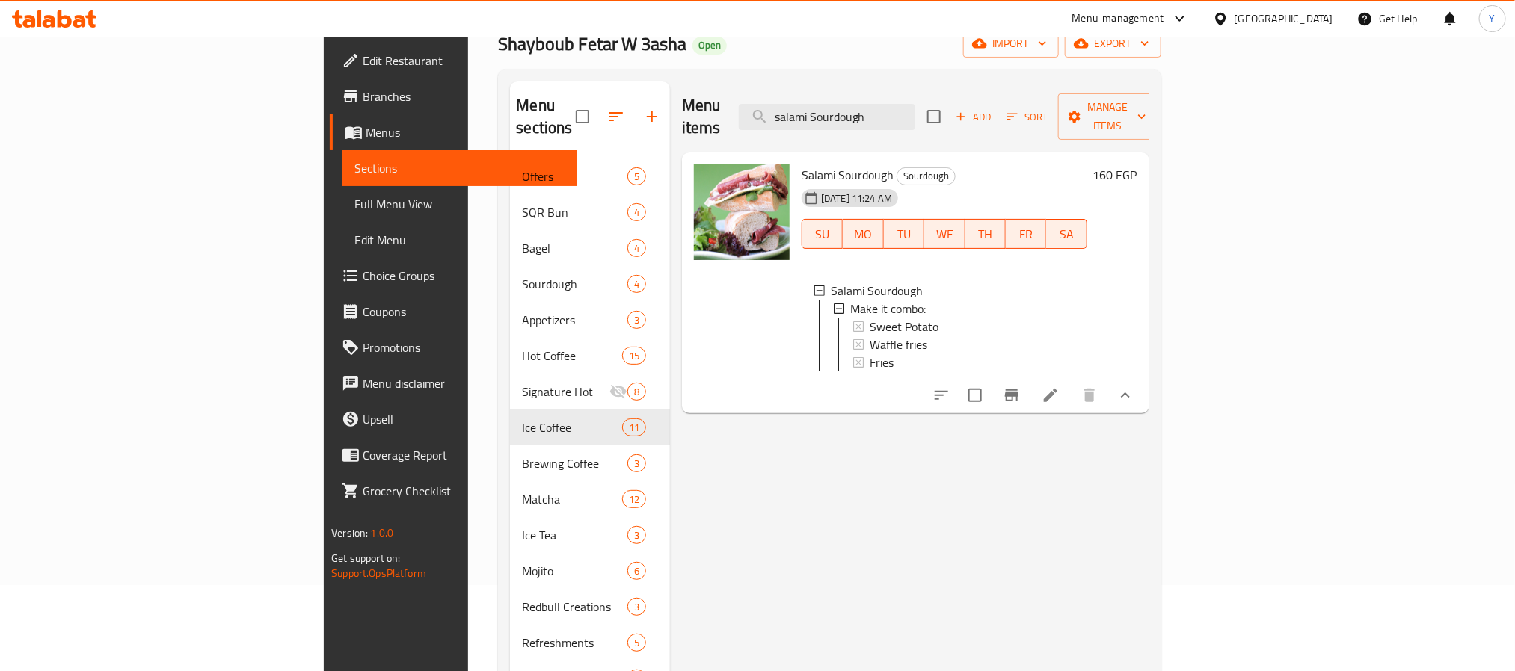
click at [988, 122] on div "Menu items salami Sourdough Add Sort Manage items" at bounding box center [915, 116] width 467 height 71
click at [915, 105] on input "salami Sourdough" at bounding box center [827, 117] width 176 height 26
paste input "Tuna Mayo sandwich"
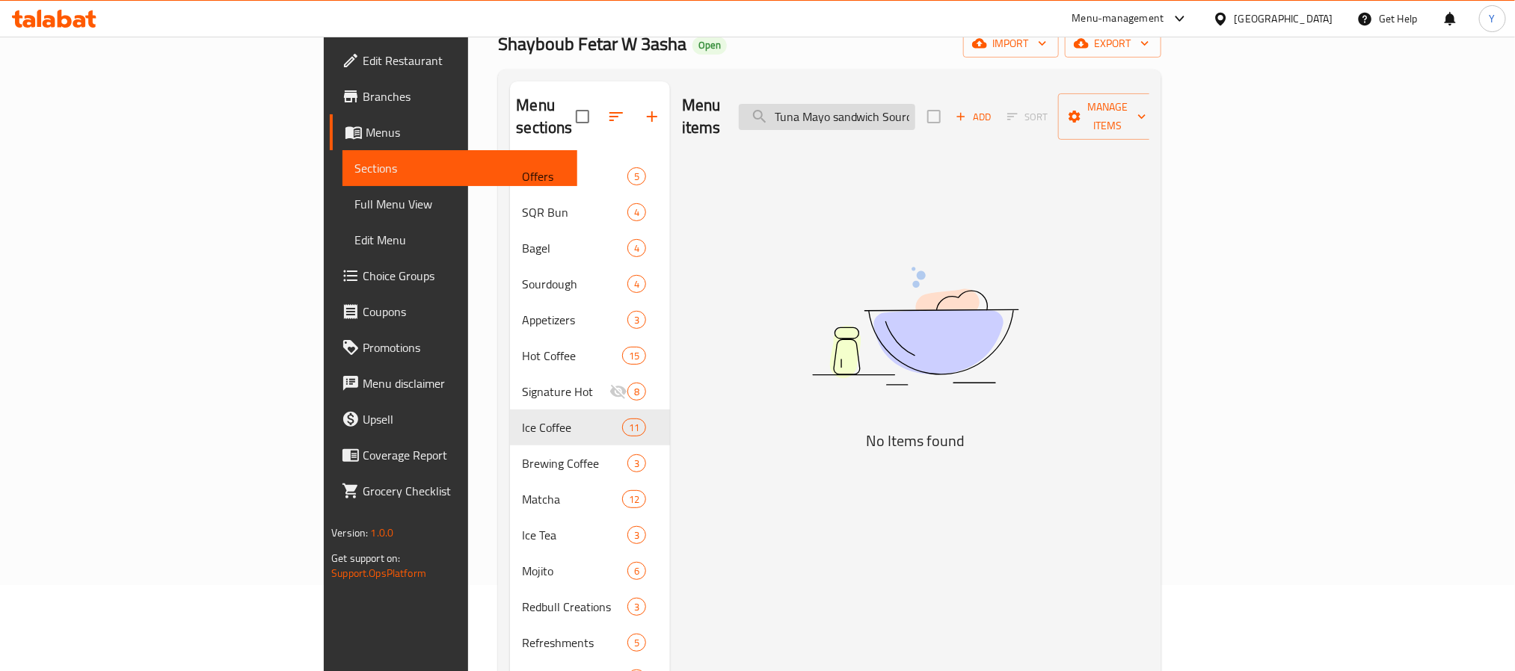
click at [915, 108] on input "Tuna Mayo sandwich Sourdough" at bounding box center [827, 117] width 176 height 26
paste input "Mix cheese sqr Bun"
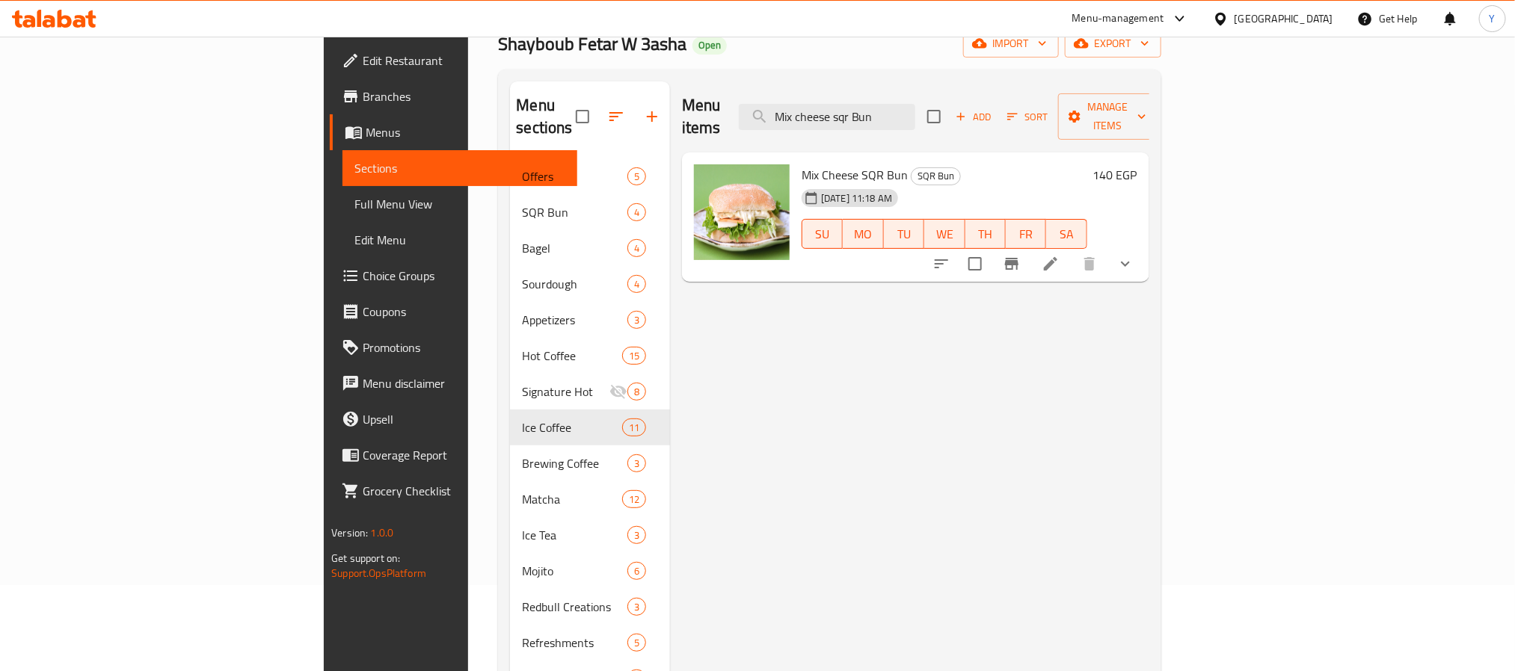
click at [1143, 246] on button "show more" at bounding box center [1125, 264] width 36 height 36
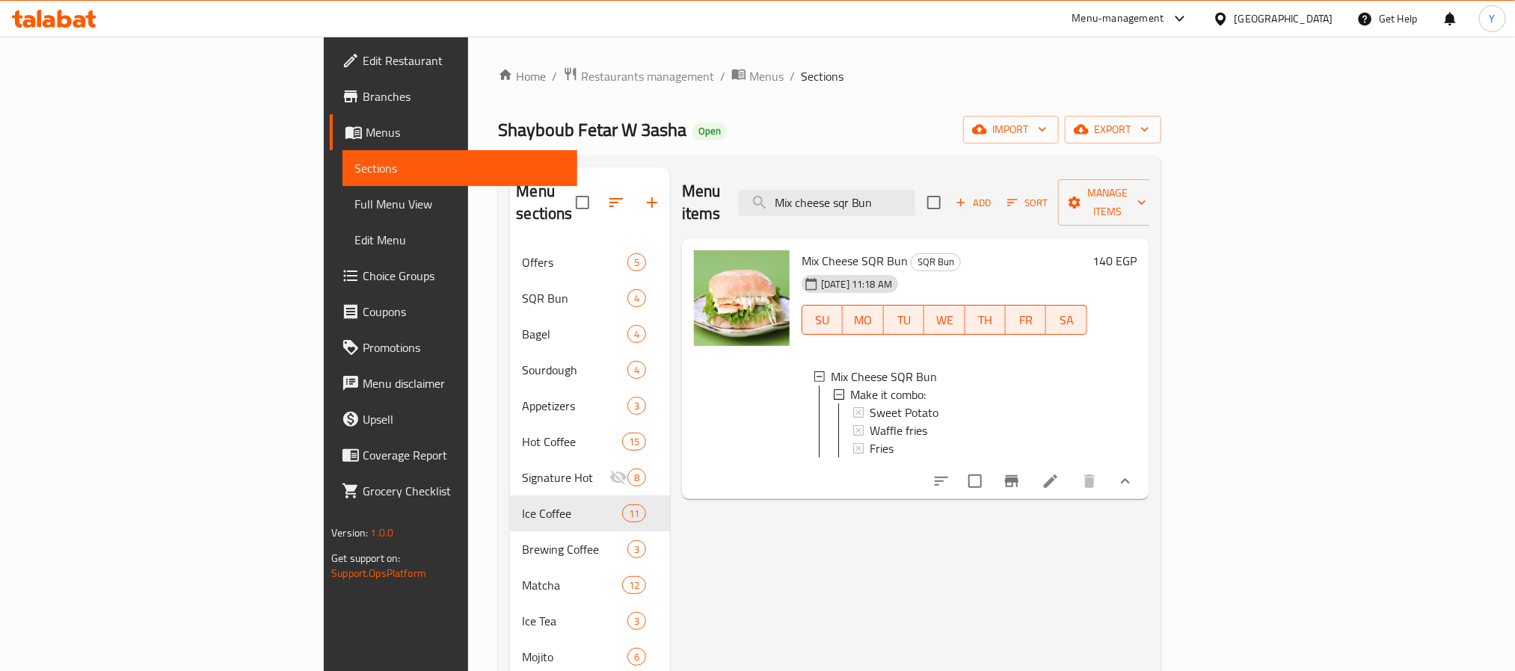
click at [1149, 539] on div "Menu items Mix cheese sqr Bun Add Sort Manage items Mix Cheese SQR Bun SQR Bun …" at bounding box center [909, 621] width 479 height 908
click at [1015, 212] on div "Menu items Mix cheese sqr Bun Add Sort Manage items" at bounding box center [915, 202] width 467 height 71
click at [915, 190] on input "Mix cheese sqr Bun" at bounding box center [827, 203] width 176 height 26
click at [1149, 202] on div "Menu items Mix cheese sqr Bun Add Sort Manage items" at bounding box center [915, 202] width 467 height 71
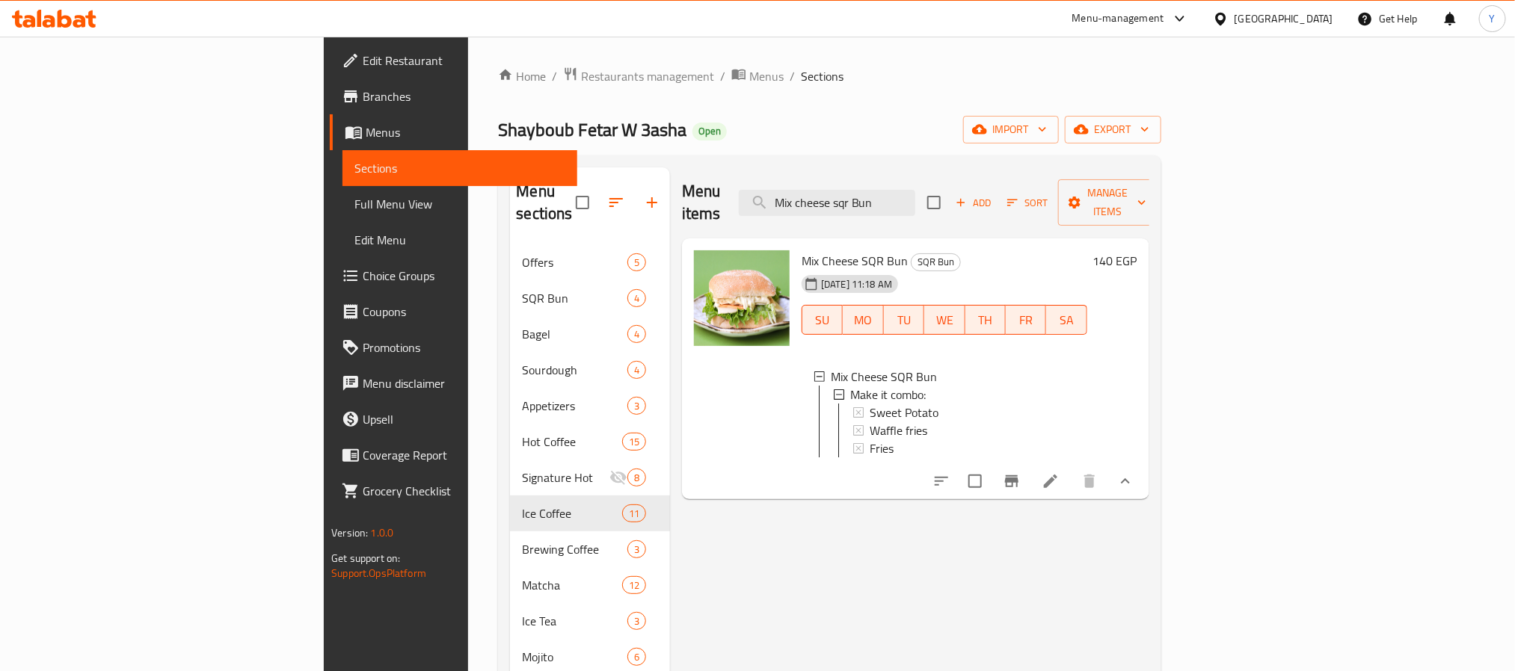
click at [983, 250] on h6 "Mix Cheese SQR Bun SQR Bun" at bounding box center [945, 260] width 286 height 21
click at [915, 193] on input "Mix cheese sqr Bun" at bounding box center [827, 203] width 176 height 26
paste input "chicken Ranch"
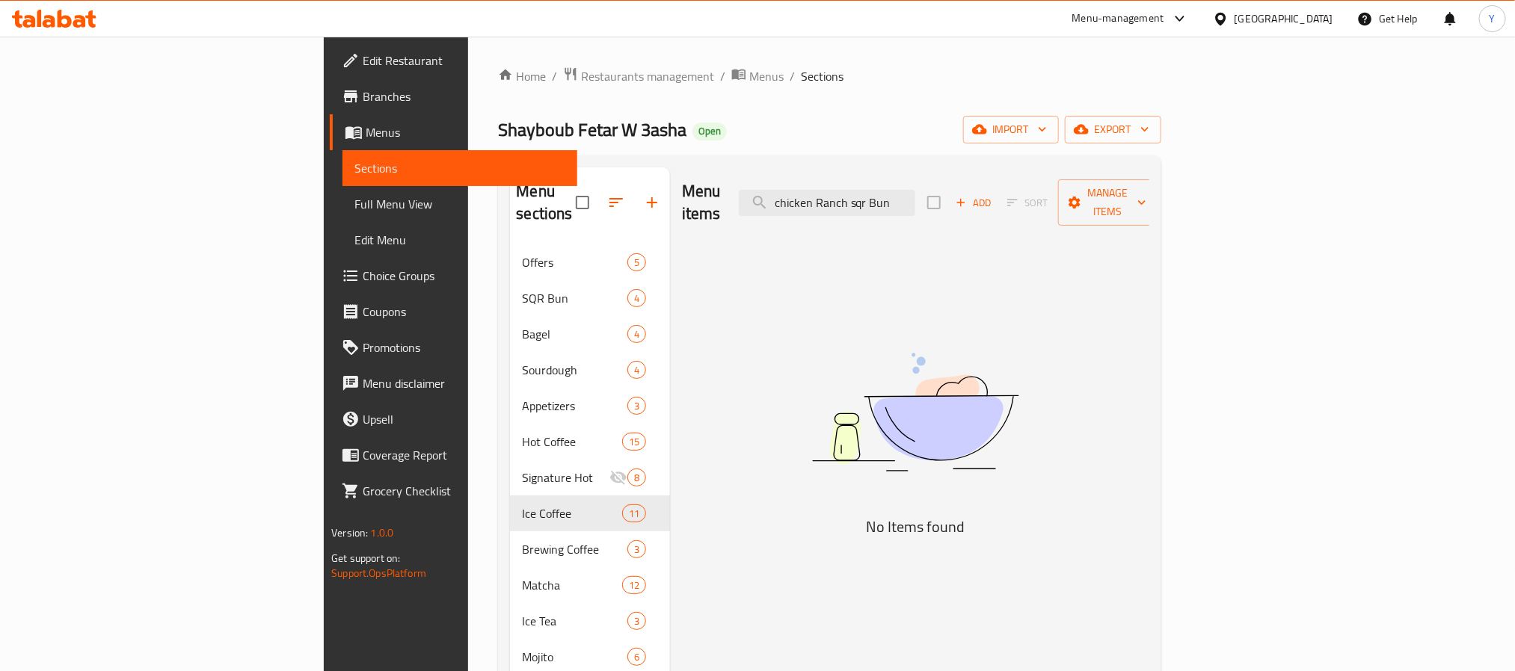
click at [1149, 404] on div "Menu items chicken Ranch sqr Bun Add Sort Manage items No Items found" at bounding box center [909, 621] width 479 height 908
click at [1006, 213] on div "Menu items chicken Ranch sqr Bun Add Sort Manage items" at bounding box center [915, 202] width 467 height 71
click at [915, 190] on input "chicken Ranch sqr Bun" at bounding box center [827, 203] width 176 height 26
paste input "Bbq"
click at [1149, 426] on div "Menu items chicken Bbq sqr Bun Add Sort Manage items No Items found" at bounding box center [909, 621] width 479 height 908
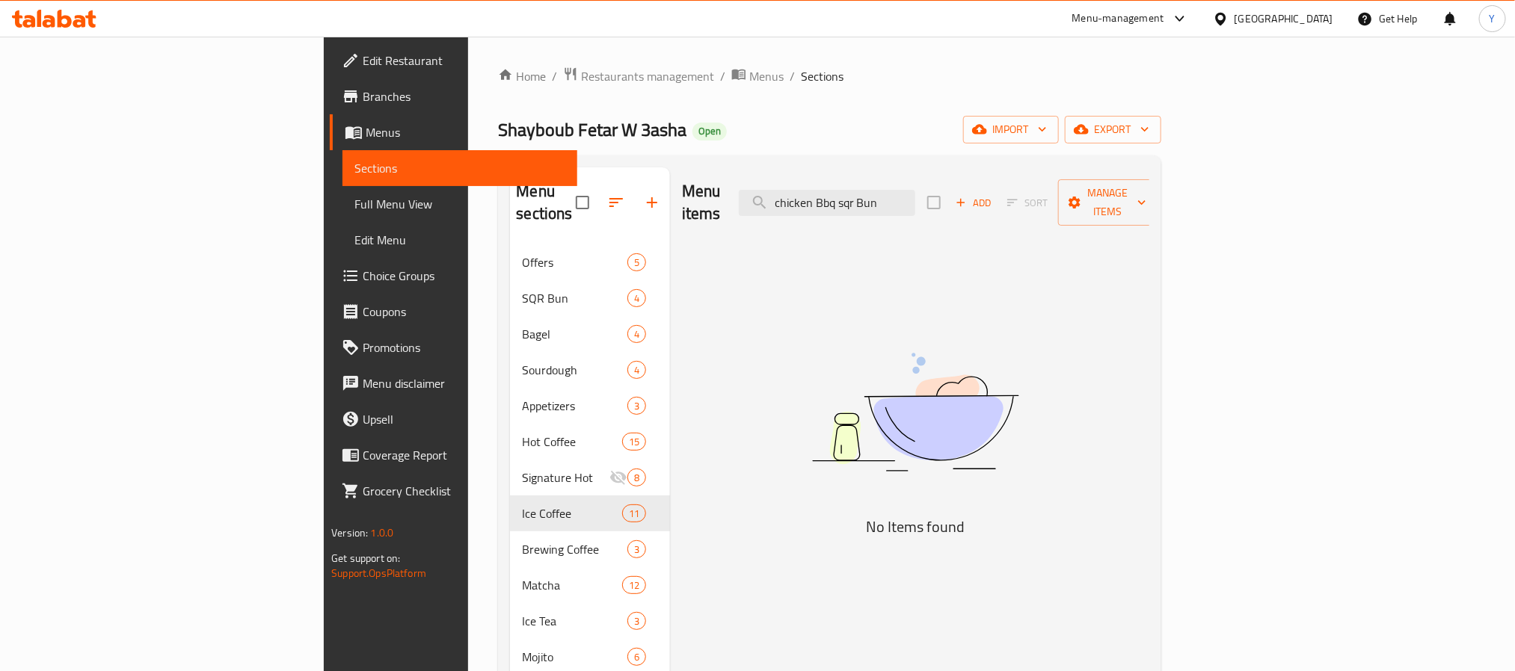
click at [1102, 325] on img at bounding box center [915, 412] width 374 height 198
click at [915, 193] on input "chicken Bbq sqr Bun" at bounding box center [827, 203] width 176 height 26
paste input "tasty sqr Bun"
paste input "spicy chicken Mayo sqr Bun"
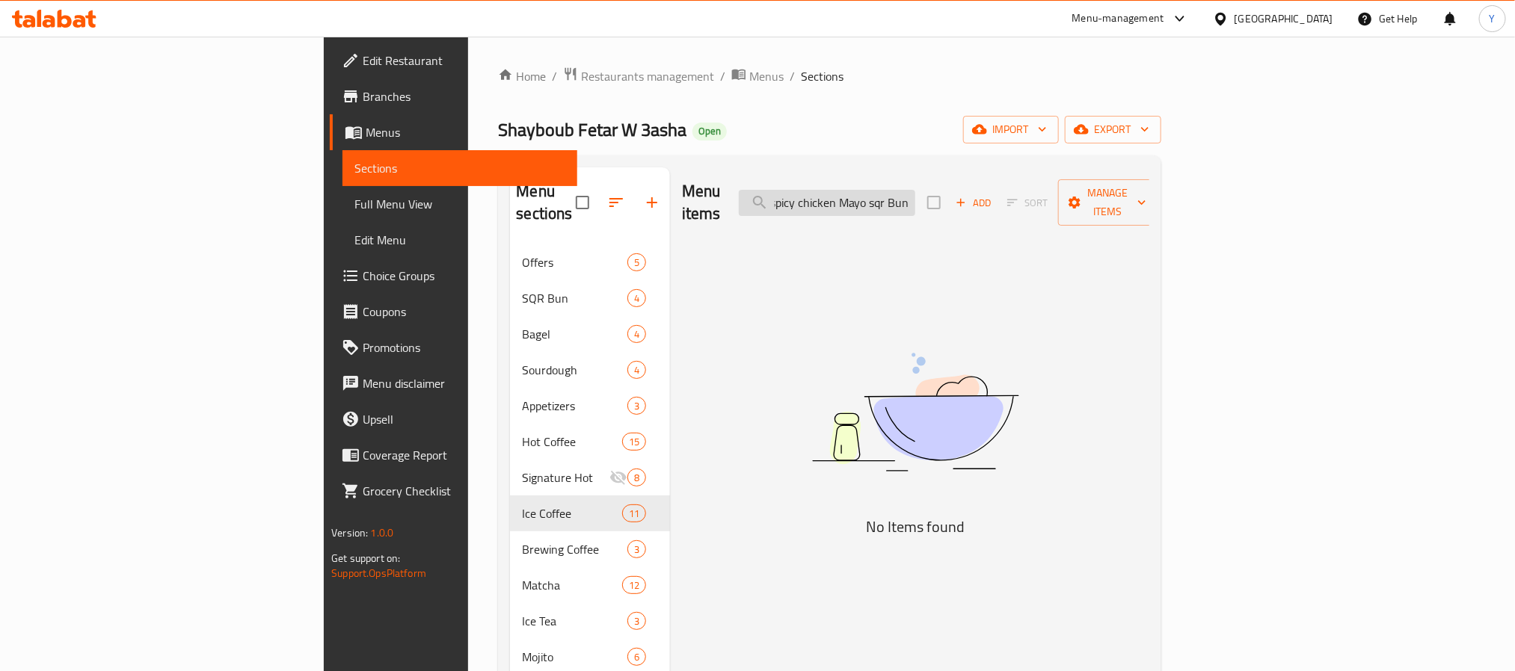
click at [915, 190] on input "spicy chicken Mayo sqr Bun" at bounding box center [827, 203] width 176 height 26
drag, startPoint x: 1003, startPoint y: 189, endPoint x: 1068, endPoint y: 194, distance: 65.2
click at [1079, 194] on div "Menu items spicy chicken Mayo sqr Bun Add Sort Manage items" at bounding box center [915, 202] width 467 height 71
click at [915, 190] on input "spicy chicken Mayo sqr Bun" at bounding box center [827, 203] width 176 height 26
drag, startPoint x: 1030, startPoint y: 197, endPoint x: 1131, endPoint y: 215, distance: 103.3
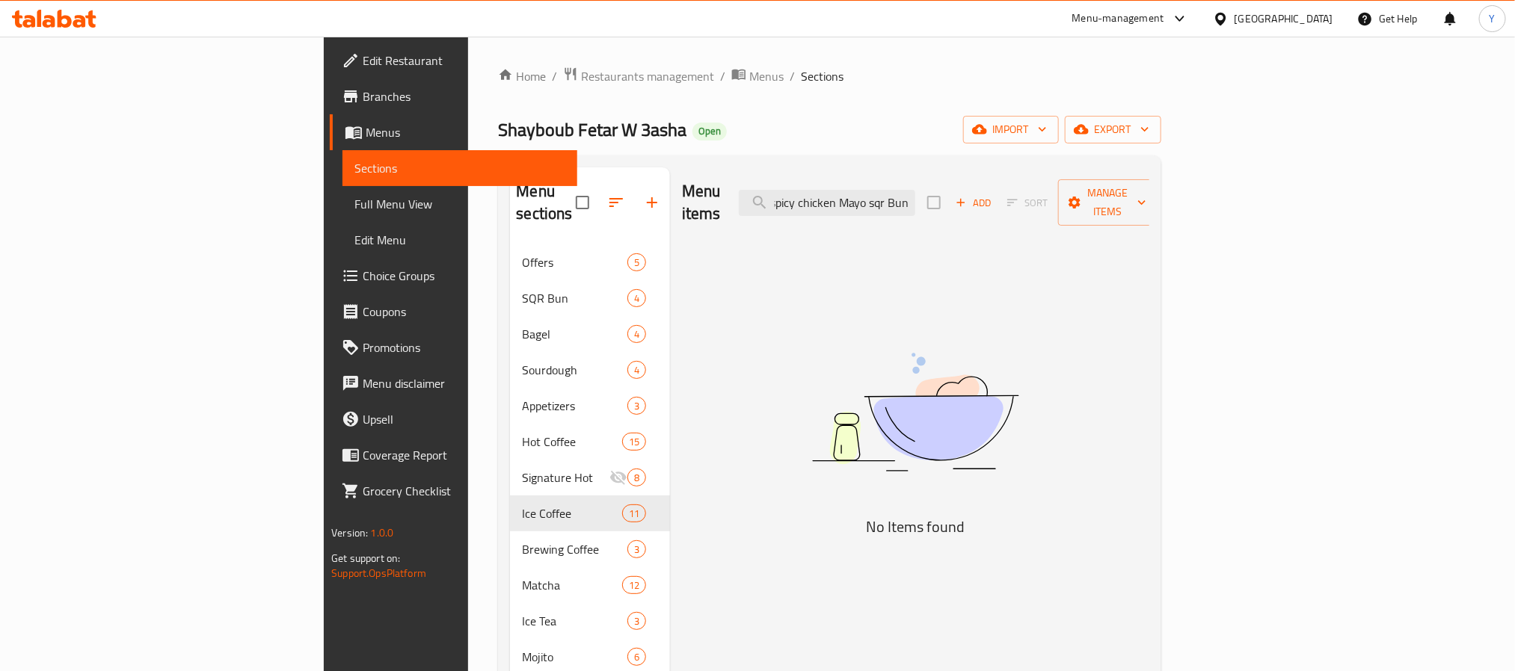
click at [1131, 215] on div "Menu items spicy chicken Mayo sqr Bun Add Sort Manage items" at bounding box center [915, 202] width 467 height 71
click at [909, 176] on div "Menu items spicy chicken Mayo sqr Bun Add Sort Manage items" at bounding box center [915, 202] width 467 height 71
click at [915, 194] on input "spicy chicken Mayo sqr Bun" at bounding box center [827, 203] width 176 height 26
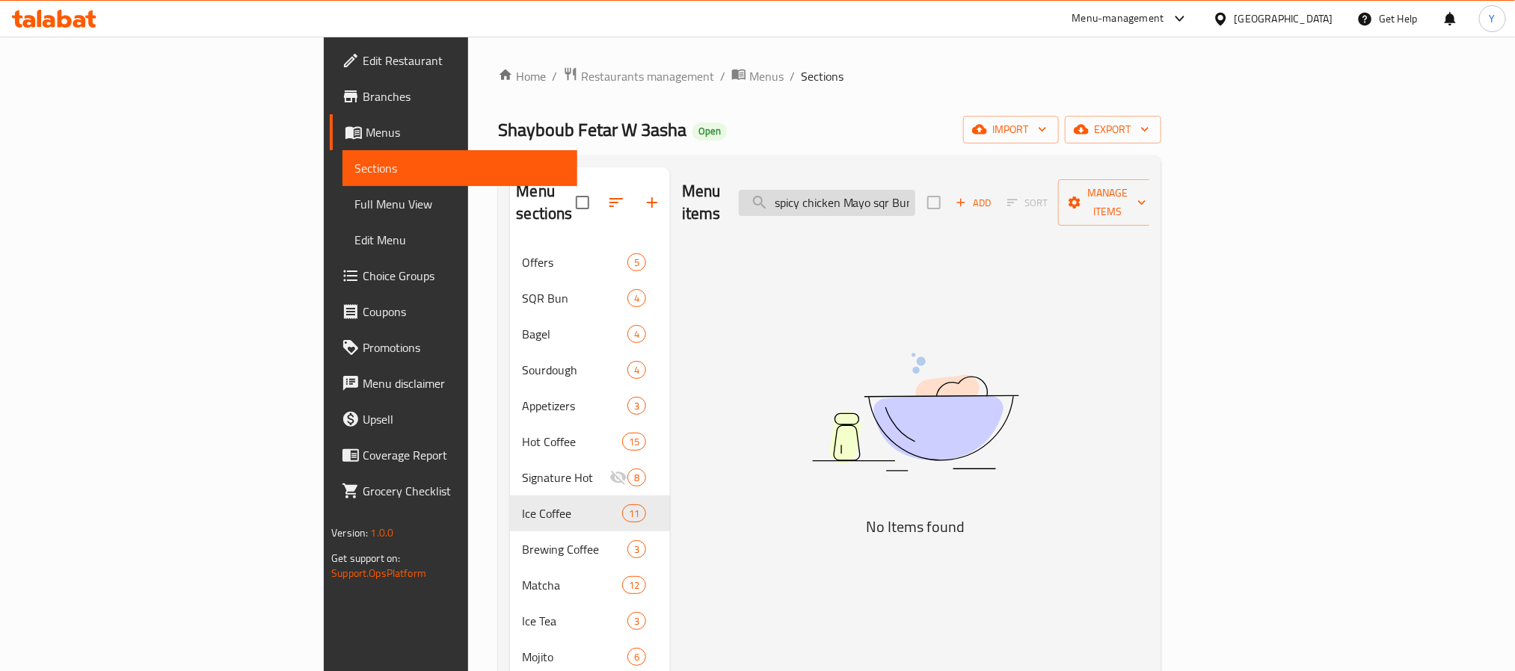
click at [915, 194] on input "spicy chicken Mayo sqr Bun" at bounding box center [827, 203] width 176 height 26
paste input "chicken sweet chilli sqr Bun"
click at [915, 200] on input "chicken sweet chilli sqr Bun" at bounding box center [827, 203] width 176 height 26
paste input "salami Sourdough"
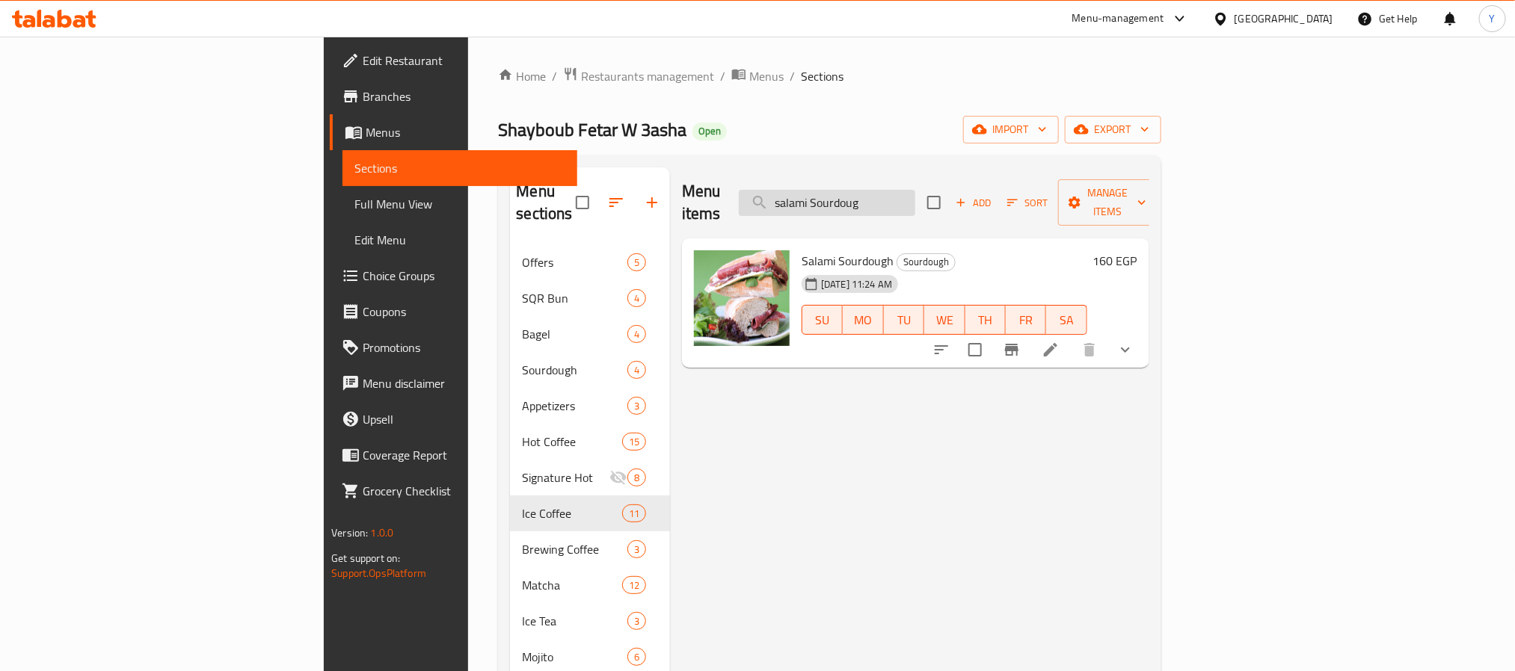
click at [915, 190] on input "salami Sourdoug" at bounding box center [827, 203] width 176 height 26
click at [915, 198] on input "salami Sourdoug" at bounding box center [827, 203] width 176 height 26
paste input "picy chicken Mayo sqr Bun"
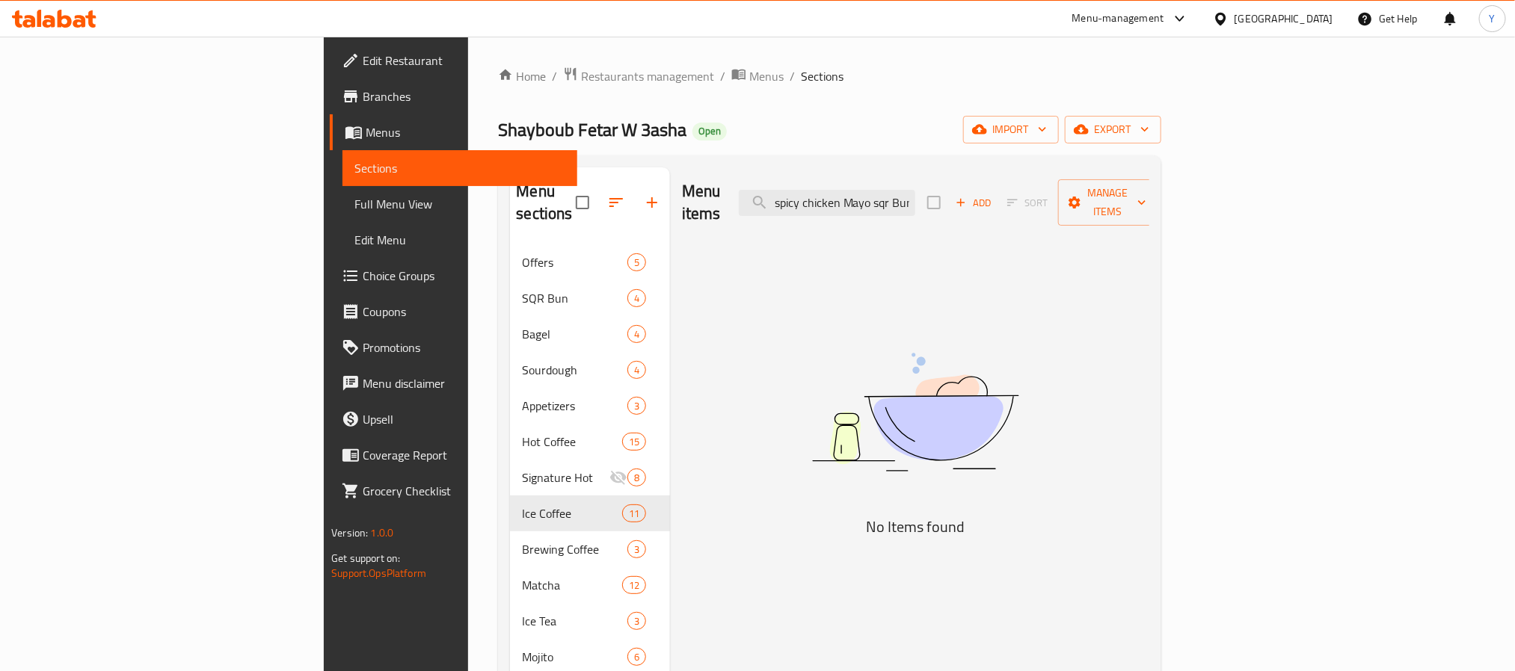
click at [1149, 389] on div "Menu items spicy chicken Mayo sqr Bun Add Sort Manage items No Items found" at bounding box center [909, 621] width 479 height 908
click at [885, 166] on div "Menu sections Offers 5 SQR Bun 4 Bagel 4 Sourdough 4 Appetizers 3 Hot Coffee 15…" at bounding box center [829, 622] width 662 height 932
click at [922, 207] on div "Menu items spicy chicken Mayo sqr Bun Add Sort Manage items" at bounding box center [915, 202] width 467 height 71
click at [915, 193] on input "spicy chicken Mayo sqr Bun" at bounding box center [827, 203] width 176 height 26
paste input "chicken sweet chilli sqr Bun"
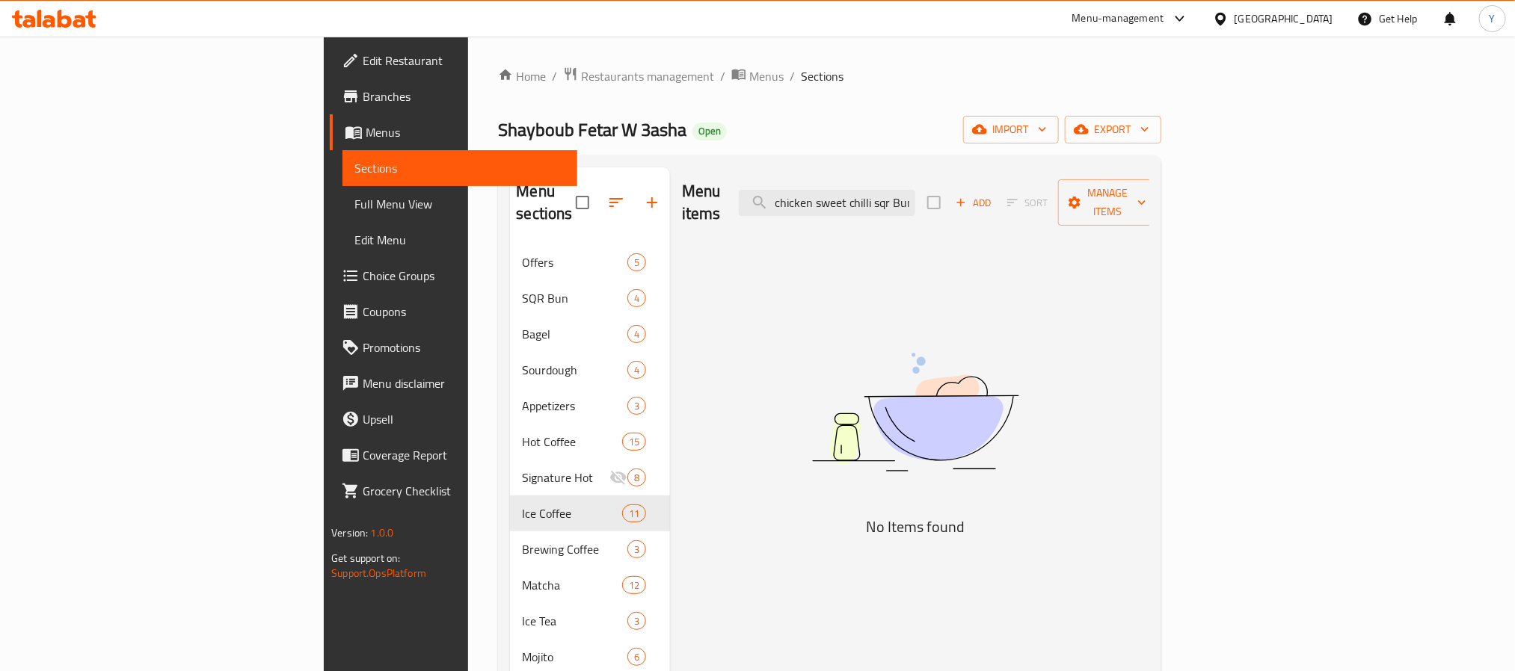
click at [963, 216] on div "Menu items chicken sweet chilli sqr Bun Add Sort Manage items" at bounding box center [915, 202] width 467 height 71
click at [915, 198] on input "chicken sweet chilli sqr Bun" at bounding box center [827, 203] width 176 height 26
paste input "search"
click at [1102, 323] on img at bounding box center [915, 412] width 374 height 198
click at [1023, 173] on div "Menu items chicken sweet chilli sqr Bun Add Sort Manage items" at bounding box center [915, 202] width 467 height 71
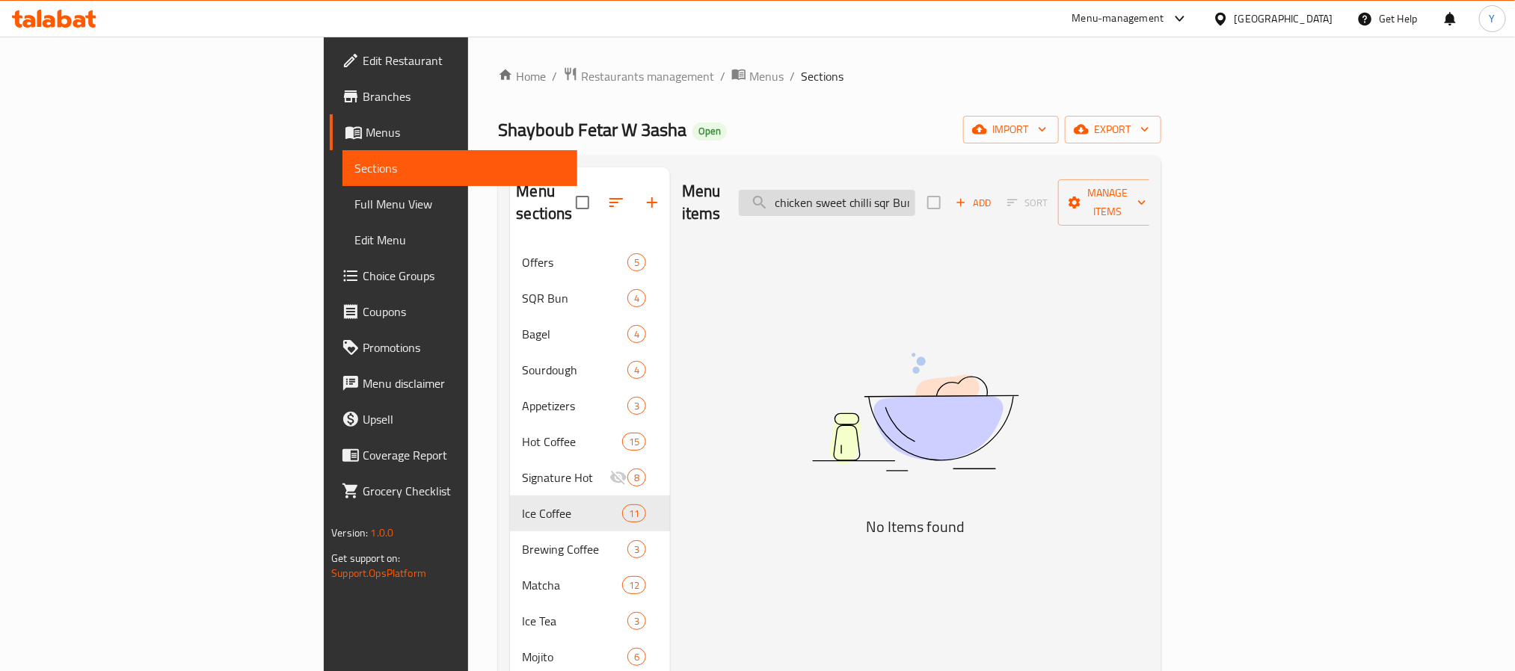
click at [915, 191] on input "chicken sweet chilli sqr Bun" at bounding box center [827, 203] width 176 height 26
paste input "salami Sourdough"
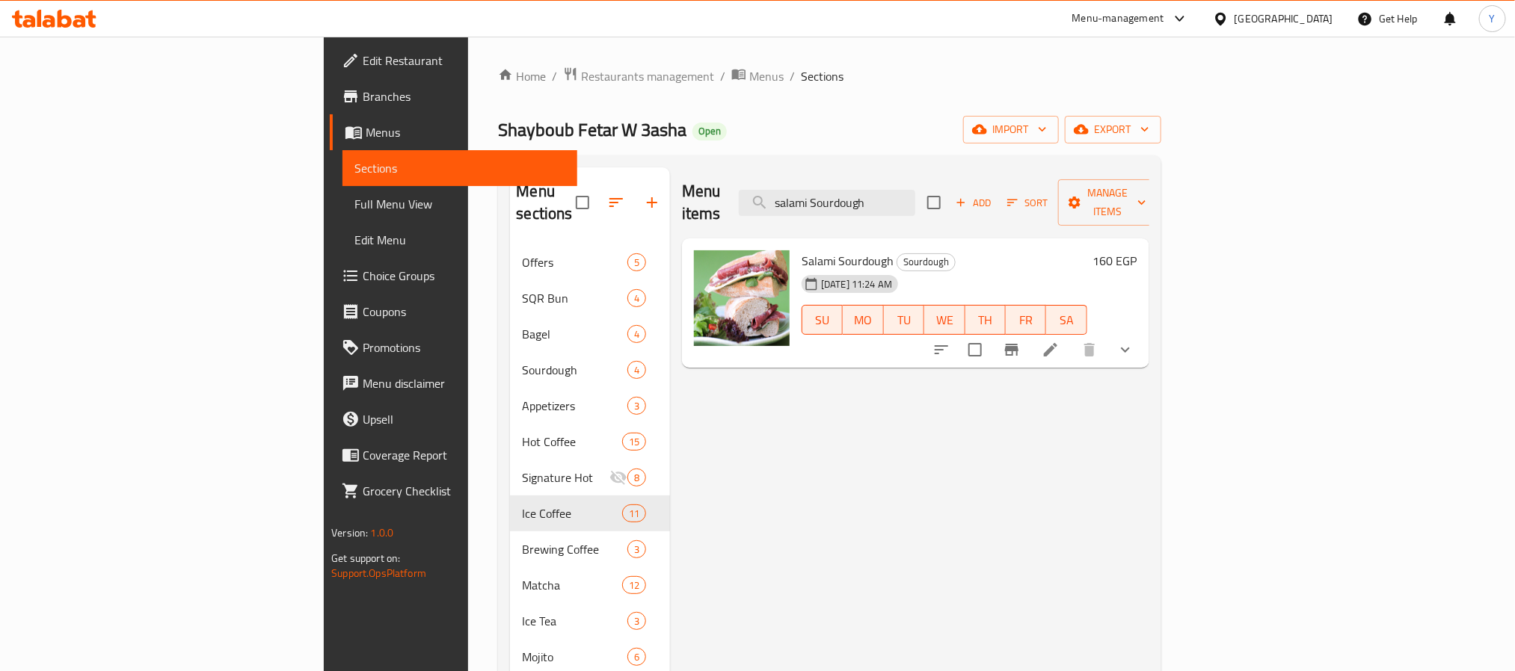
paste input "Tuna Mayo sandwich"
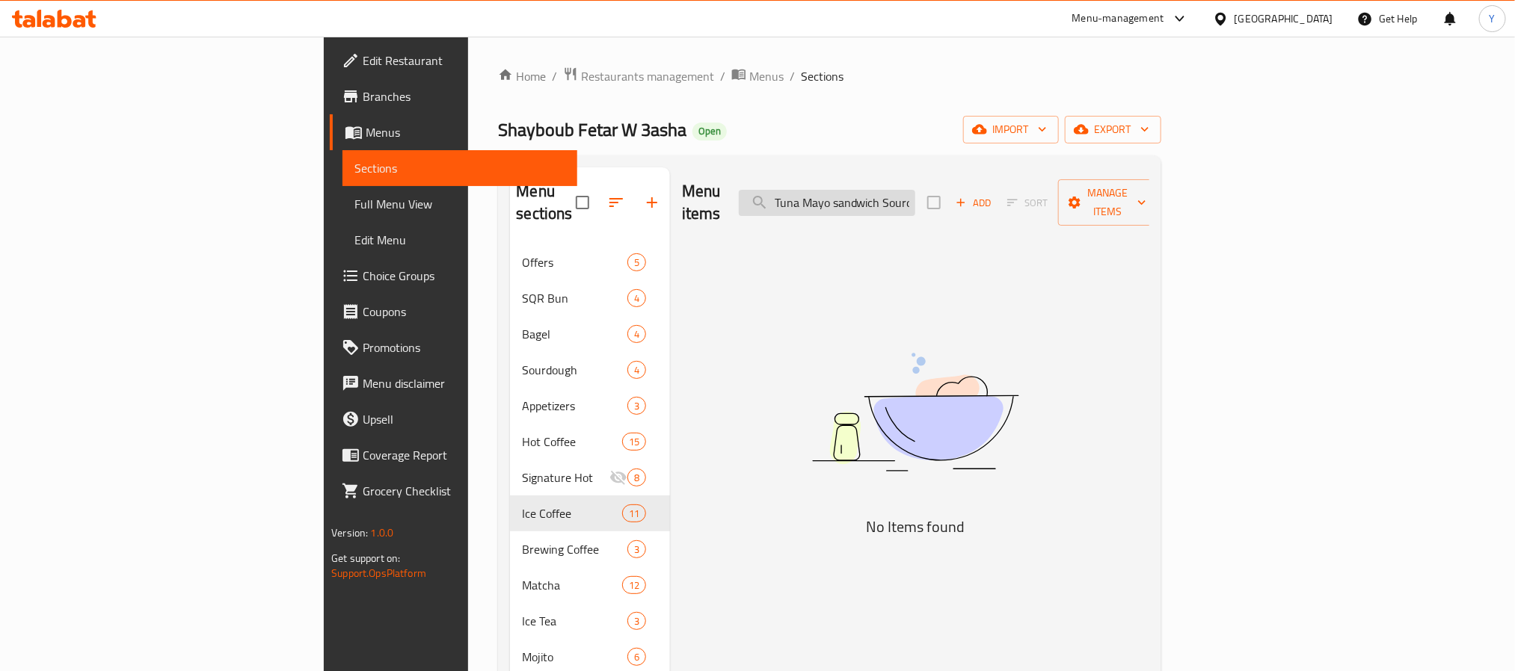
scroll to position [0, 31]
click at [915, 190] on input "Tuna Mayo sandwich Sourdough" at bounding box center [827, 203] width 176 height 26
click at [1017, 177] on div "Menu items Tuna Mayo sandwich Sourdough Add Sort Manage items" at bounding box center [915, 202] width 467 height 71
click at [915, 198] on input "Tuna Mayo sandwich Sourdough" at bounding box center [827, 203] width 176 height 26
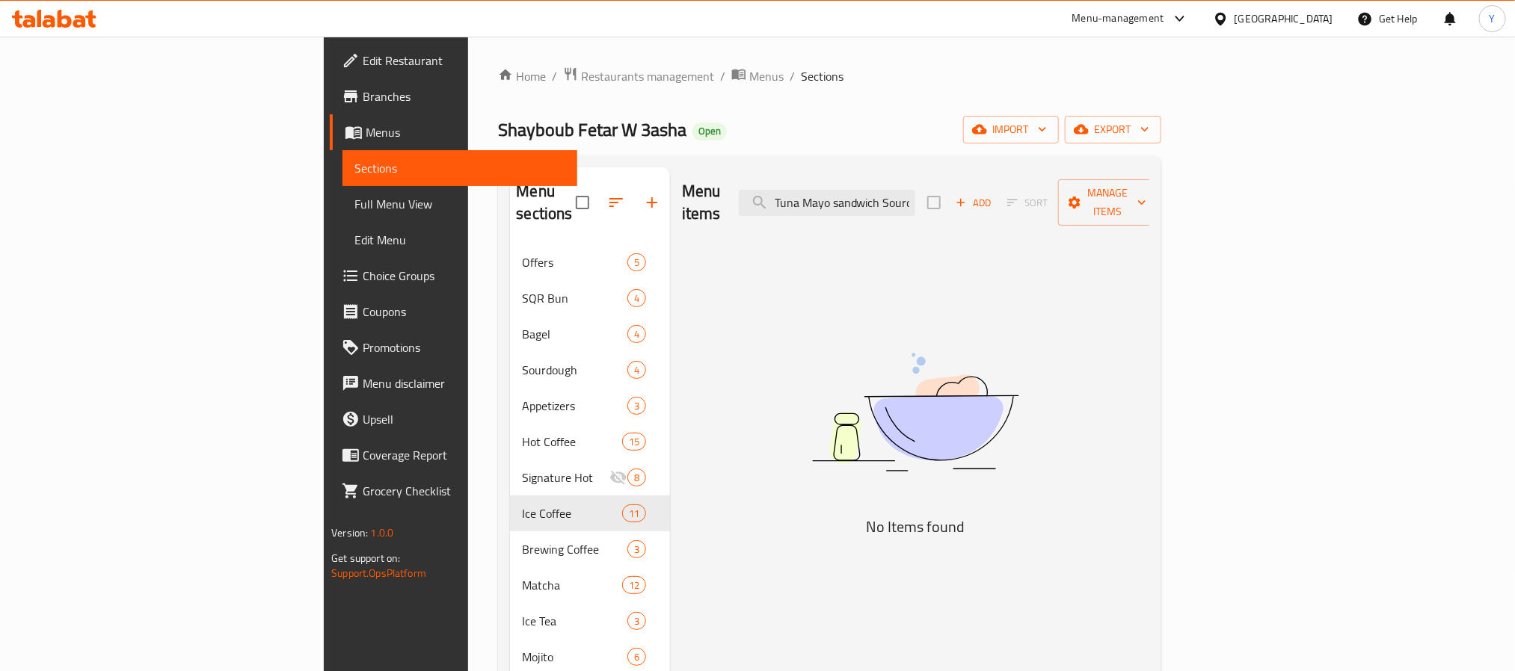
scroll to position [0, 31]
drag, startPoint x: 1018, startPoint y: 198, endPoint x: 1442, endPoint y: 271, distance: 430.2
click at [1149, 271] on div "Menu items Tuna Mayo sandwich Sourdough Add Sort Manage items No Items found" at bounding box center [909, 621] width 479 height 908
click at [915, 196] on input "Tuna Mayo sandwich" at bounding box center [827, 203] width 176 height 26
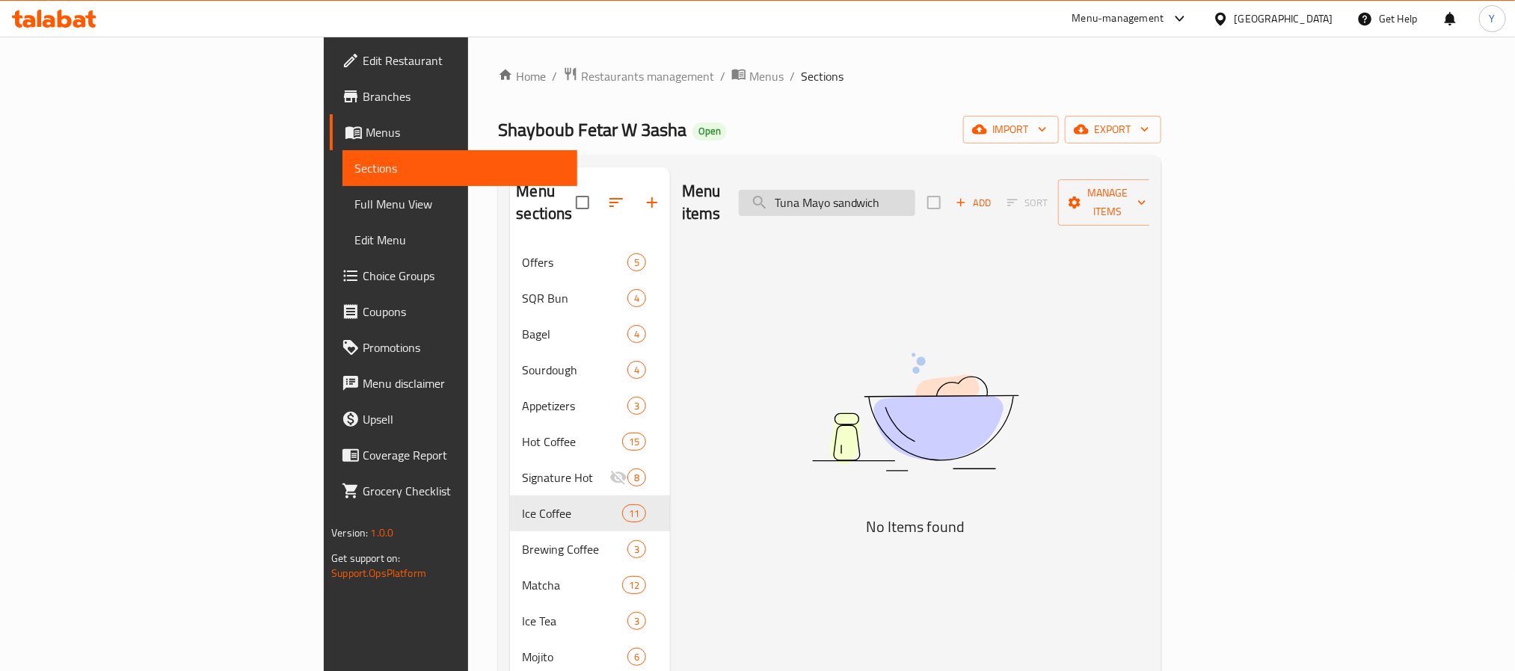
click at [915, 196] on input "Tuna Mayo sandwich" at bounding box center [827, 203] width 176 height 26
click at [915, 200] on input "Tuna Mayo" at bounding box center [827, 203] width 176 height 26
drag, startPoint x: 925, startPoint y: 198, endPoint x: 834, endPoint y: 209, distance: 91.1
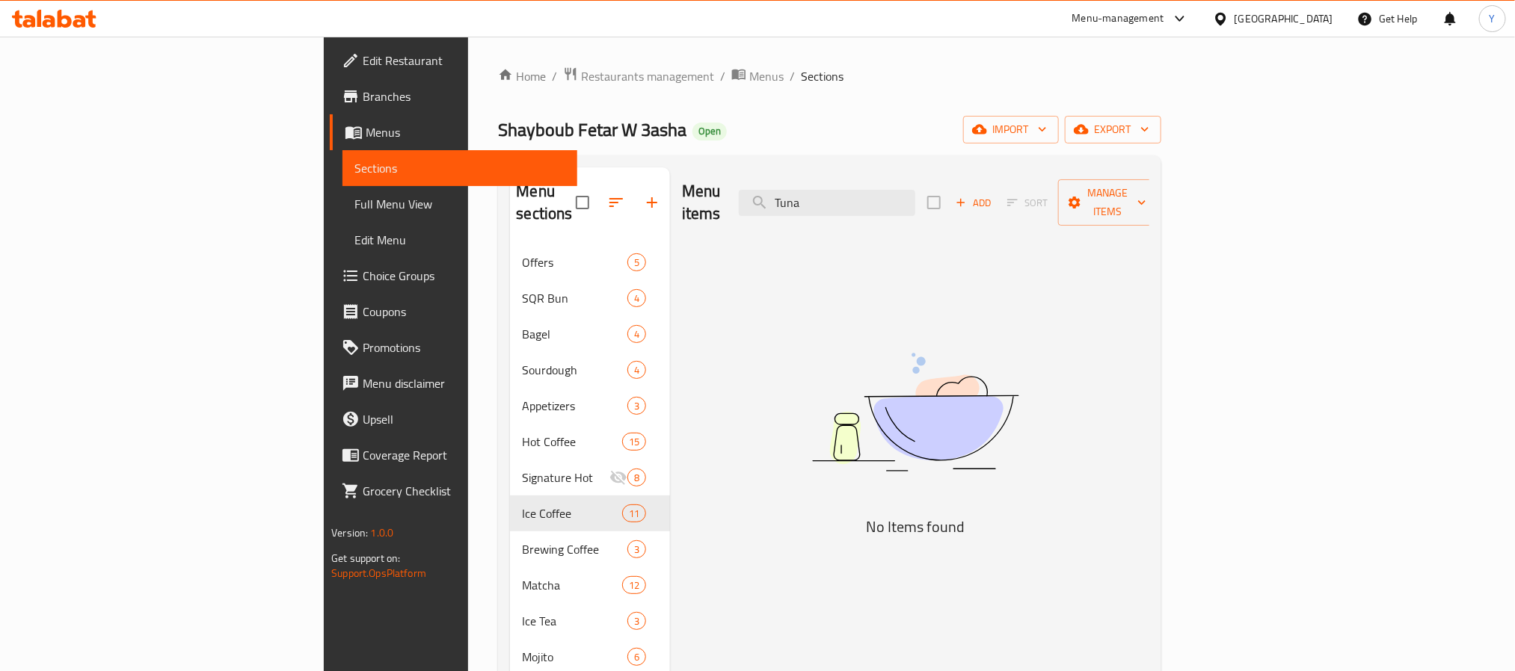
click at [834, 209] on div "Menu items Tuna Add Sort Manage items" at bounding box center [915, 202] width 467 height 71
click at [898, 205] on input "Tuna" at bounding box center [827, 203] width 176 height 26
drag, startPoint x: 898, startPoint y: 198, endPoint x: 804, endPoint y: 205, distance: 94.4
click at [805, 205] on div "Menu items Tuna Add Sort Manage items" at bounding box center [915, 202] width 467 height 71
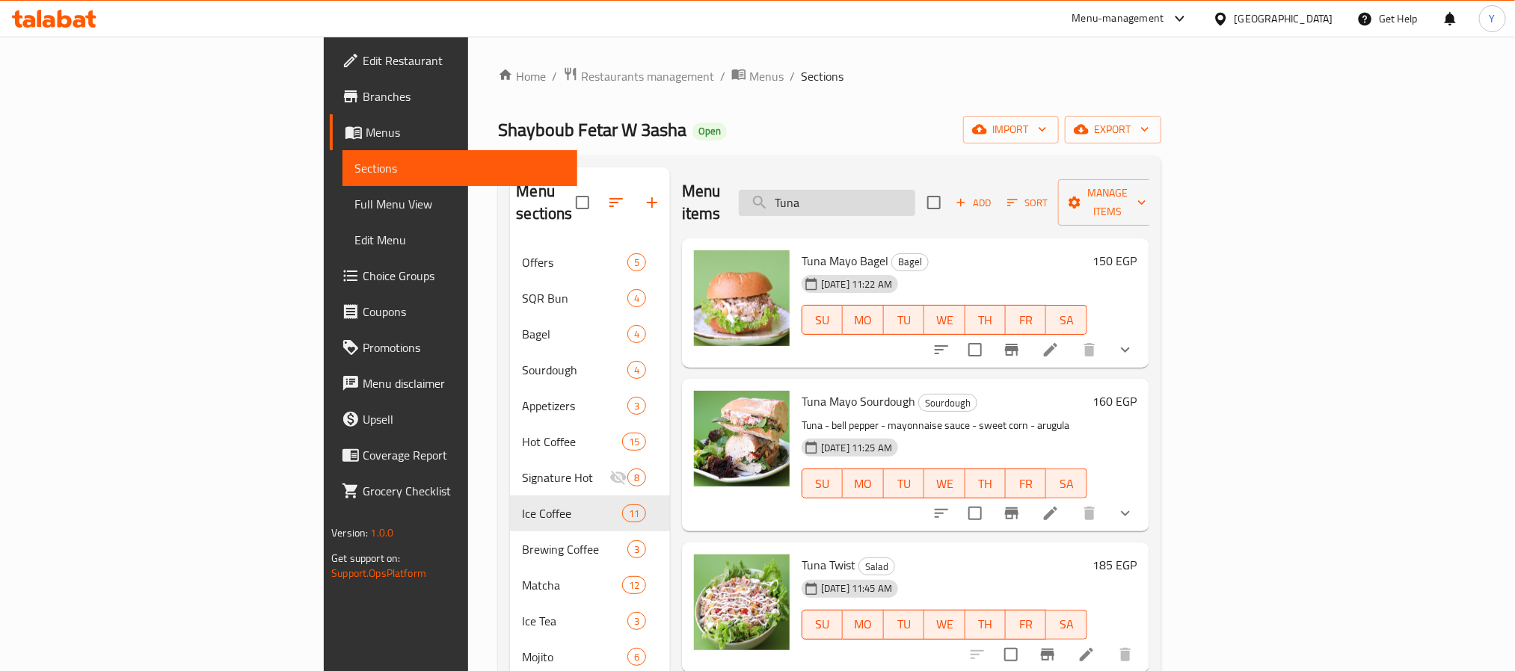
click at [915, 190] on input "Tuna" at bounding box center [827, 203] width 176 height 26
paste input "Tuna Mayo sandwich Sourdough"
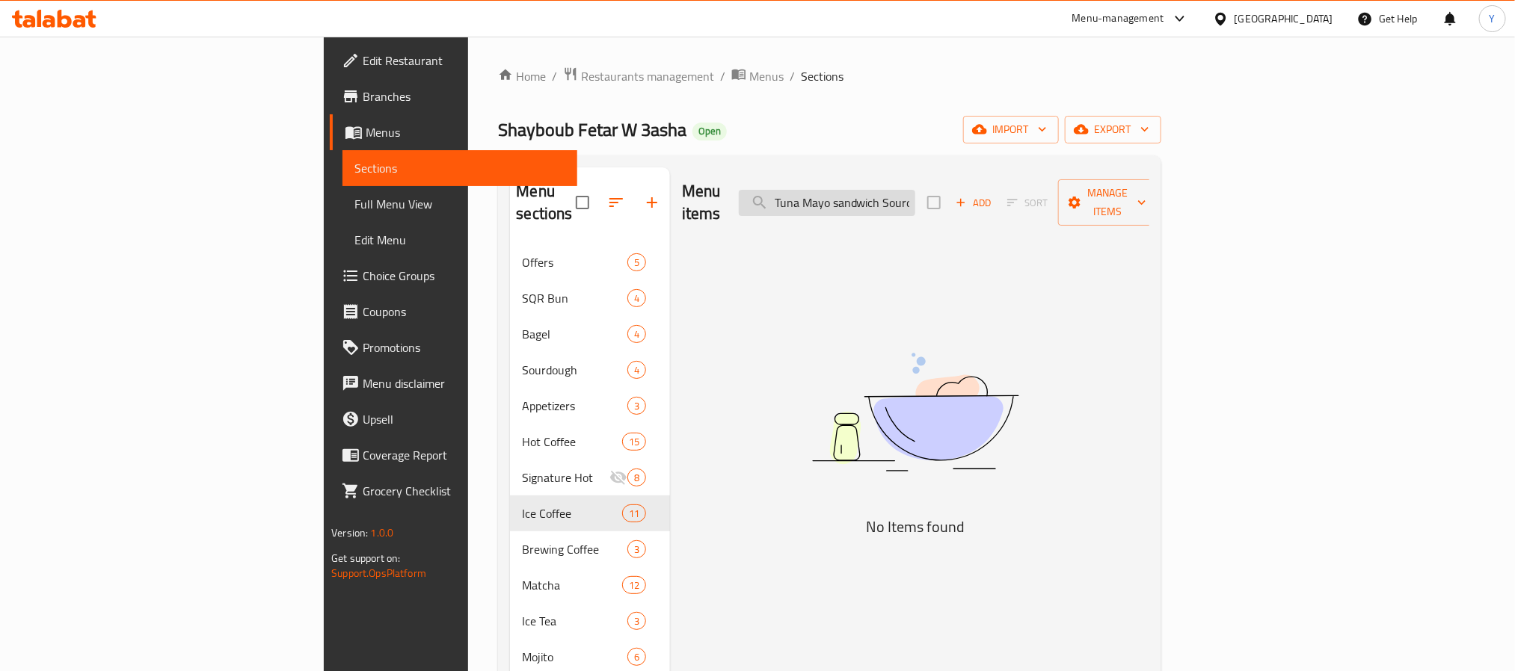
drag, startPoint x: 893, startPoint y: 195, endPoint x: 868, endPoint y: 195, distance: 24.7
click at [868, 195] on input "Tuna Mayo sandwich Sourdough" at bounding box center [827, 203] width 176 height 26
click at [915, 193] on input "Tuna Mayo sandwich Sourdough" at bounding box center [827, 203] width 176 height 26
drag, startPoint x: 899, startPoint y: 195, endPoint x: 819, endPoint y: 220, distance: 84.4
click at [819, 220] on div "Menu items Tuna Mayo sandwich Sourdough Add Sort Manage items No Items found" at bounding box center [909, 621] width 479 height 908
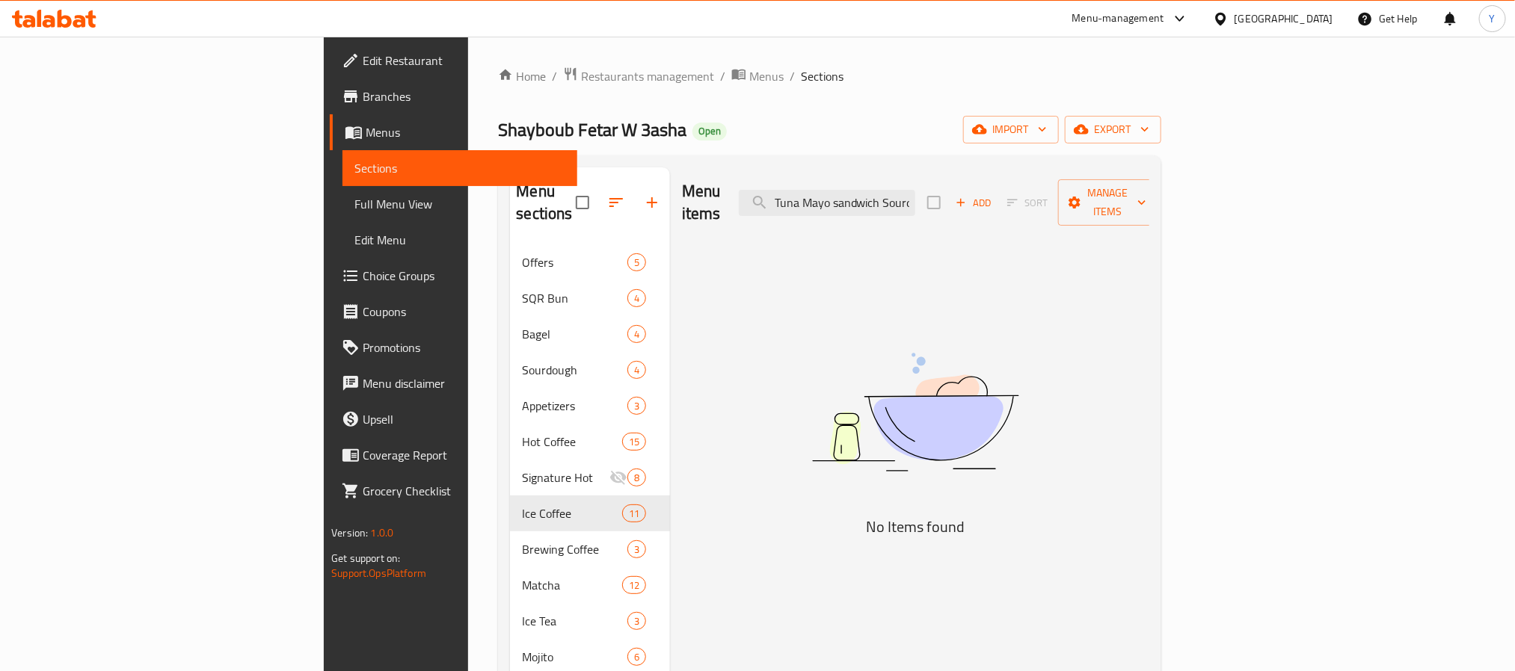
scroll to position [0, 28]
drag, startPoint x: 1010, startPoint y: 200, endPoint x: 1104, endPoint y: 200, distance: 94.2
click at [1104, 200] on div "Menu items Tuna Mayo sandwich Sourdough Add Sort Manage items" at bounding box center [915, 202] width 467 height 71
click at [915, 200] on input "Tuna Mayo sandwich Sourdough" at bounding box center [827, 203] width 176 height 26
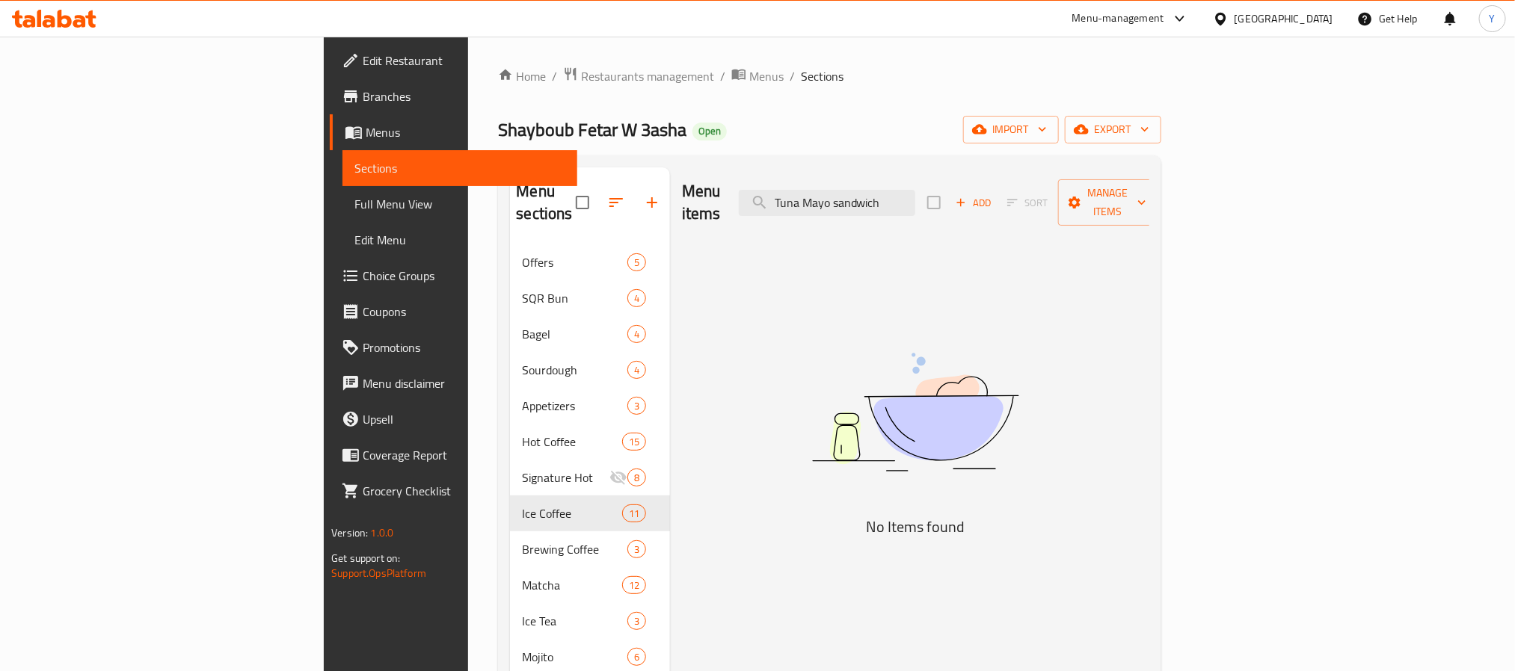
scroll to position [0, 0]
click at [915, 190] on input "Tuna Mayo sandwich" at bounding box center [827, 203] width 176 height 26
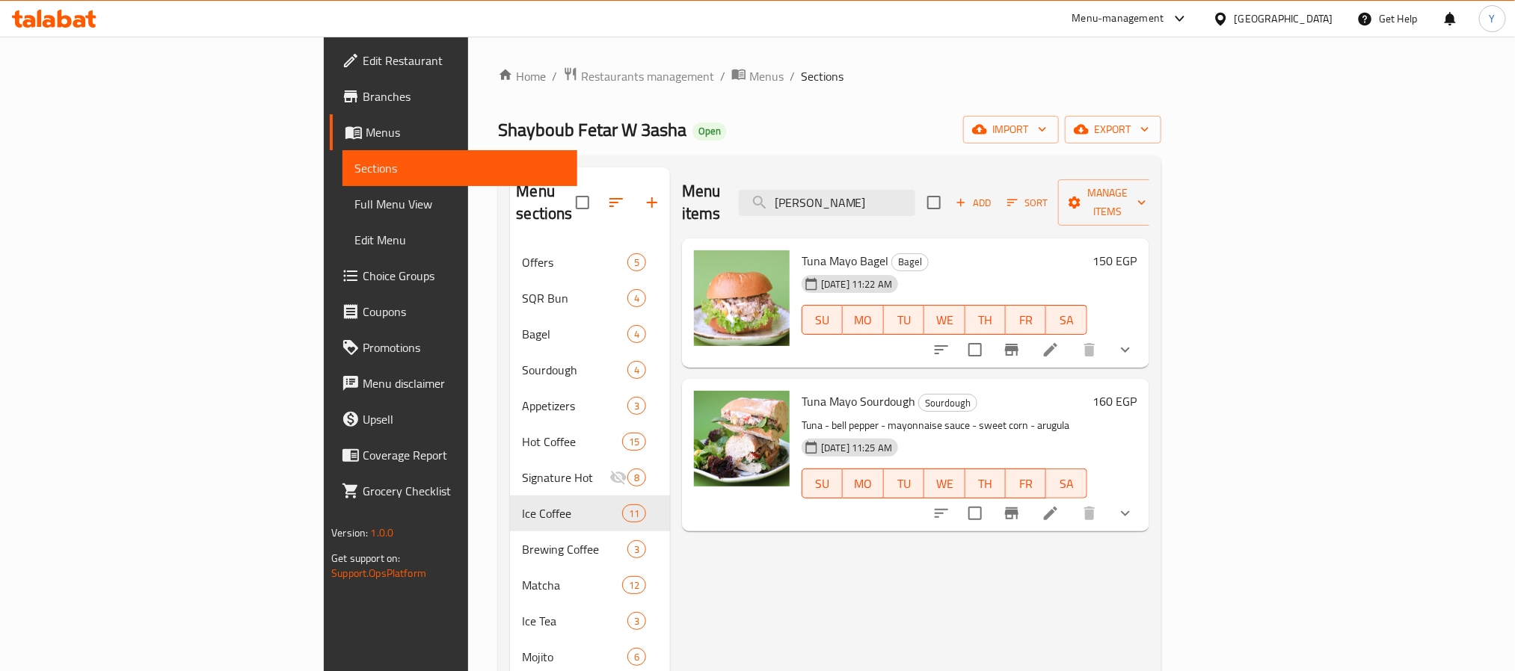
type input "Tuna Mayo"
click at [1134, 505] on icon "show more" at bounding box center [1125, 514] width 18 height 18
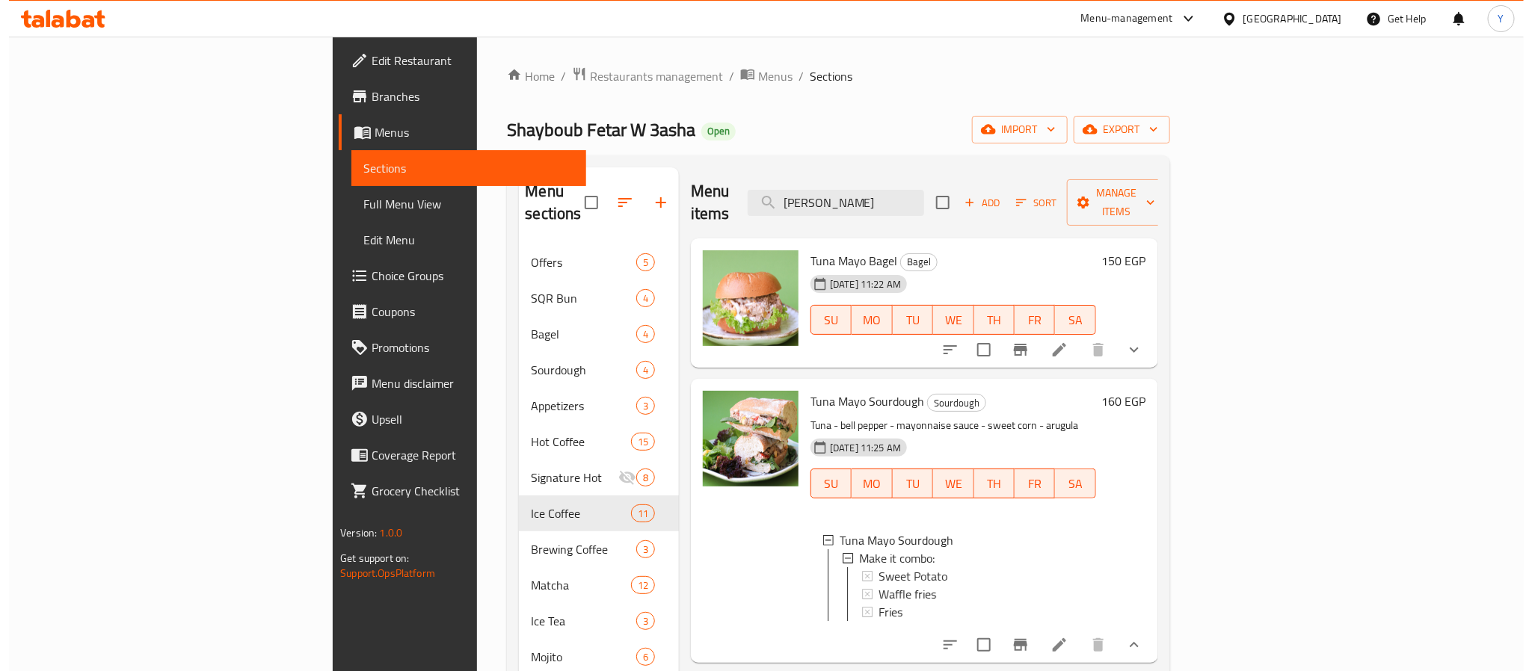
scroll to position [2, 0]
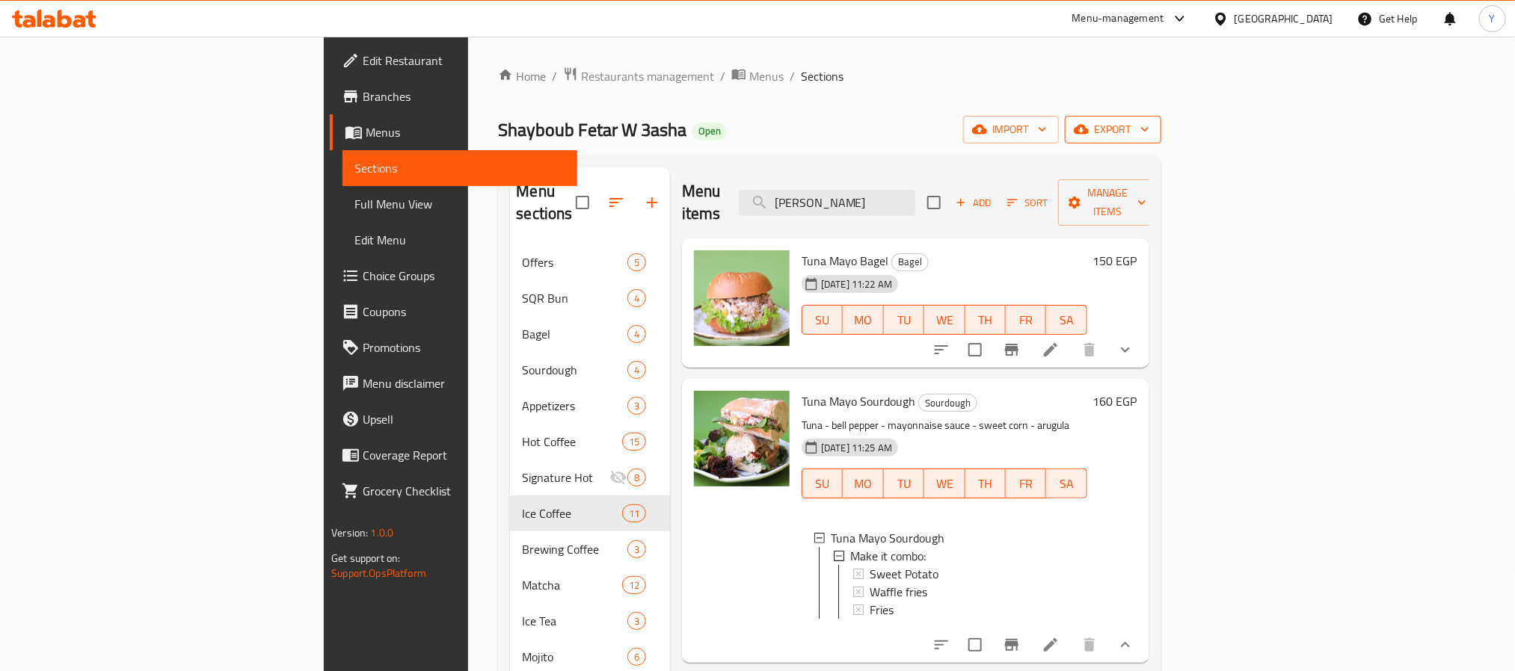
click at [1152, 126] on icon "button" at bounding box center [1144, 129] width 15 height 15
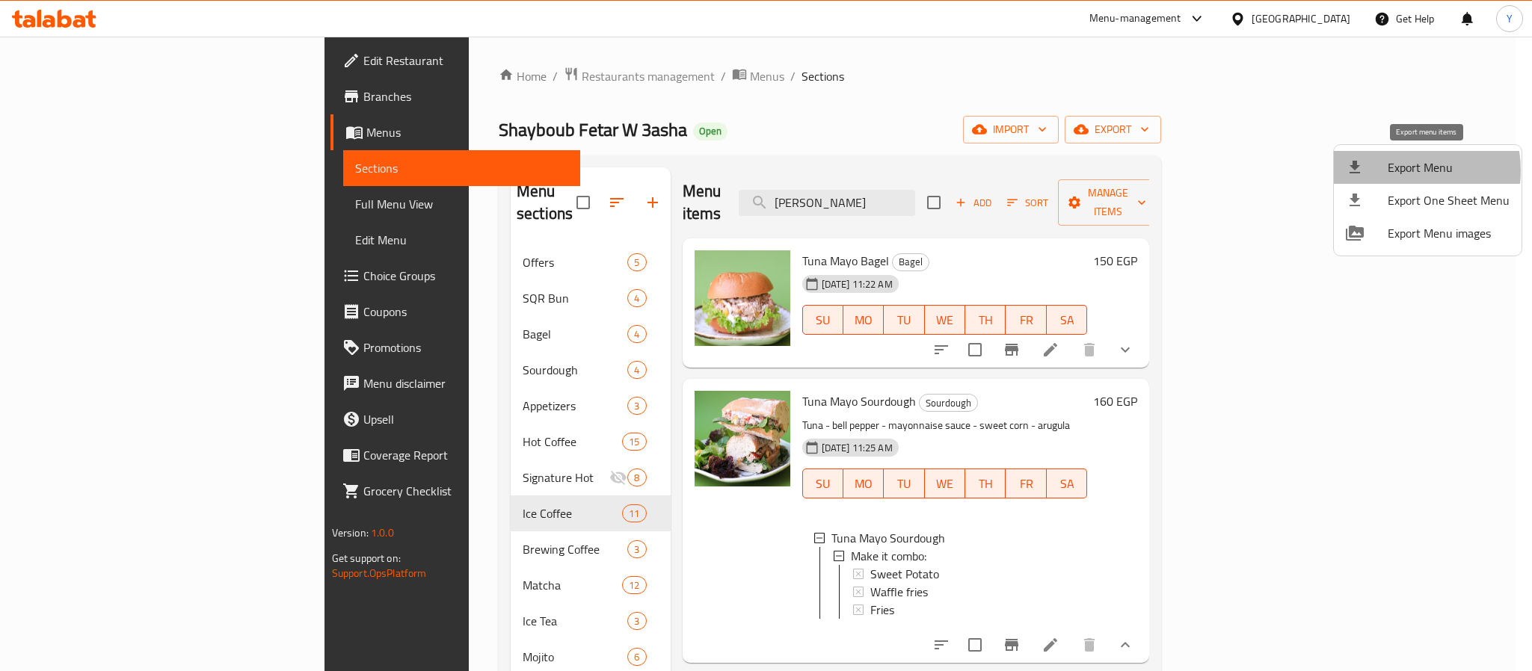
click at [1396, 170] on span "Export Menu" at bounding box center [1449, 168] width 122 height 18
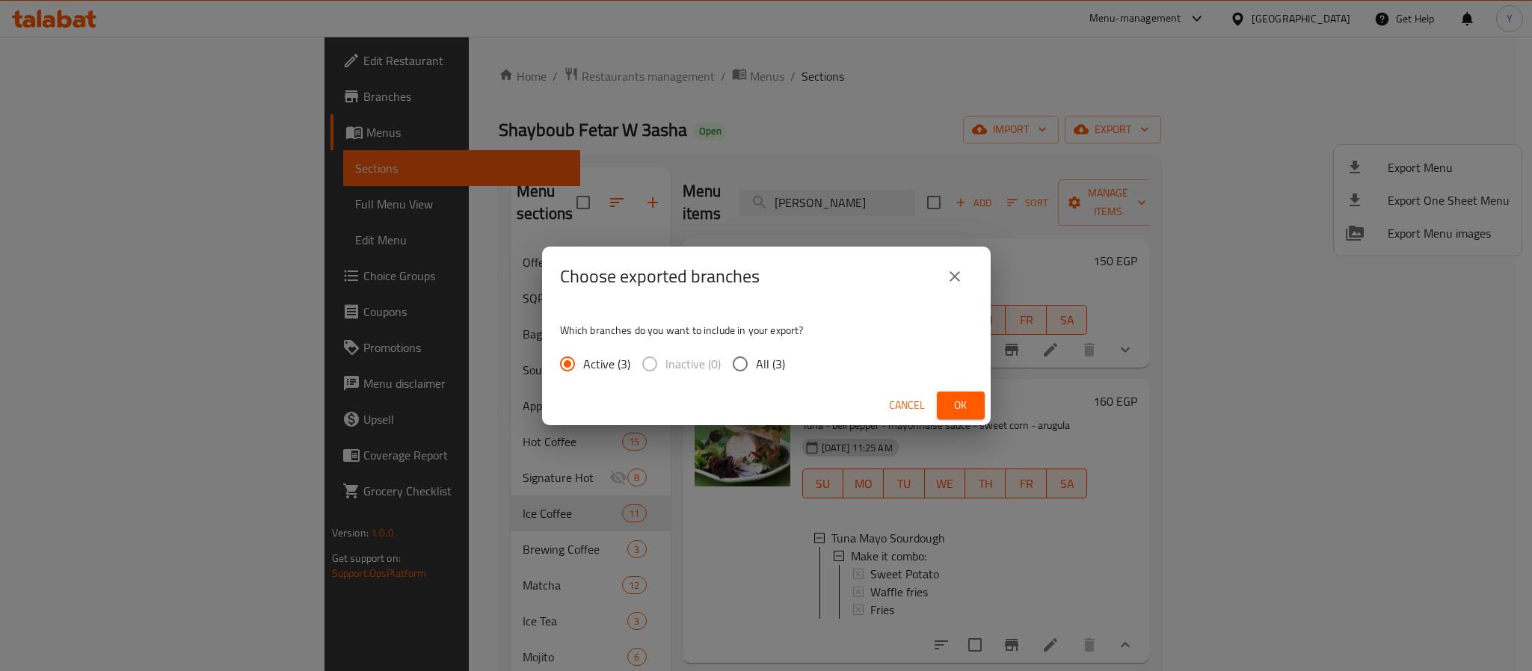
click at [767, 361] on span "All (3)" at bounding box center [770, 364] width 29 height 18
click at [756, 361] on input "All (3)" at bounding box center [740, 363] width 31 height 31
radio input "true"
click at [961, 272] on icon "close" at bounding box center [955, 277] width 18 height 18
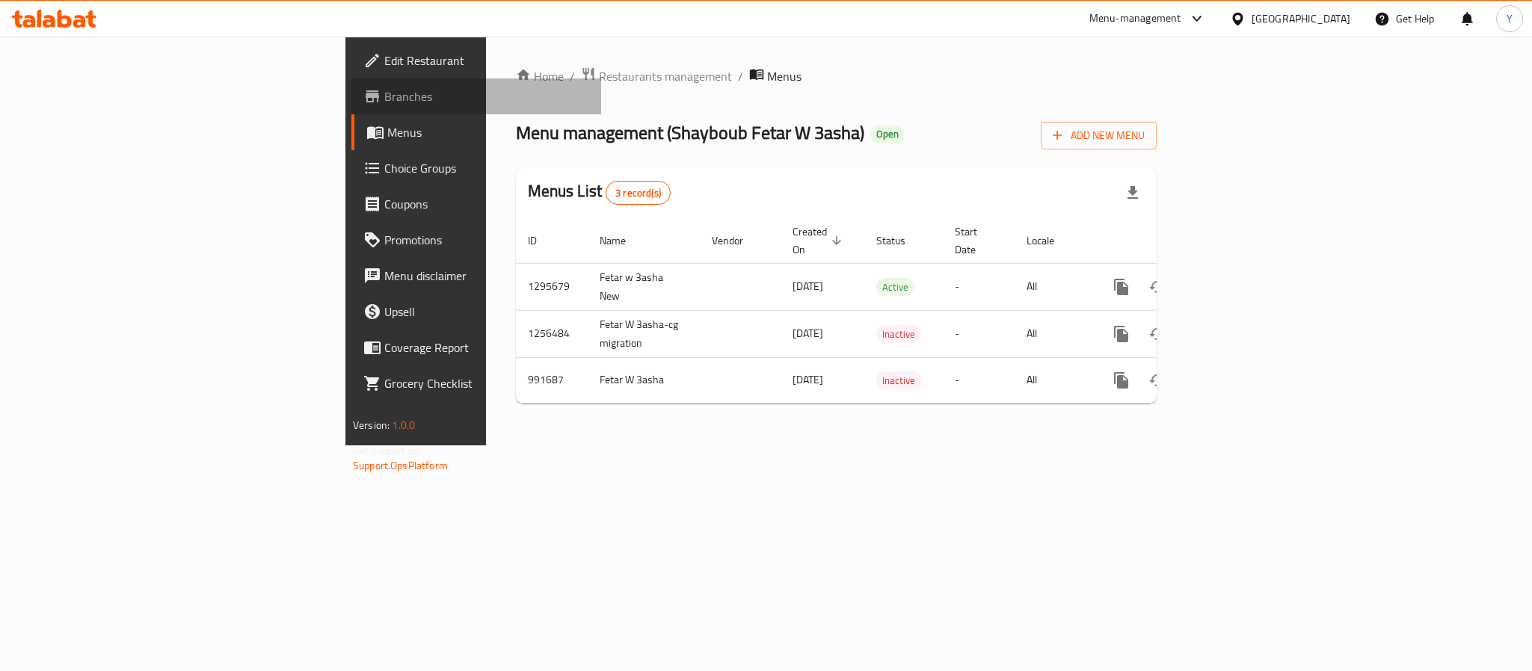
click at [384, 95] on span "Branches" at bounding box center [486, 96] width 205 height 18
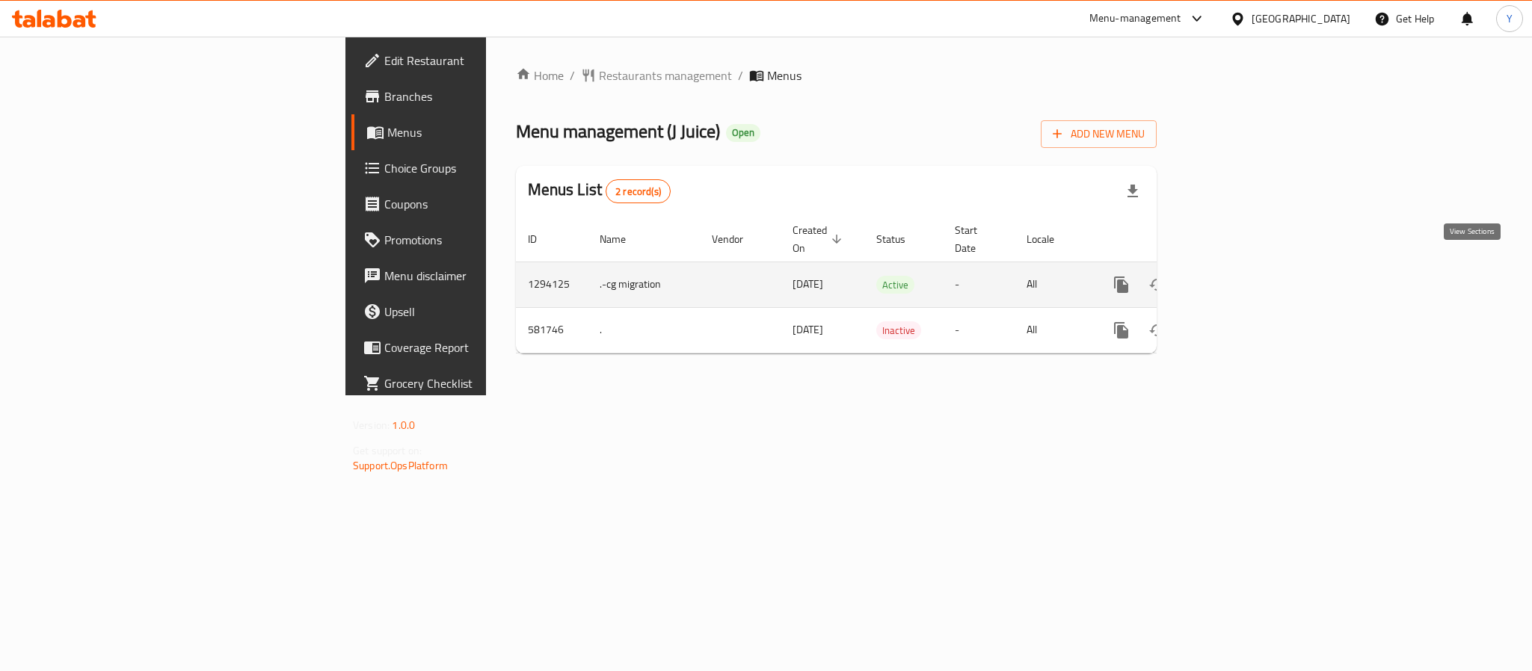
click at [1247, 268] on link "enhanced table" at bounding box center [1229, 285] width 36 height 36
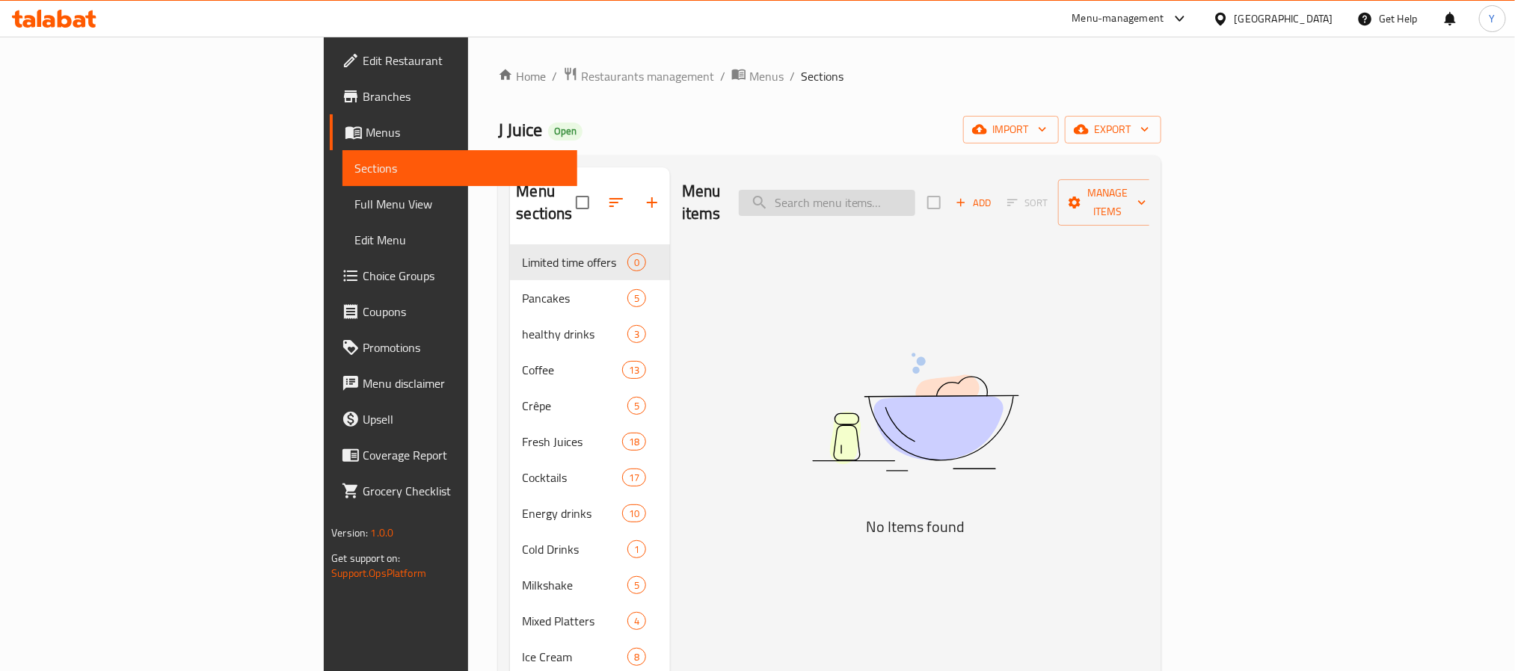
click at [893, 190] on input "search" at bounding box center [827, 203] width 176 height 26
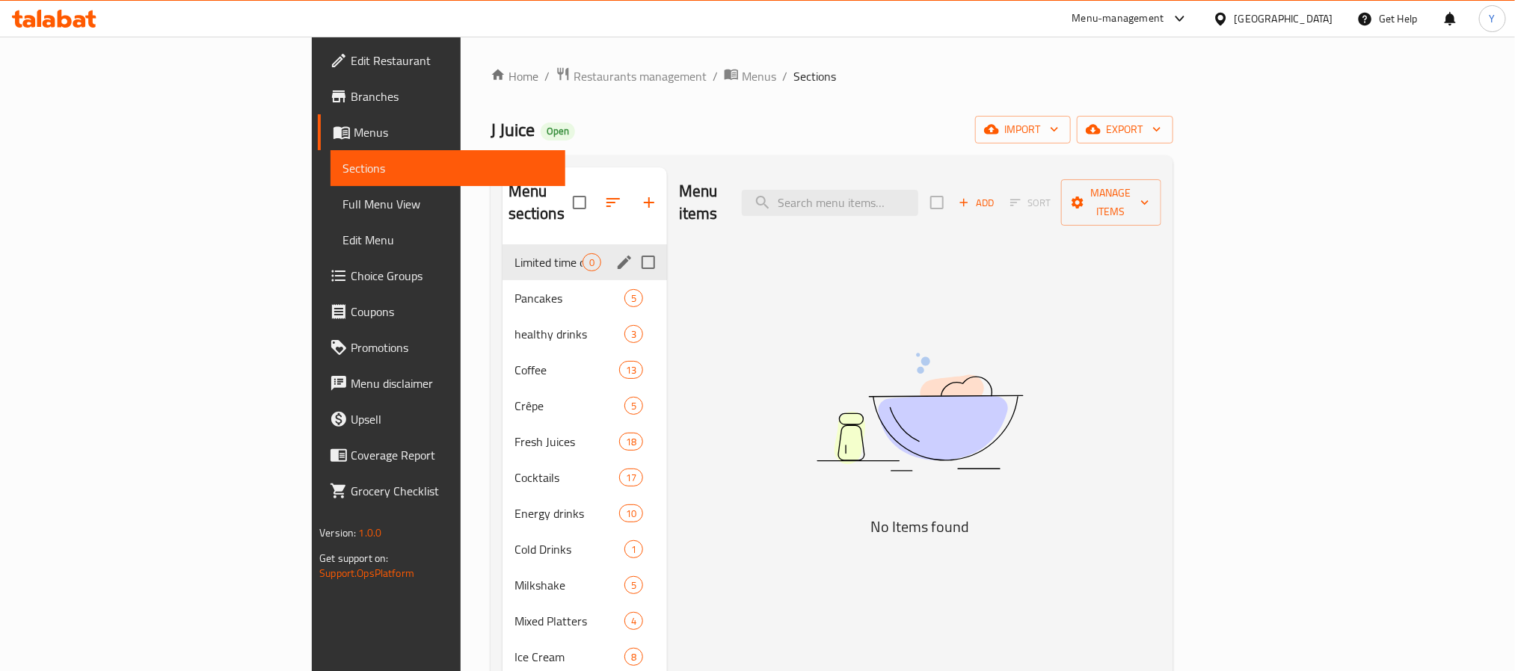
click at [514, 253] on span "Limited time offers" at bounding box center [548, 262] width 68 height 18
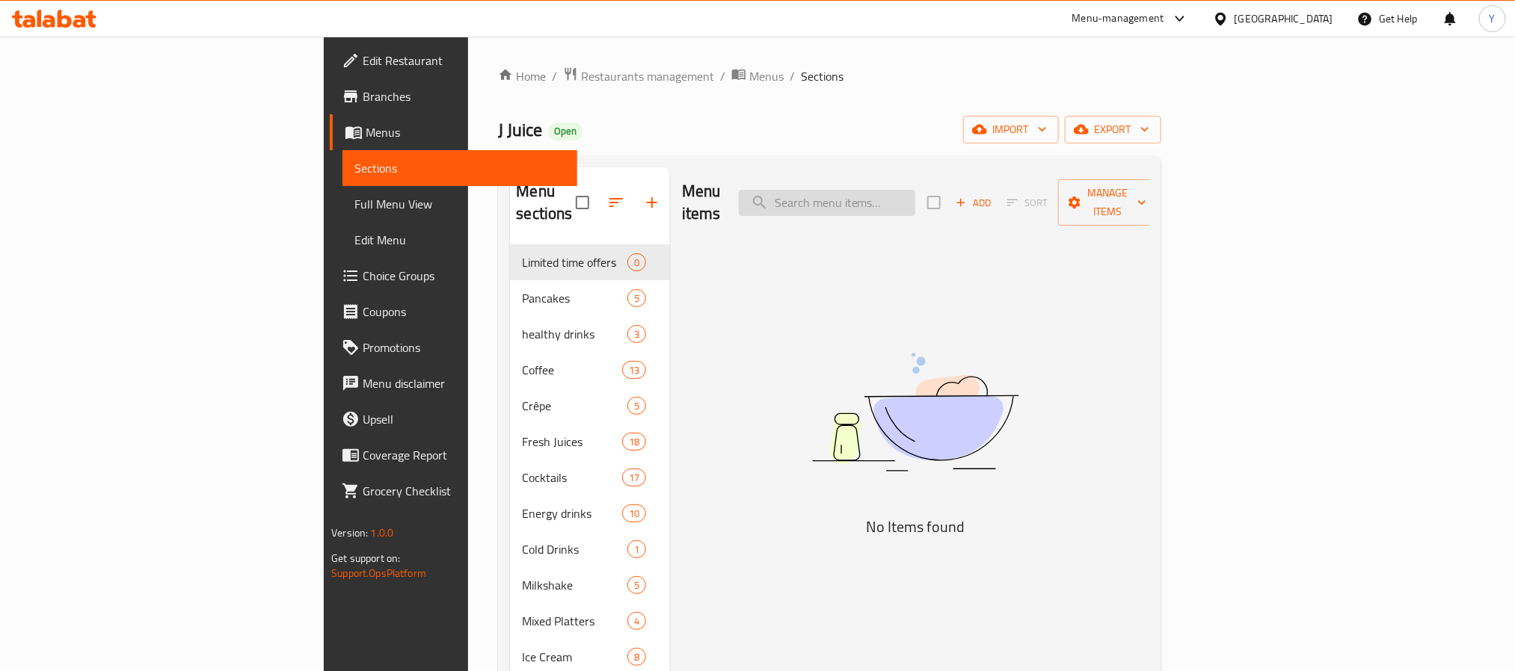
drag, startPoint x: 1057, startPoint y: 164, endPoint x: 1009, endPoint y: 184, distance: 51.9
click at [1021, 180] on div "Menu sections Limited time offers 0 Pancakes 5 healthy drinks 3 Coffee 13 Crêpe…" at bounding box center [829, 503] width 662 height 695
click at [915, 200] on input "search" at bounding box center [827, 203] width 176 height 26
paste input "summer bundle"
click at [915, 191] on input "summer bundle" at bounding box center [827, 203] width 176 height 26
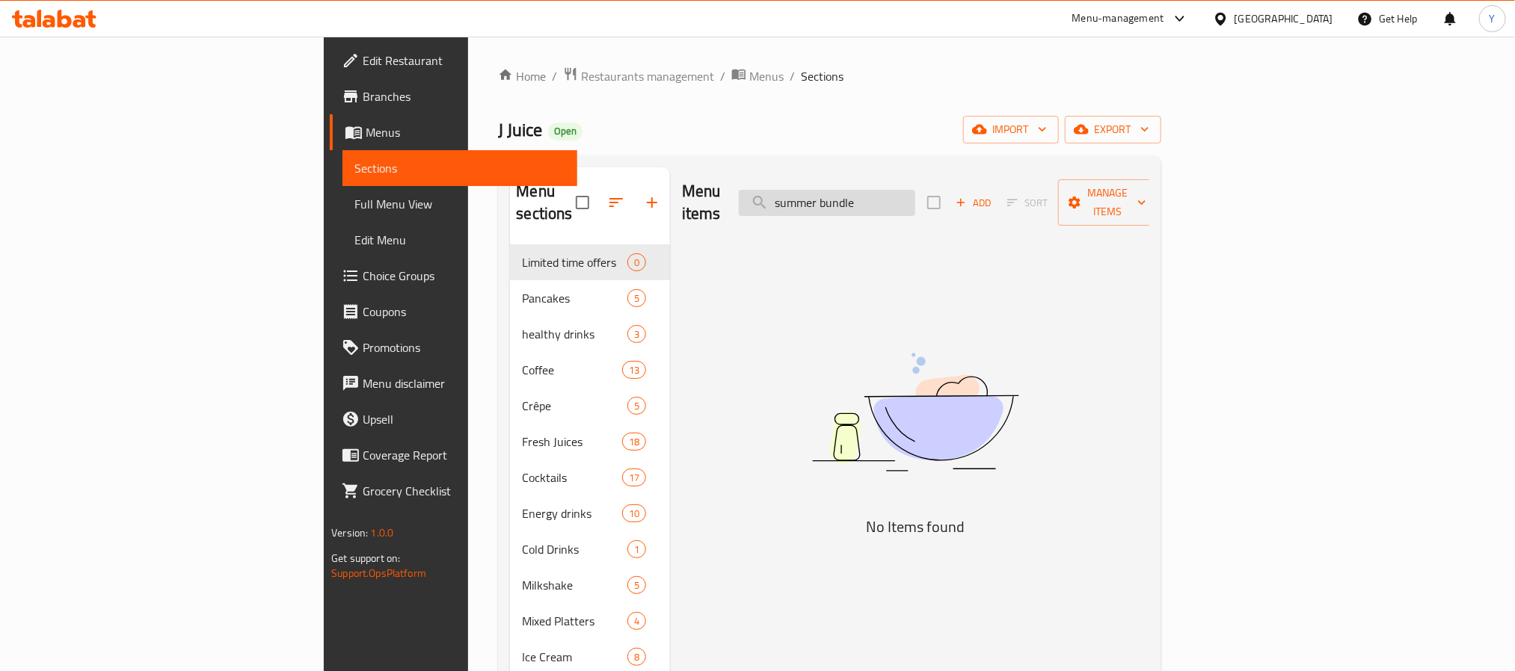
click at [915, 191] on input "summer bundle" at bounding box center [827, 203] width 176 height 26
paste input "summer"
paste input "search"
paste input "bundle"
type input "bundle"
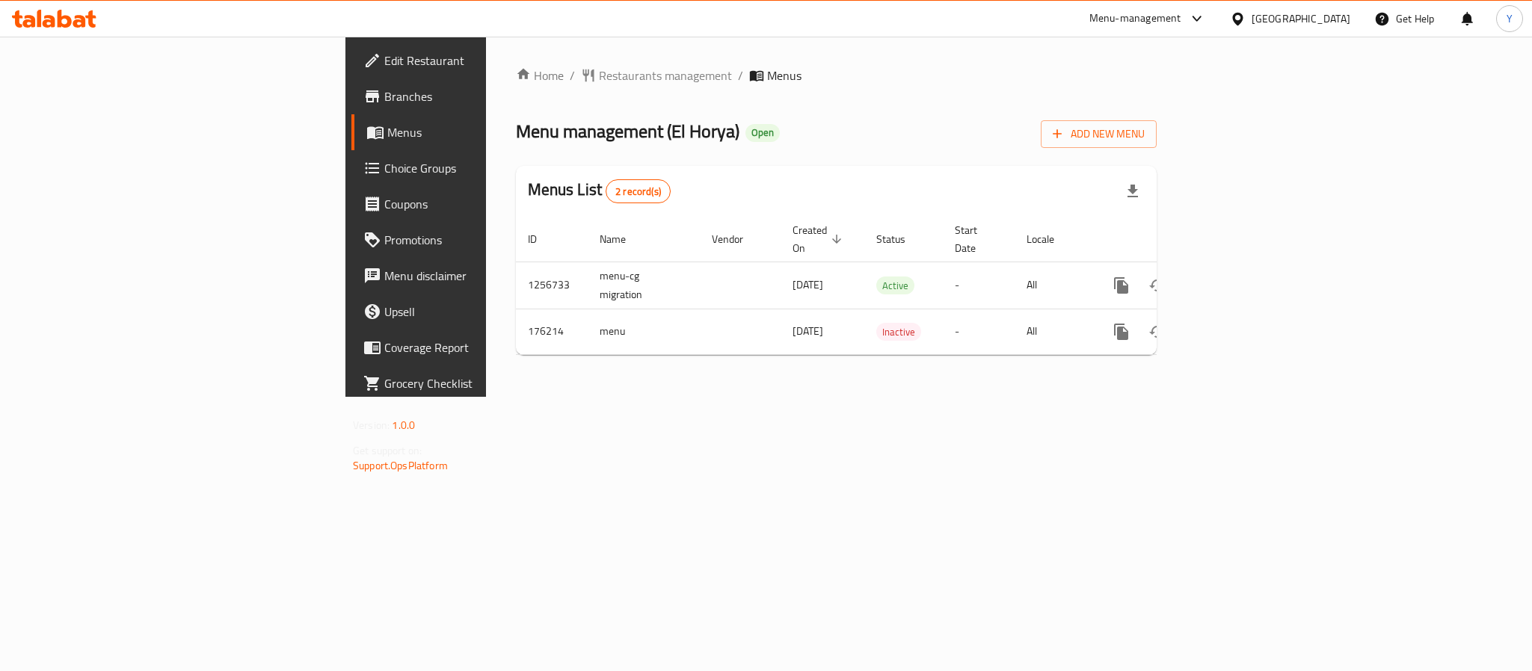
click at [384, 87] on span "Branches" at bounding box center [486, 96] width 205 height 18
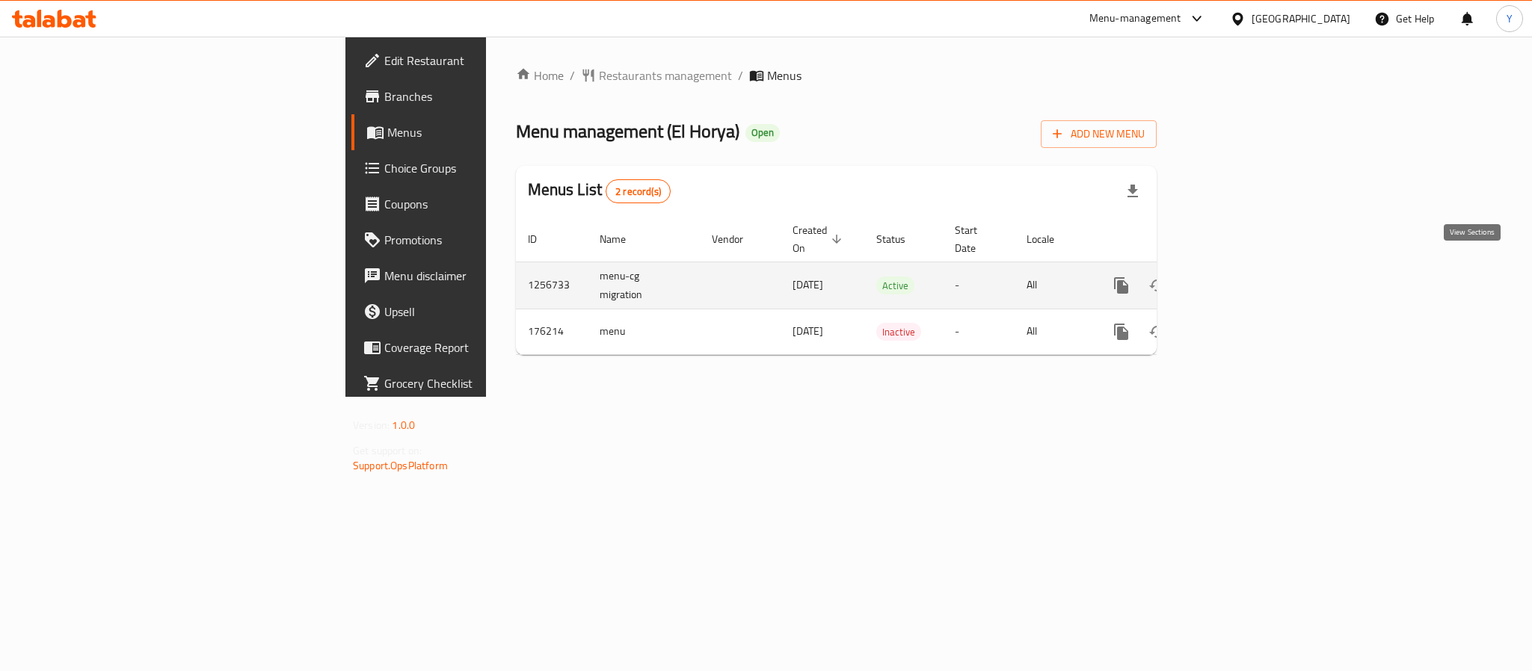
click at [1247, 283] on link "enhanced table" at bounding box center [1229, 286] width 36 height 36
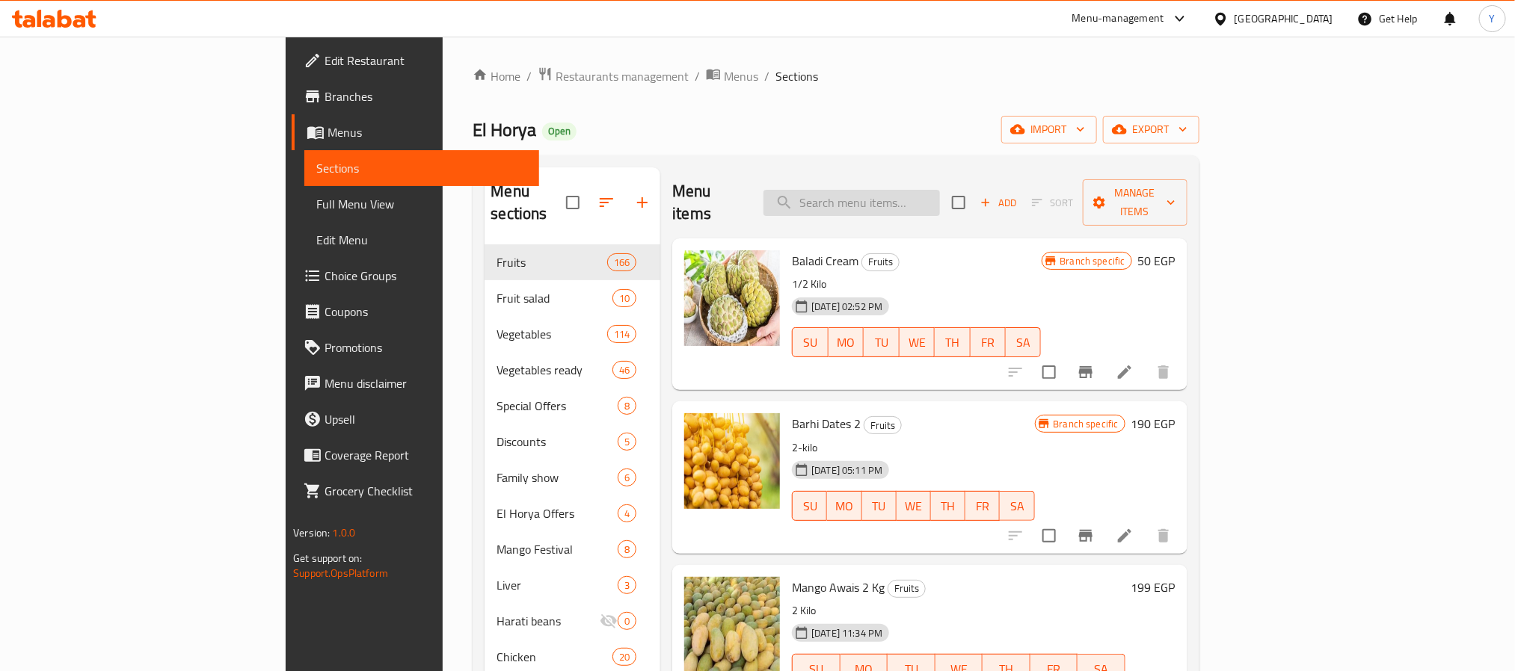
drag, startPoint x: 997, startPoint y: 173, endPoint x: 952, endPoint y: 200, distance: 52.3
click at [989, 176] on div "Menu items Add Sort Manage items" at bounding box center [929, 202] width 514 height 71
click at [940, 200] on input "search" at bounding box center [851, 203] width 176 height 26
paste input "Tomato"
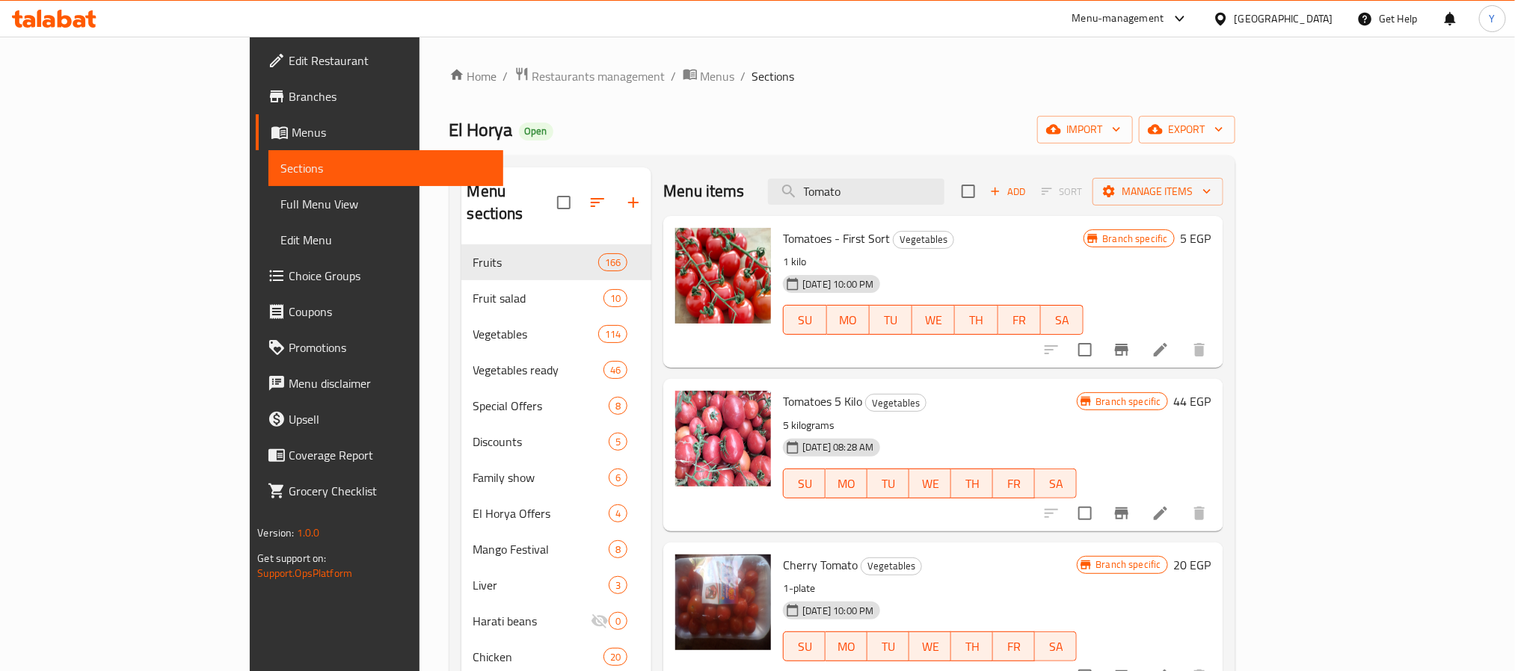
type input "Tomato"
click at [783, 402] on span "Tomatoes 5 Kilo" at bounding box center [822, 401] width 79 height 22
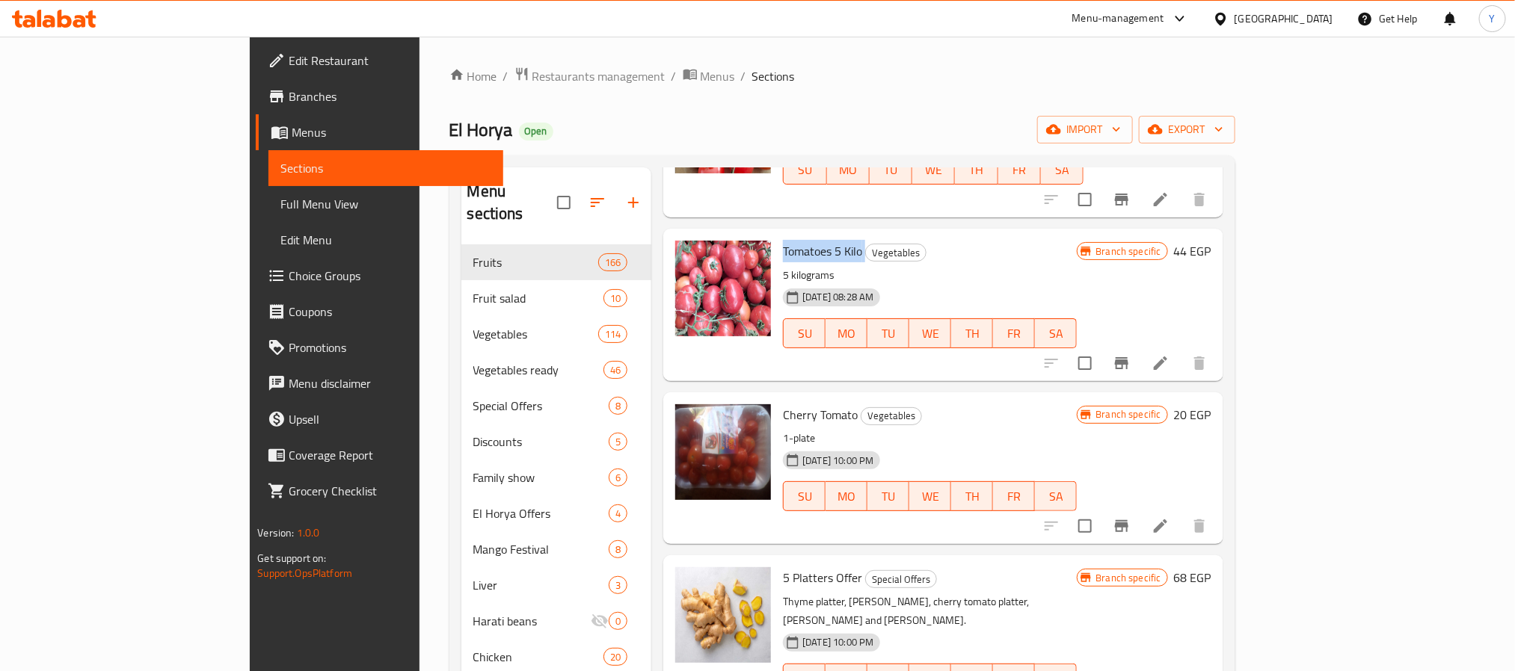
scroll to position [112, 0]
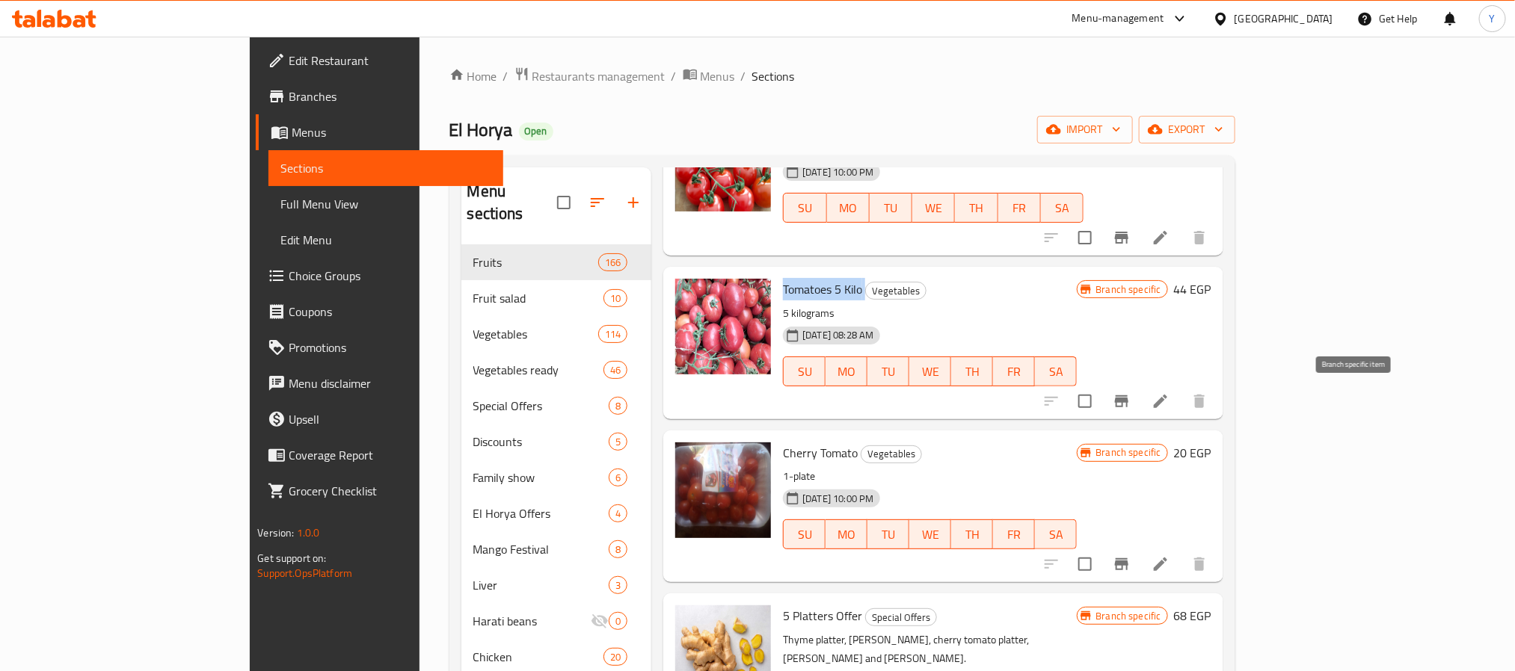
click at [1139, 387] on button "Branch-specific-item" at bounding box center [1122, 402] width 36 height 36
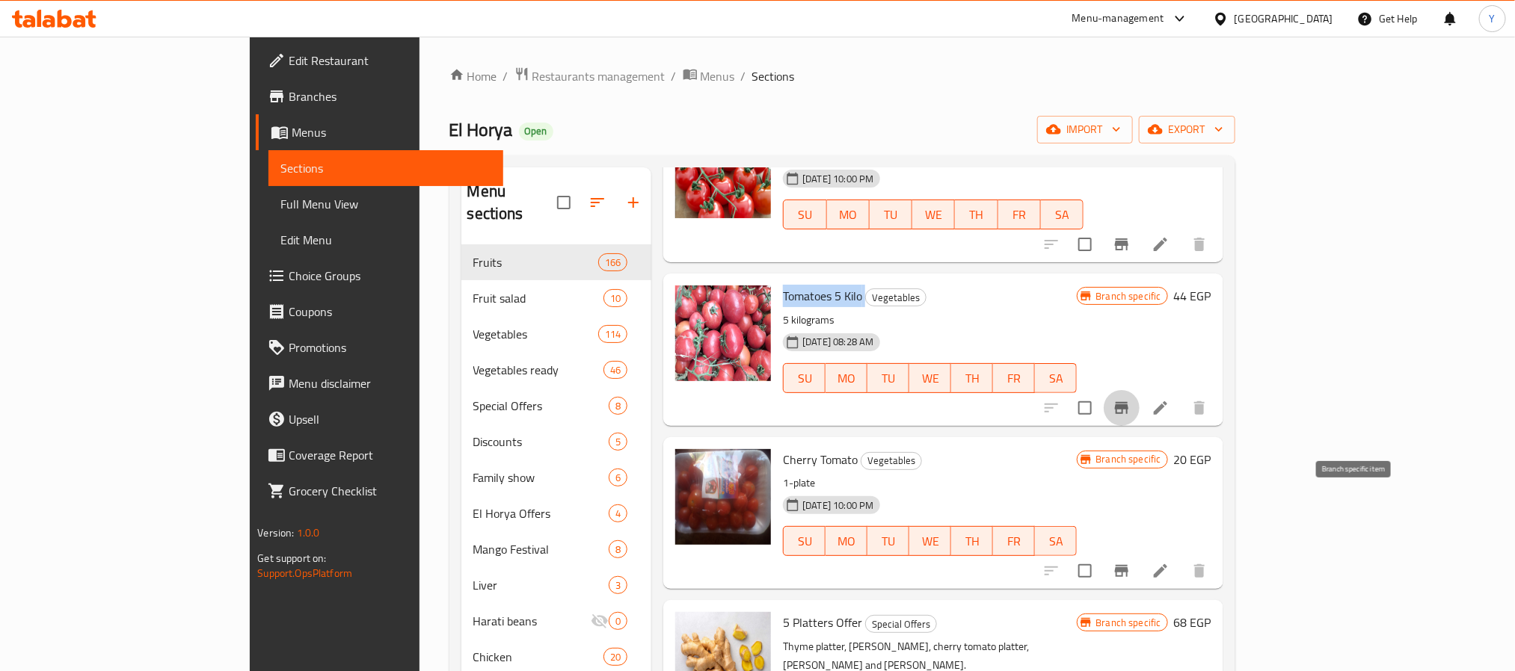
scroll to position [0, 0]
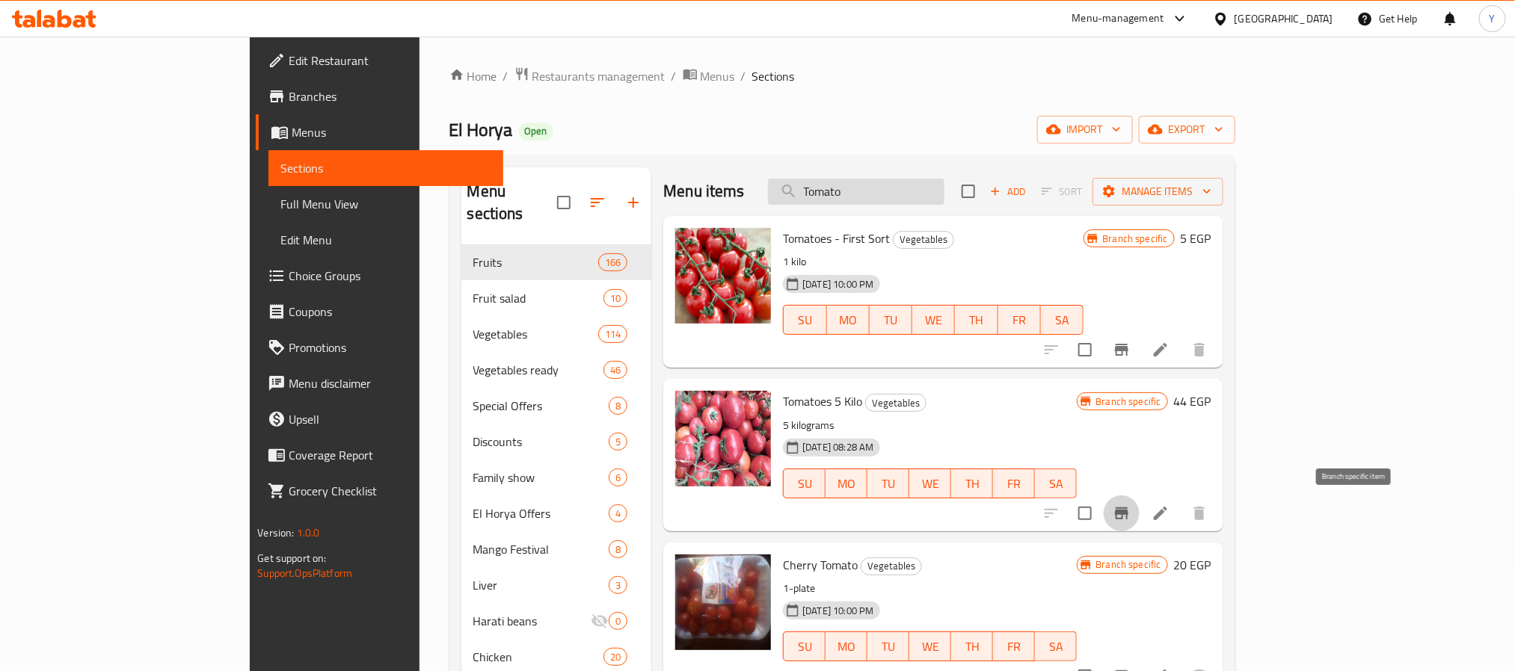
click at [944, 186] on input "Tomato" at bounding box center [856, 192] width 176 height 26
paste input "Onion"
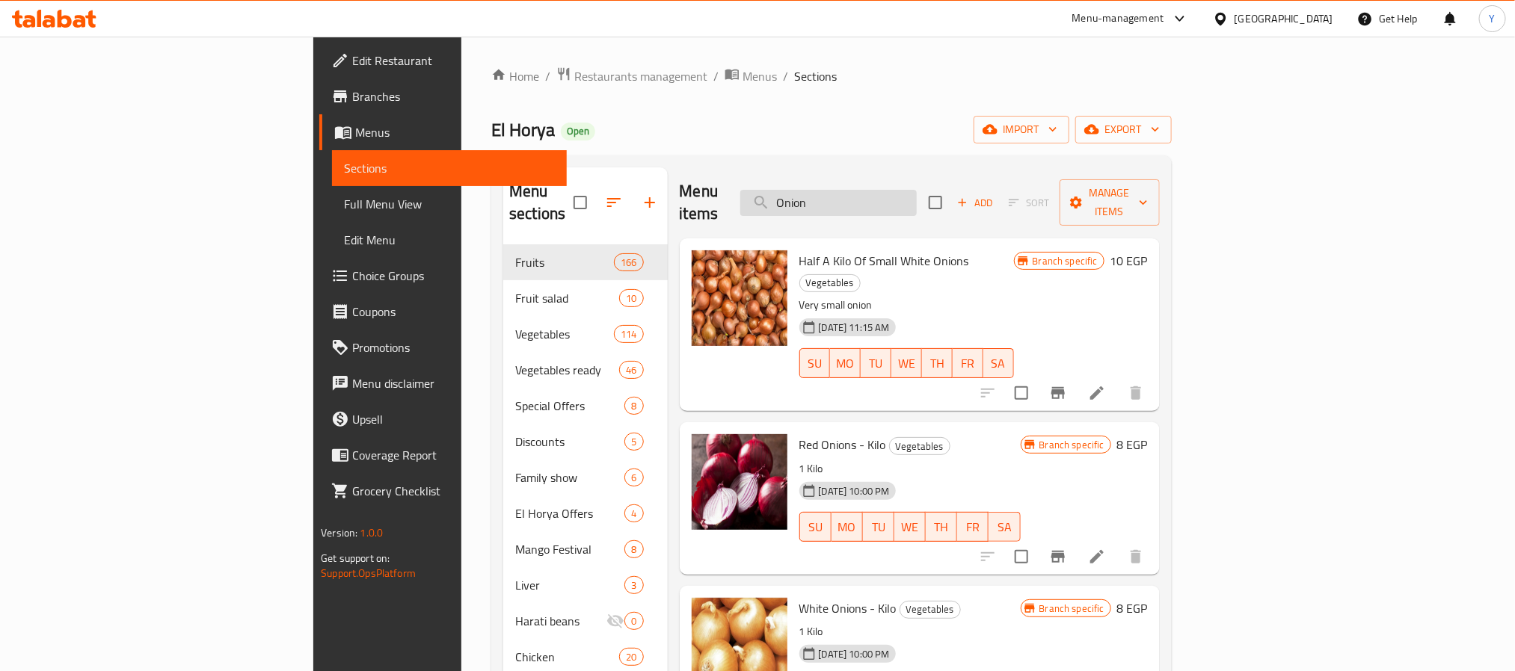
click at [917, 194] on input "Onion" at bounding box center [828, 203] width 176 height 26
paste input "Potatoes"
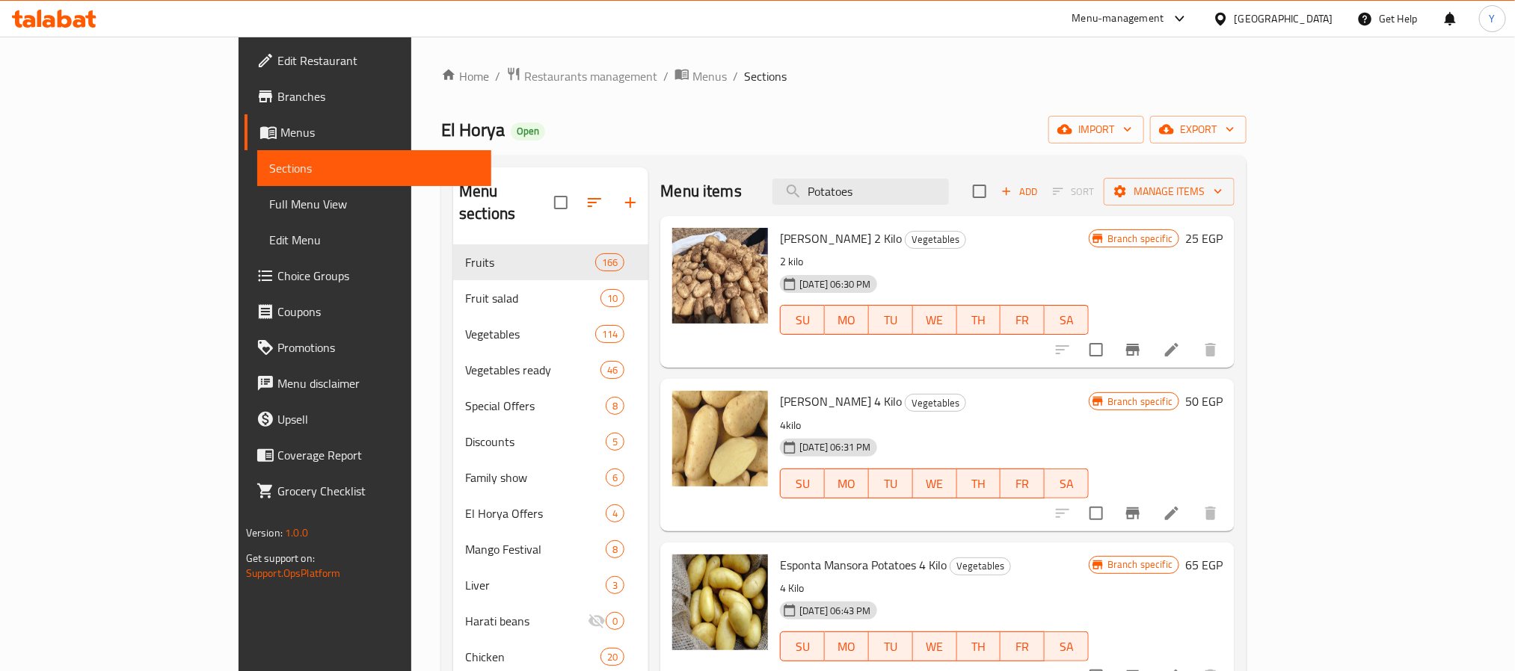
click at [940, 169] on div "Menu items Potatoes Add Sort Manage items" at bounding box center [947, 191] width 574 height 49
click at [943, 188] on input "Potatoes" at bounding box center [860, 192] width 176 height 26
paste input "Lemon"
type input "Lemon"
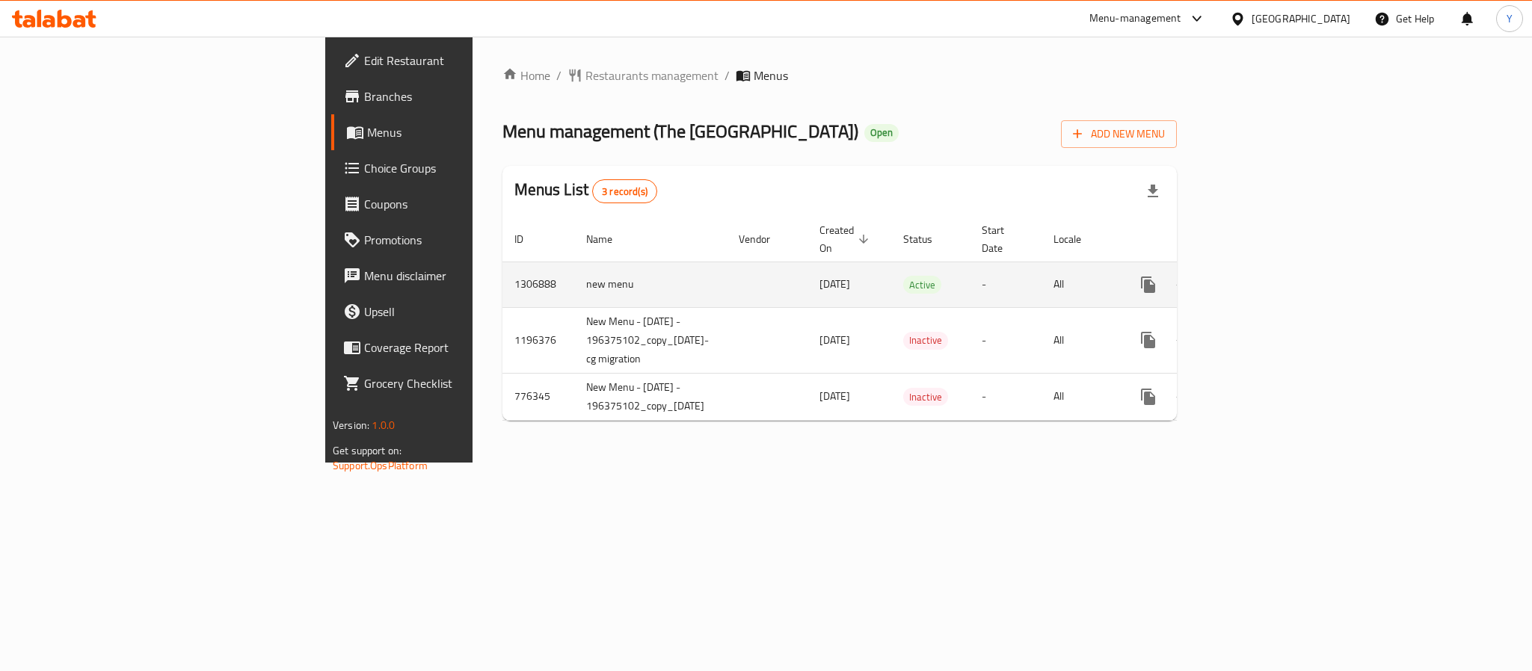
click at [1265, 276] on icon "enhanced table" at bounding box center [1256, 285] width 18 height 18
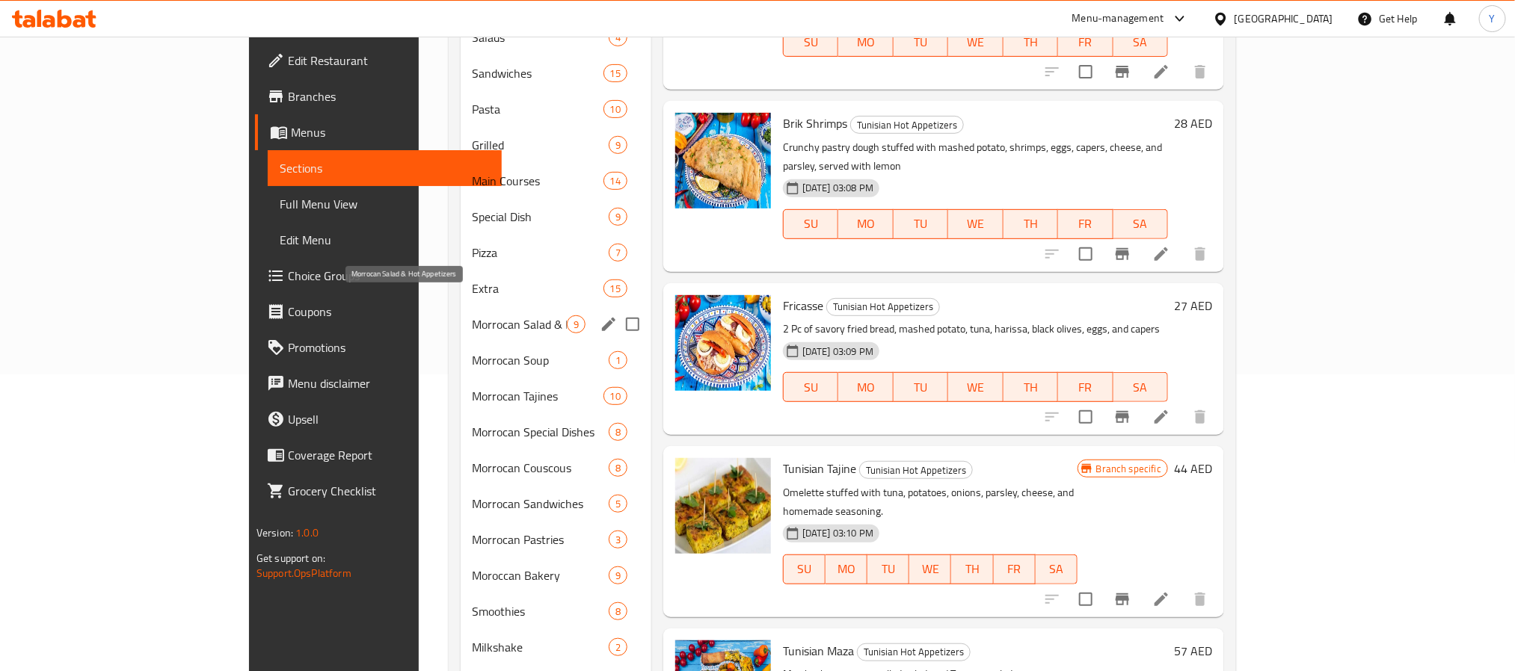
scroll to position [336, 0]
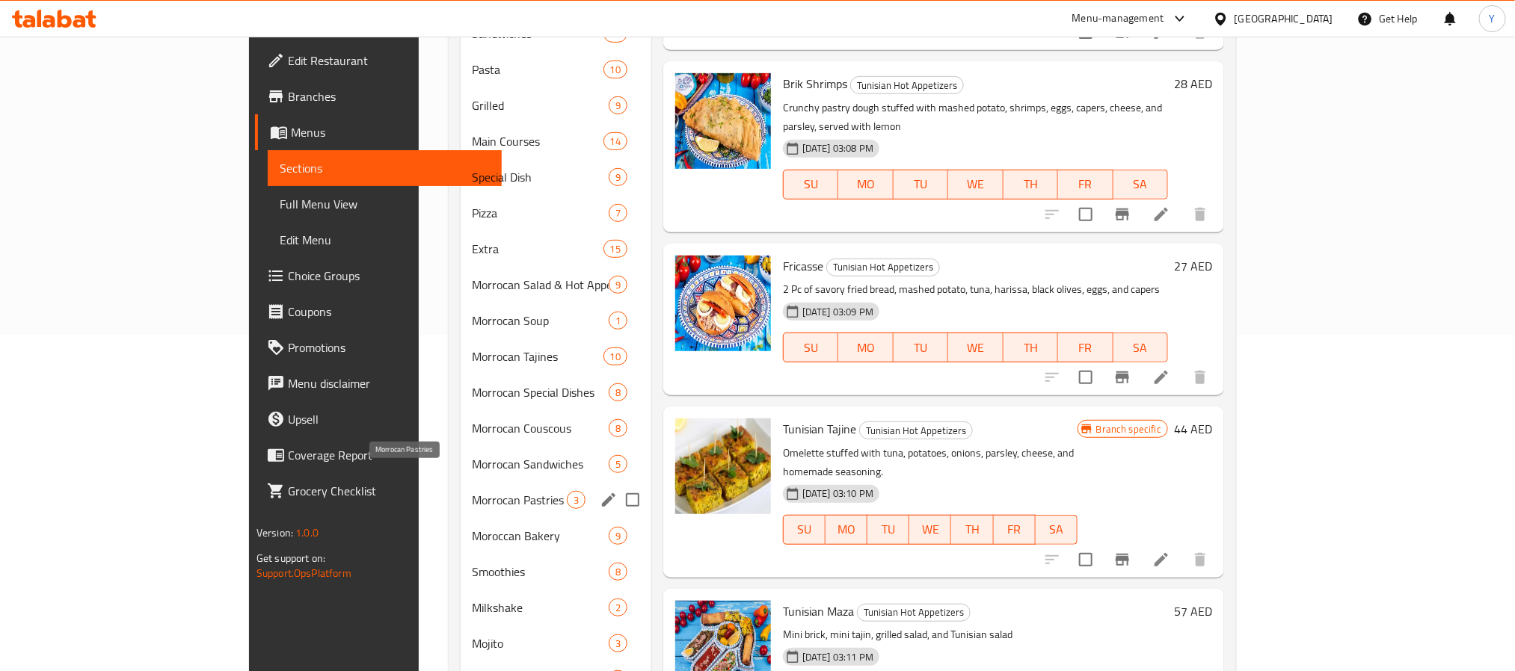
click at [473, 491] on span "Morrocan Pastries" at bounding box center [520, 500] width 94 height 18
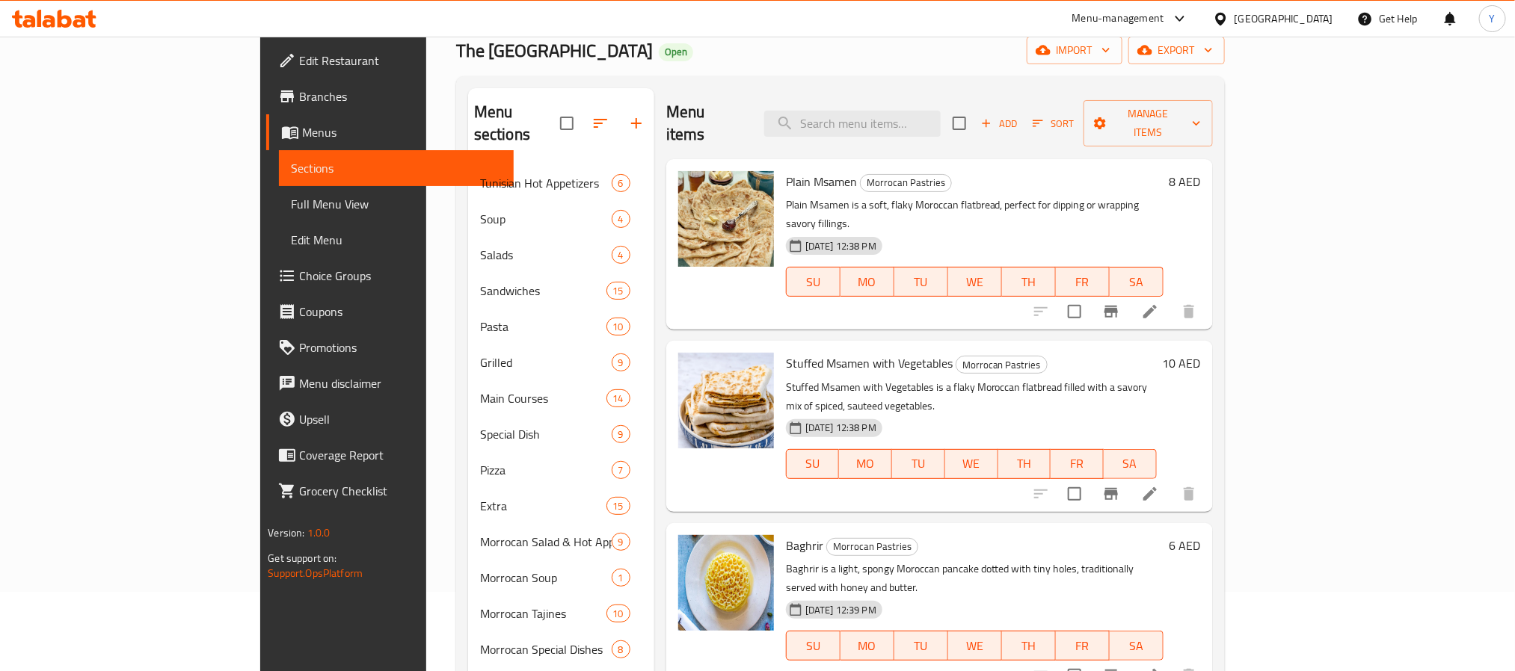
scroll to position [112, 0]
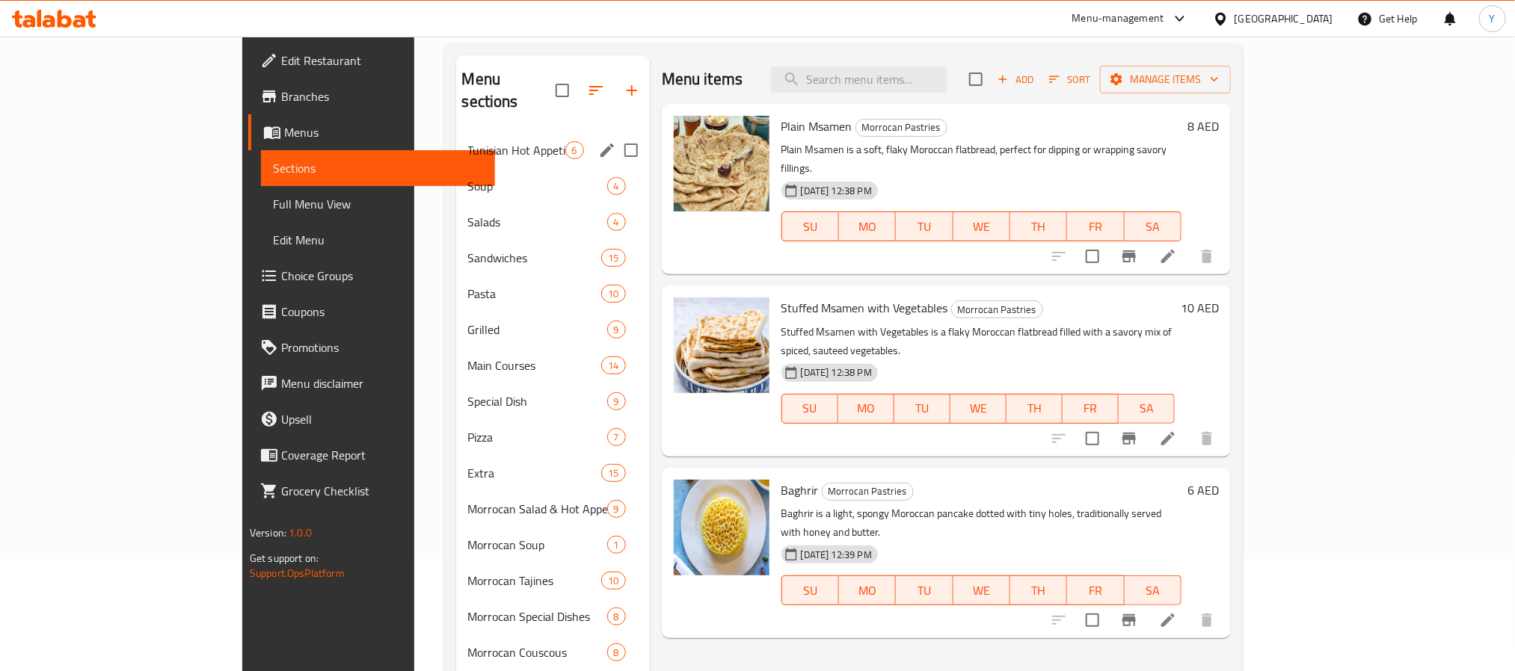
click at [468, 141] on span "Tunisian Hot Appetizers" at bounding box center [516, 150] width 97 height 18
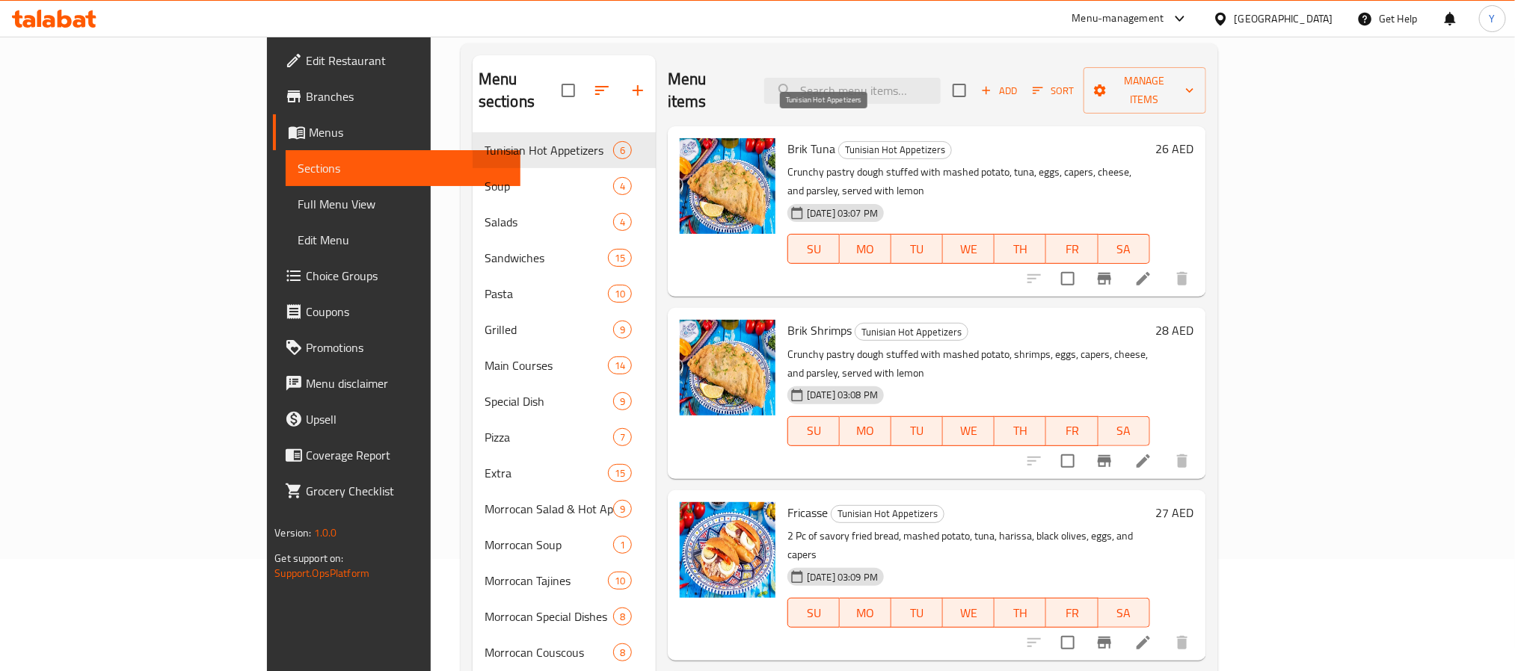
click at [839, 141] on span "Tunisian Hot Appetizers" at bounding box center [895, 149] width 112 height 17
copy span "Tunisian"
click at [920, 78] on input "search" at bounding box center [852, 91] width 176 height 26
paste input "Tunisian"
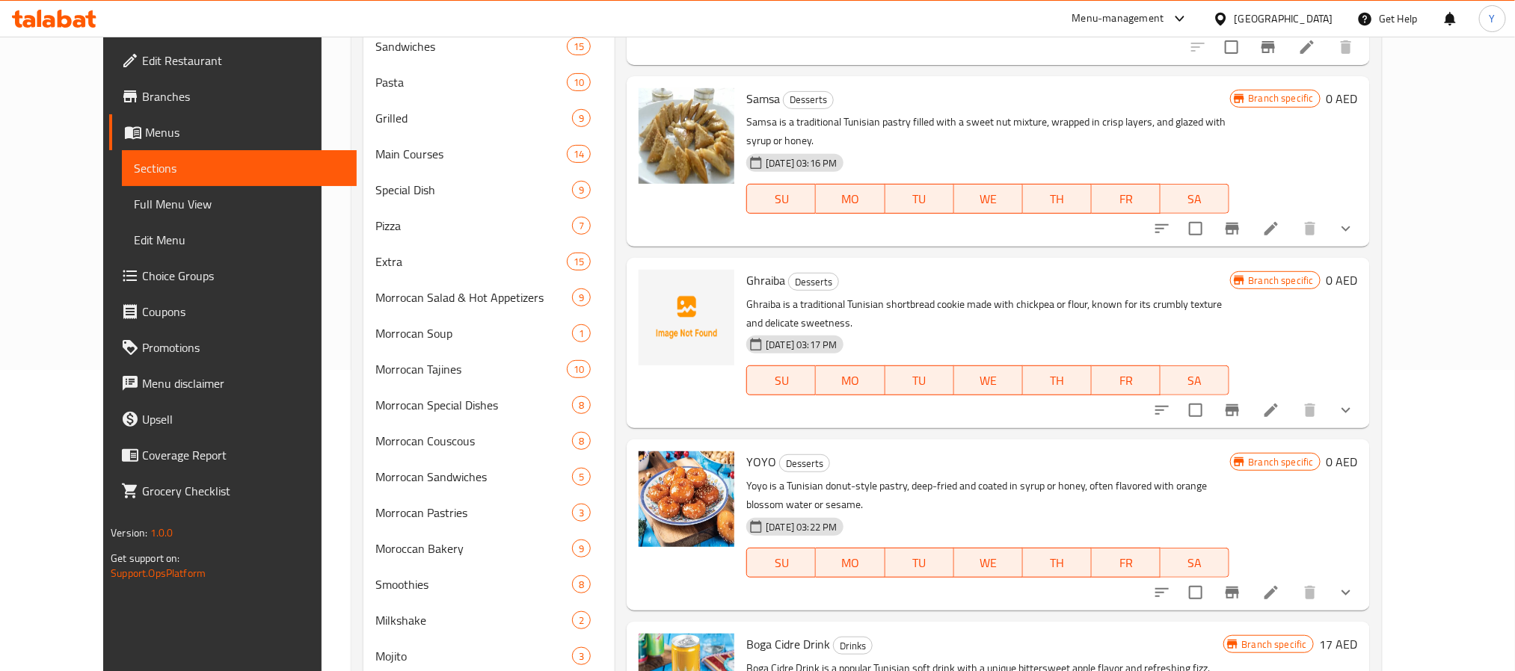
scroll to position [494, 0]
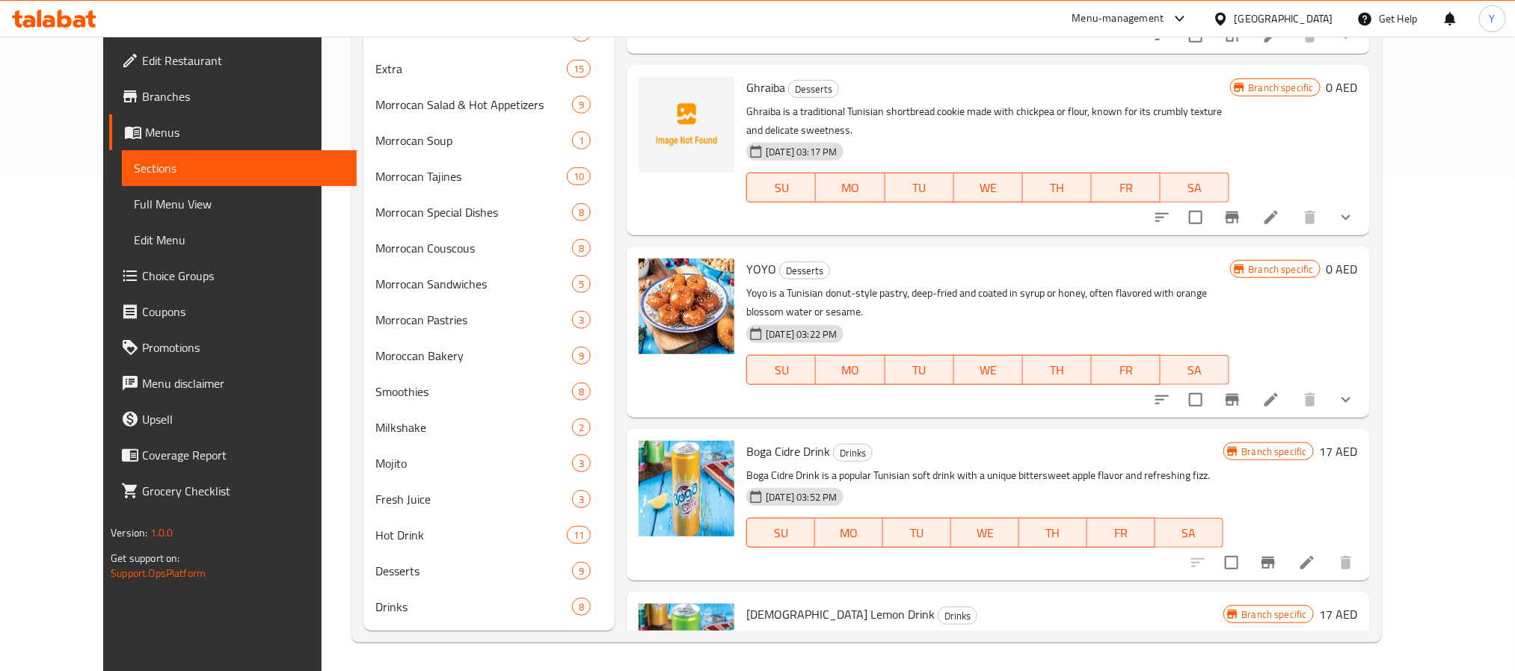
type input "Tunisian"
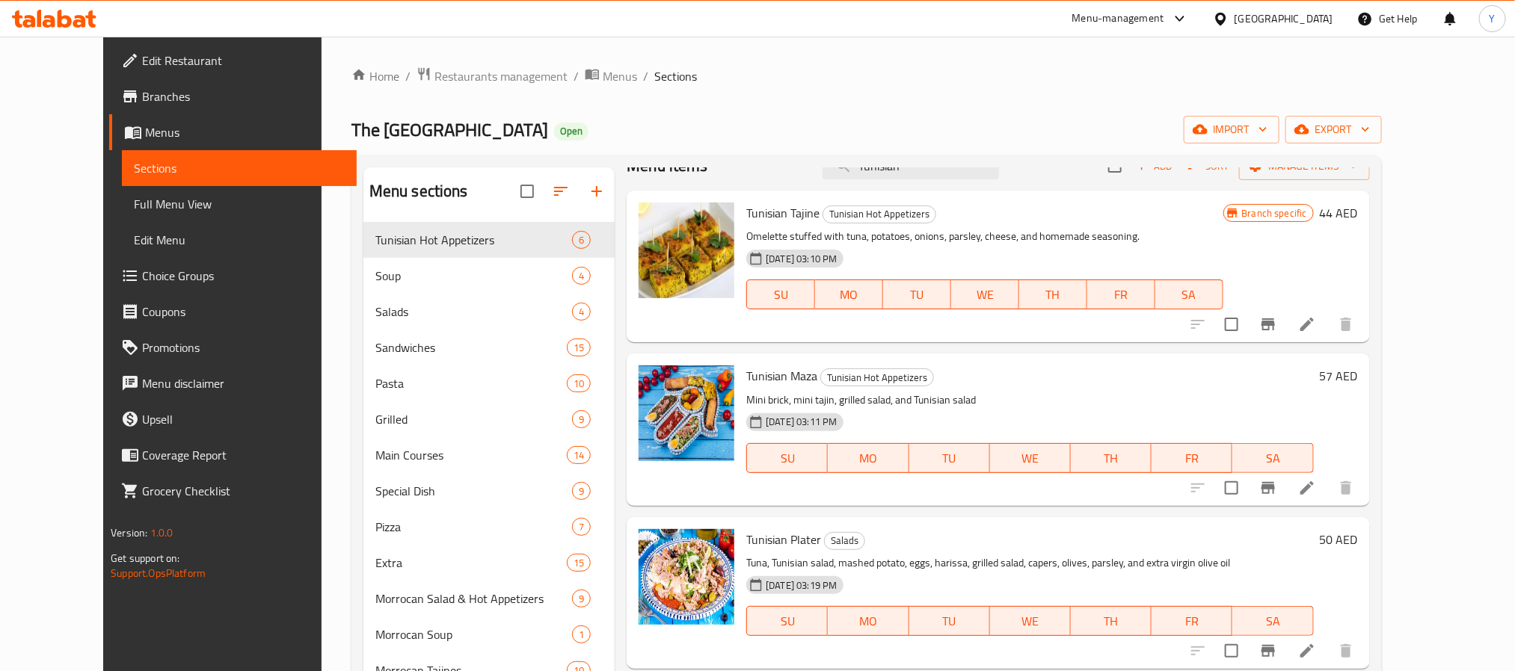
scroll to position [0, 0]
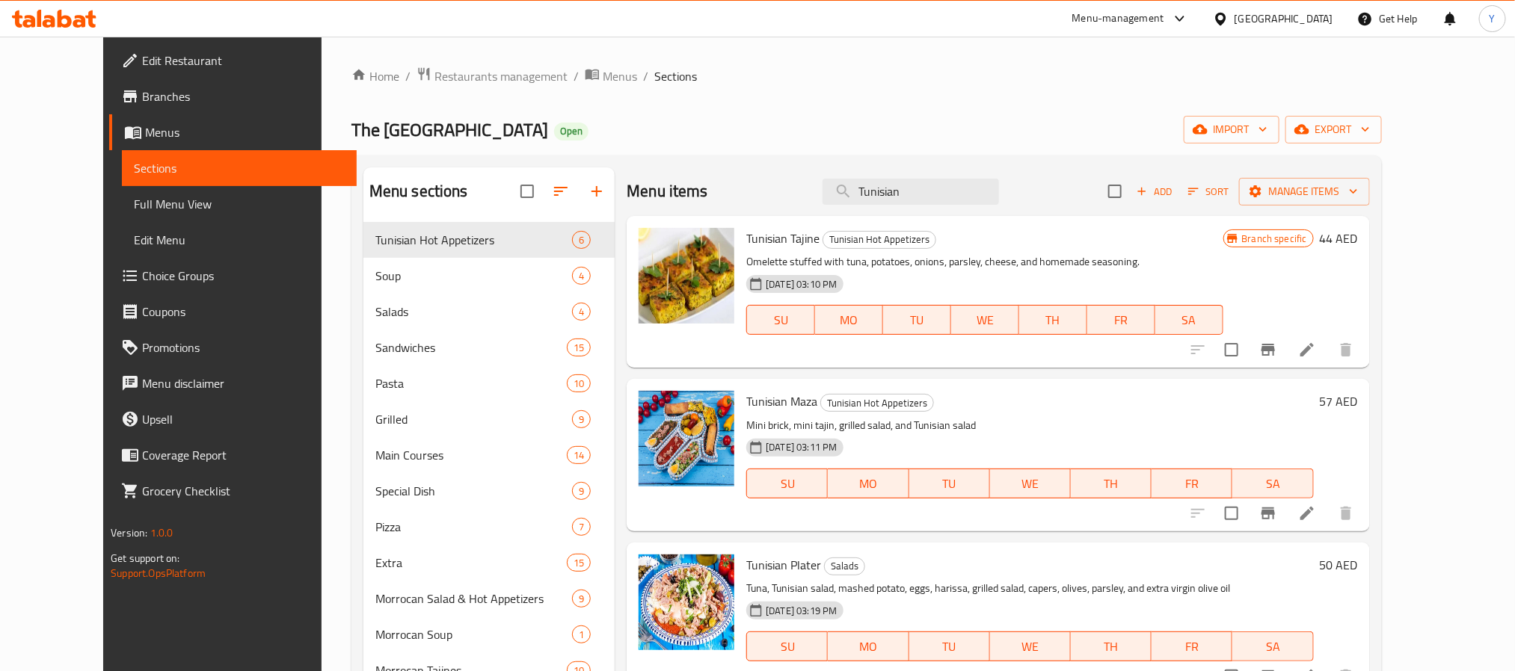
click at [142, 52] on span "Edit Restaurant" at bounding box center [243, 61] width 202 height 18
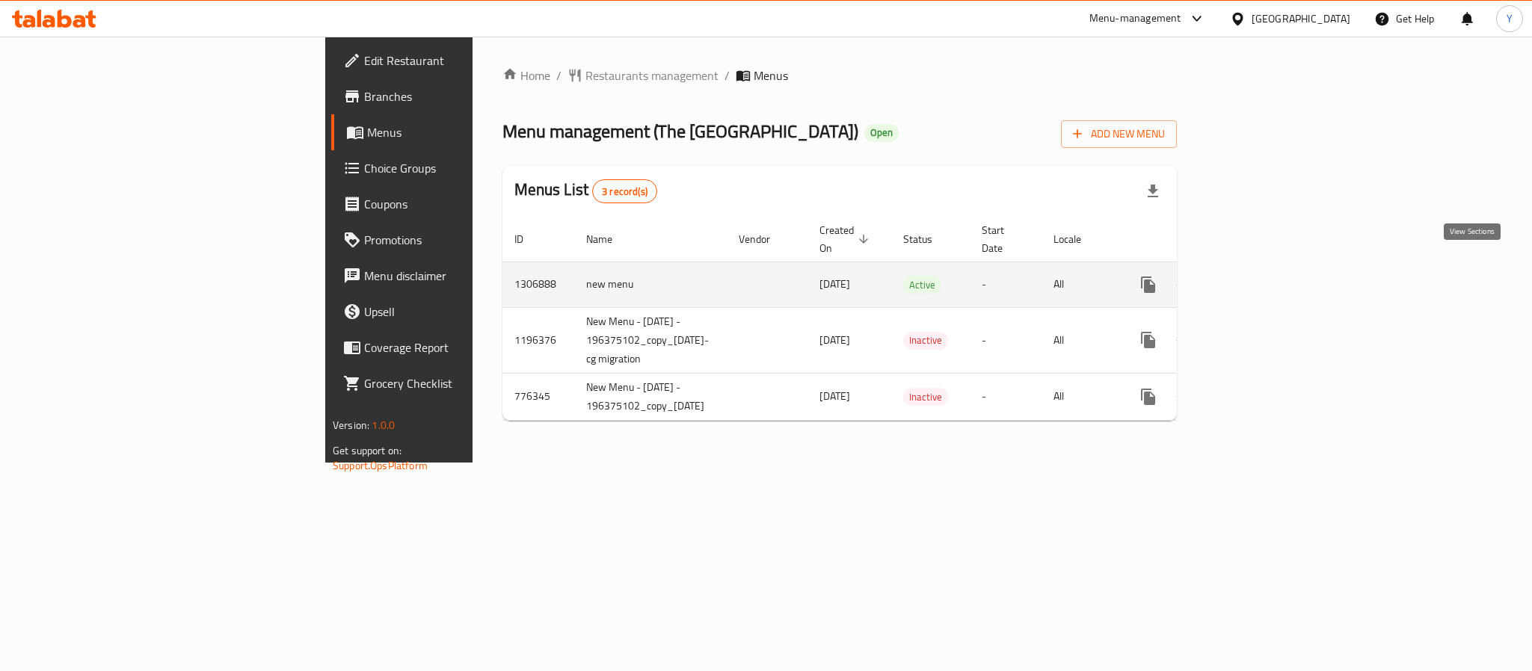
click at [1274, 267] on link "enhanced table" at bounding box center [1256, 285] width 36 height 36
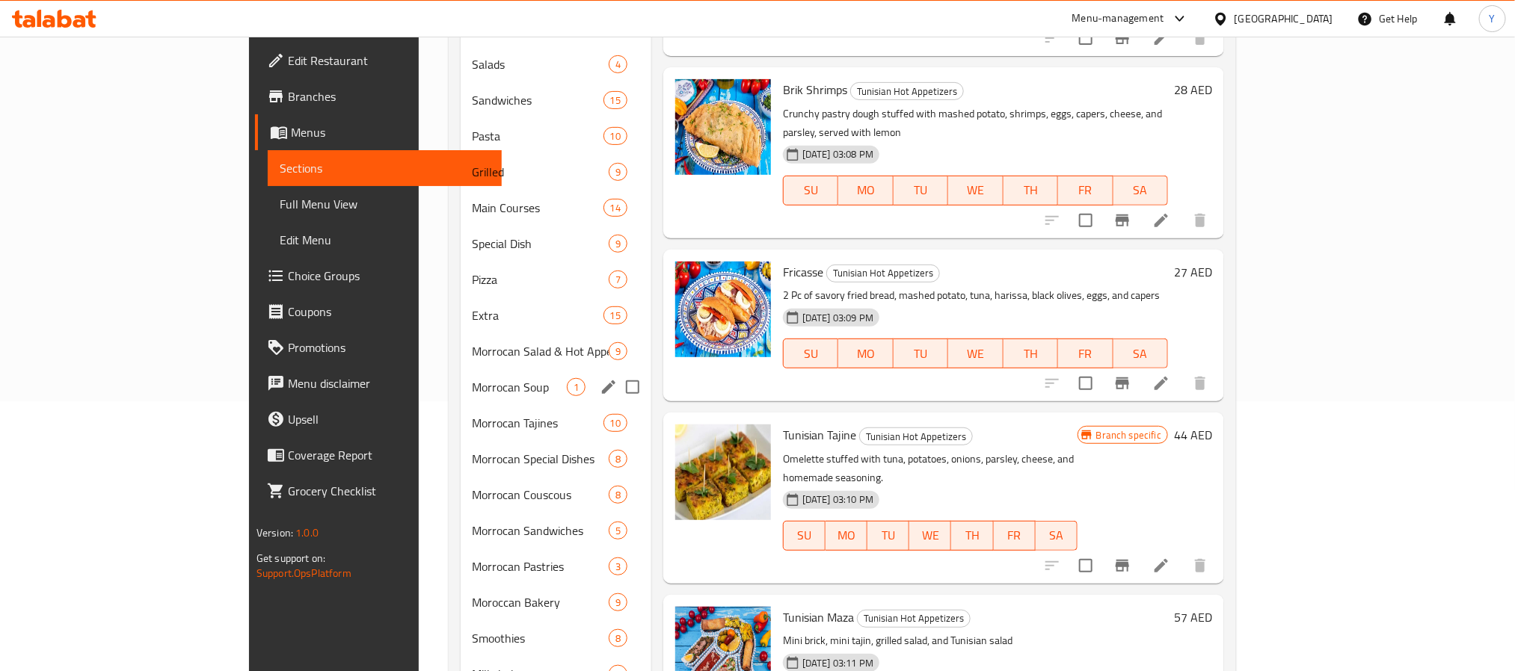
scroll to position [158, 0]
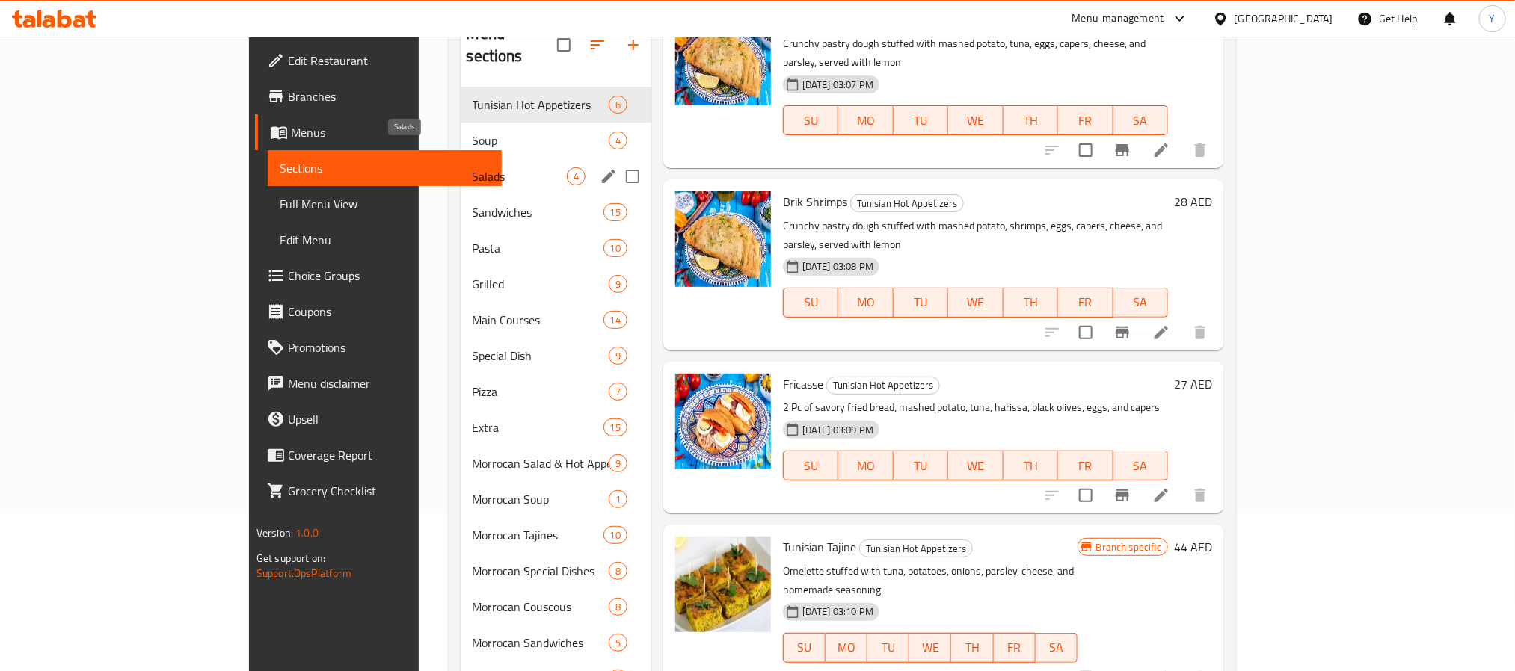
click at [473, 167] on span "Salads" at bounding box center [520, 176] width 94 height 18
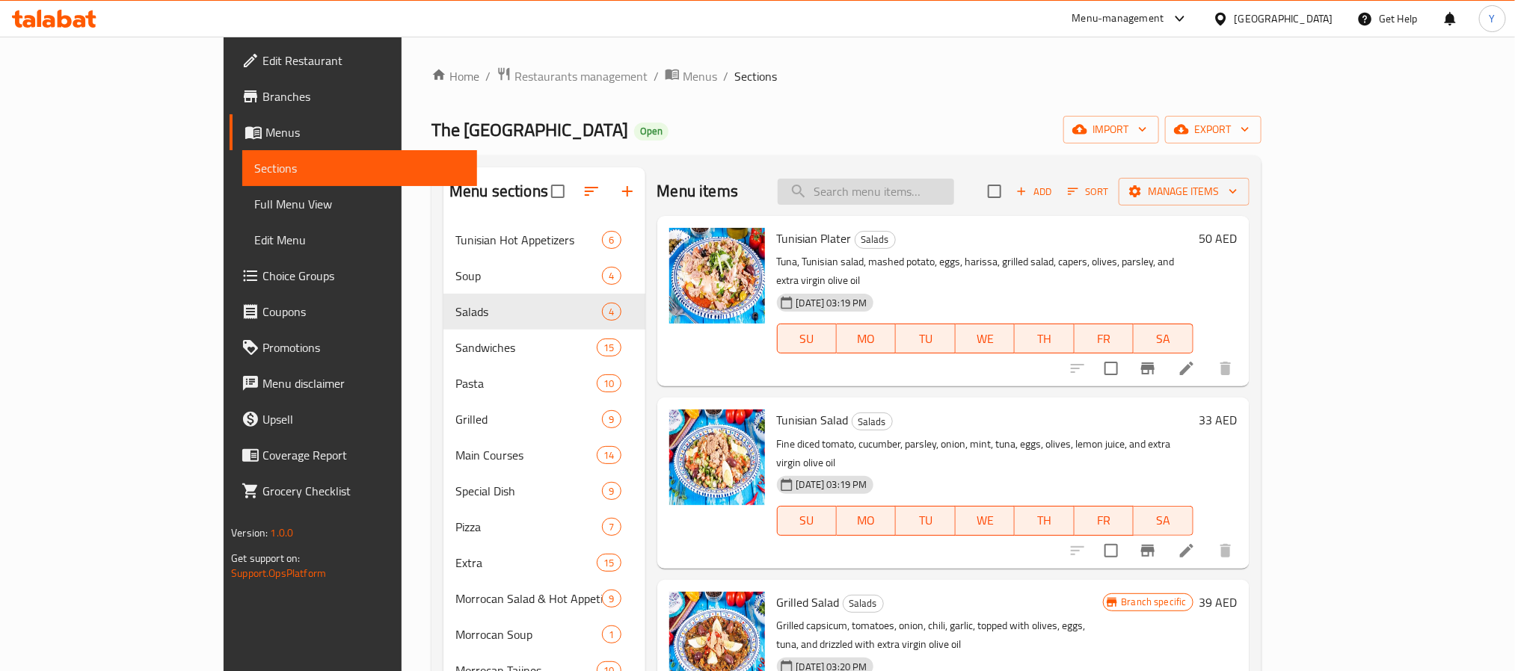
click at [954, 180] on input "search" at bounding box center [866, 192] width 176 height 26
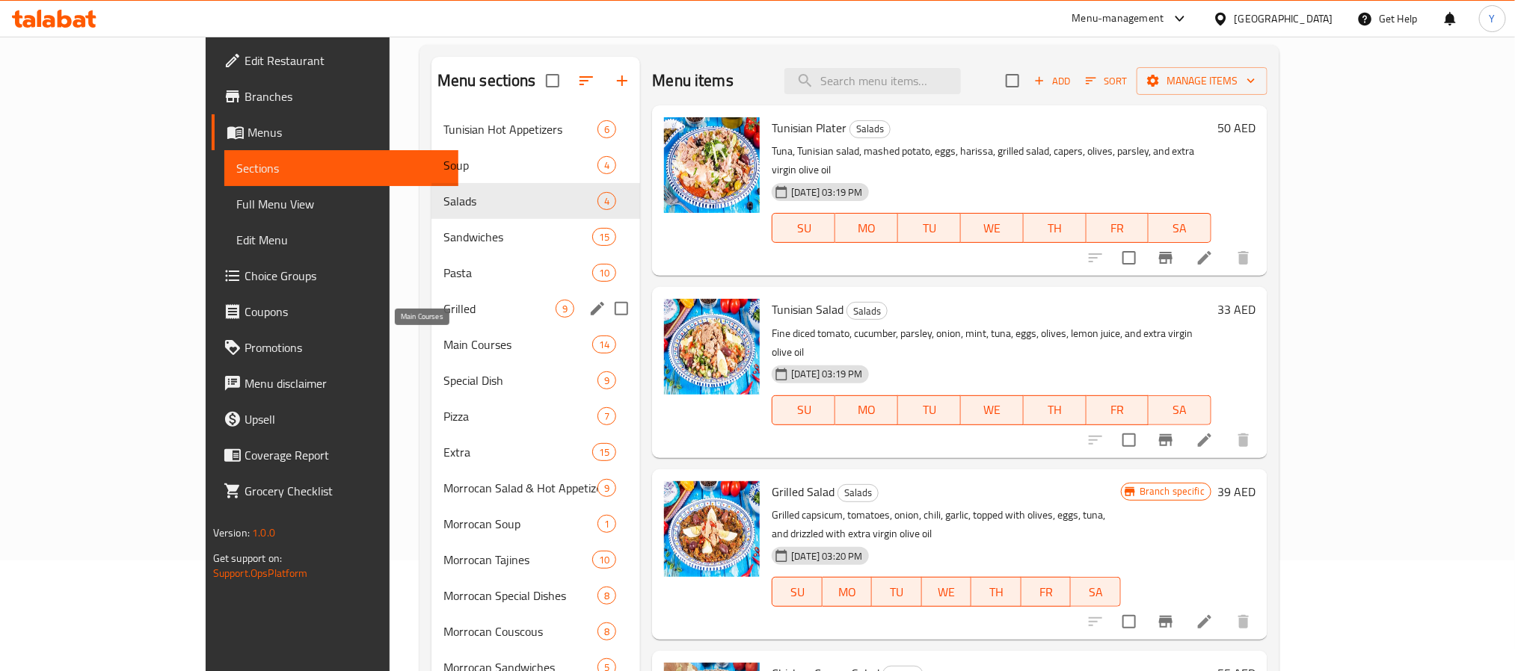
scroll to position [112, 0]
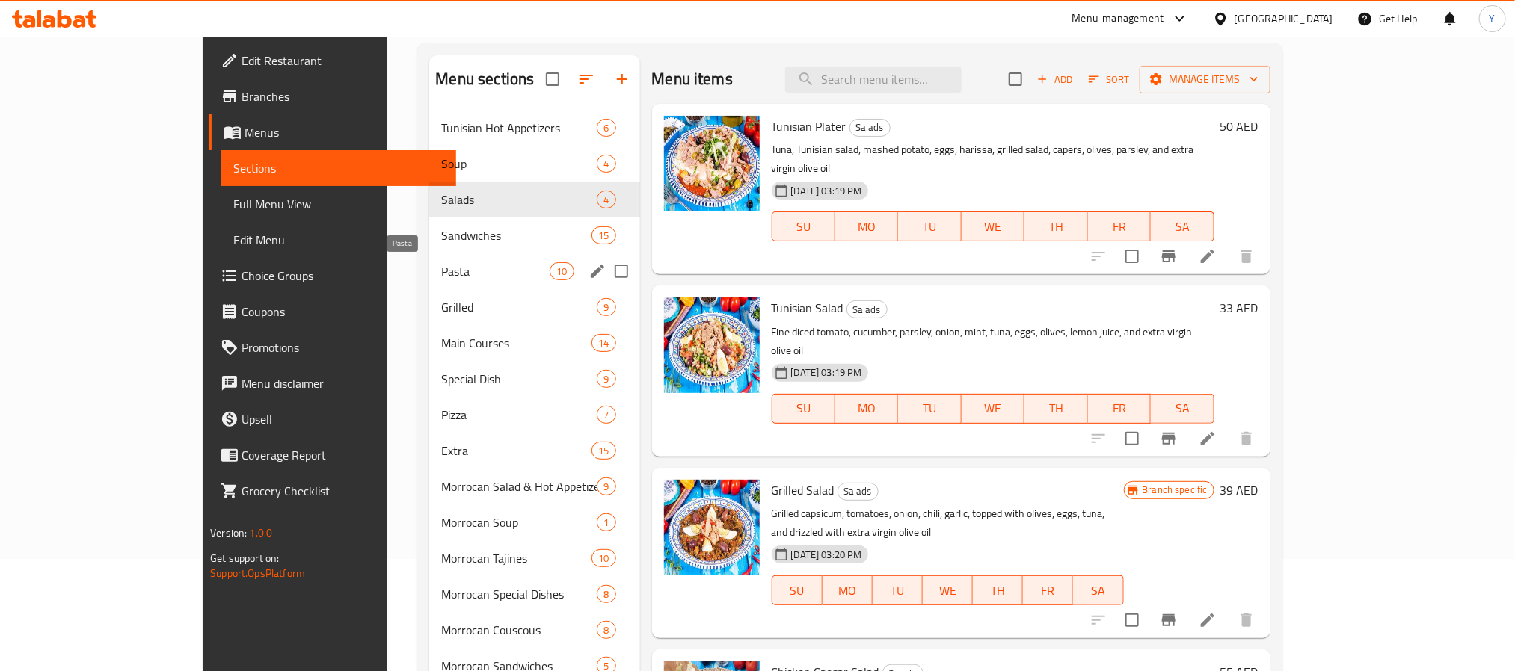
click at [441, 274] on span "Pasta" at bounding box center [495, 271] width 108 height 18
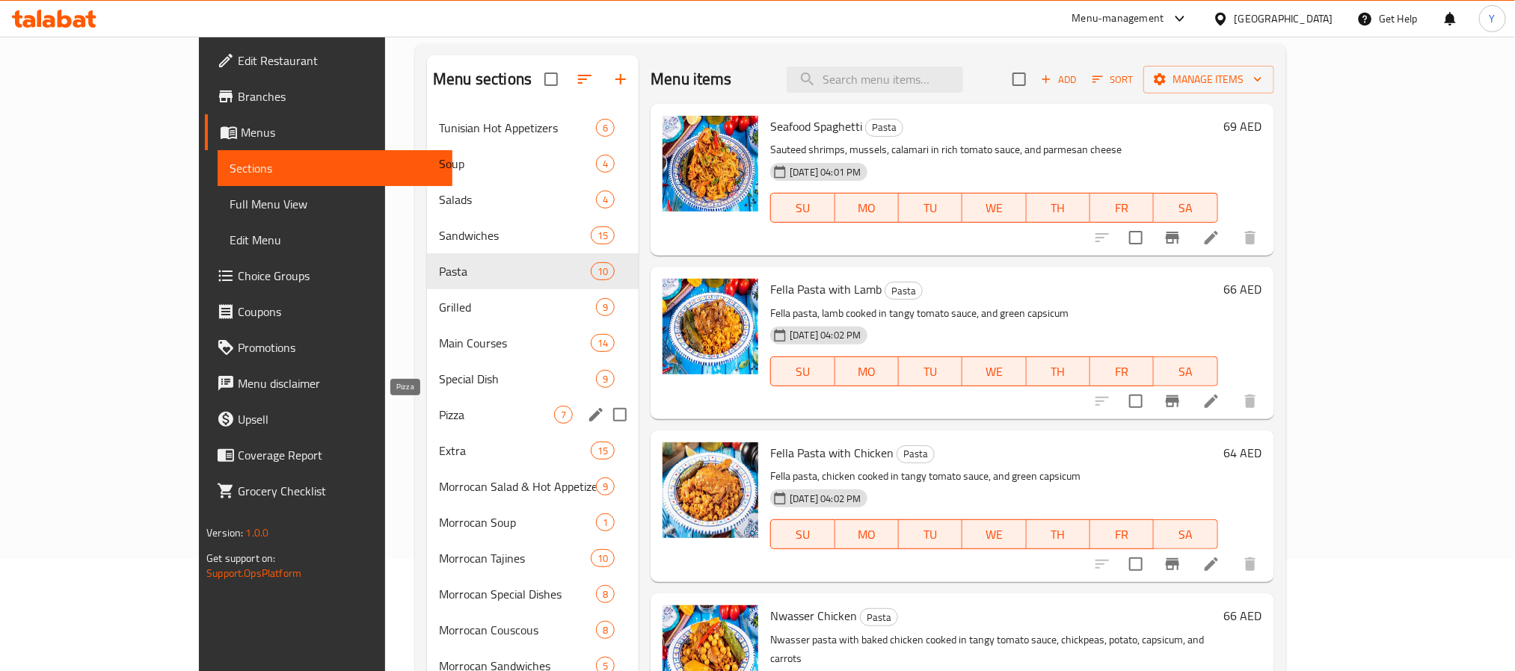
click at [439, 413] on span "Pizza" at bounding box center [496, 415] width 115 height 18
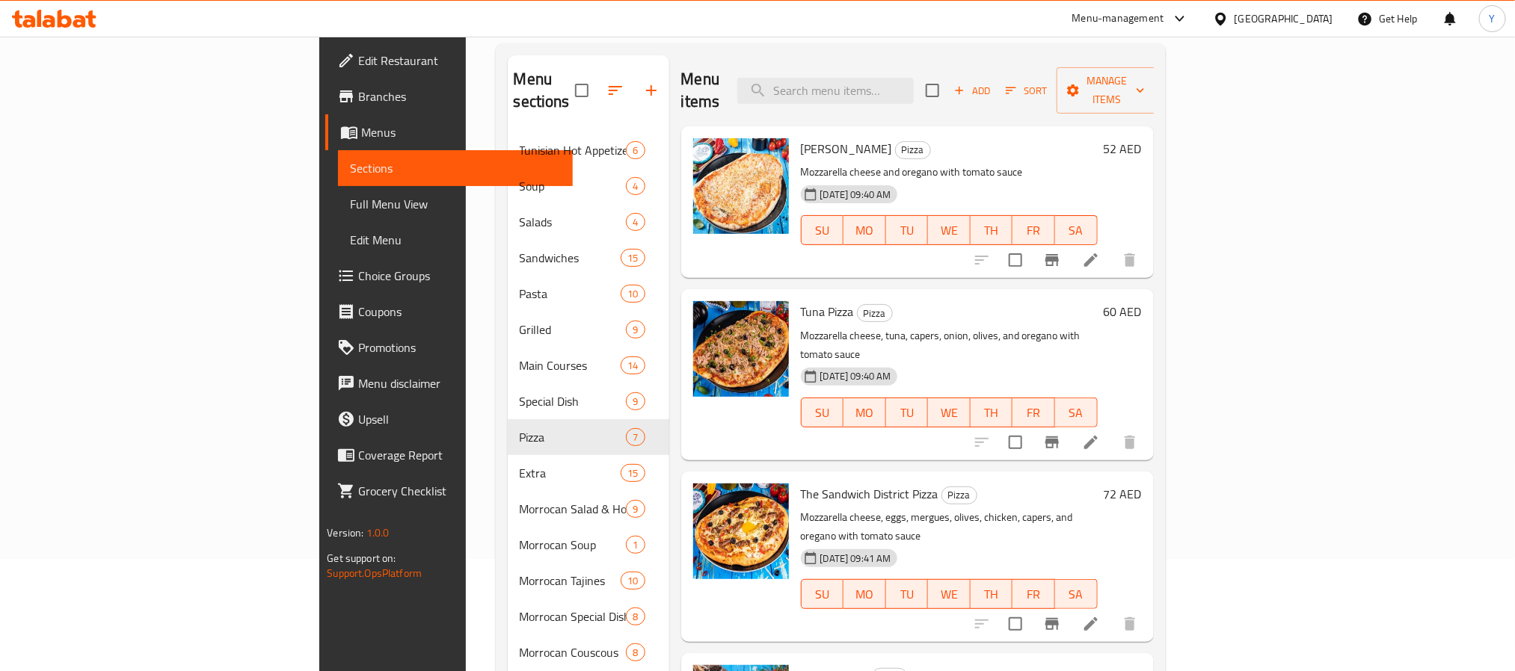
scroll to position [223, 0]
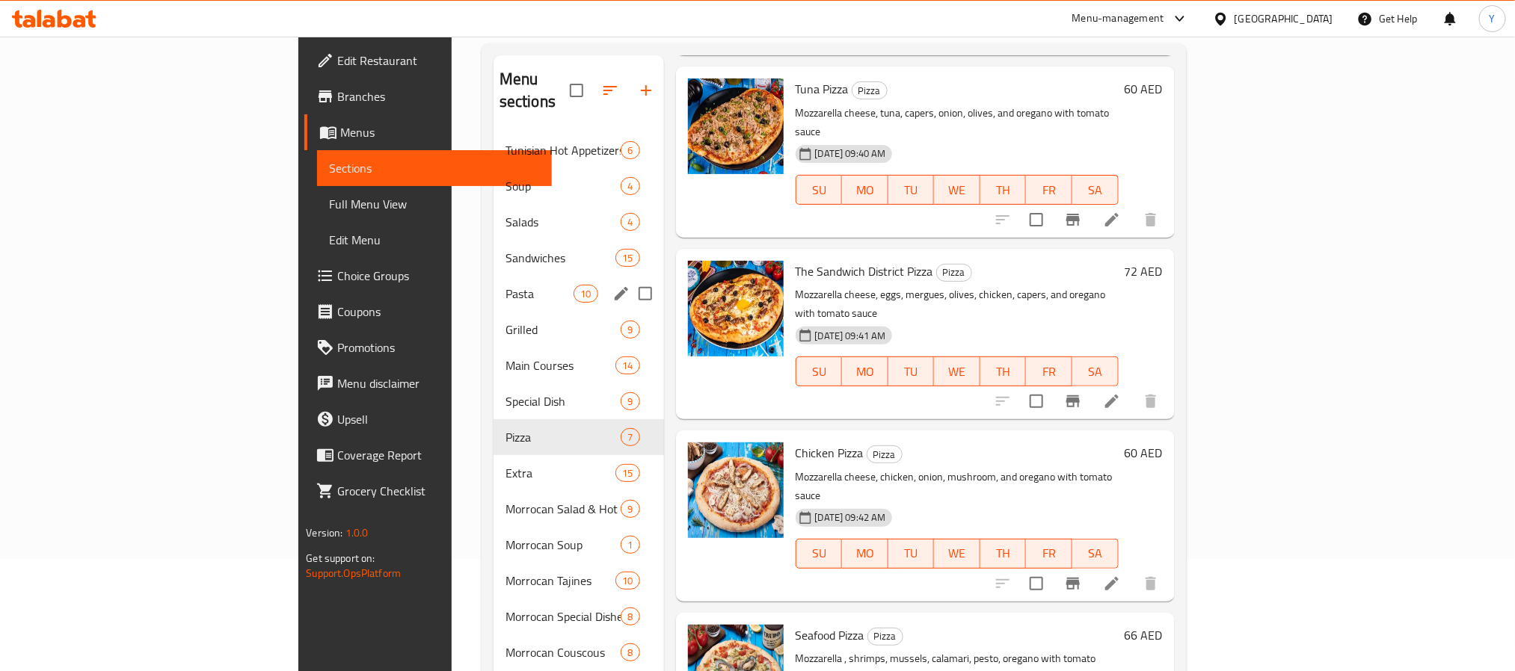
click at [505, 285] on span "Pasta" at bounding box center [539, 294] width 68 height 18
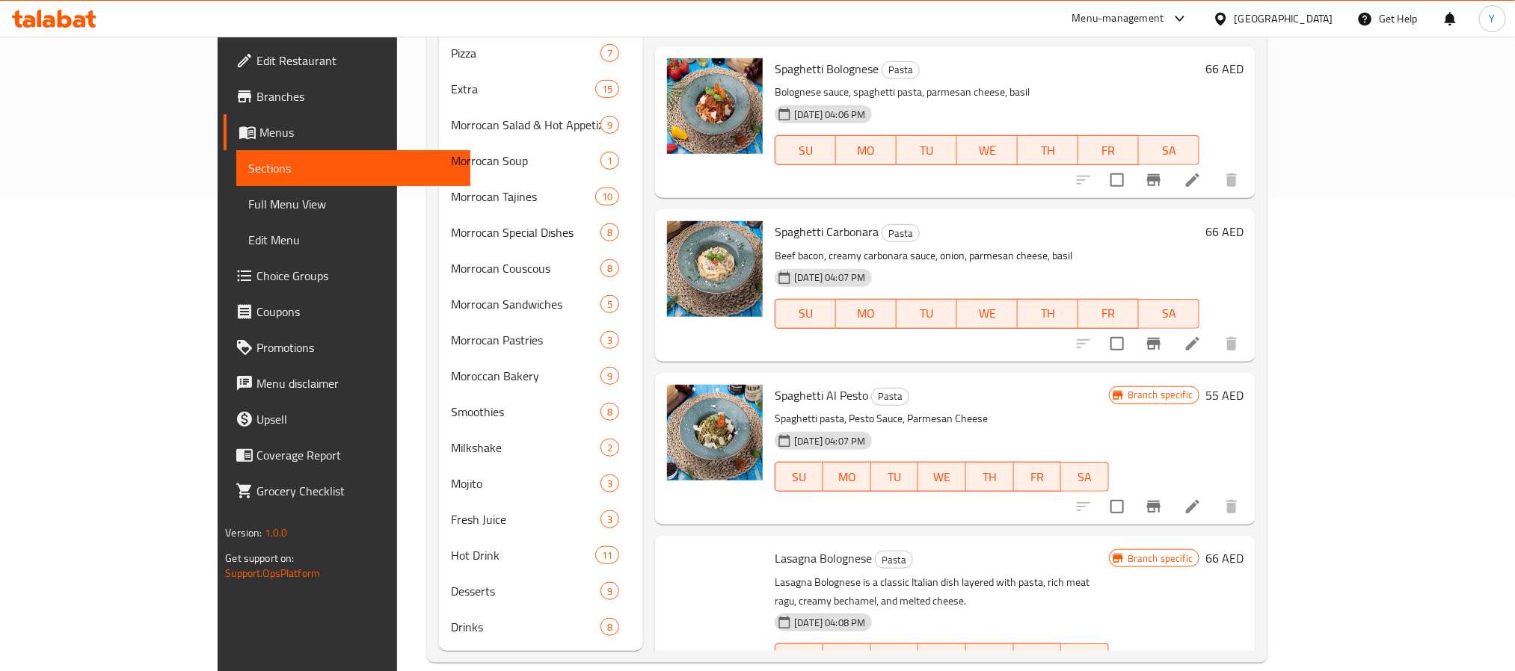
scroll to position [494, 0]
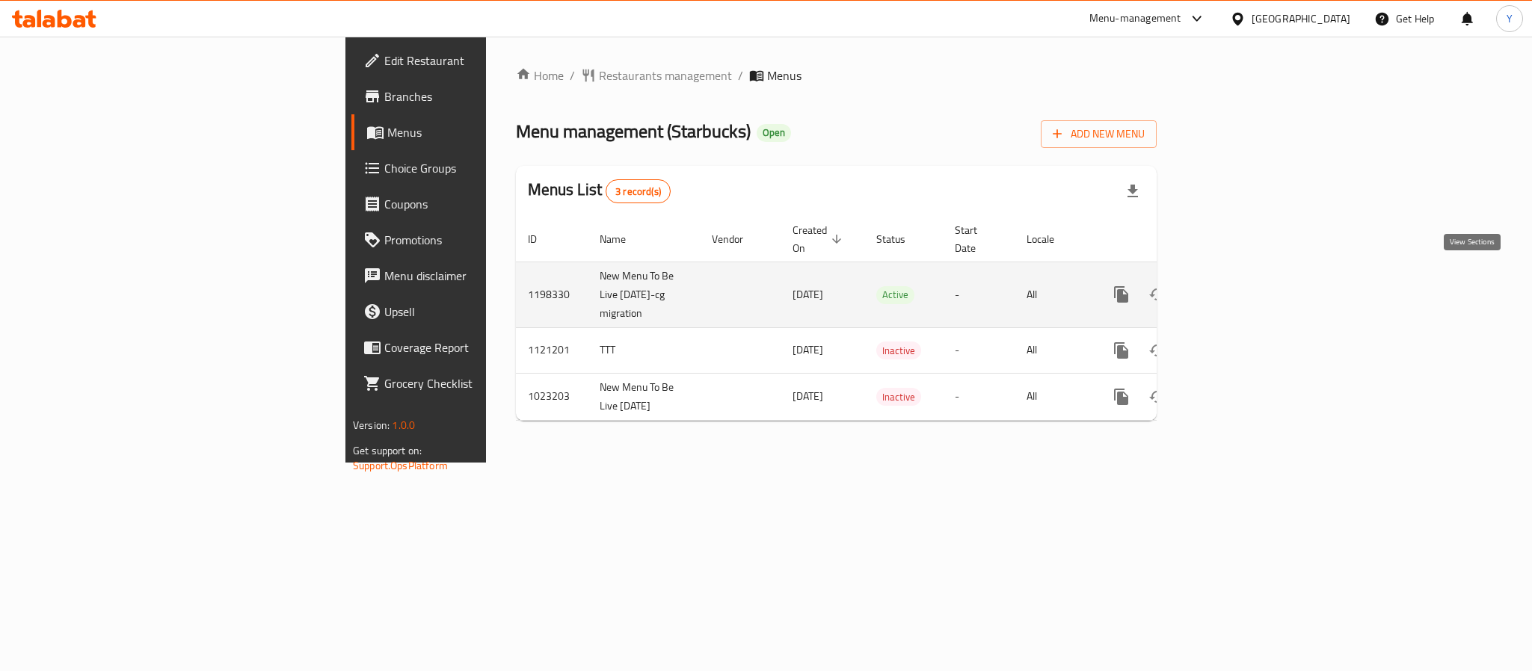
click at [1236, 288] on icon "enhanced table" at bounding box center [1228, 294] width 13 height 13
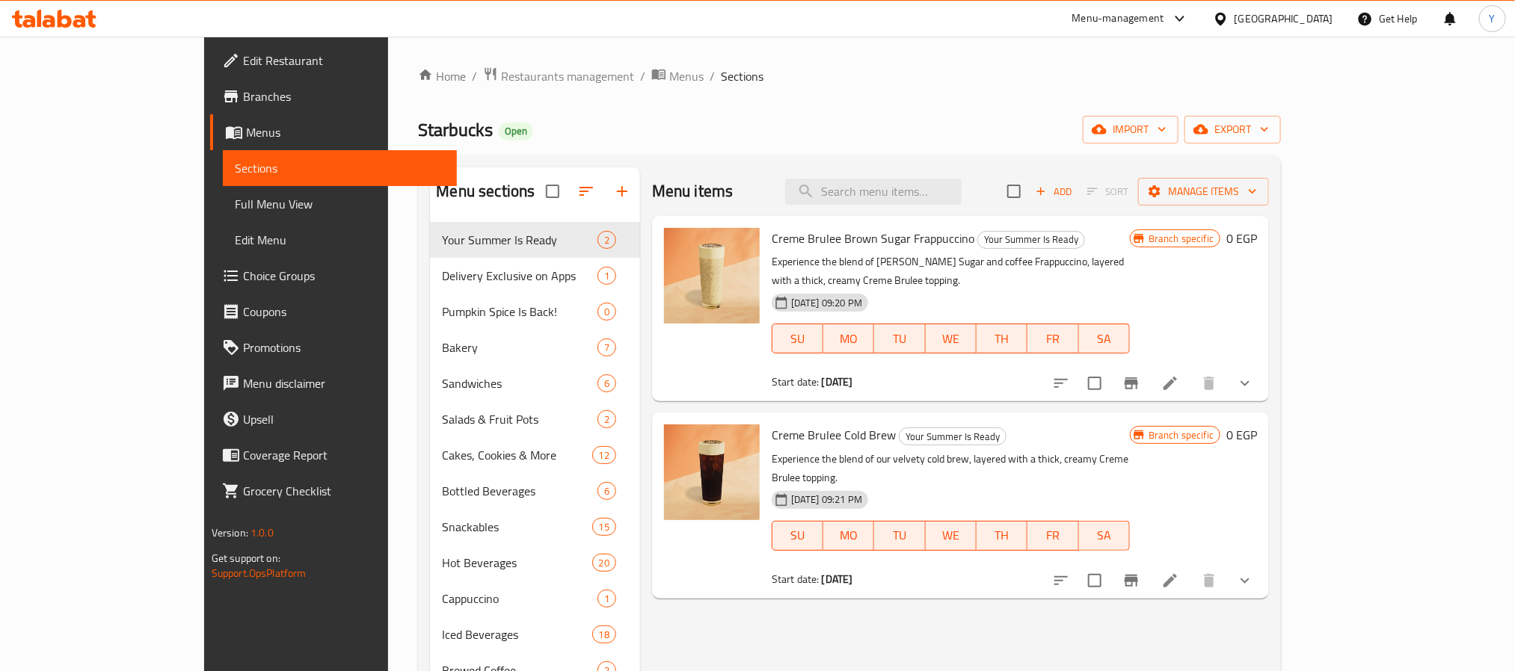
click at [702, 203] on div "Menu items Add Sort Manage items" at bounding box center [960, 191] width 617 height 49
click at [962, 194] on input "search" at bounding box center [873, 192] width 176 height 26
paste input "Cold Brewed Coffee"
type input "Cold Brewed Coffee"
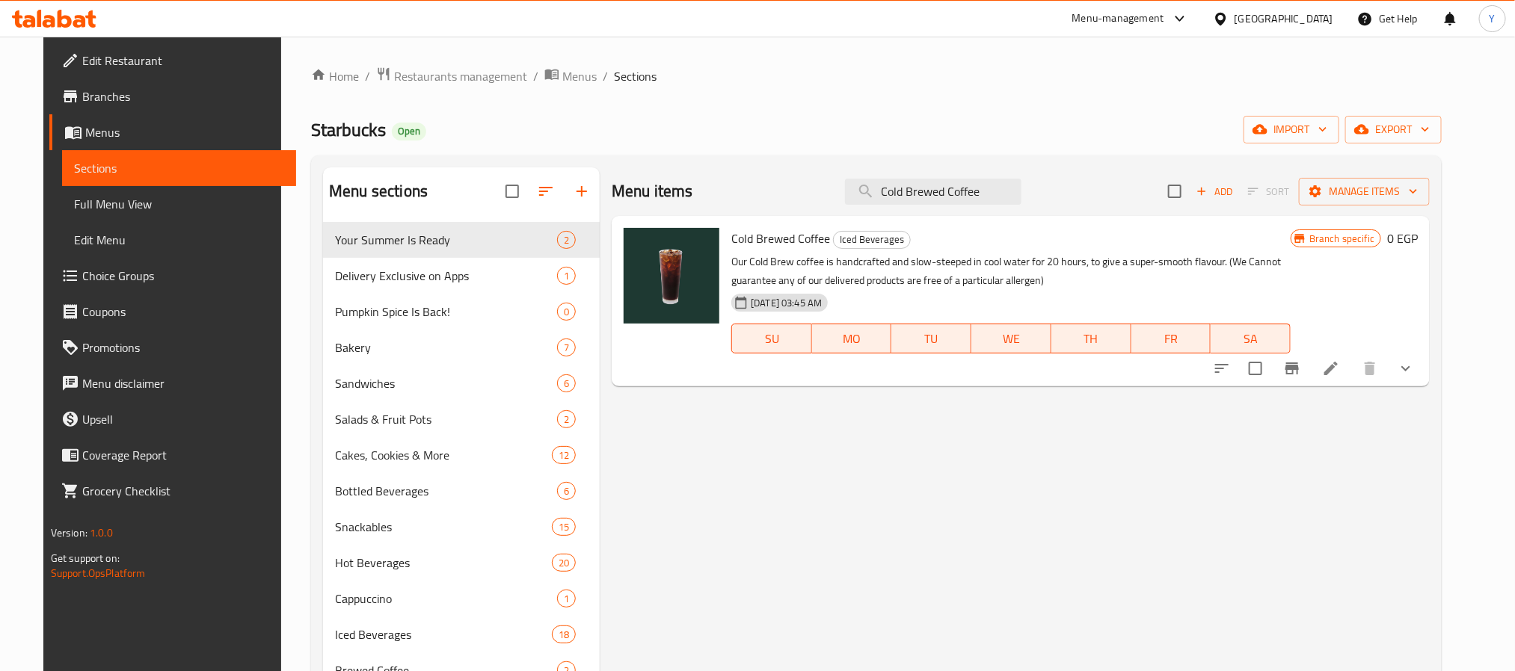
click at [1415, 363] on icon "show more" at bounding box center [1406, 369] width 18 height 18
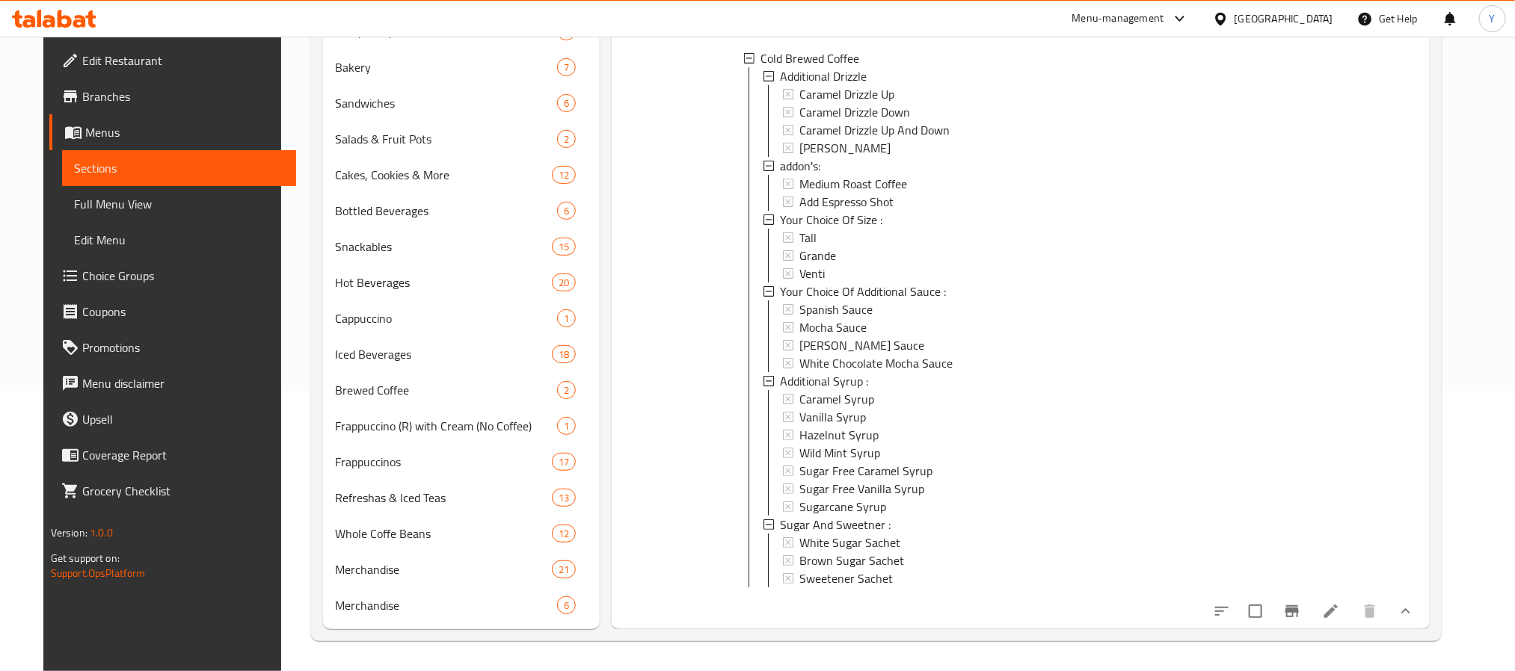
scroll to position [2, 0]
click at [1352, 613] on li at bounding box center [1331, 611] width 42 height 27
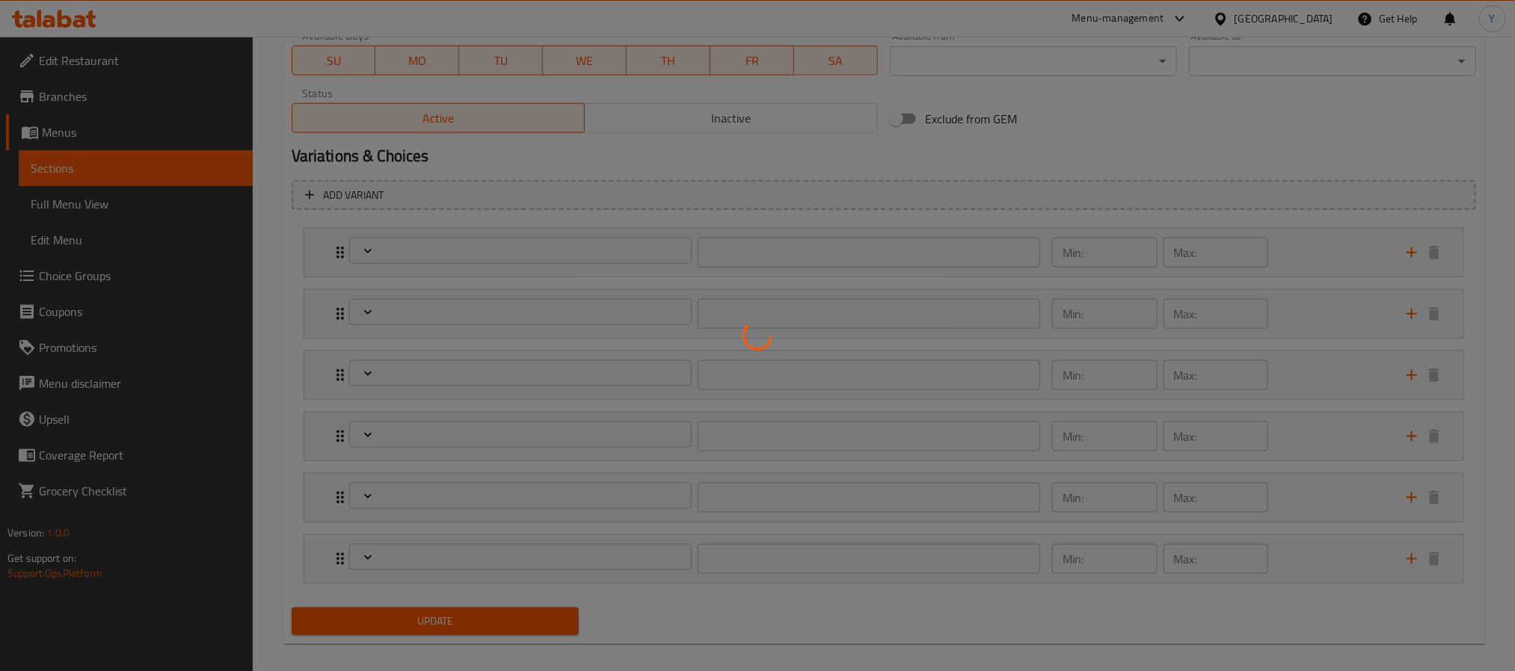
scroll to position [741, 0]
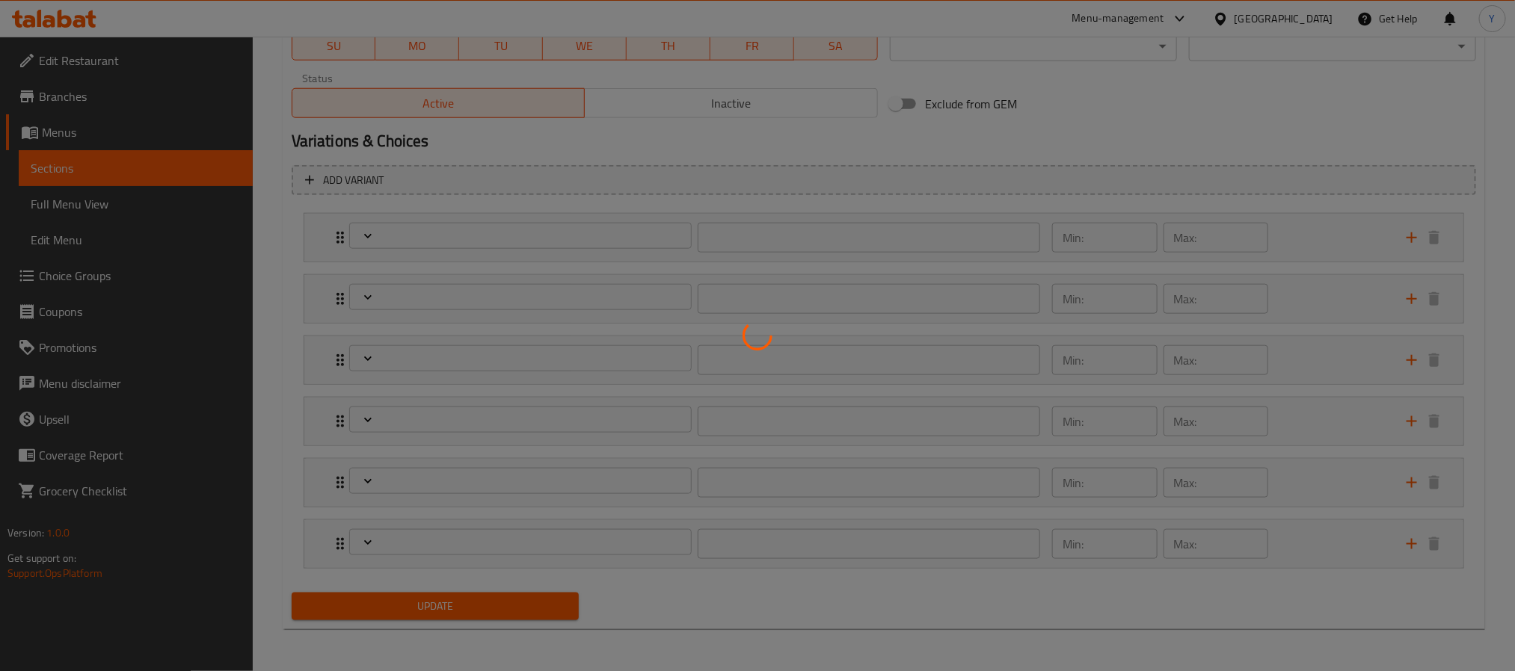
type input "إضافة دريزل"
type input "0"
type input "5"
type input "إضافات:"
type input "0"
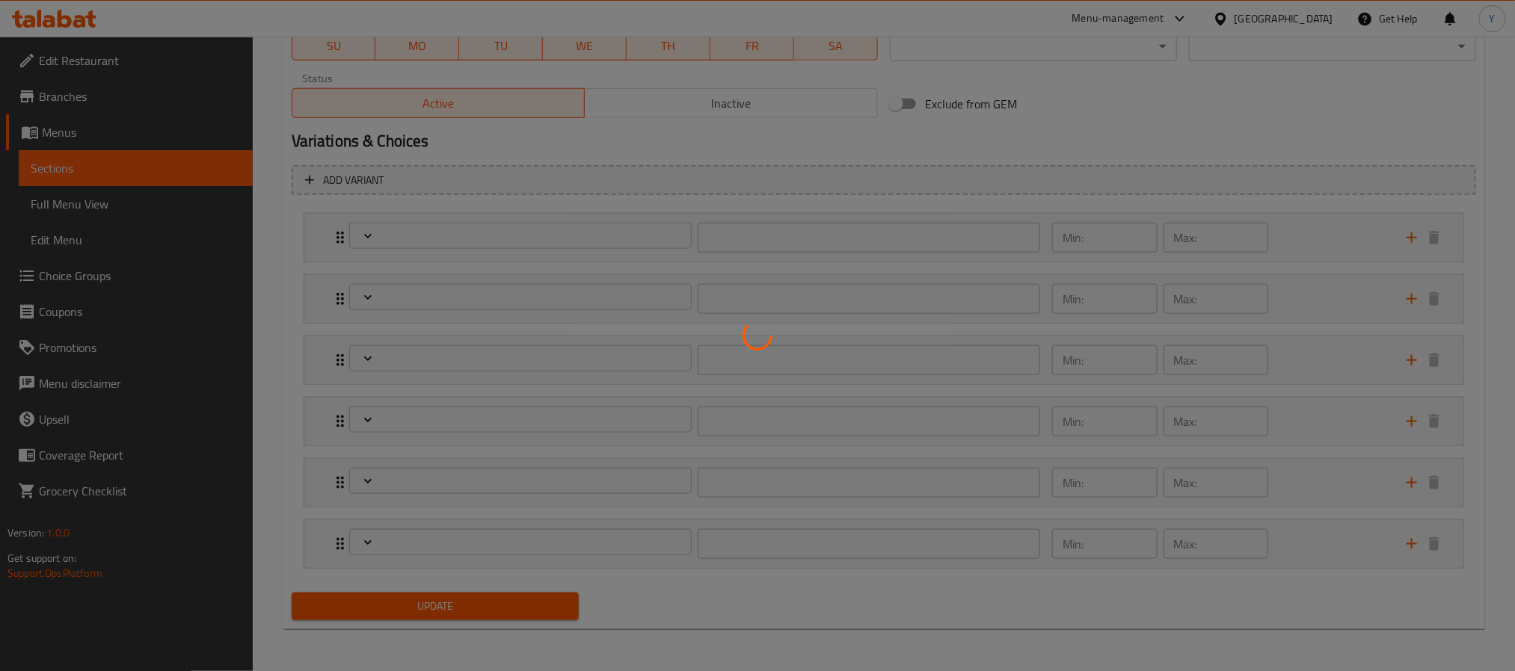
type input "2"
type input "إختيارك من الحجم:"
type input "1"
type input "اختيارك من الصوص الإضافى :"
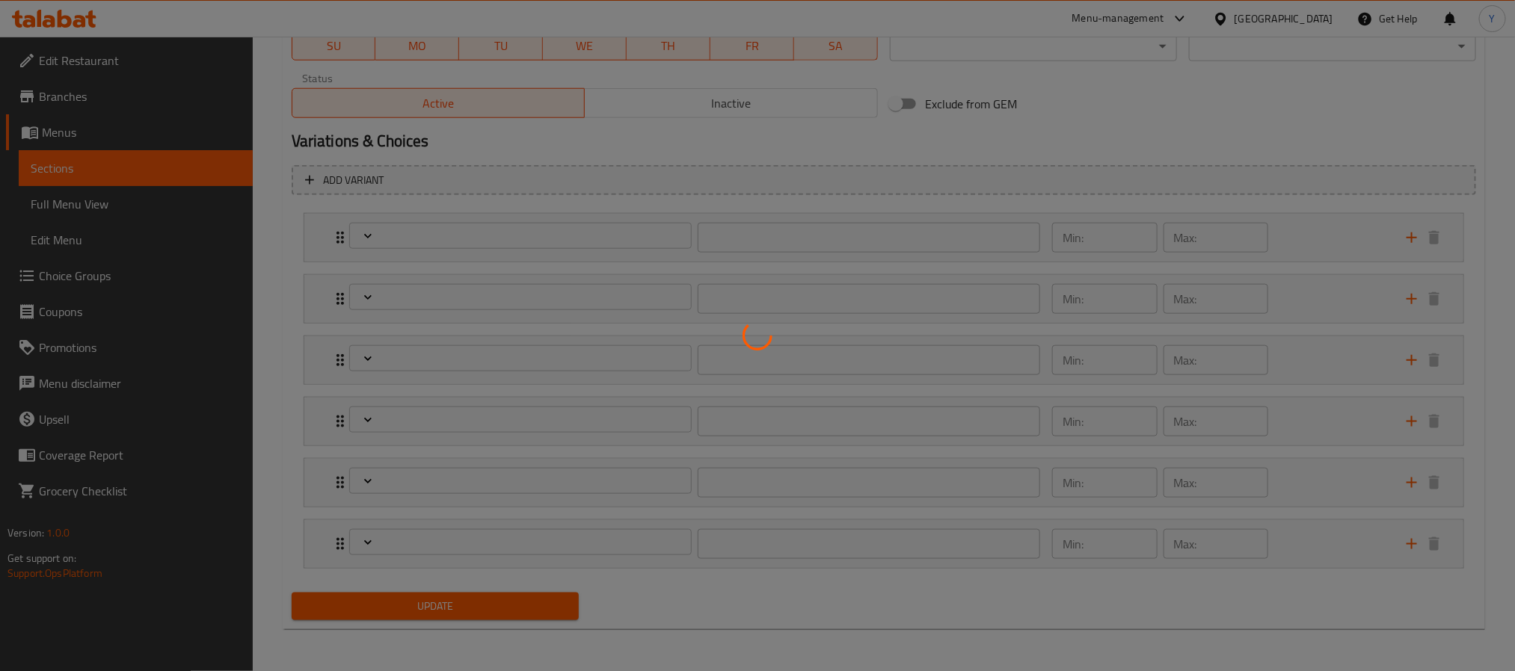
type input "0"
type input "4"
type input "شراب إضافي :"
type input "0"
type input "7"
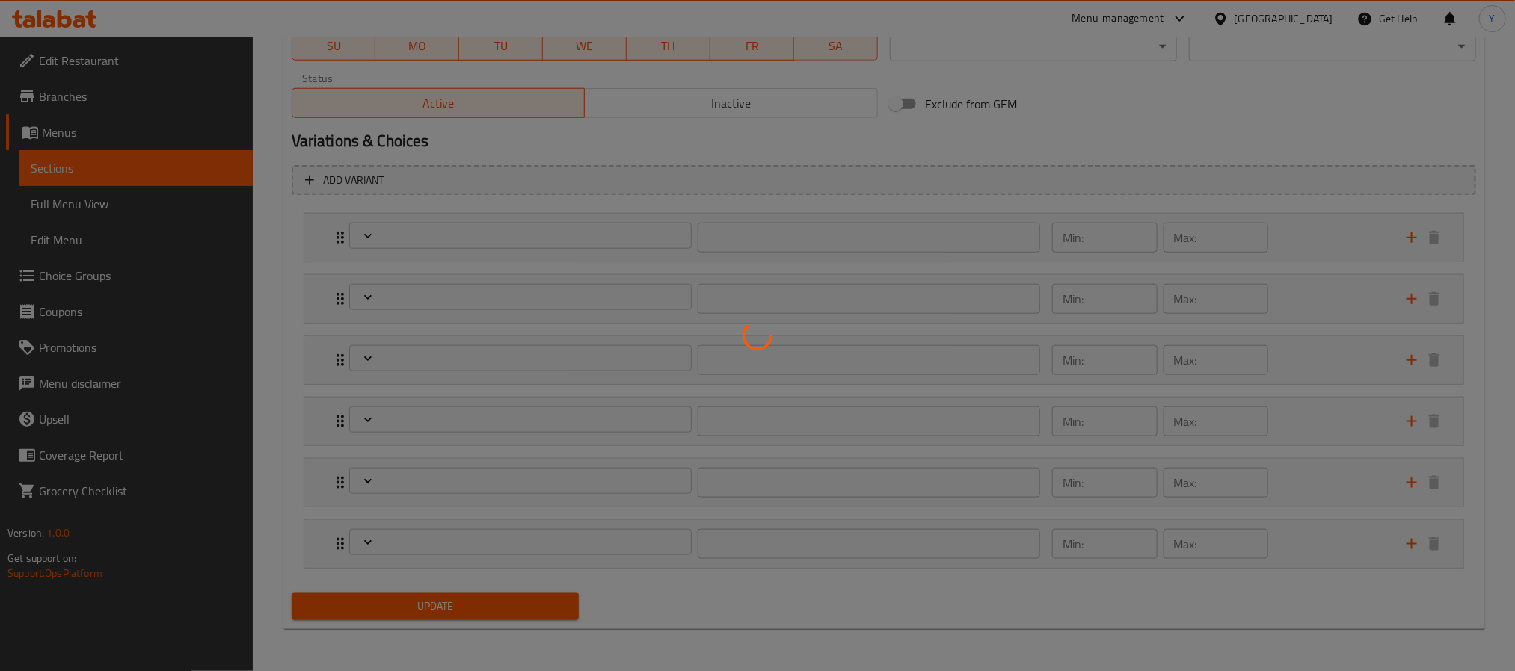
type input "السكر و المحليات :"
type input "0"
type input "3"
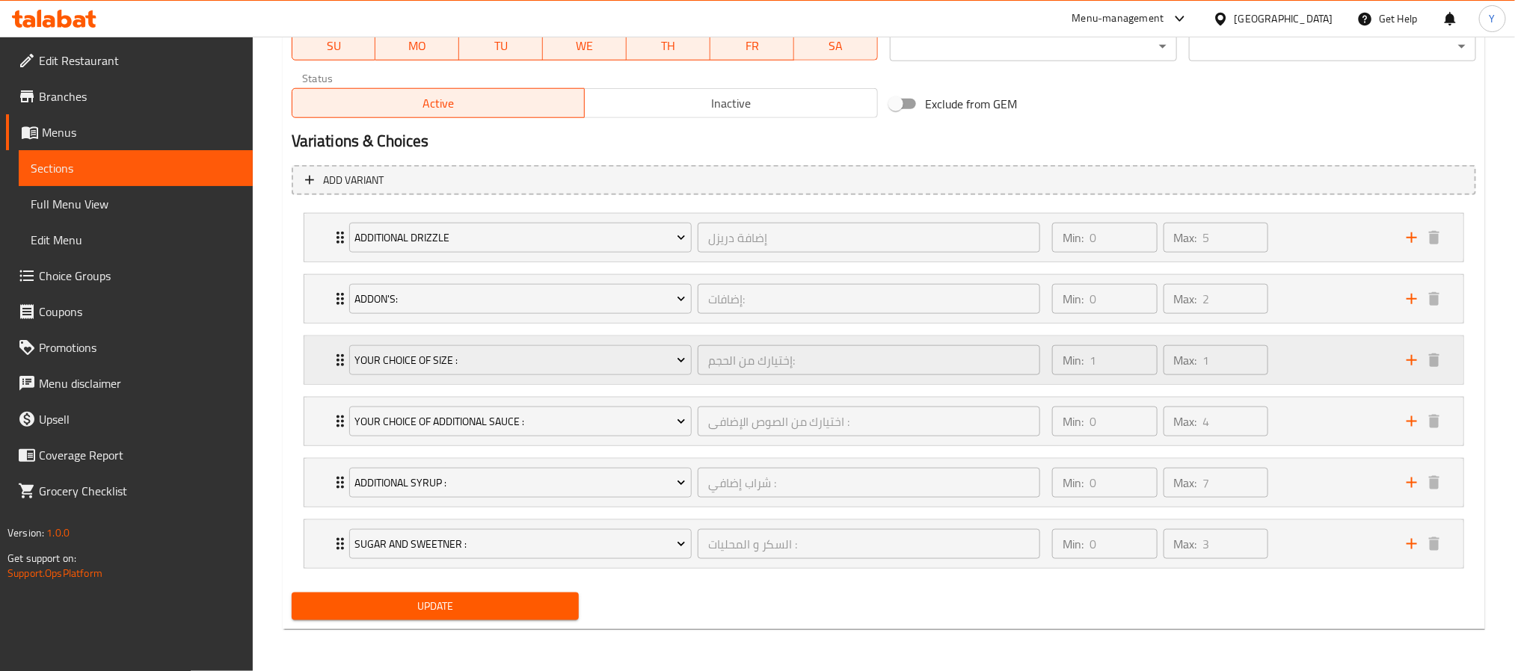
click at [336, 353] on icon "Expand" at bounding box center [340, 360] width 18 height 18
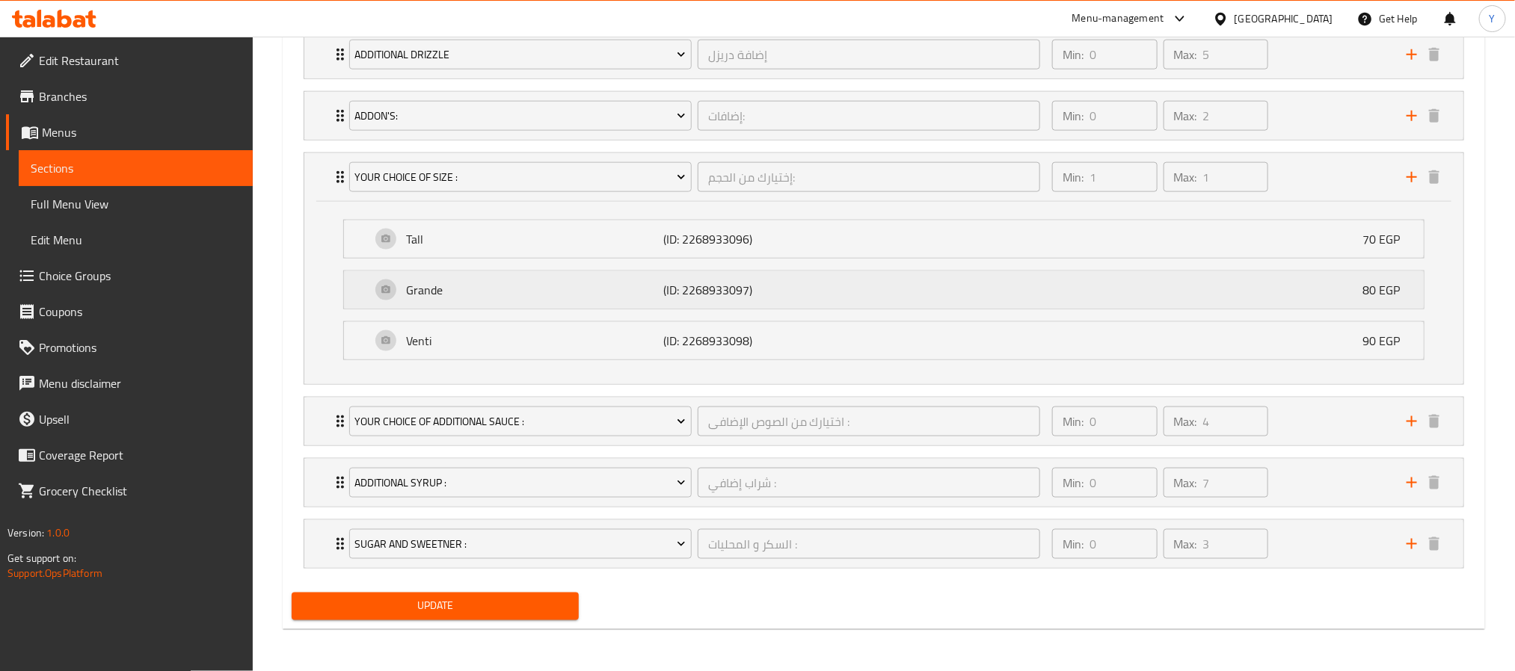
scroll to position [931, 0]
click at [422, 292] on p "Grande" at bounding box center [535, 290] width 258 height 18
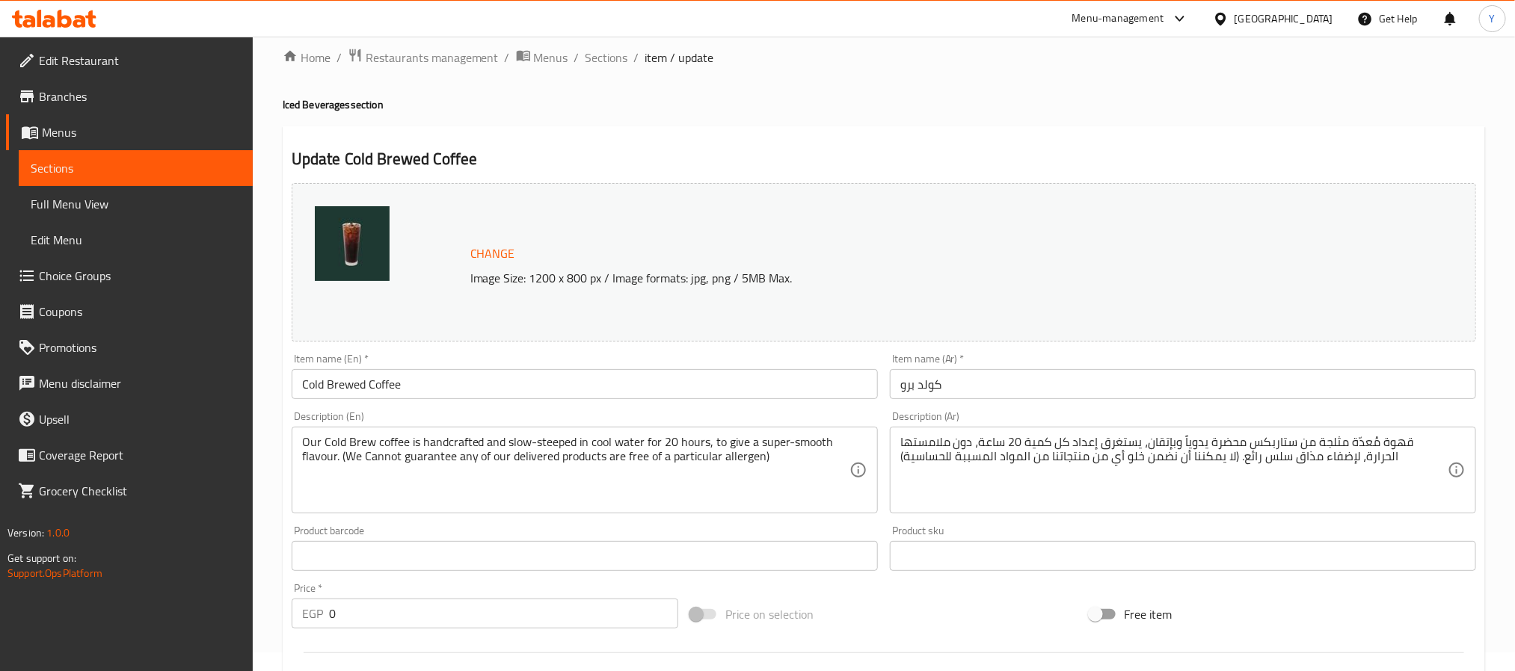
scroll to position [0, 0]
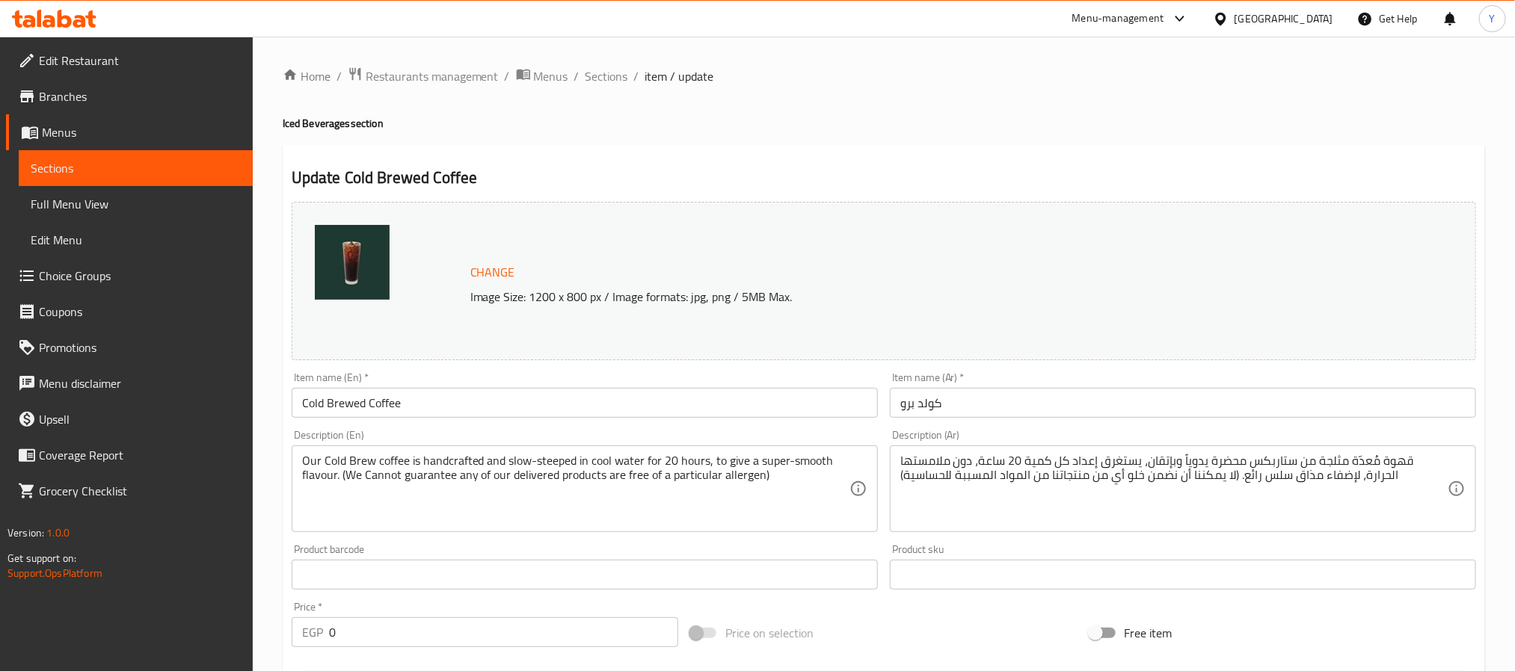
click at [494, 411] on input "Cold Brewed Coffee" at bounding box center [585, 403] width 586 height 30
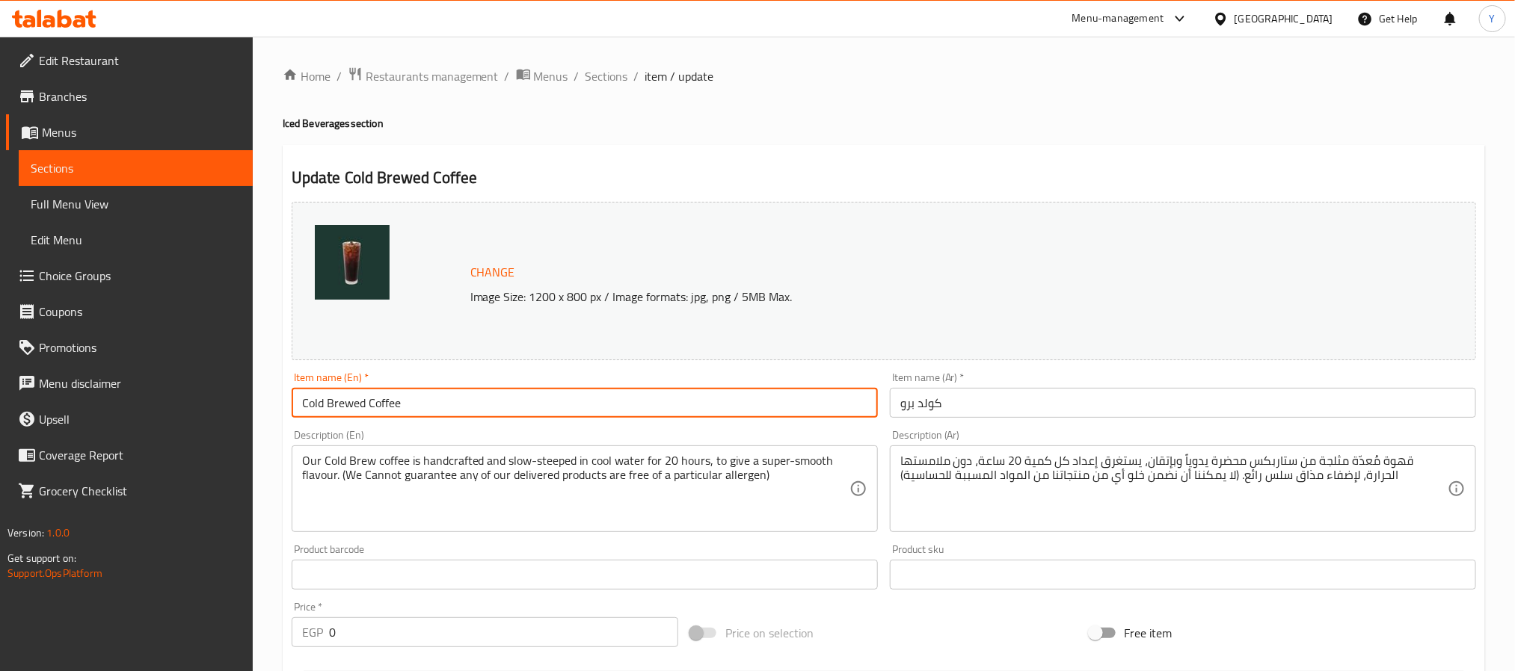
click at [494, 411] on input "Cold Brewed Coffee" at bounding box center [585, 403] width 586 height 30
click at [606, 84] on span "Sections" at bounding box center [606, 76] width 43 height 18
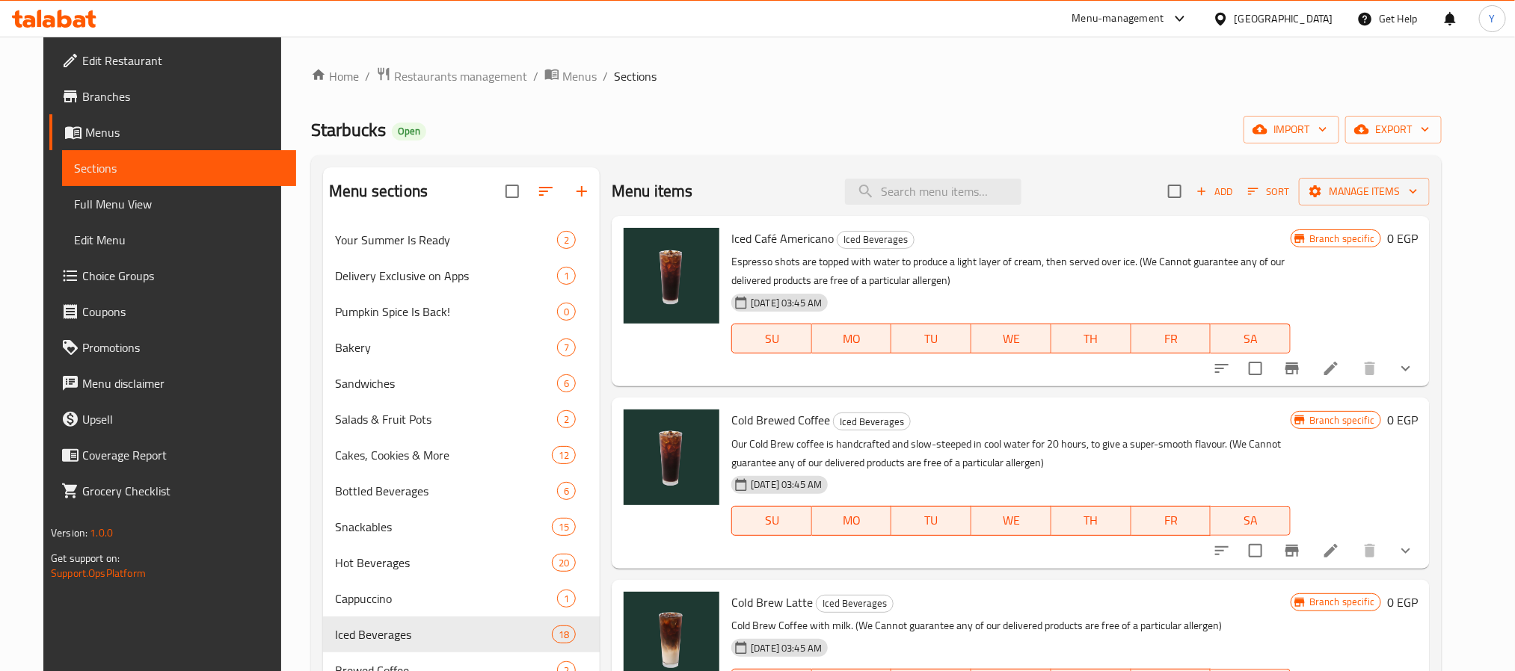
click at [999, 213] on div "Menu items Add Sort Manage items" at bounding box center [1021, 191] width 818 height 49
click at [996, 191] on input "search" at bounding box center [933, 192] width 176 height 26
paste input "Cold Brewed Coffee"
type input "Cold Brewed Coffee"
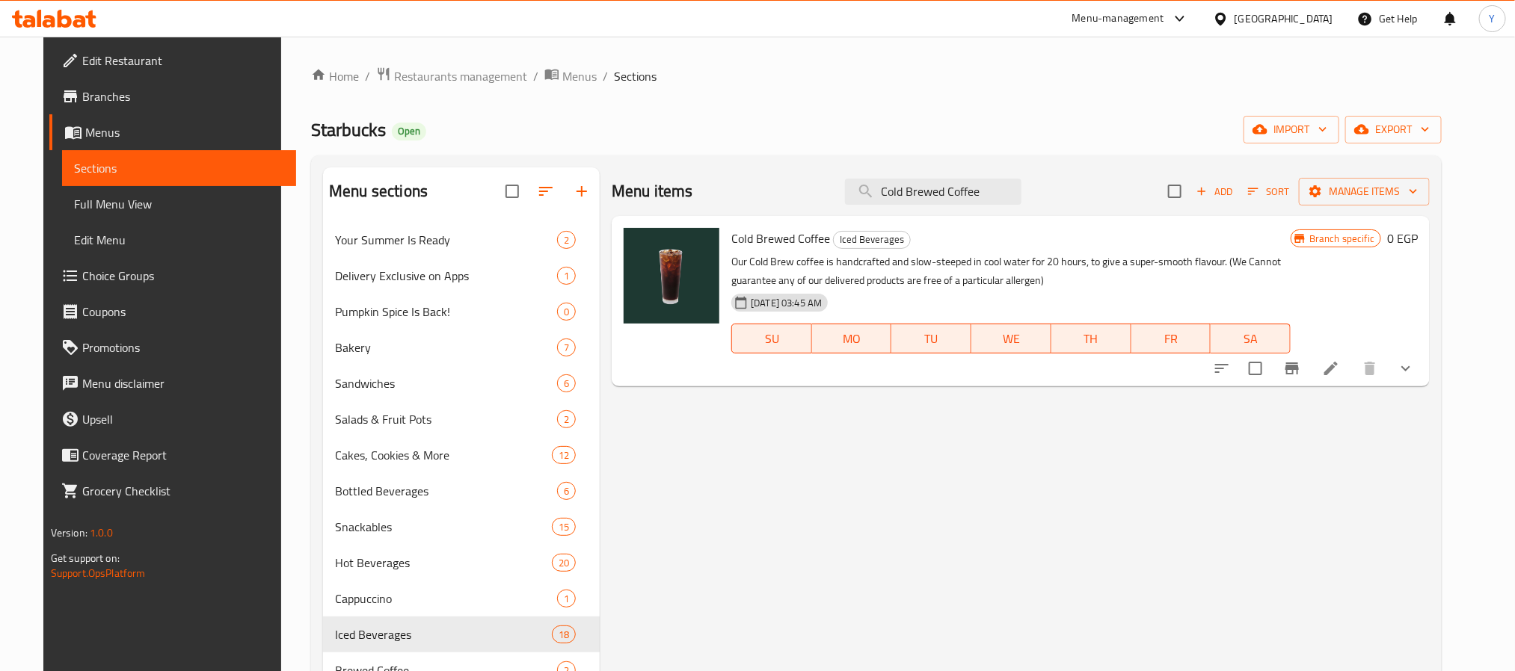
click at [1415, 375] on icon "show more" at bounding box center [1406, 369] width 18 height 18
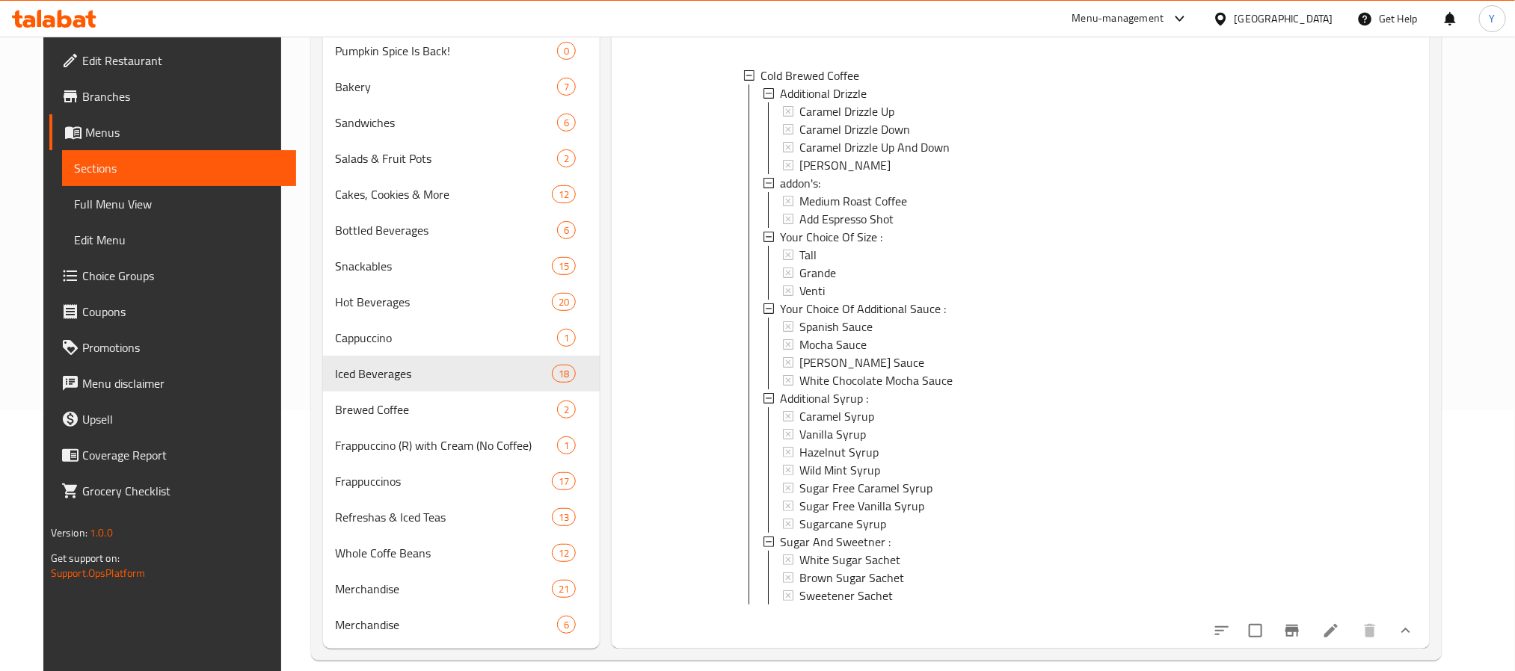
scroll to position [280, 0]
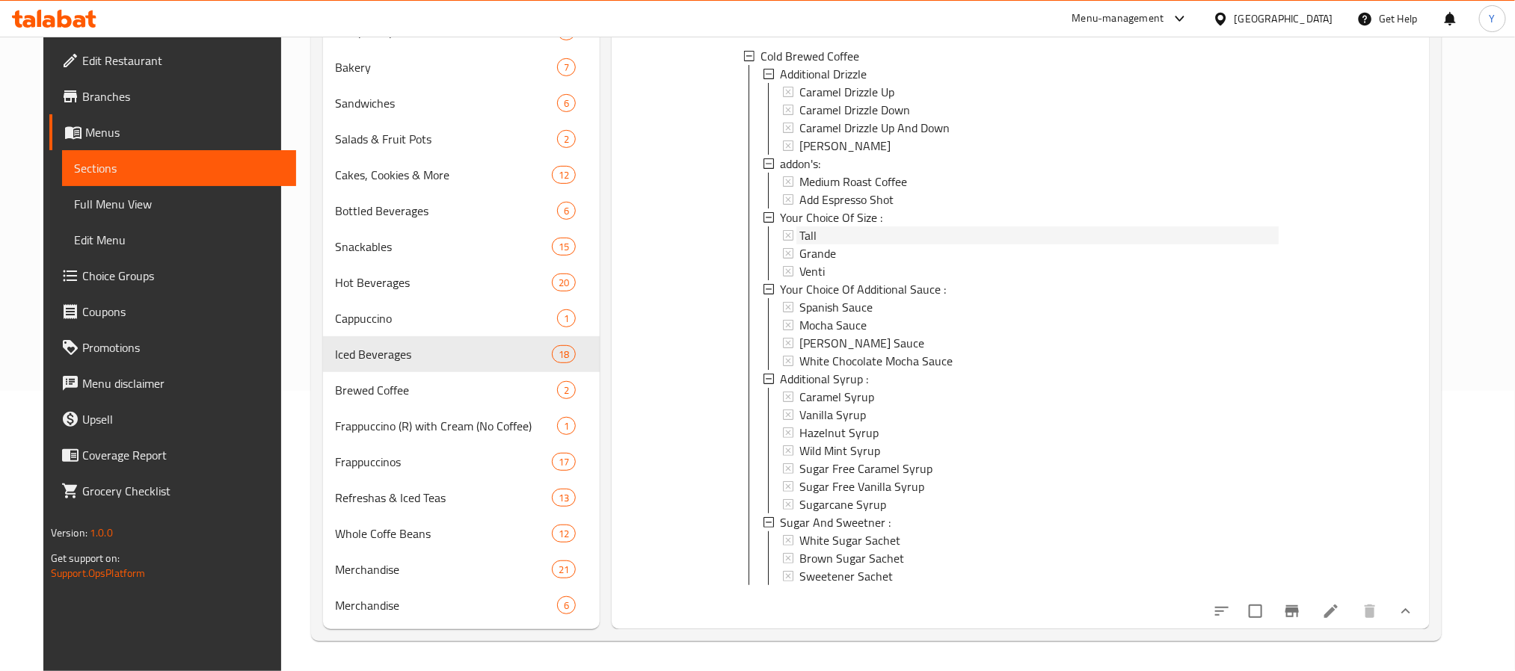
click at [828, 227] on div "Tall" at bounding box center [1038, 236] width 479 height 18
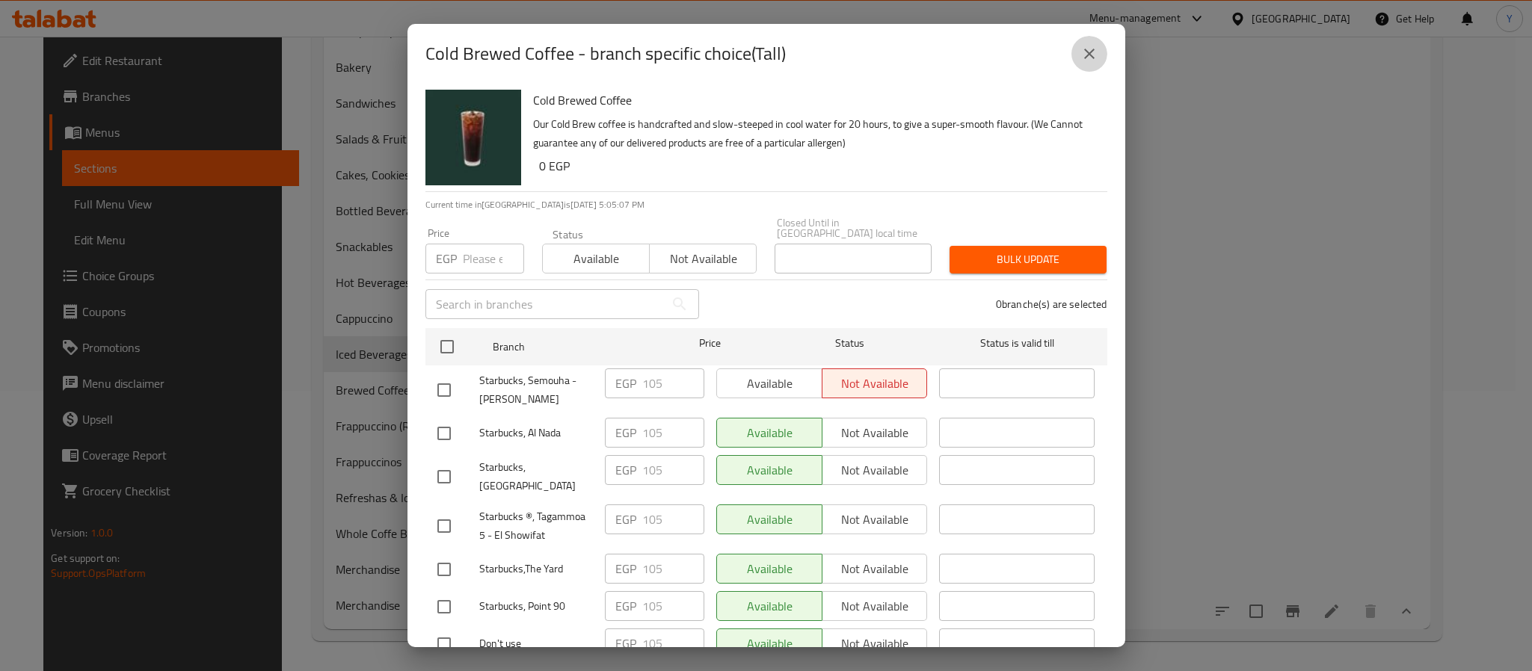
click at [1090, 40] on button "close" at bounding box center [1089, 54] width 36 height 36
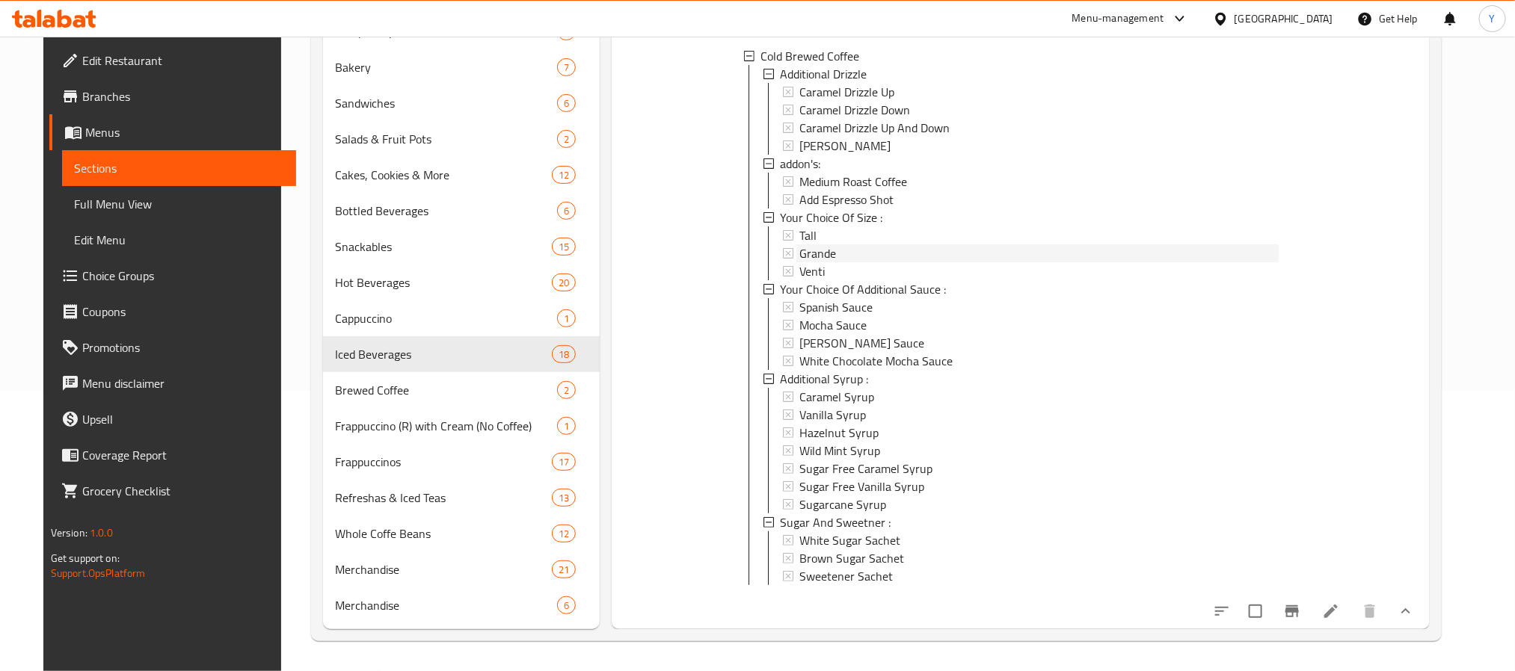
click at [839, 244] on div "Grande" at bounding box center [1038, 253] width 479 height 18
click at [832, 262] on div "Venti" at bounding box center [1038, 271] width 479 height 18
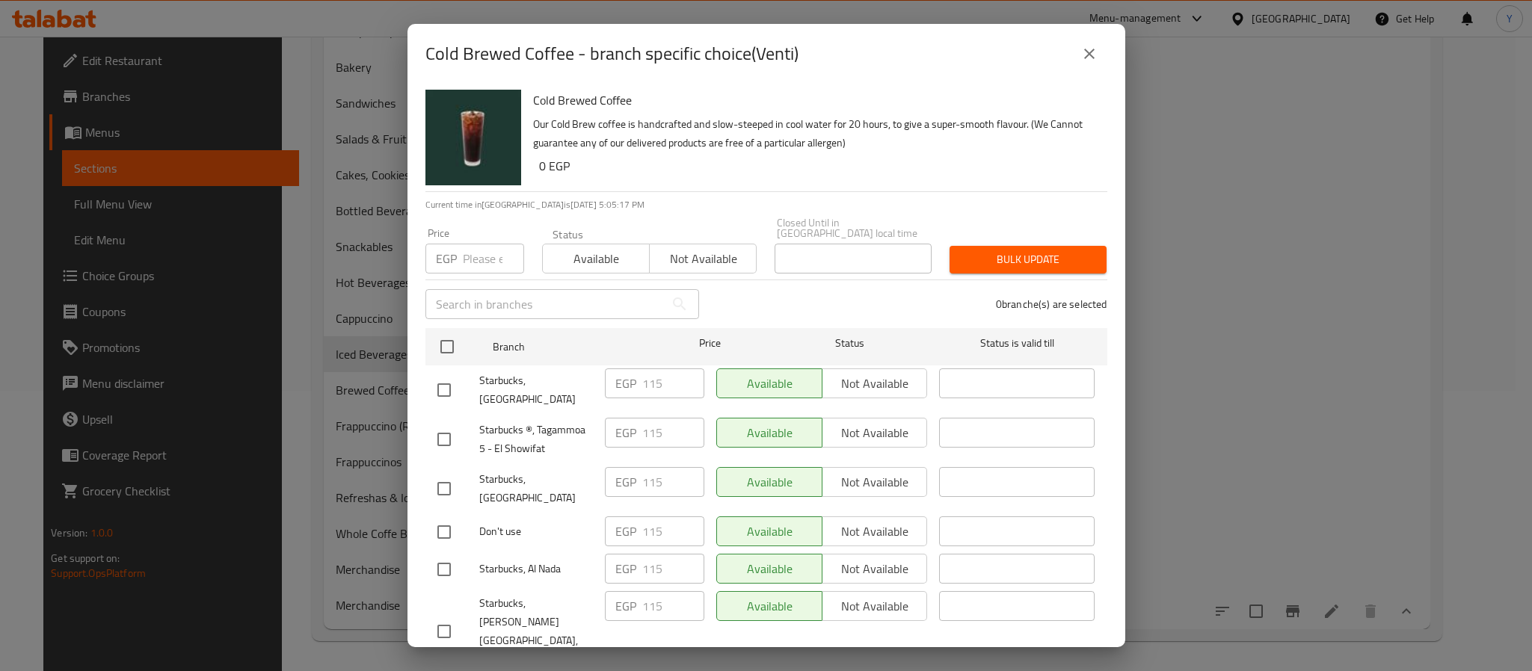
click at [1073, 52] on div "Cold Brewed Coffee - branch specific choice(Venti)" at bounding box center [766, 54] width 682 height 36
click at [1082, 56] on icon "close" at bounding box center [1089, 54] width 18 height 18
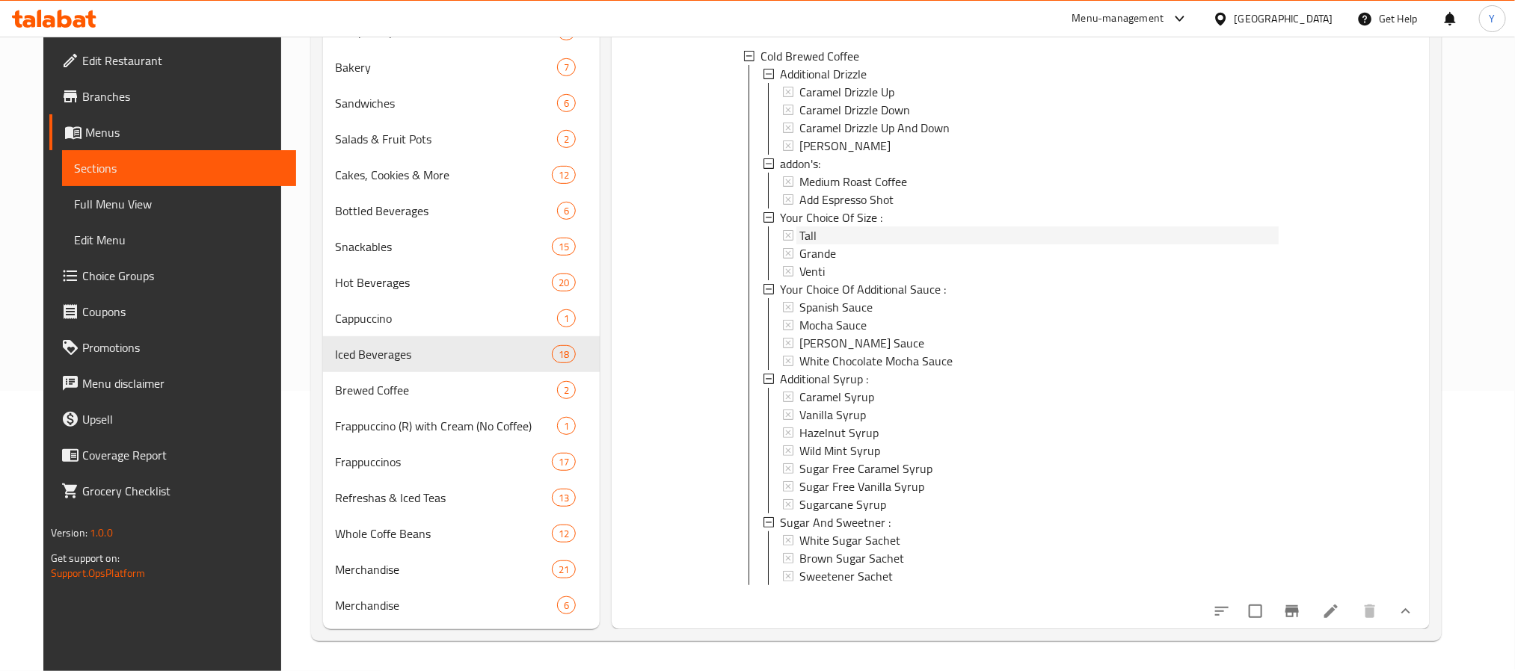
click at [824, 227] on div "Tall" at bounding box center [1038, 236] width 479 height 18
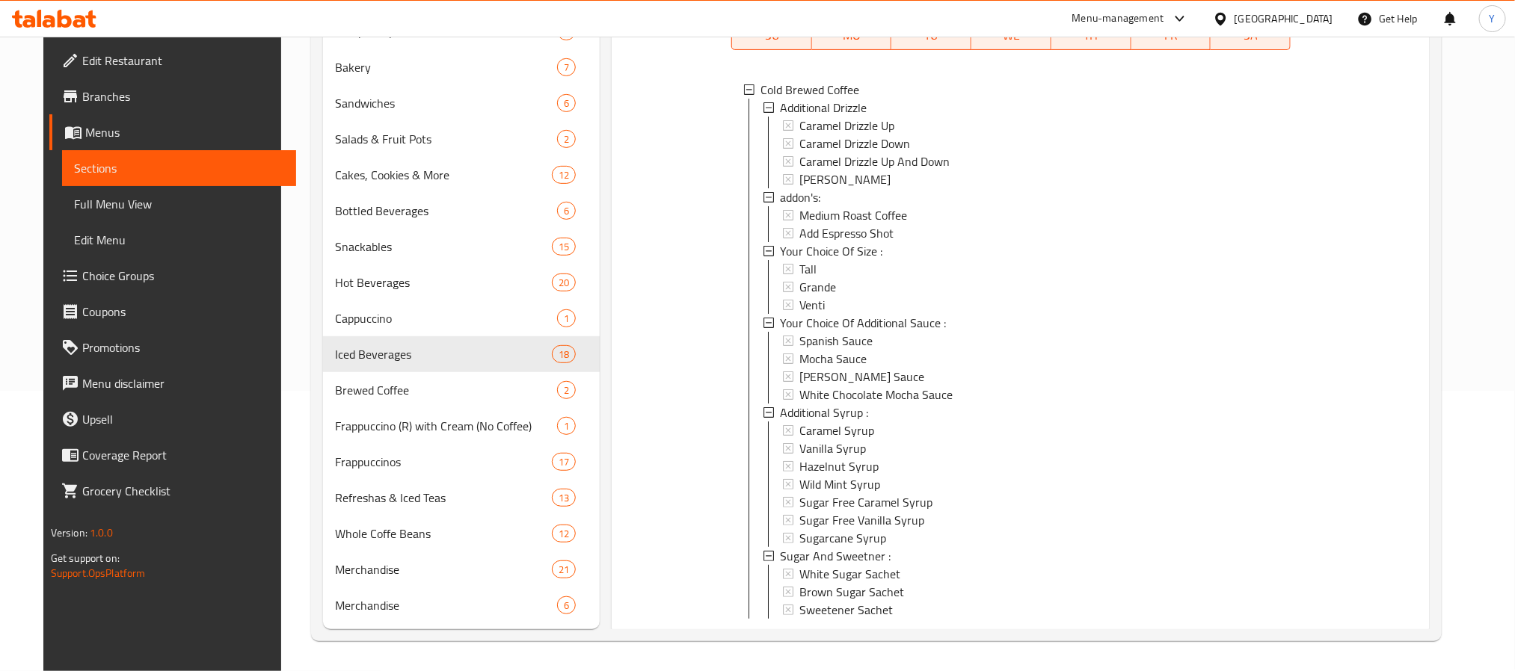
scroll to position [0, 0]
